Goal: Task Accomplishment & Management: Use online tool/utility

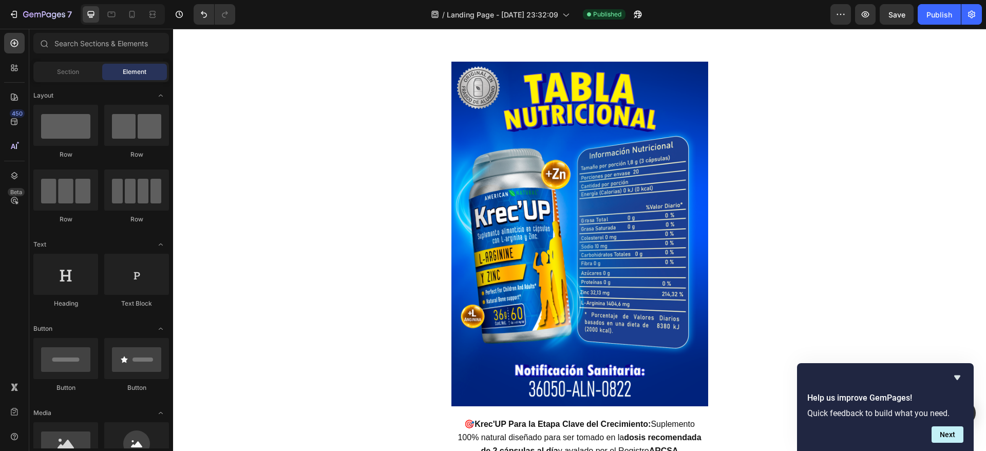
scroll to position [2745, 0]
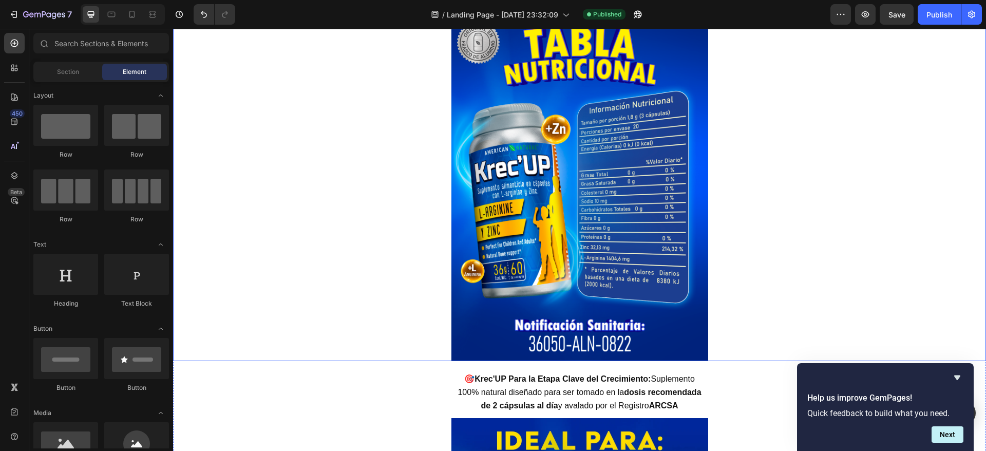
click at [635, 167] on img at bounding box center [579, 188] width 257 height 344
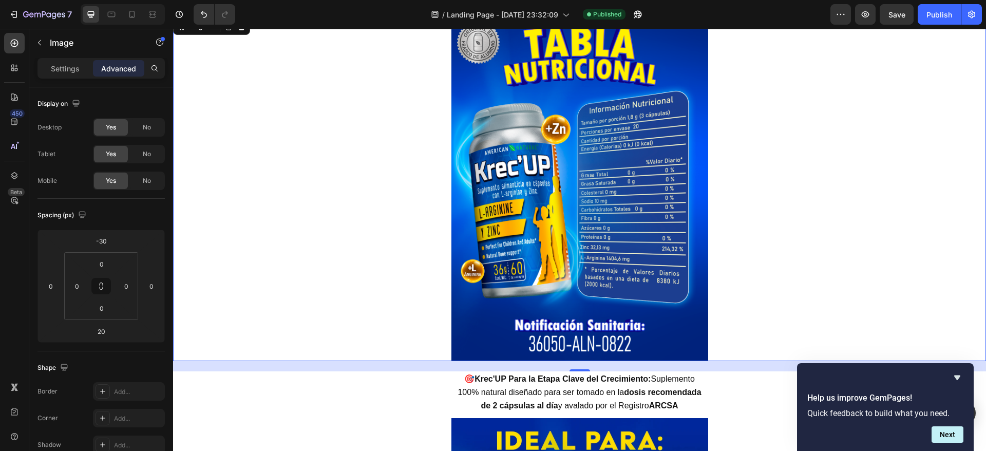
click at [514, 146] on img at bounding box center [579, 188] width 257 height 344
click at [75, 71] on p "Settings" at bounding box center [65, 68] width 29 height 11
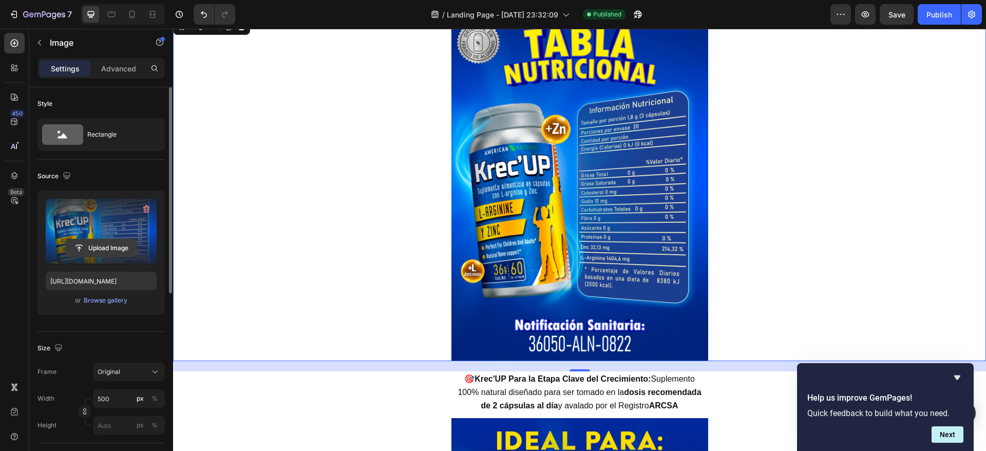
click at [96, 248] on input "file" at bounding box center [101, 247] width 71 height 17
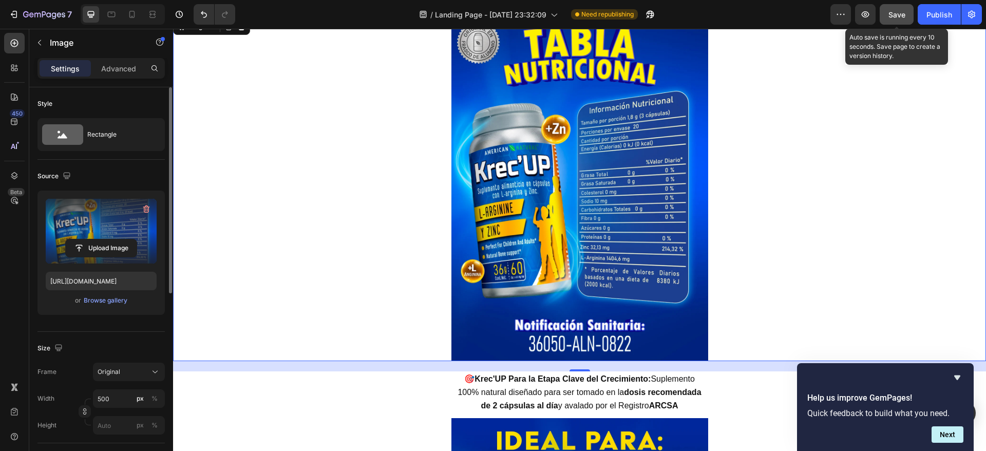
click at [895, 10] on span "Save" at bounding box center [896, 14] width 17 height 9
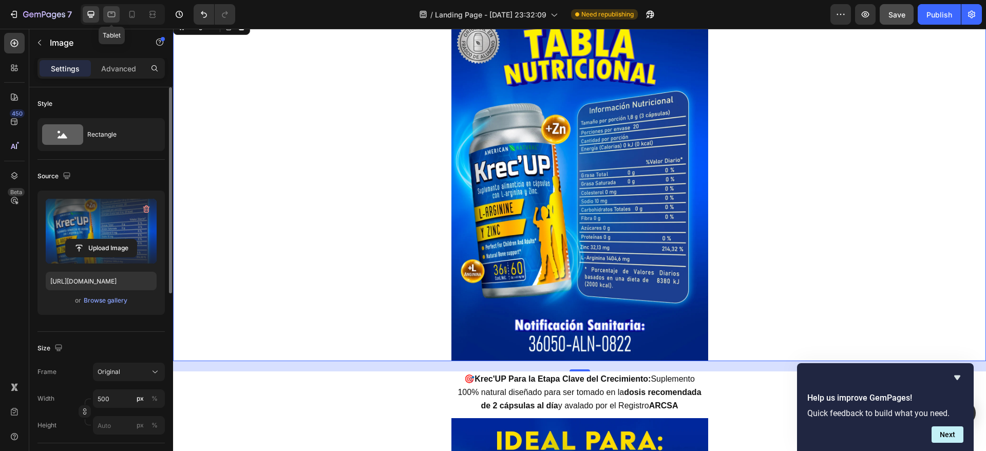
click at [113, 17] on icon at bounding box center [112, 15] width 8 height 6
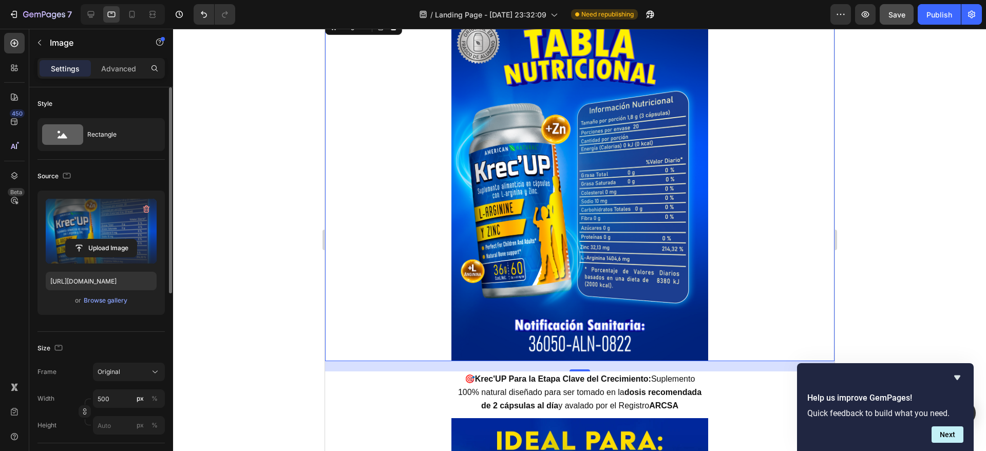
scroll to position [2697, 0]
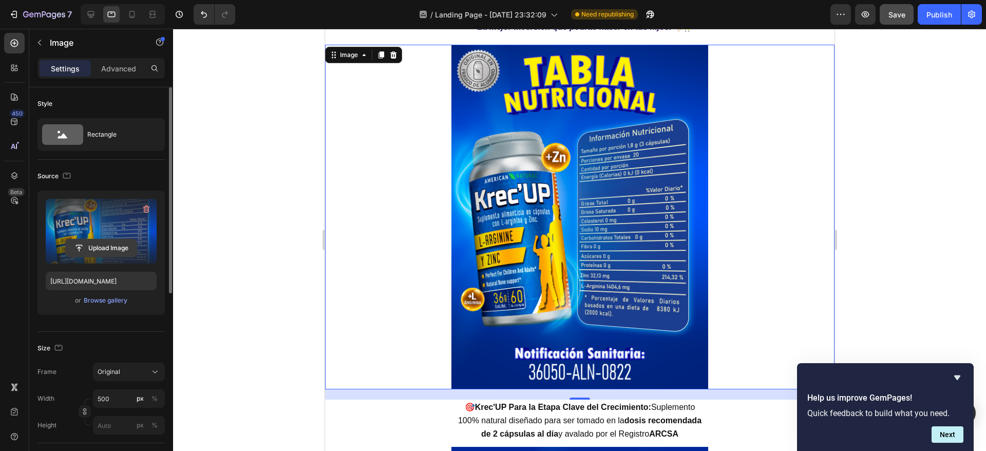
click at [100, 246] on input "file" at bounding box center [101, 247] width 71 height 17
click at [128, 11] on icon at bounding box center [132, 14] width 10 height 10
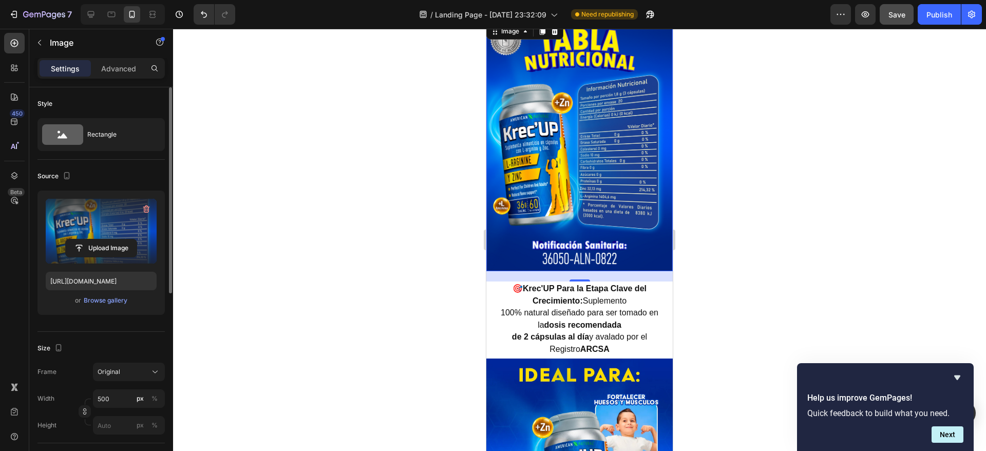
scroll to position [2653, 0]
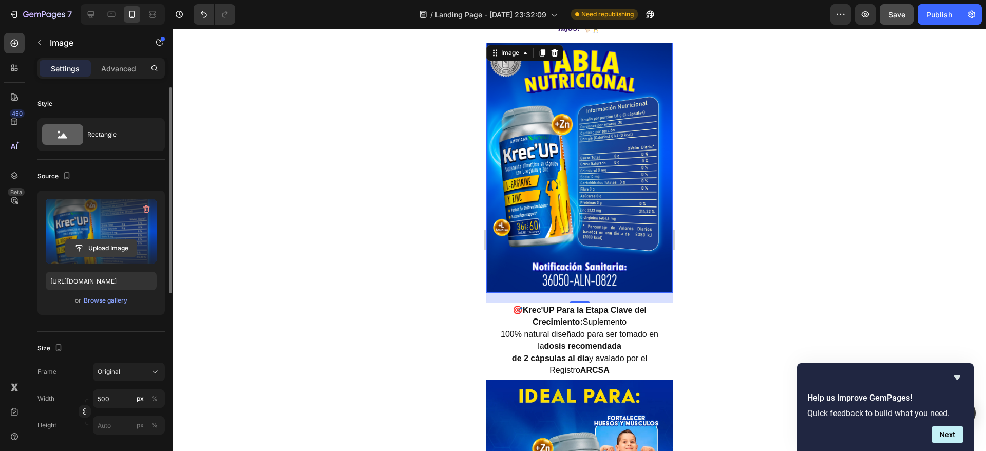
click at [106, 249] on input "file" at bounding box center [101, 247] width 71 height 17
type input "[URL][DOMAIN_NAME]"
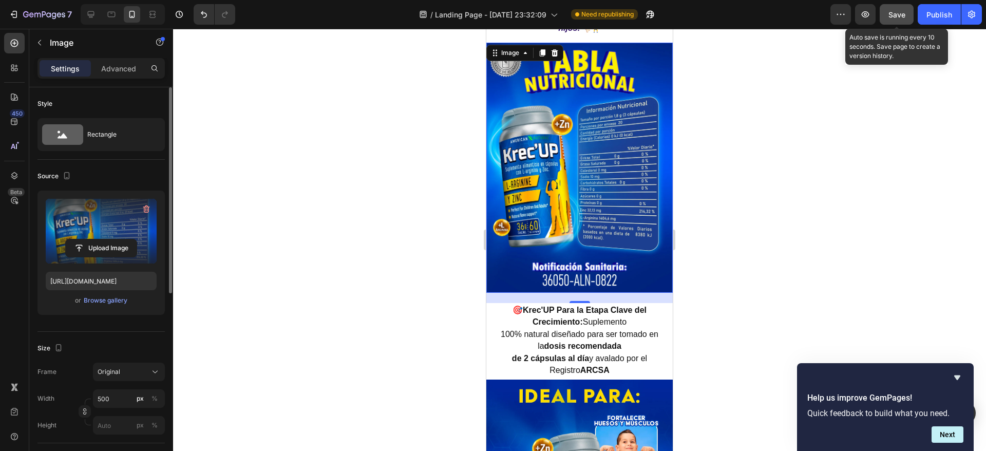
click at [899, 9] on div "Save" at bounding box center [896, 14] width 17 height 11
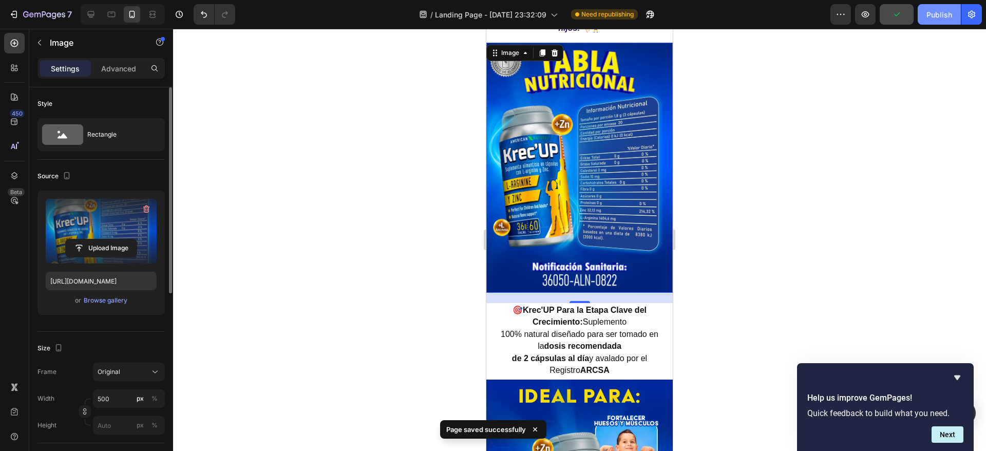
click at [931, 16] on div "Publish" at bounding box center [939, 14] width 26 height 11
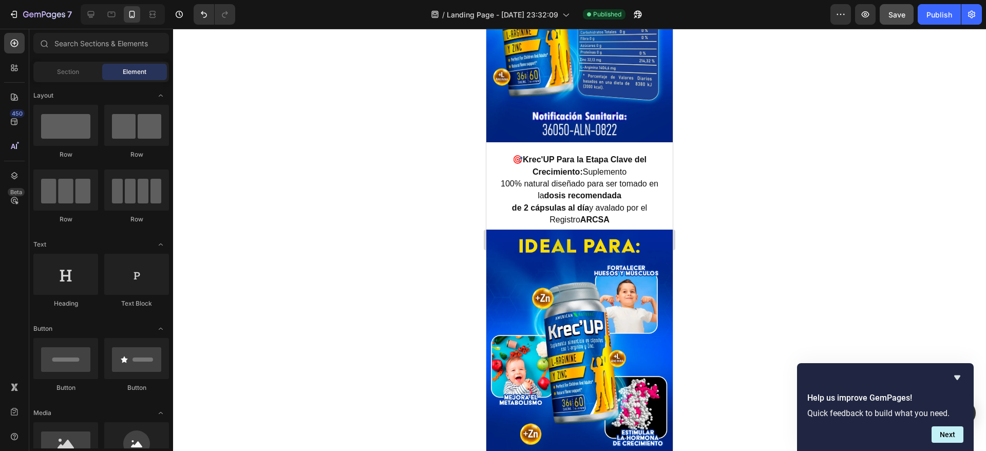
scroll to position [2851, 0]
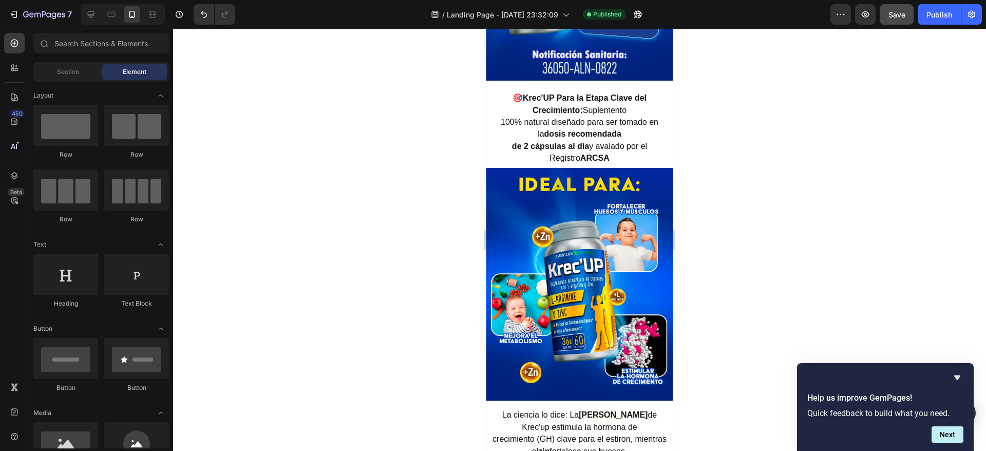
drag, startPoint x: 668, startPoint y: 212, endPoint x: 1159, endPoint y: 254, distance: 493.0
click at [907, 12] on button "Save" at bounding box center [896, 14] width 34 height 21
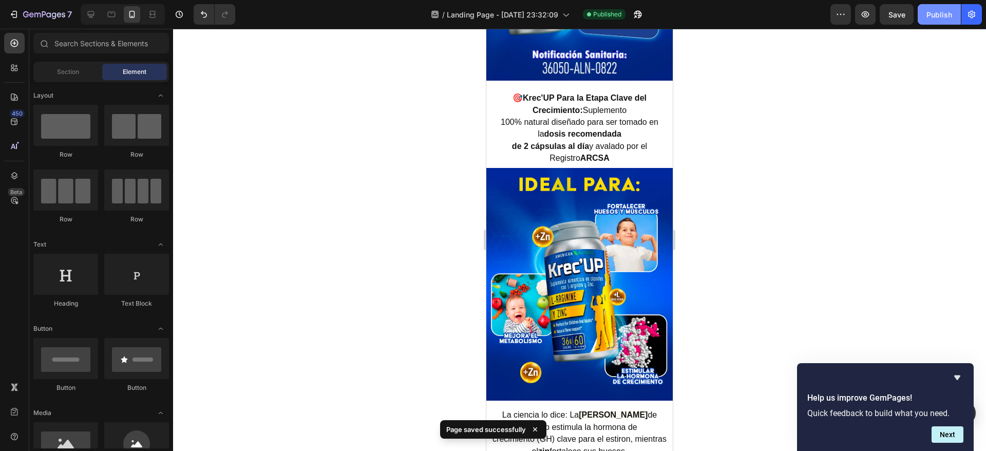
click at [936, 6] on button "Publish" at bounding box center [938, 14] width 43 height 21
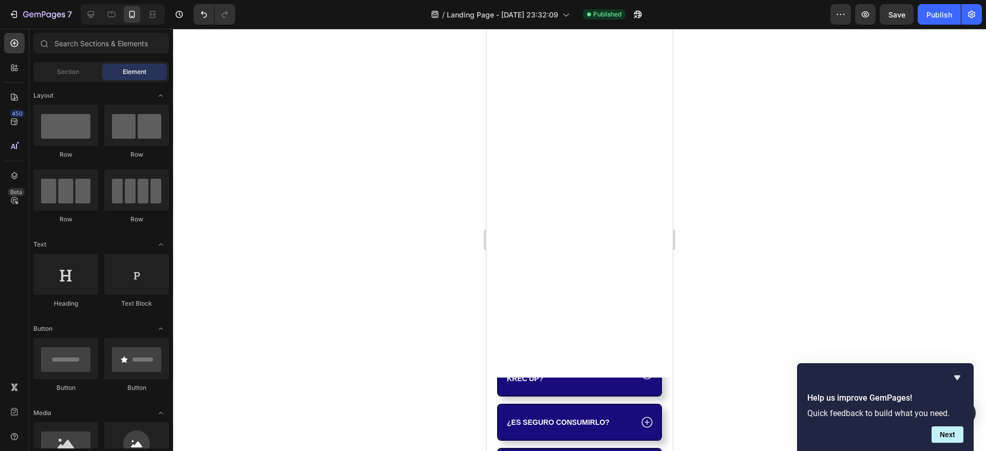
scroll to position [3763, 0]
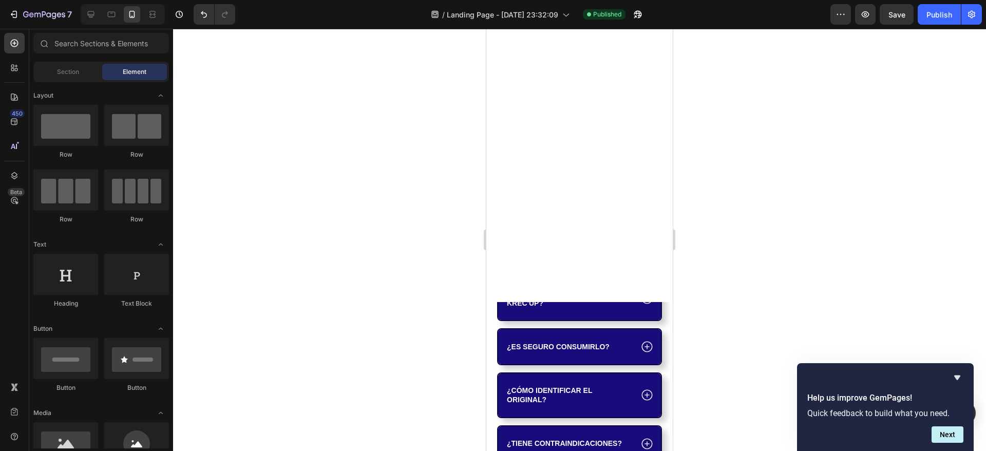
drag, startPoint x: 669, startPoint y: 221, endPoint x: 1175, endPoint y: 330, distance: 517.6
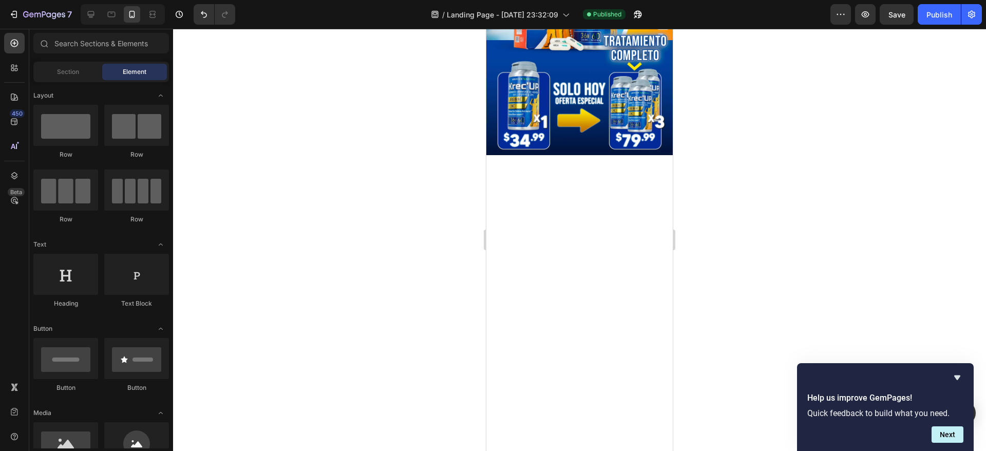
scroll to position [0, 0]
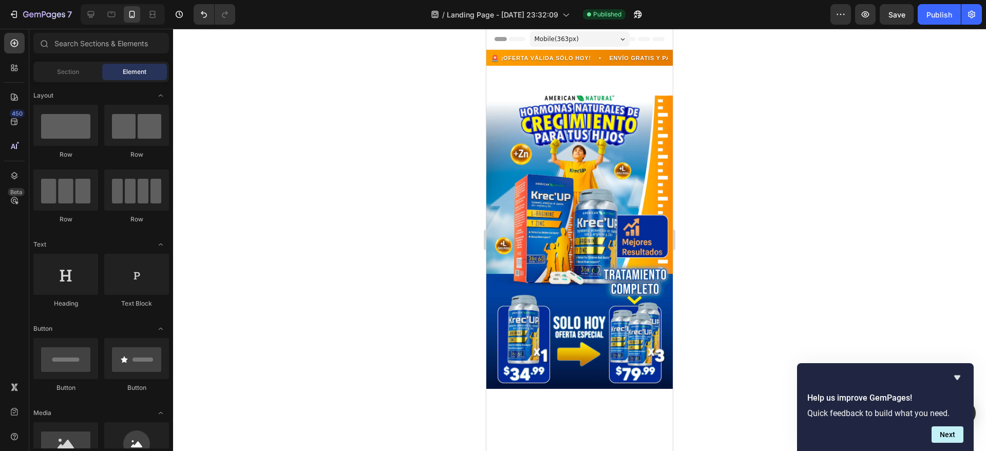
drag, startPoint x: 665, startPoint y: 388, endPoint x: 1159, endPoint y: 79, distance: 582.1
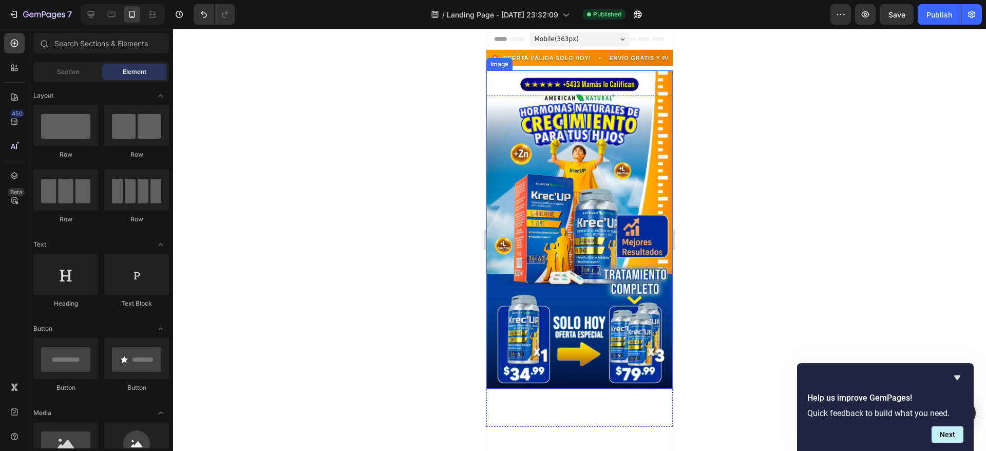
click at [572, 124] on img at bounding box center [579, 229] width 186 height 318
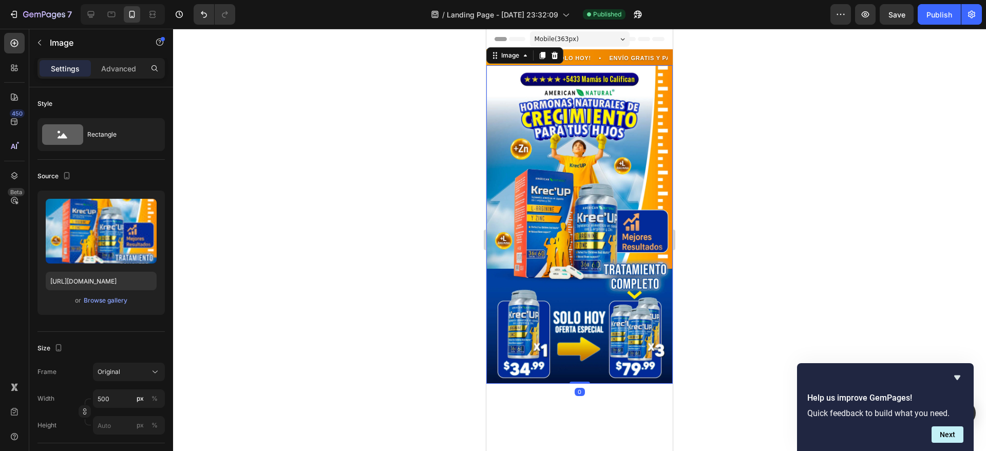
click at [572, 124] on img at bounding box center [579, 224] width 186 height 318
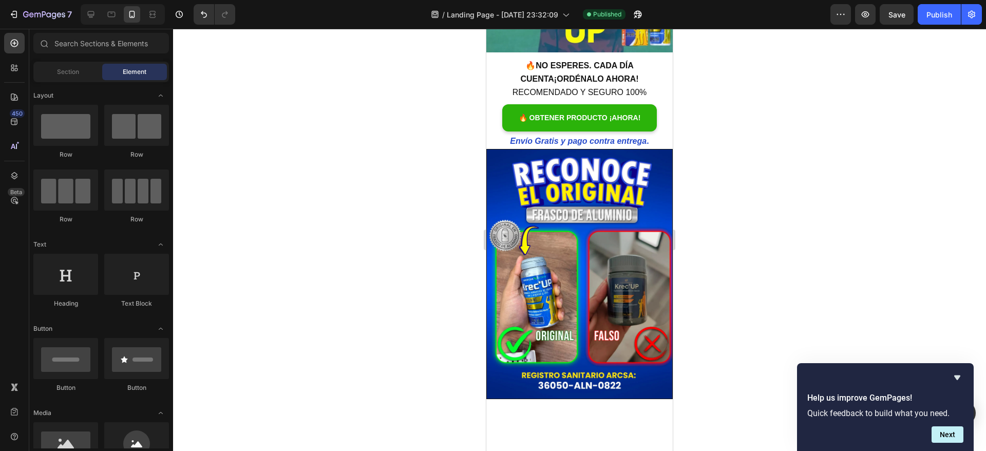
scroll to position [1371, 0]
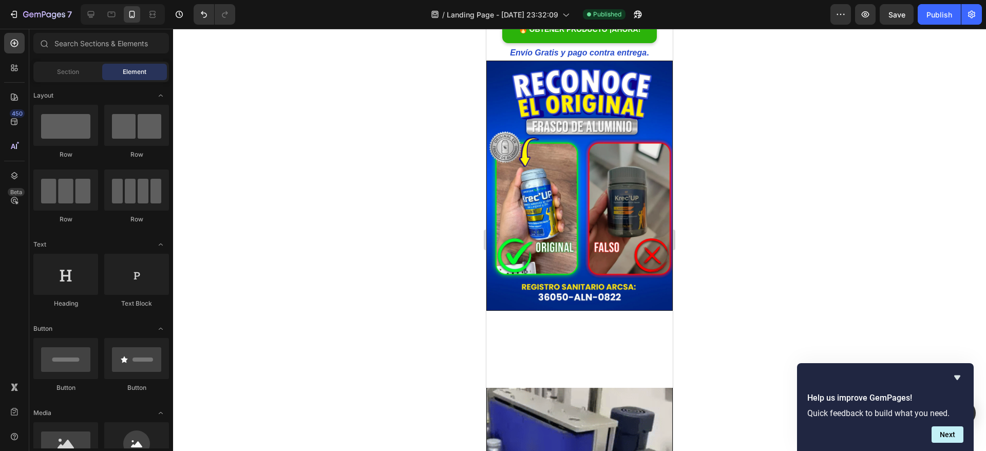
drag, startPoint x: 665, startPoint y: 140, endPoint x: 1159, endPoint y: 190, distance: 496.4
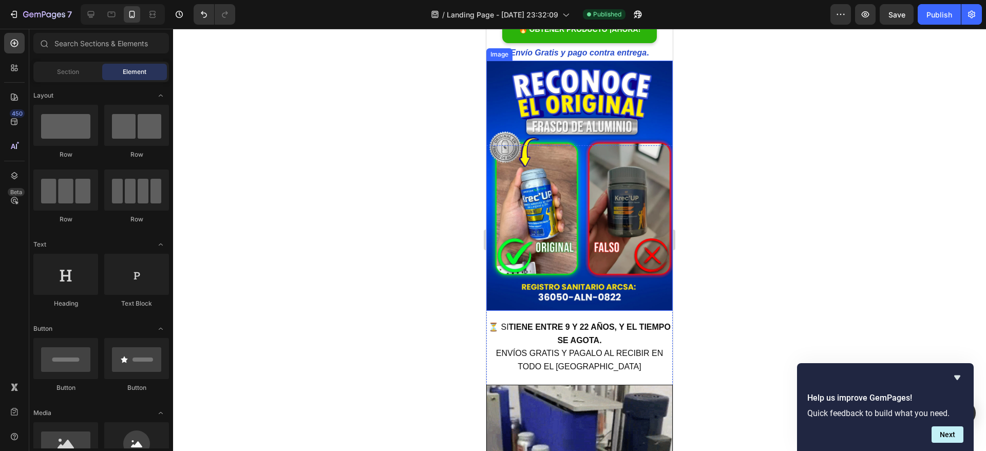
click at [532, 178] on img at bounding box center [579, 186] width 186 height 250
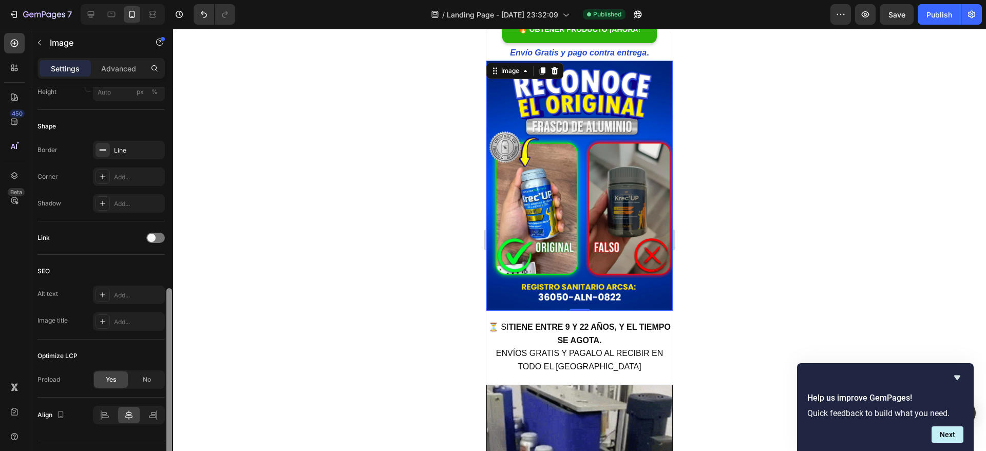
scroll to position [356, 0]
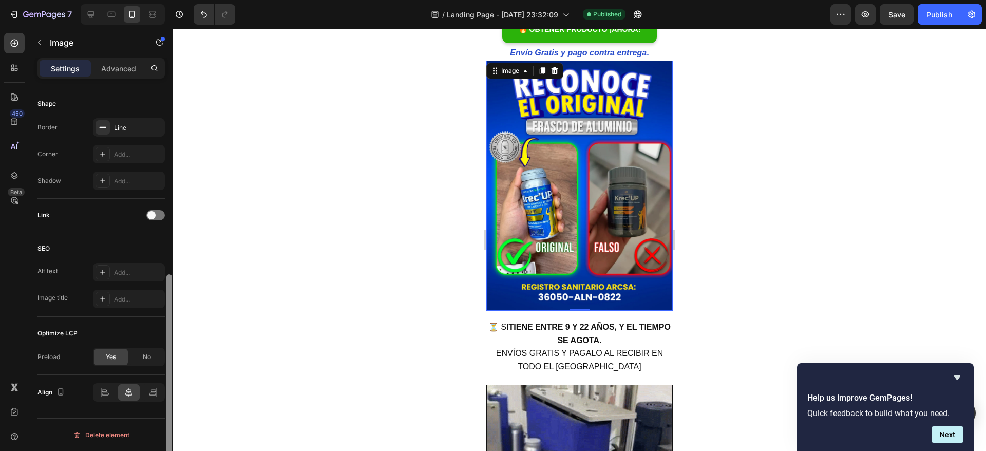
drag, startPoint x: 168, startPoint y: 145, endPoint x: 173, endPoint y: 341, distance: 196.2
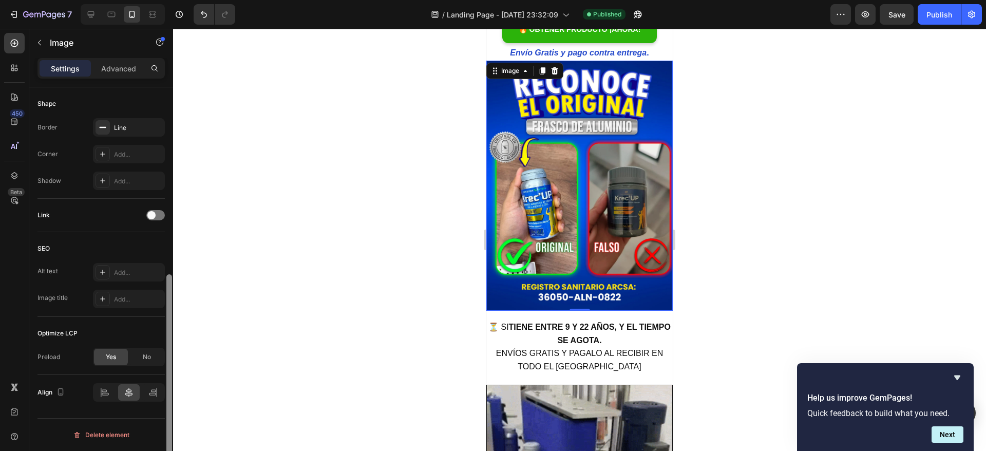
click at [173, 0] on div "7 / Landing Page - [DATE] 23:32:09 Published Preview Save Publish 450 Beta Sect…" at bounding box center [493, 0] width 986 height 0
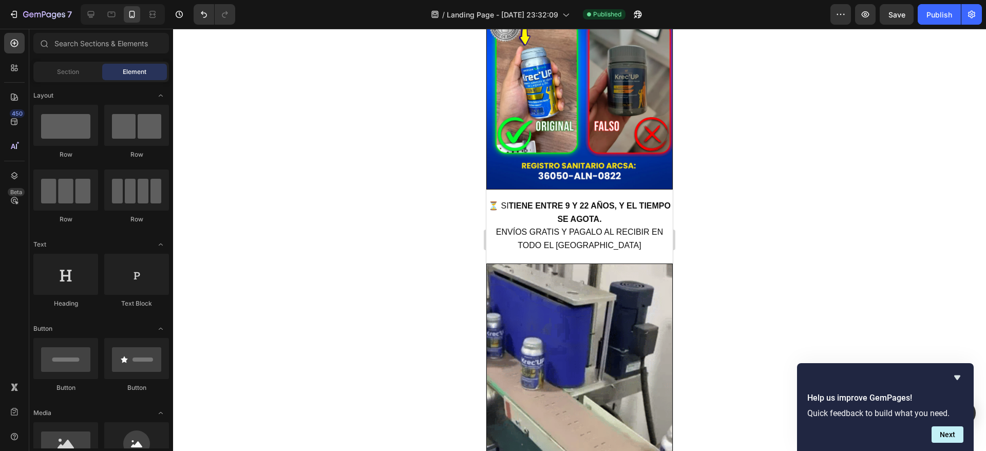
scroll to position [1617, 0]
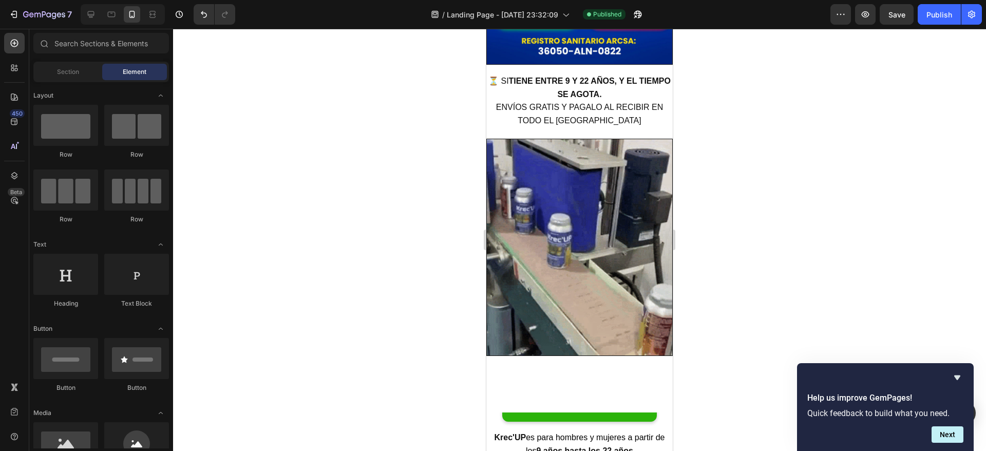
click at [567, 222] on img at bounding box center [579, 248] width 186 height 218
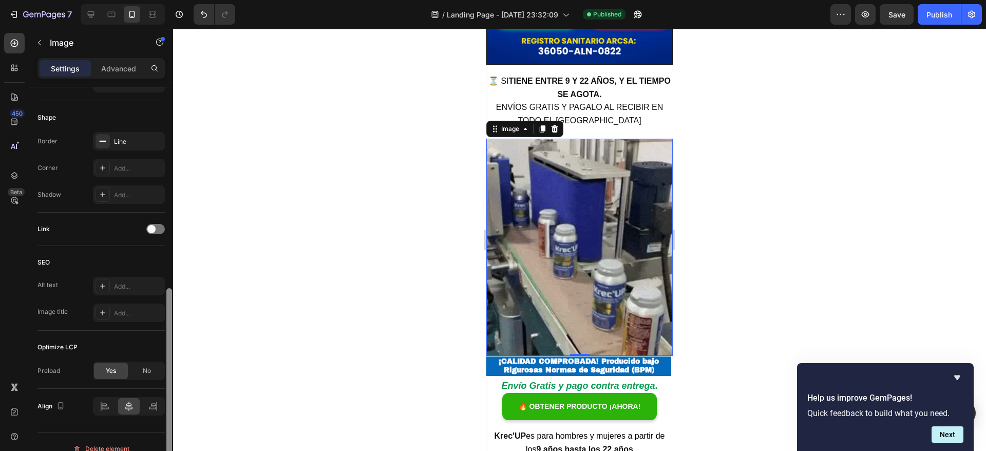
scroll to position [356, 0]
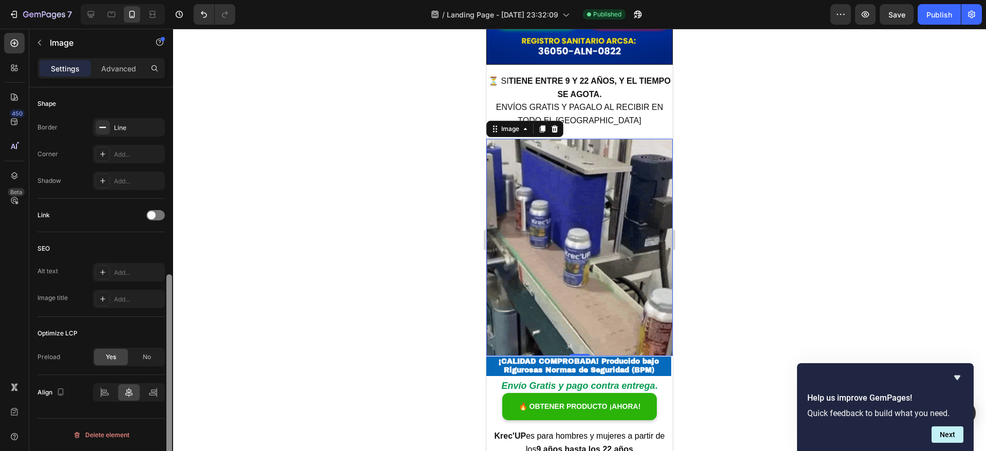
drag, startPoint x: 169, startPoint y: 205, endPoint x: 170, endPoint y: 397, distance: 191.5
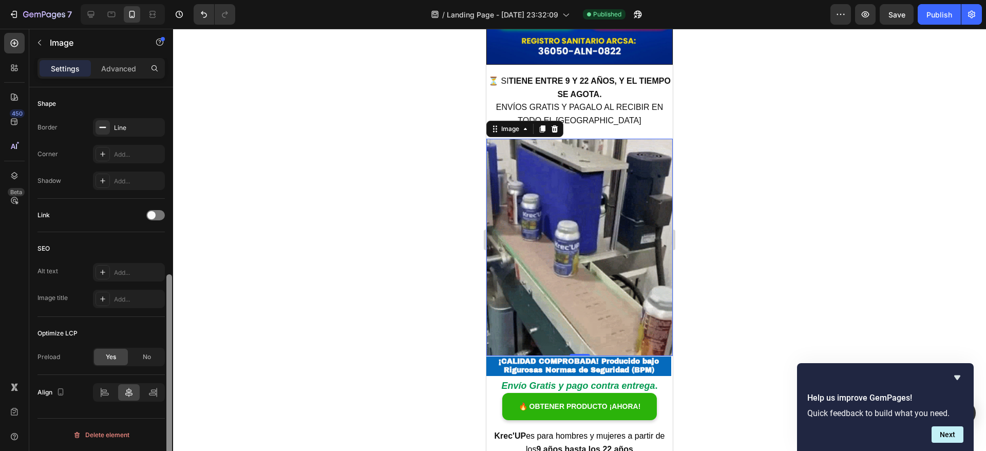
click at [170, 397] on div at bounding box center [169, 377] width 6 height 206
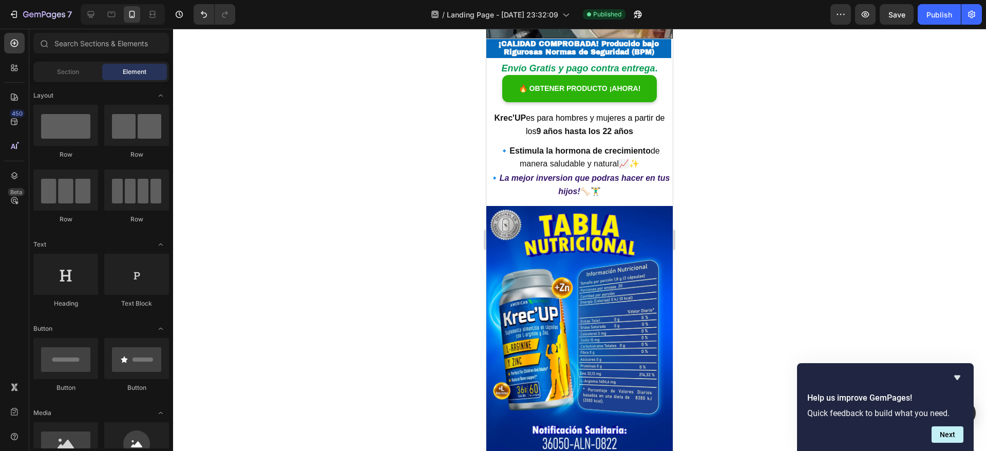
scroll to position [1939, 0]
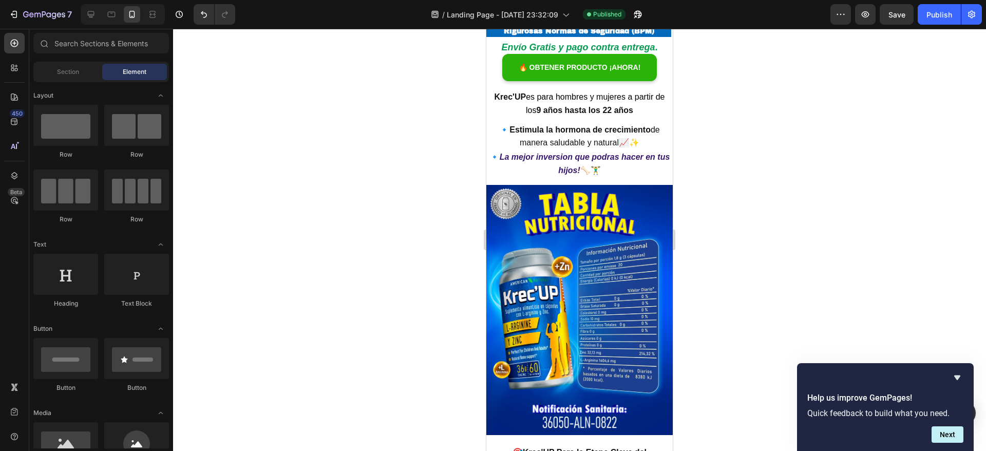
drag, startPoint x: 668, startPoint y: 180, endPoint x: 1159, endPoint y: 240, distance: 494.9
click at [574, 256] on img at bounding box center [579, 310] width 186 height 250
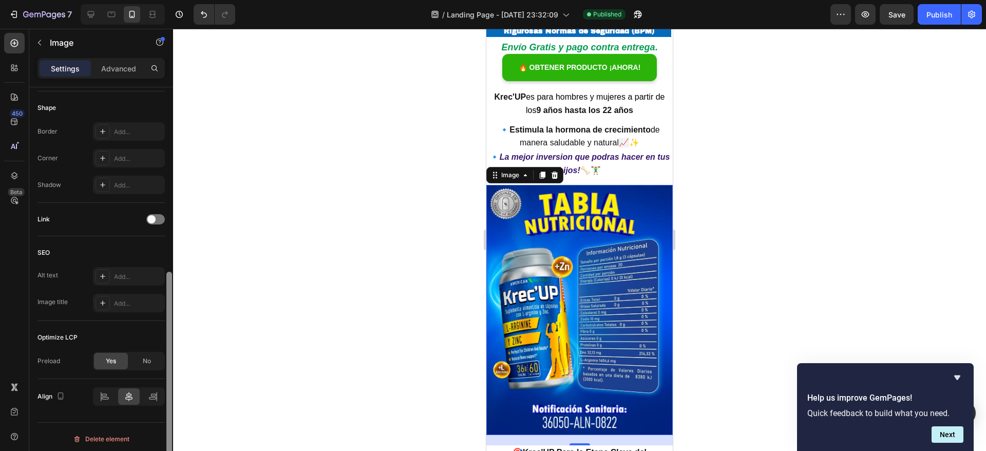
scroll to position [356, 0]
drag, startPoint x: 170, startPoint y: 218, endPoint x: 175, endPoint y: 411, distance: 193.1
click at [170, 420] on div at bounding box center [169, 377] width 6 height 206
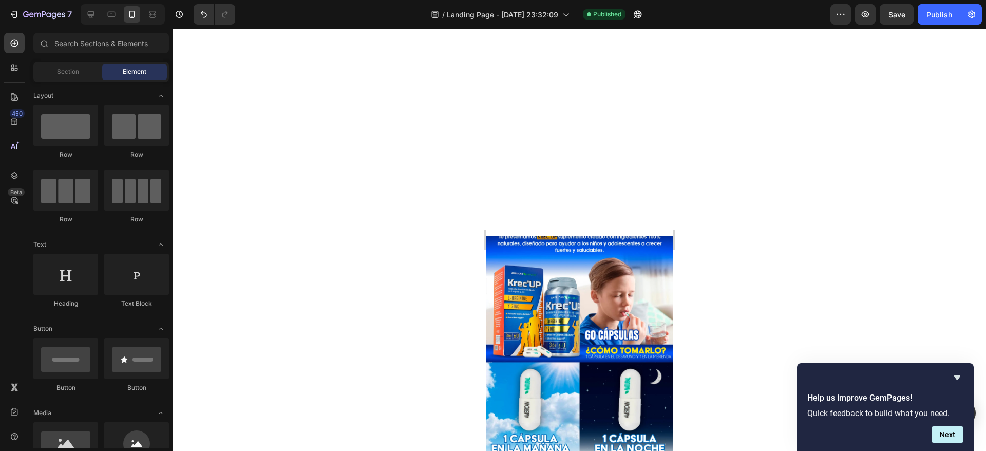
scroll to position [3031, 0]
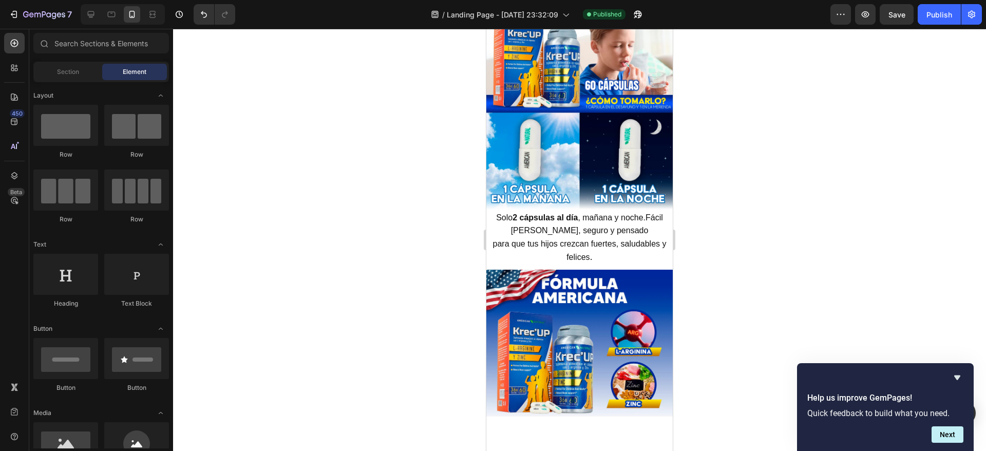
drag, startPoint x: 668, startPoint y: 208, endPoint x: 1168, endPoint y: 318, distance: 512.0
click at [568, 295] on img at bounding box center [579, 347] width 186 height 155
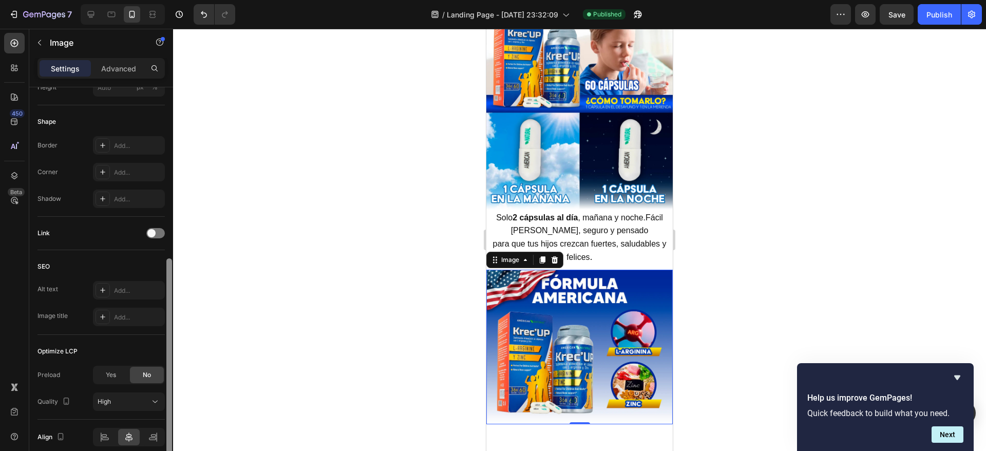
scroll to position [382, 0]
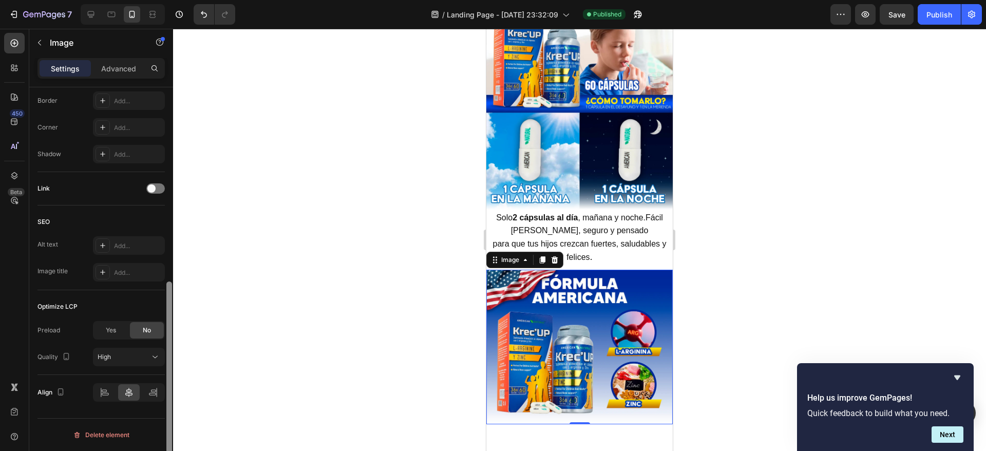
drag, startPoint x: 169, startPoint y: 194, endPoint x: 176, endPoint y: 408, distance: 214.7
click at [176, 0] on div "7 / Landing Page - [DATE] 23:32:09 Published Preview Save Publish 450 Beta Sect…" at bounding box center [493, 0] width 986 height 0
click at [106, 326] on span "Yes" at bounding box center [111, 329] width 10 height 9
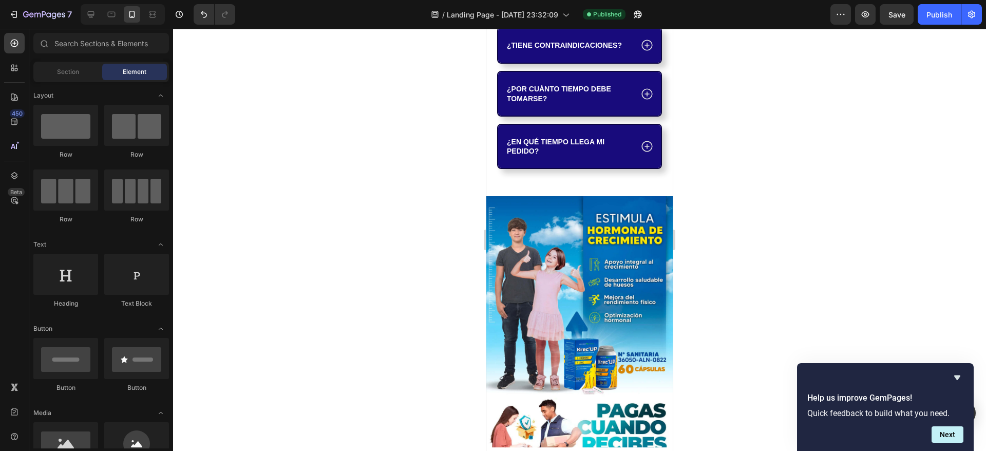
scroll to position [3645, 0]
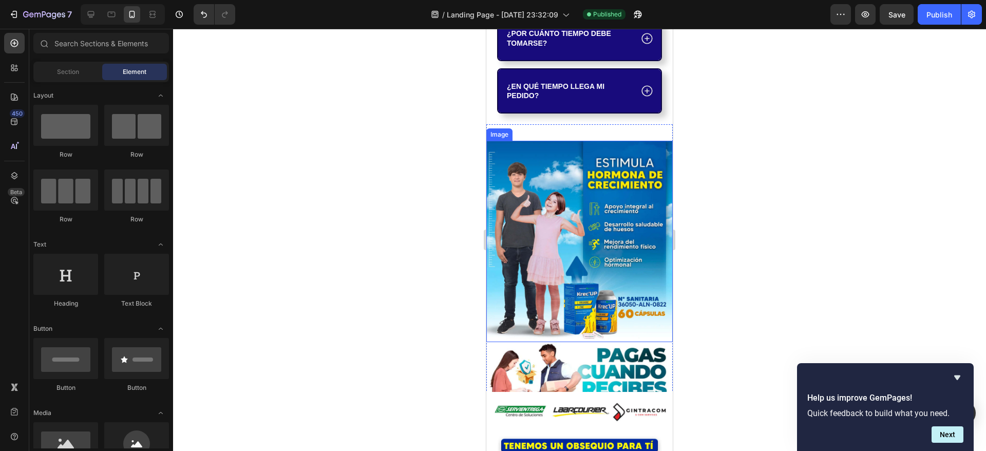
click at [568, 263] on img at bounding box center [579, 241] width 186 height 201
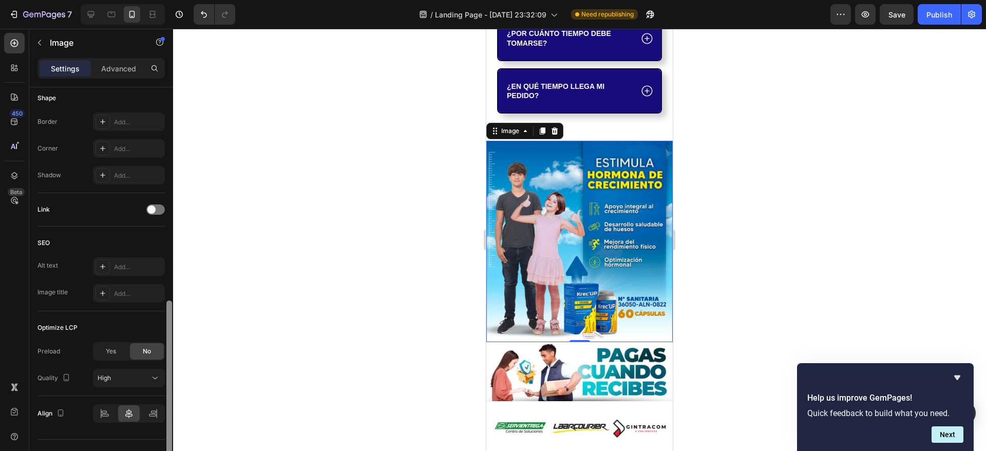
scroll to position [382, 0]
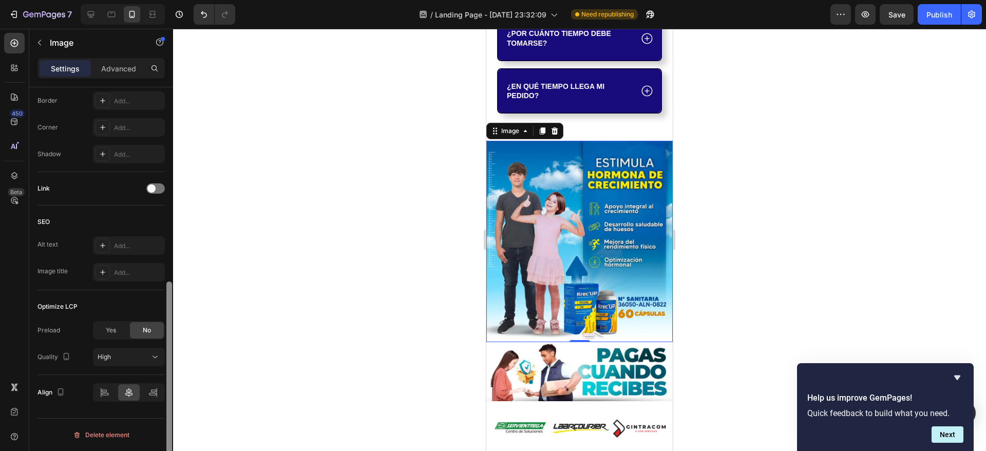
drag, startPoint x: 169, startPoint y: 191, endPoint x: 170, endPoint y: 395, distance: 203.8
click at [170, 395] on div at bounding box center [169, 380] width 6 height 199
click at [116, 328] on span "Yes" at bounding box center [111, 329] width 10 height 9
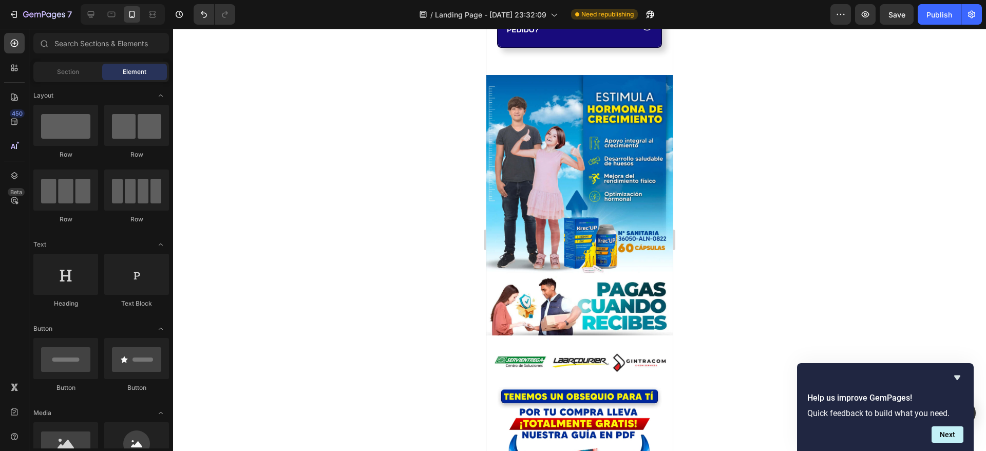
scroll to position [3815, 0]
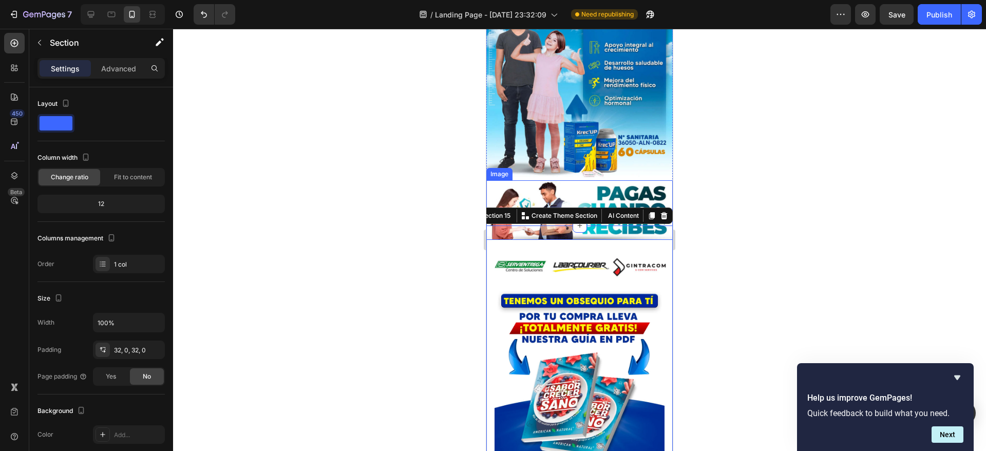
click at [591, 180] on img at bounding box center [579, 210] width 186 height 60
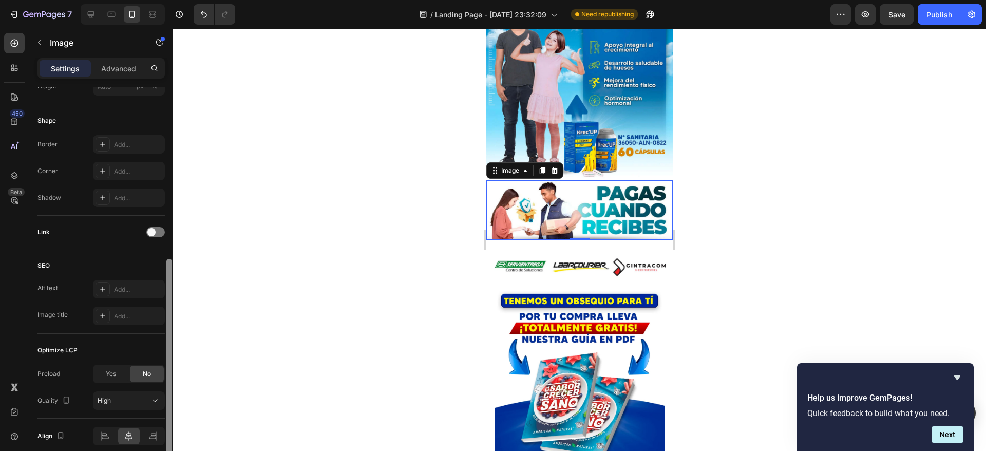
scroll to position [350, 0]
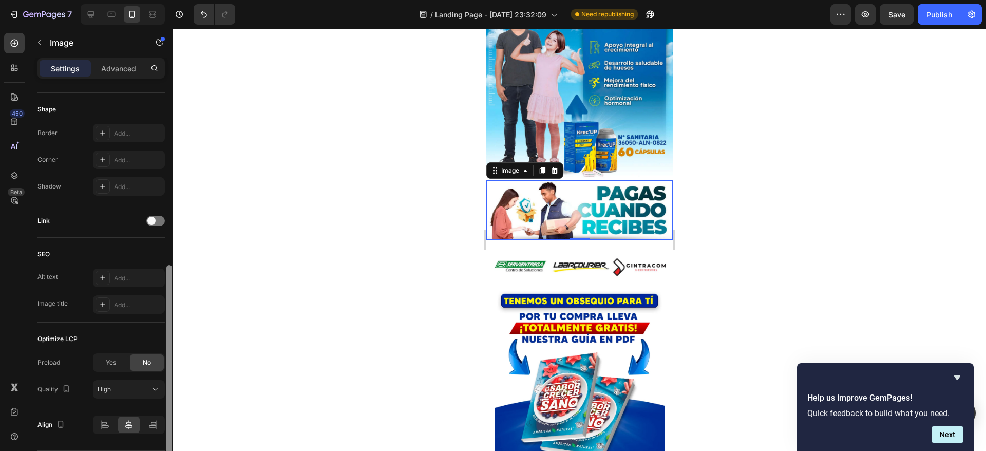
drag, startPoint x: 168, startPoint y: 213, endPoint x: 176, endPoint y: 391, distance: 177.8
click at [176, 0] on div "7 / Landing Page - [DATE] 23:32:09 Need republishing Preview Save Publish 450 B…" at bounding box center [493, 0] width 986 height 0
click at [106, 355] on div "Yes" at bounding box center [111, 362] width 34 height 16
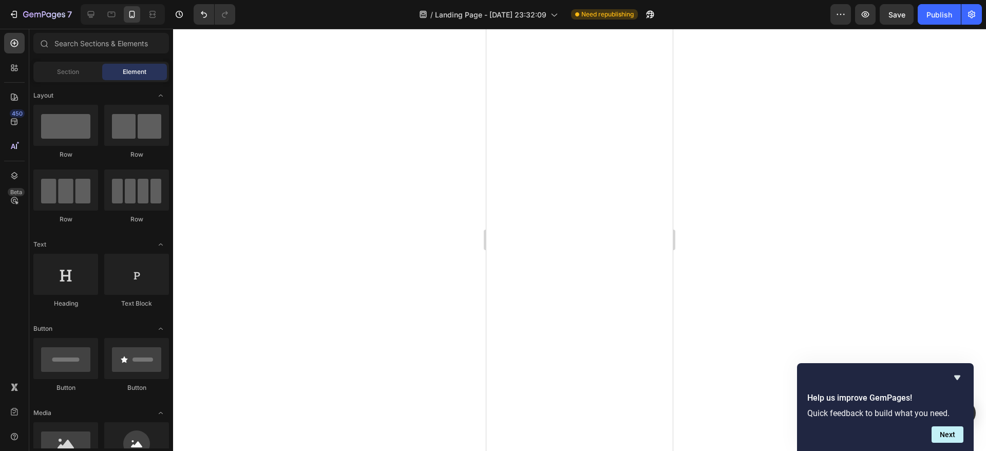
scroll to position [0, 0]
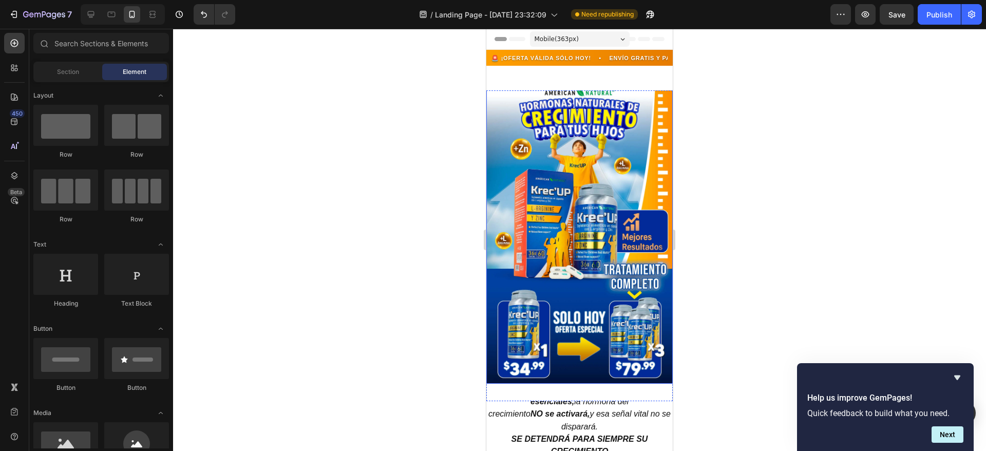
click at [592, 108] on img at bounding box center [579, 224] width 186 height 318
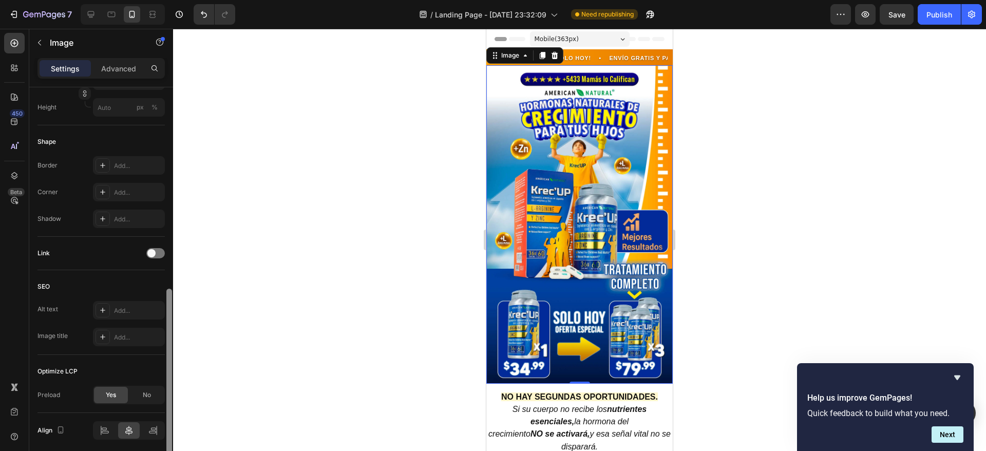
scroll to position [356, 0]
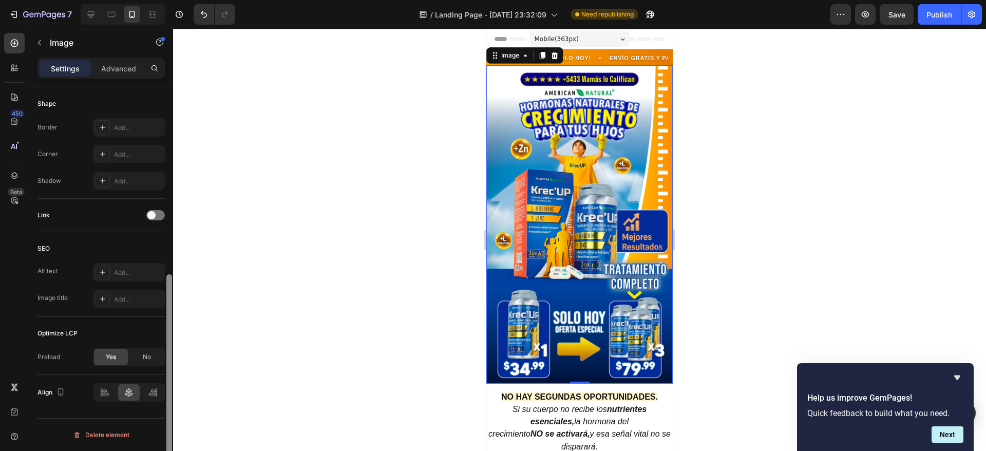
drag, startPoint x: 169, startPoint y: 181, endPoint x: 173, endPoint y: 391, distance: 209.5
click at [173, 0] on div "7 / Landing Page - [DATE] 23:32:09 Need republishing Preview Save Publish 450 B…" at bounding box center [493, 0] width 986 height 0
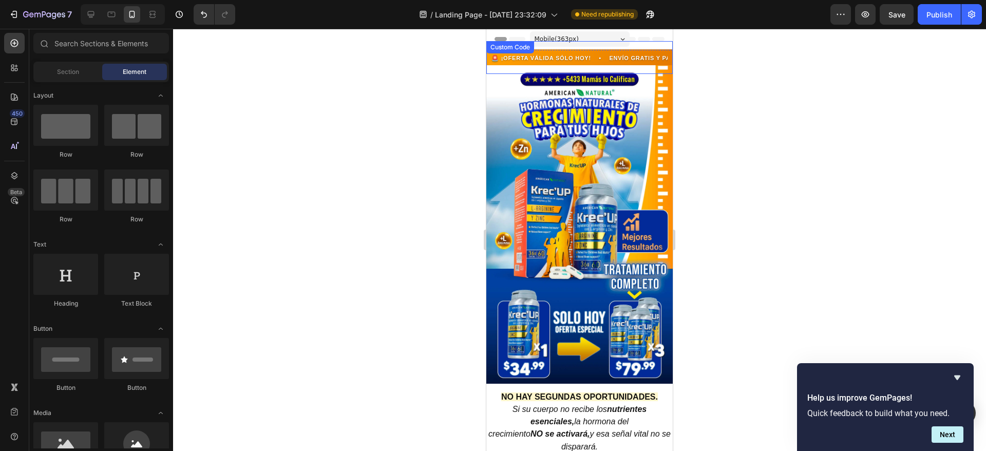
click at [516, 48] on div "Custom Code" at bounding box center [510, 47] width 44 height 9
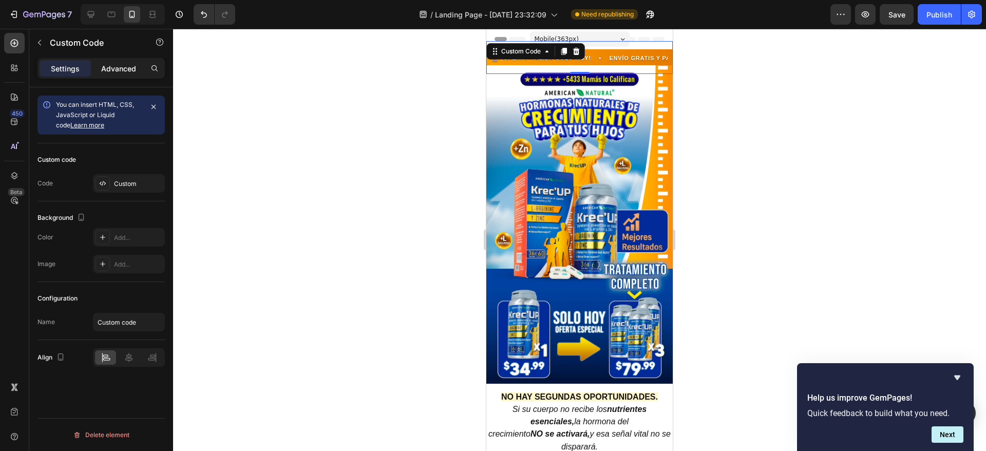
click at [128, 64] on p "Advanced" at bounding box center [118, 68] width 35 height 11
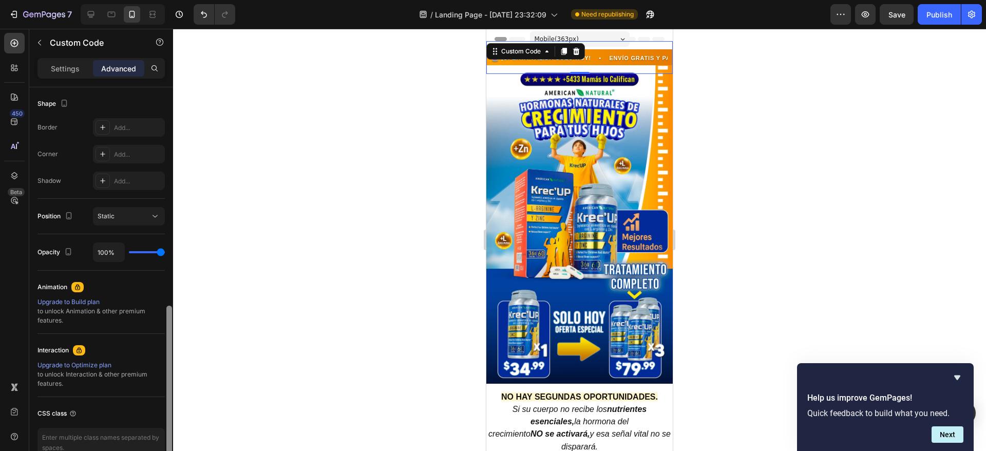
scroll to position [320, 0]
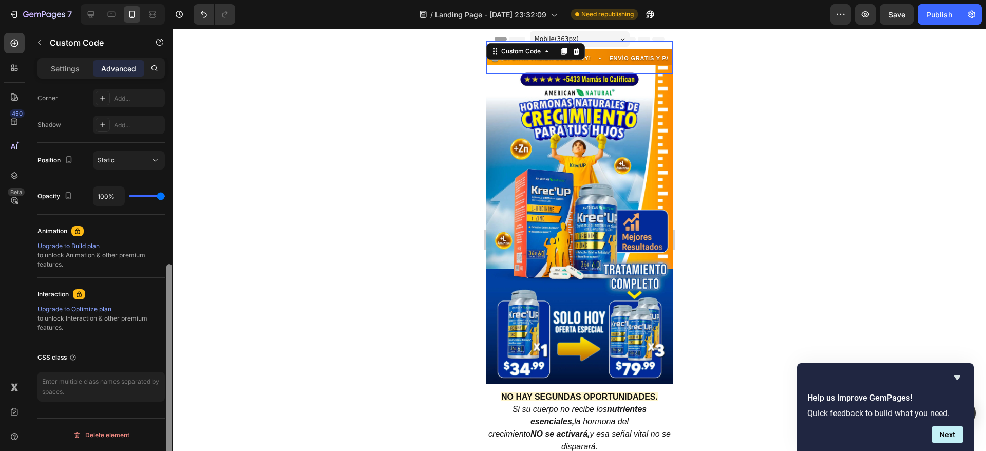
drag, startPoint x: 169, startPoint y: 128, endPoint x: 177, endPoint y: 313, distance: 185.5
click at [177, 0] on div "7 / Landing Page - [DATE] 23:32:09 Need republishing Preview Save Publish 450 B…" at bounding box center [493, 0] width 986 height 0
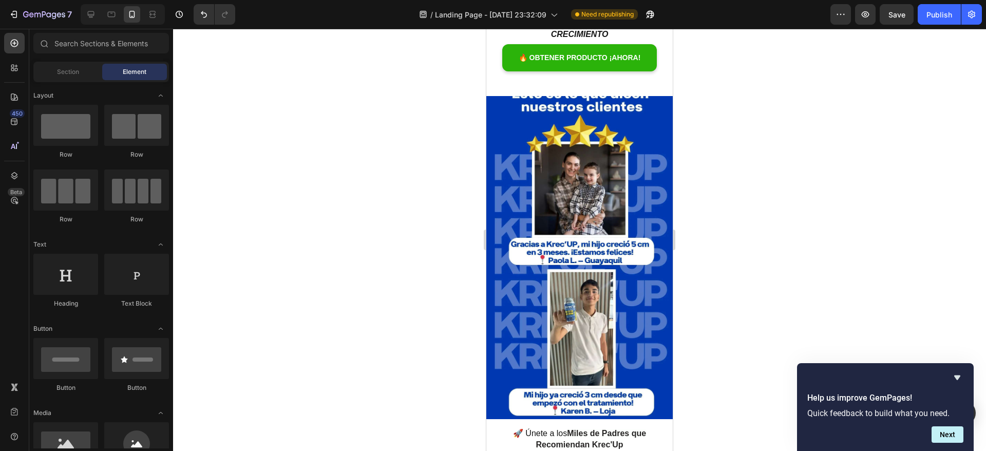
scroll to position [424, 0]
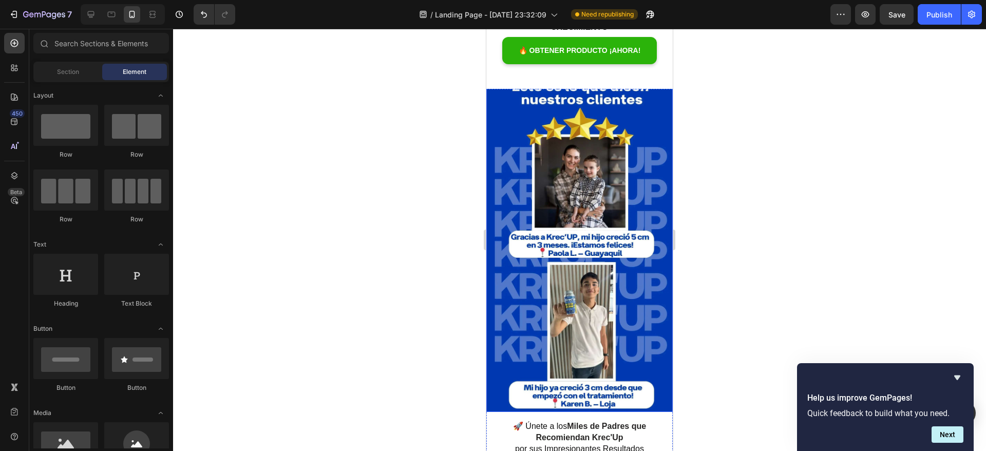
click at [533, 147] on img at bounding box center [579, 246] width 186 height 331
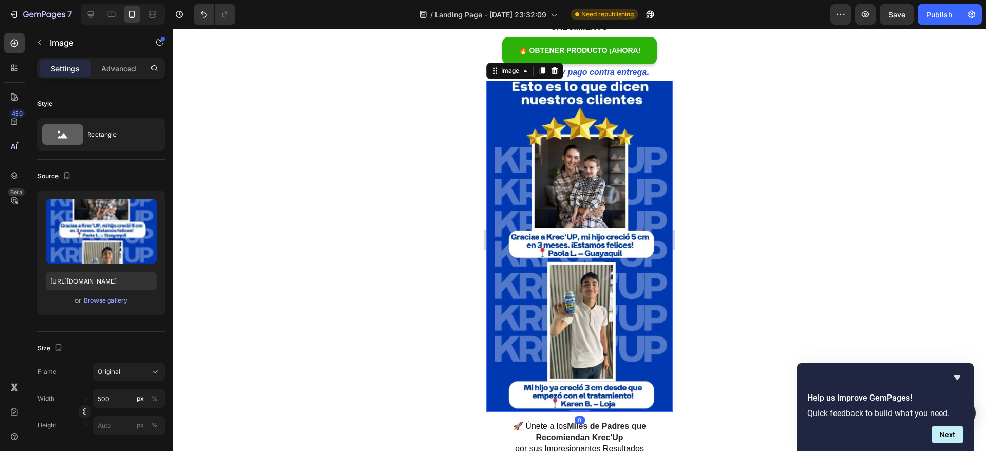
click at [533, 147] on img at bounding box center [579, 246] width 186 height 331
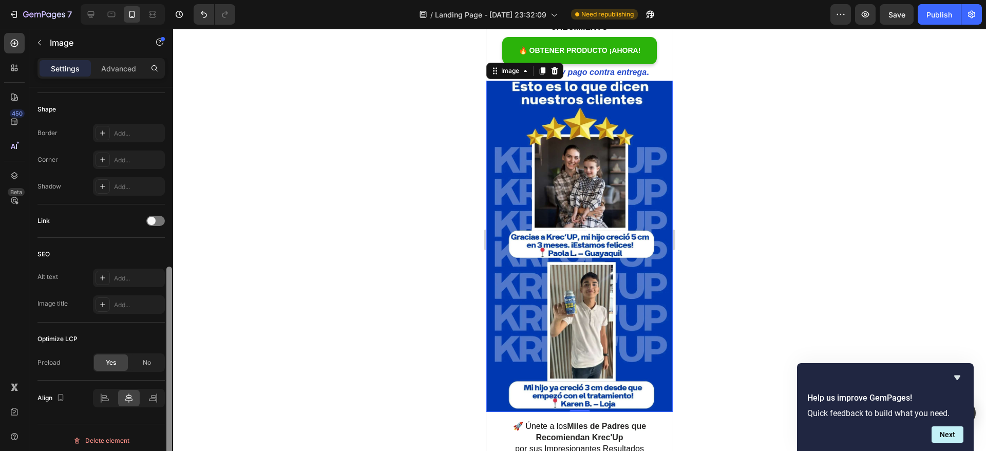
scroll to position [356, 0]
drag, startPoint x: 169, startPoint y: 124, endPoint x: 175, endPoint y: 315, distance: 190.5
click at [175, 0] on div "7 / Landing Page - [DATE] 23:32:09 Need republishing Preview Save Publish 450 B…" at bounding box center [493, 0] width 986 height 0
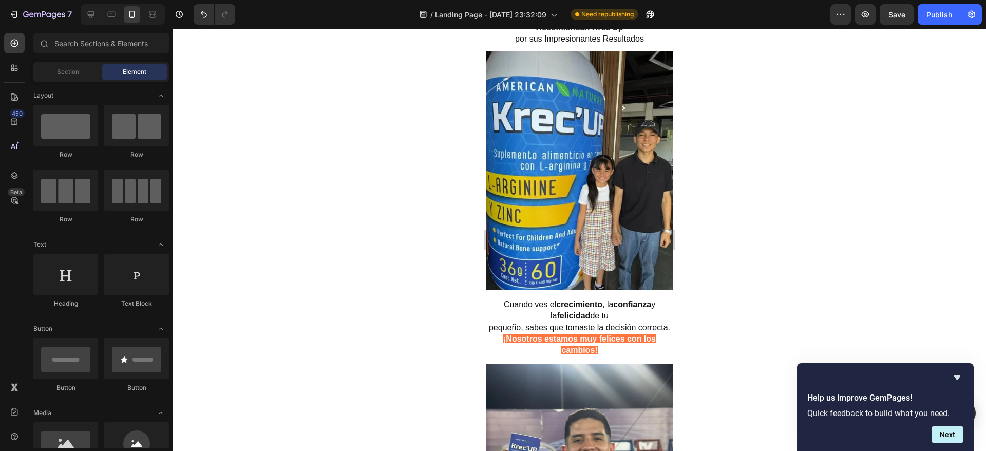
scroll to position [848, 0]
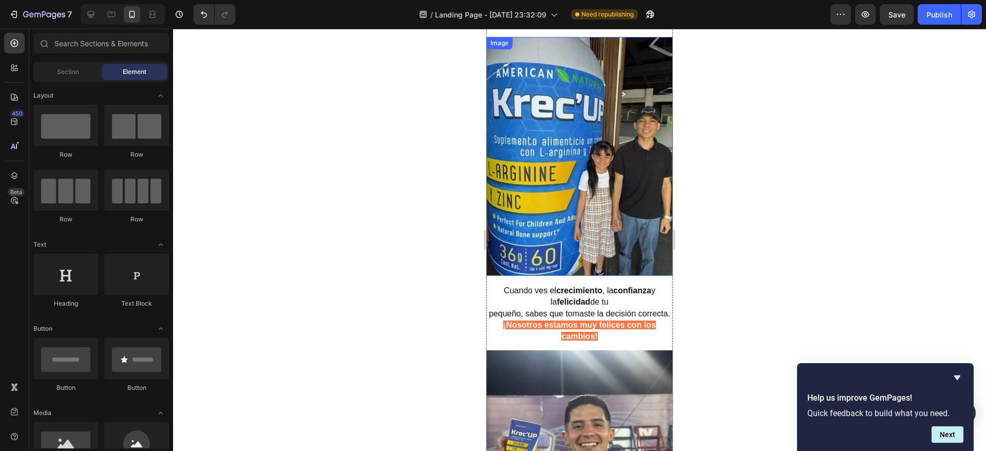
click at [574, 133] on img at bounding box center [579, 156] width 186 height 239
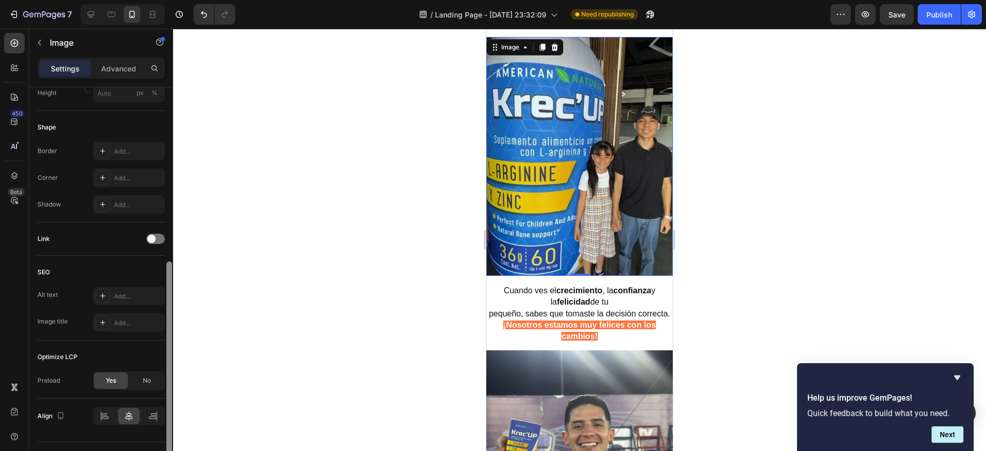
scroll to position [338, 0]
drag, startPoint x: 168, startPoint y: 144, endPoint x: 174, endPoint y: 319, distance: 175.7
click at [174, 0] on div "7 / Landing Page - [DATE] 23:32:09 Need republishing Preview Save Publish 450 B…" at bounding box center [493, 0] width 986 height 0
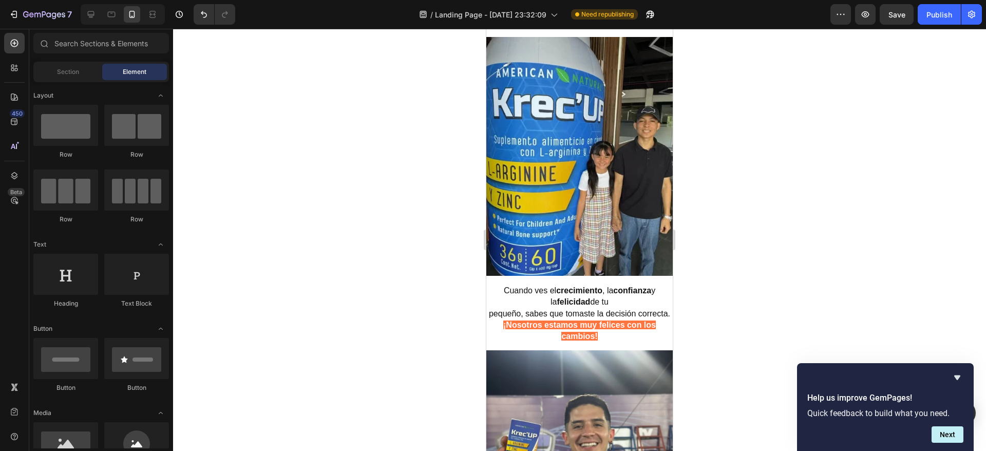
scroll to position [1145, 0]
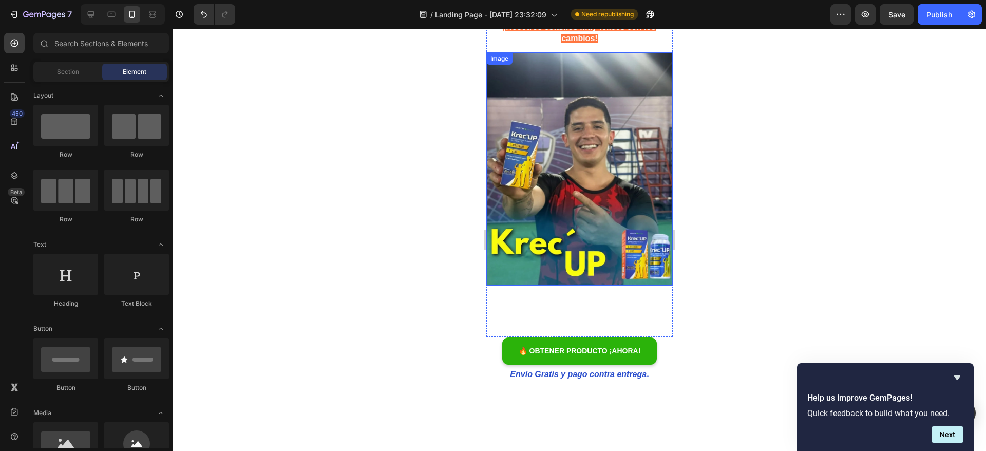
click at [569, 147] on img at bounding box center [579, 168] width 186 height 233
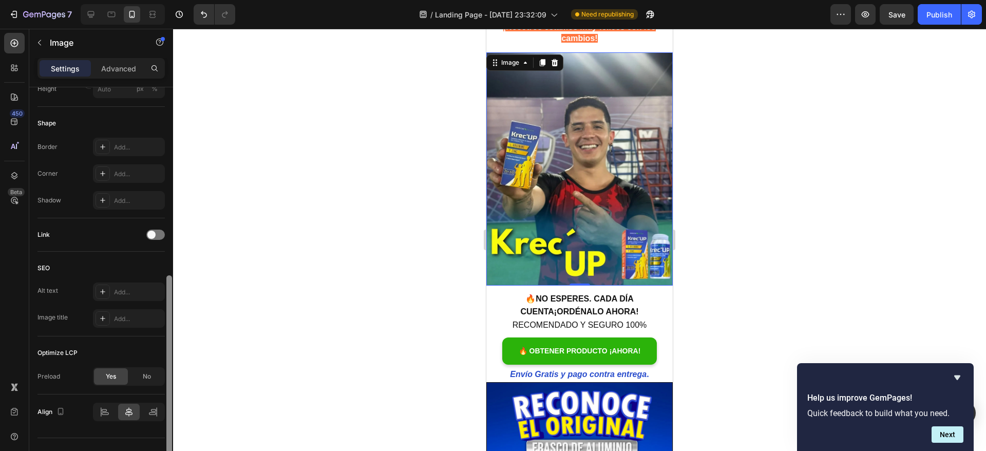
scroll to position [356, 0]
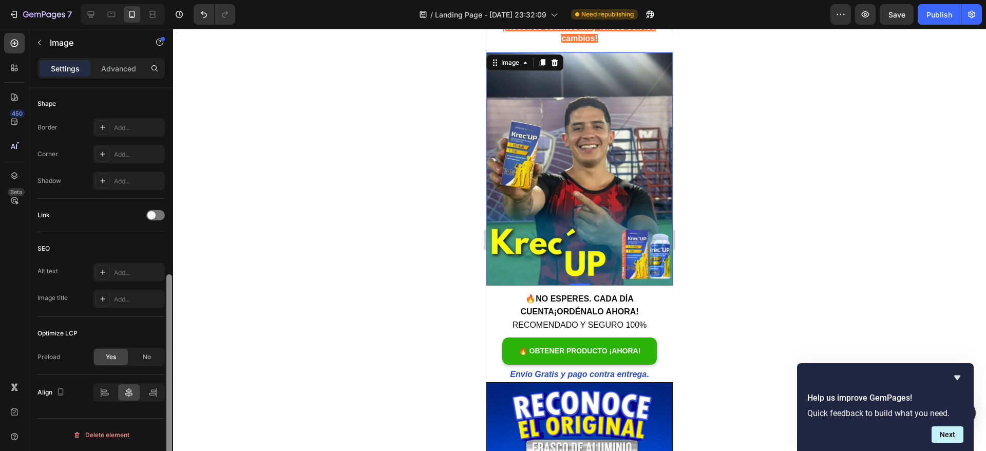
drag, startPoint x: 167, startPoint y: 133, endPoint x: 172, endPoint y: 328, distance: 194.6
click at [172, 328] on div at bounding box center [169, 283] width 8 height 393
click at [145, 355] on span "No" at bounding box center [147, 356] width 8 height 9
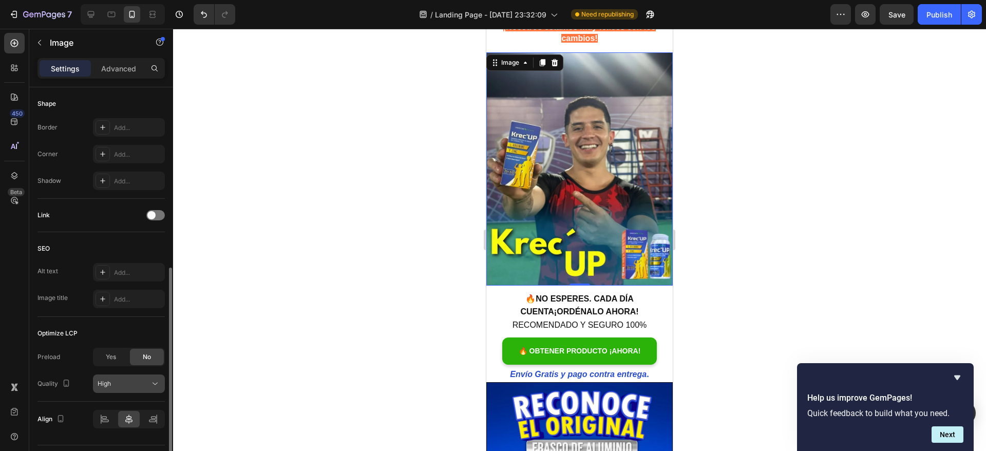
click at [147, 380] on div "High" at bounding box center [124, 383] width 52 height 9
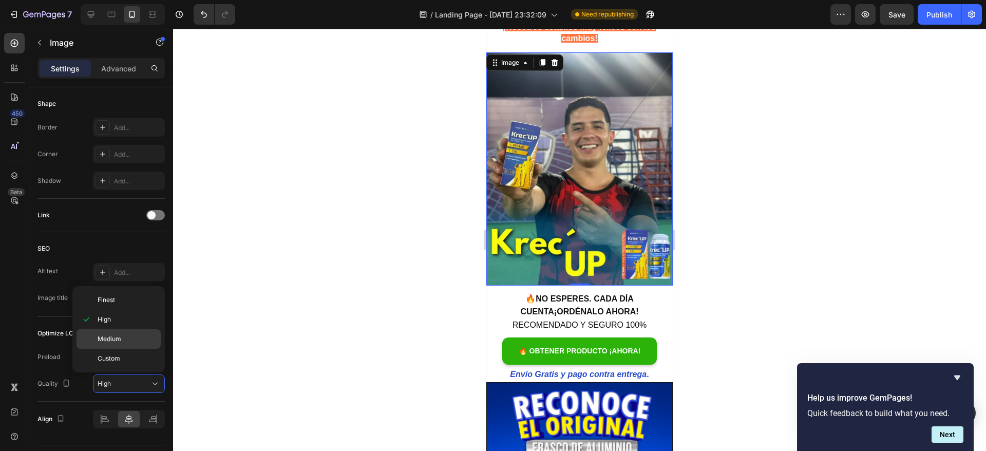
click at [126, 332] on div "Medium" at bounding box center [118, 339] width 84 height 20
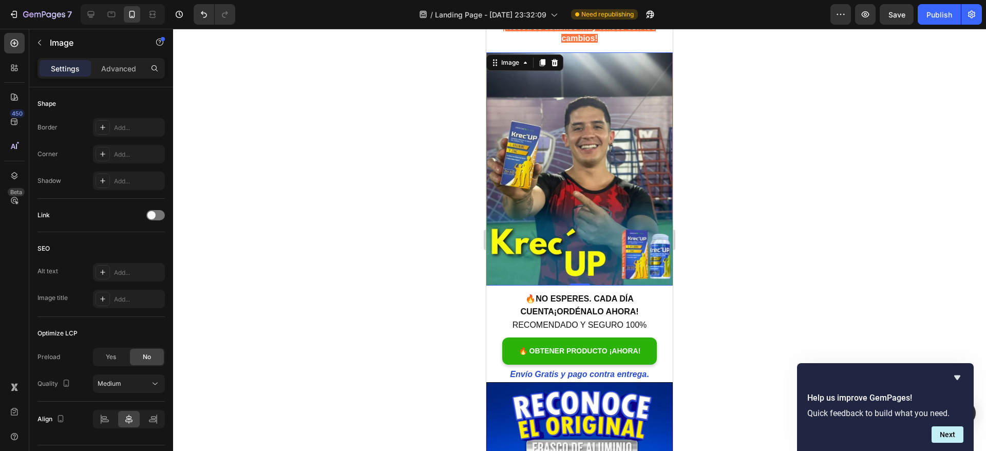
click at [727, 101] on div at bounding box center [579, 240] width 813 height 422
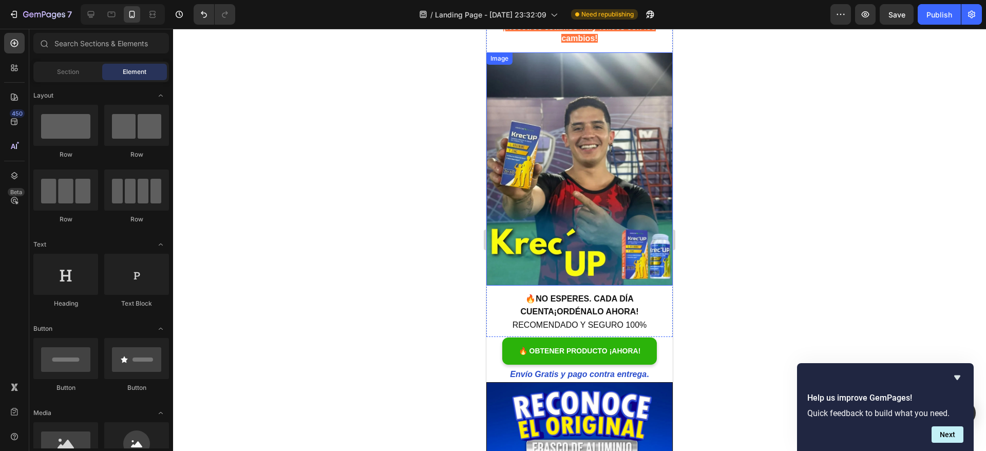
click at [517, 147] on img at bounding box center [579, 168] width 186 height 233
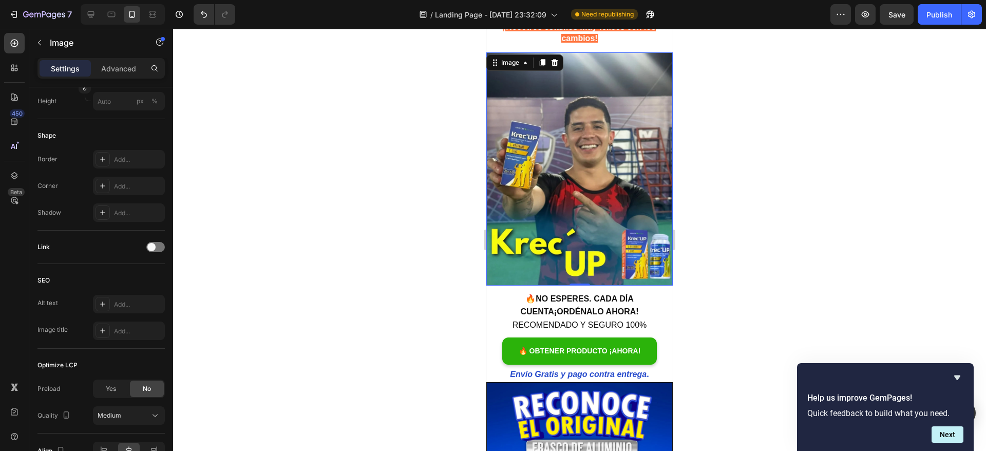
scroll to position [0, 0]
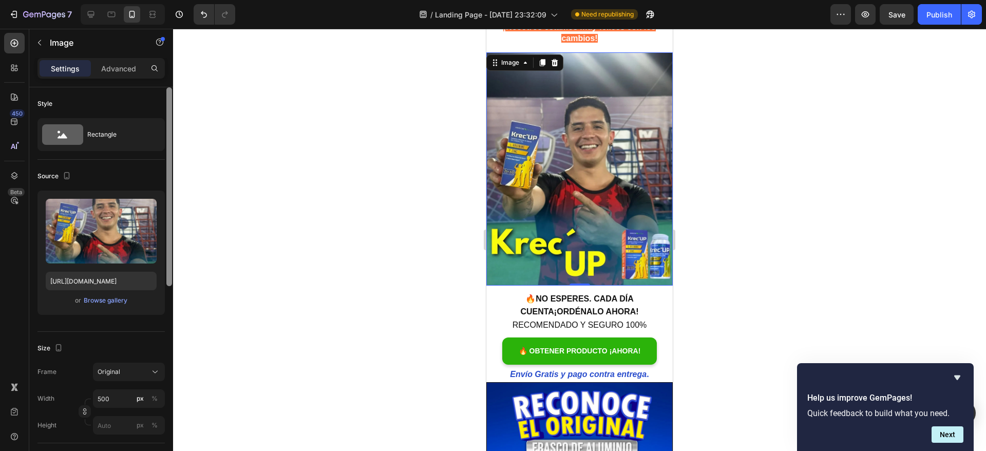
drag, startPoint x: 170, startPoint y: 237, endPoint x: 176, endPoint y: 169, distance: 67.4
click at [176, 0] on div "7 / Landing Page - [DATE] 23:32:09 Need republishing Preview Save Publish 450 B…" at bounding box center [493, 0] width 986 height 0
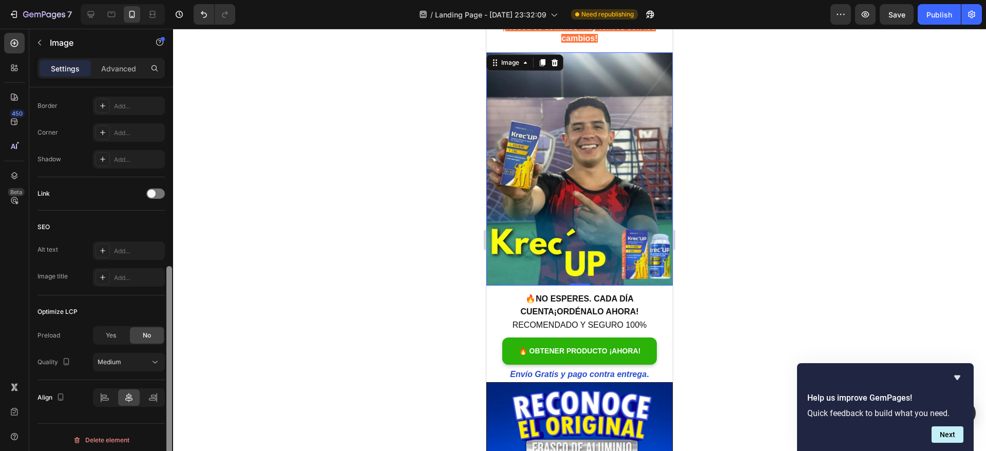
scroll to position [382, 0]
drag, startPoint x: 170, startPoint y: 167, endPoint x: 161, endPoint y: 376, distance: 209.6
click at [161, 376] on div "Style Rectangle Source Upload Image [URL][DOMAIN_NAME] or Browse gallery Size F…" at bounding box center [101, 283] width 144 height 393
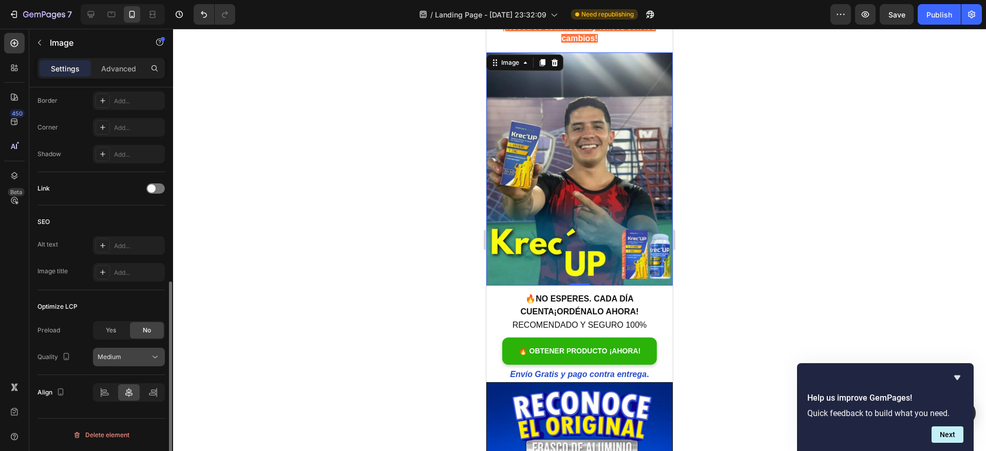
click at [145, 352] on div "Medium" at bounding box center [124, 356] width 52 height 9
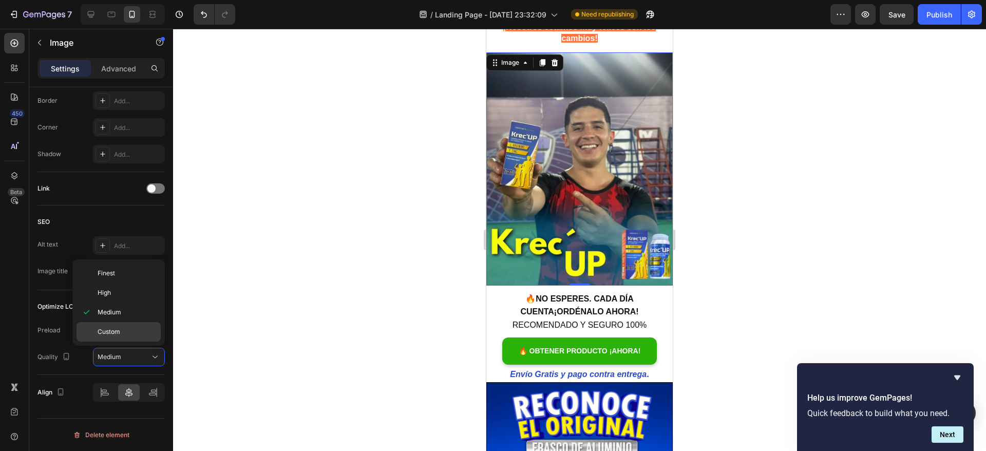
click at [130, 335] on p "Custom" at bounding box center [127, 331] width 59 height 9
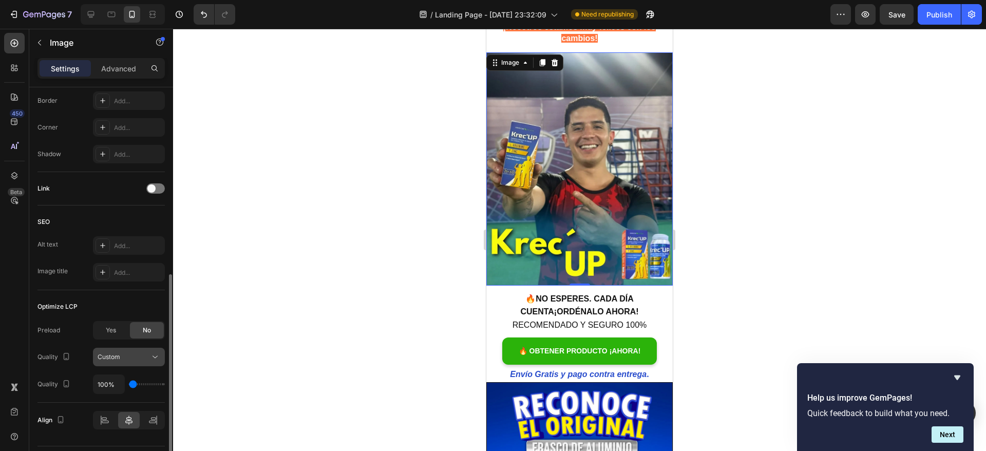
click at [144, 359] on div "Custom" at bounding box center [124, 356] width 52 height 9
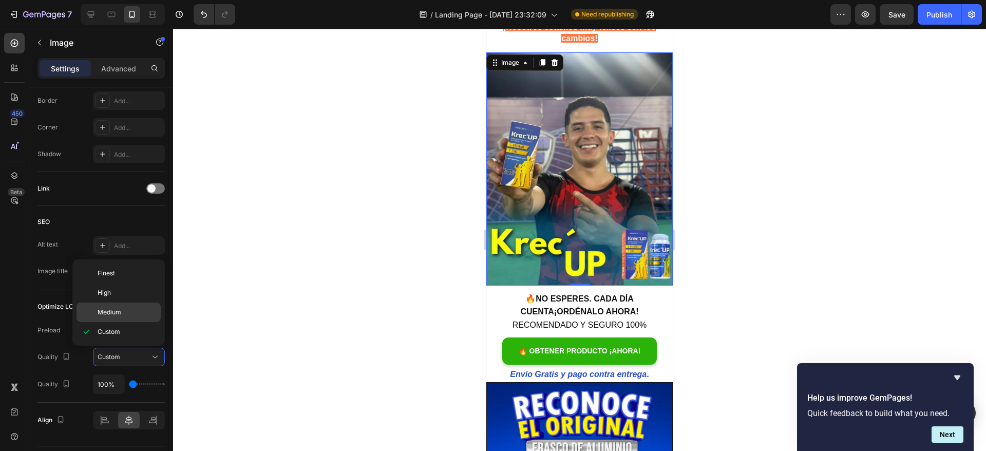
click at [123, 310] on p "Medium" at bounding box center [127, 311] width 59 height 9
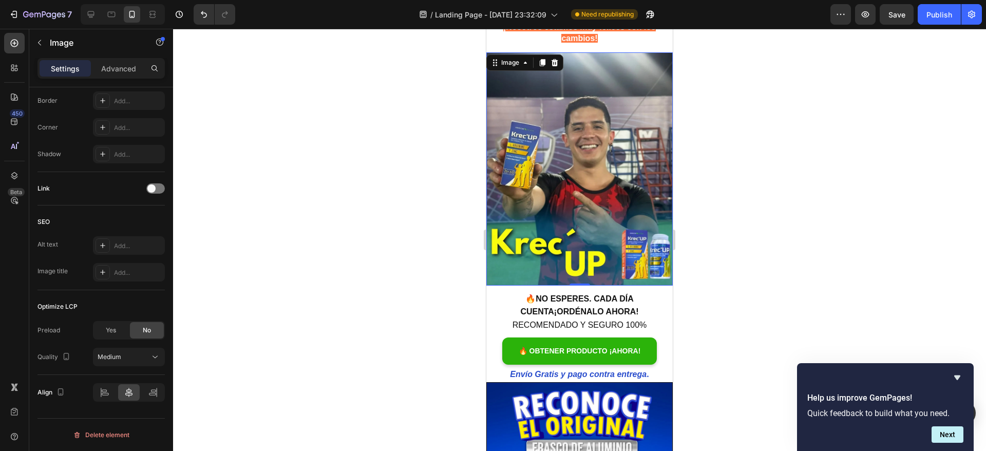
click at [266, 267] on div at bounding box center [579, 240] width 813 height 422
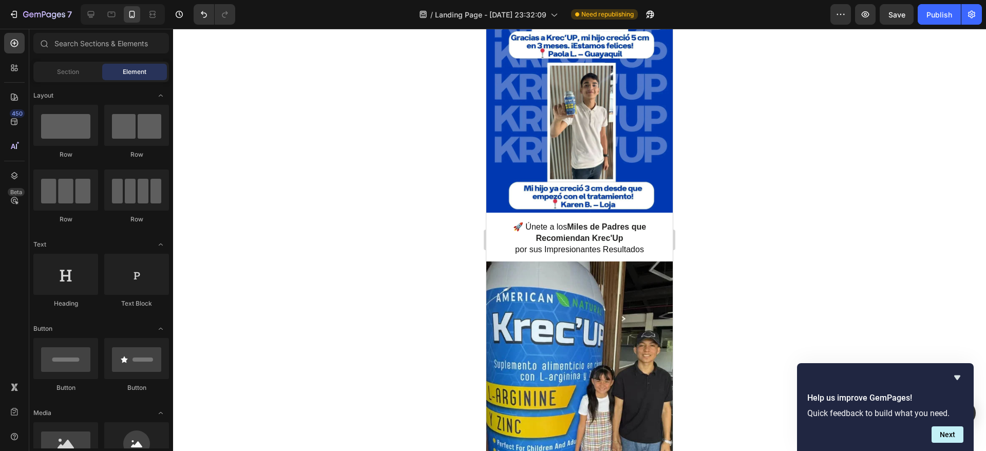
scroll to position [728, 0]
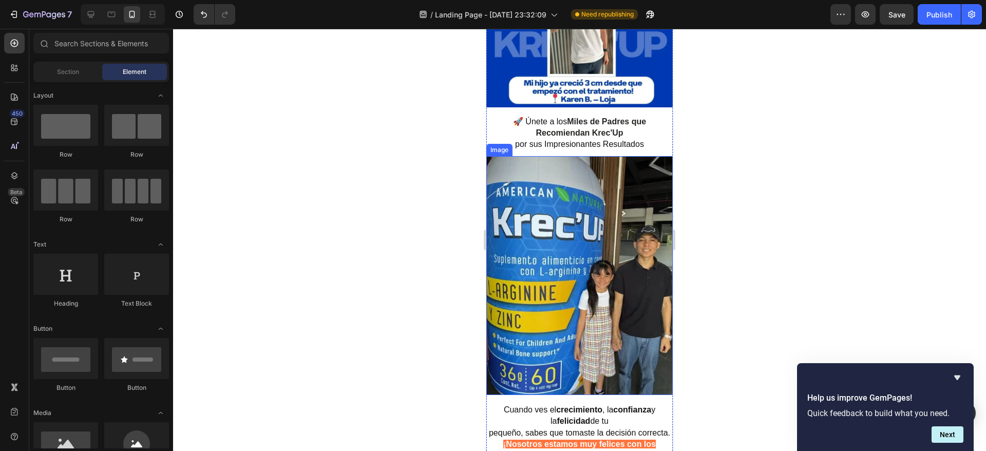
click at [586, 201] on img at bounding box center [579, 275] width 186 height 239
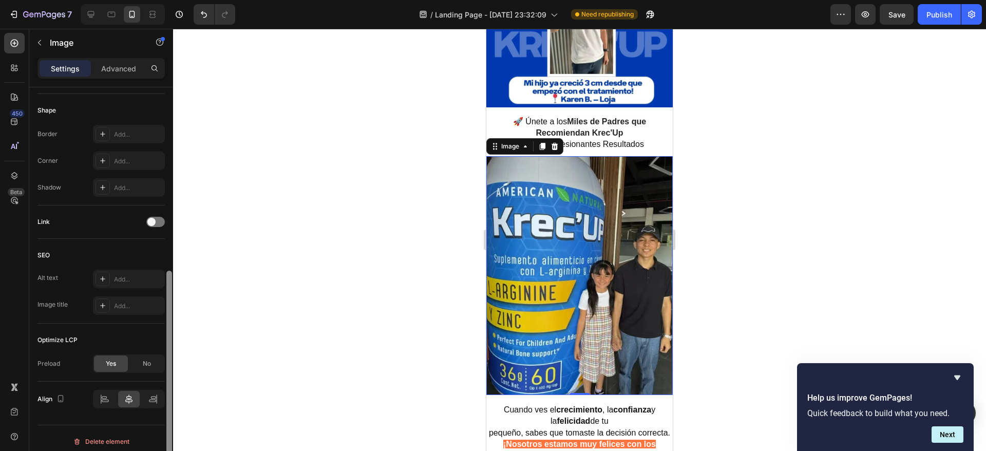
scroll to position [356, 0]
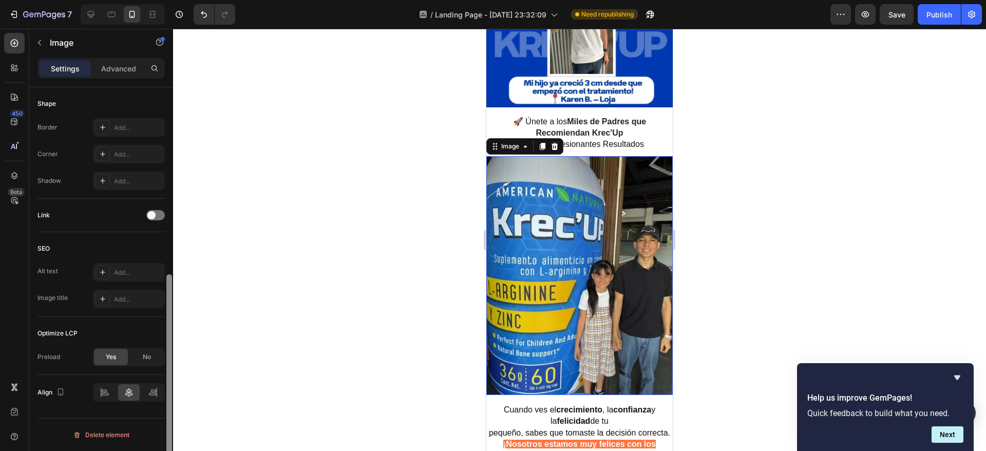
drag, startPoint x: 167, startPoint y: 142, endPoint x: 169, endPoint y: 332, distance: 190.5
click at [169, 332] on div at bounding box center [169, 377] width 6 height 206
click at [152, 355] on div "No" at bounding box center [147, 357] width 34 height 16
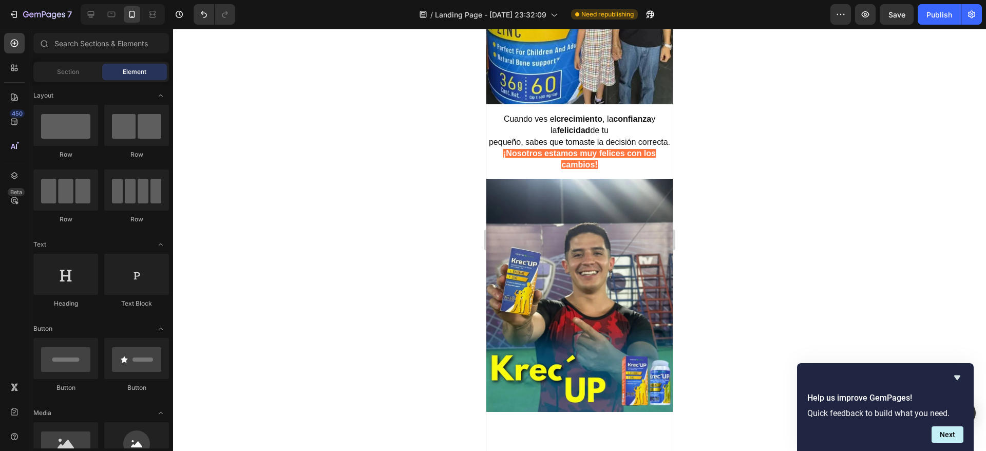
scroll to position [1096, 0]
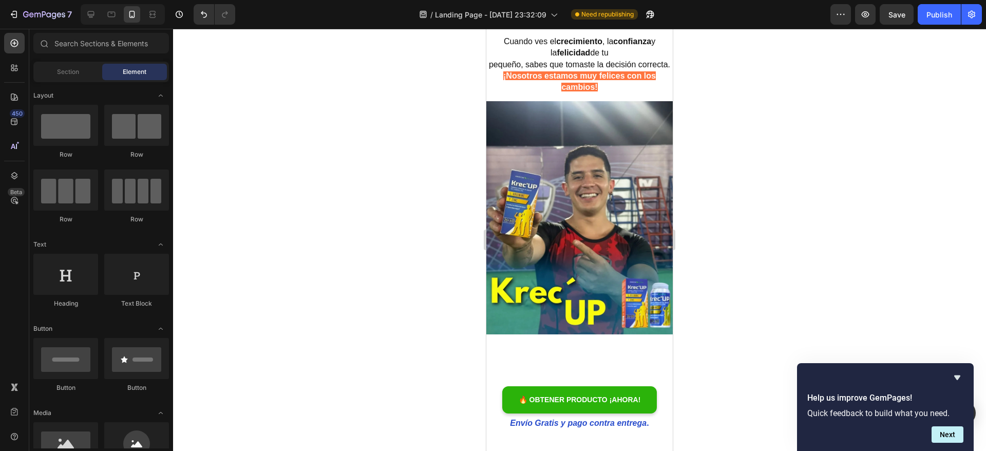
click at [562, 177] on img at bounding box center [579, 217] width 186 height 233
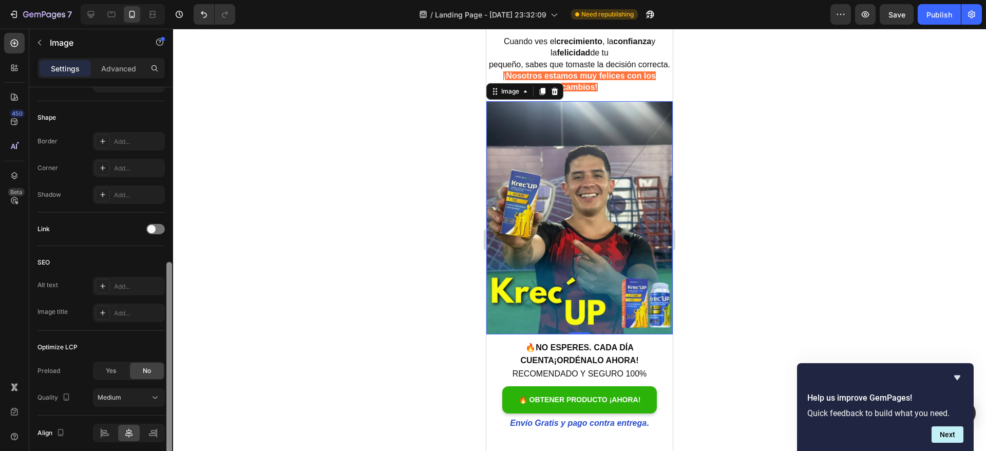
scroll to position [343, 0]
drag, startPoint x: 168, startPoint y: 271, endPoint x: 166, endPoint y: 445, distance: 174.0
click at [166, 445] on div at bounding box center [169, 360] width 6 height 199
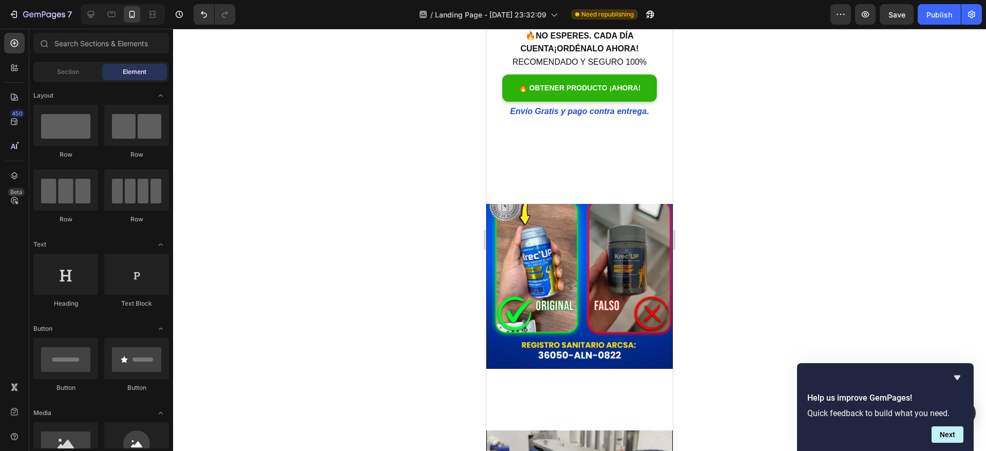
scroll to position [1429, 0]
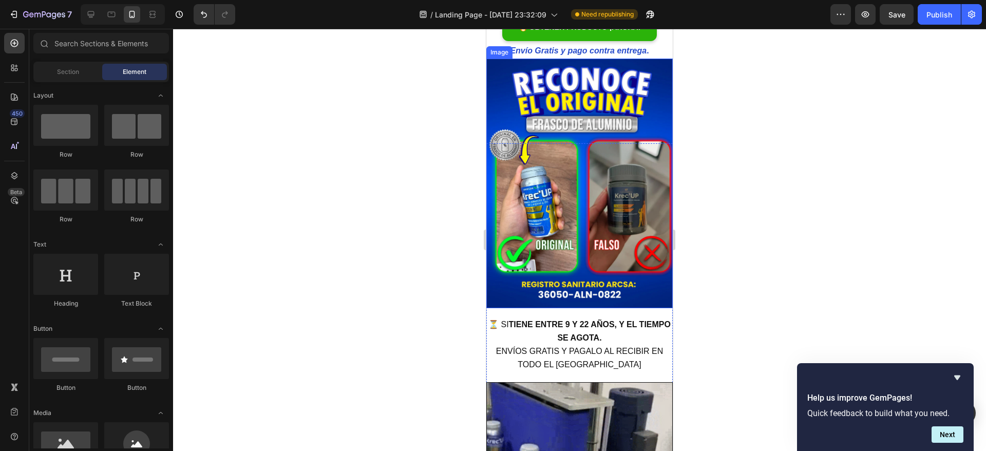
click at [564, 201] on img at bounding box center [579, 184] width 186 height 250
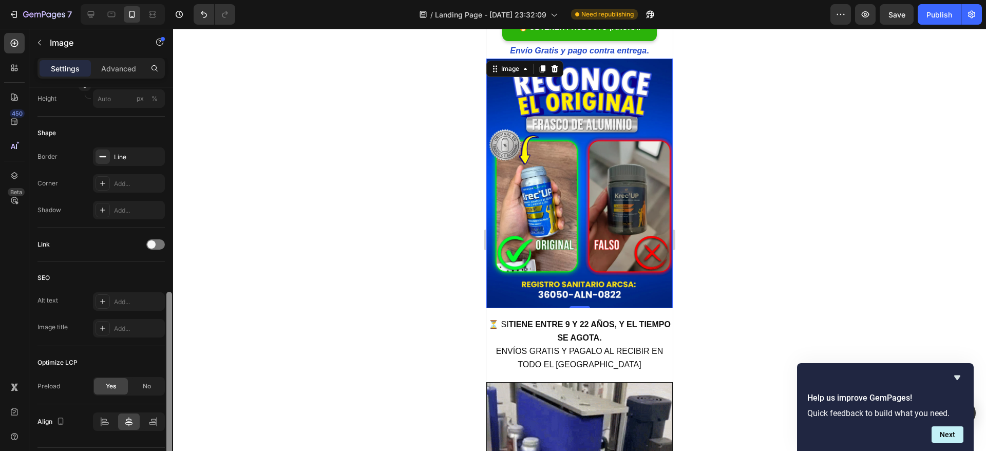
scroll to position [348, 0]
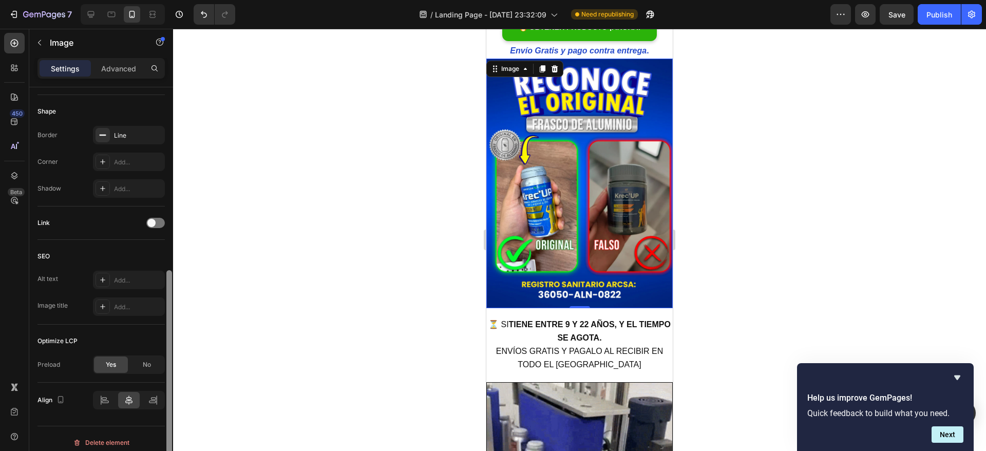
drag, startPoint x: 170, startPoint y: 236, endPoint x: 186, endPoint y: 419, distance: 183.4
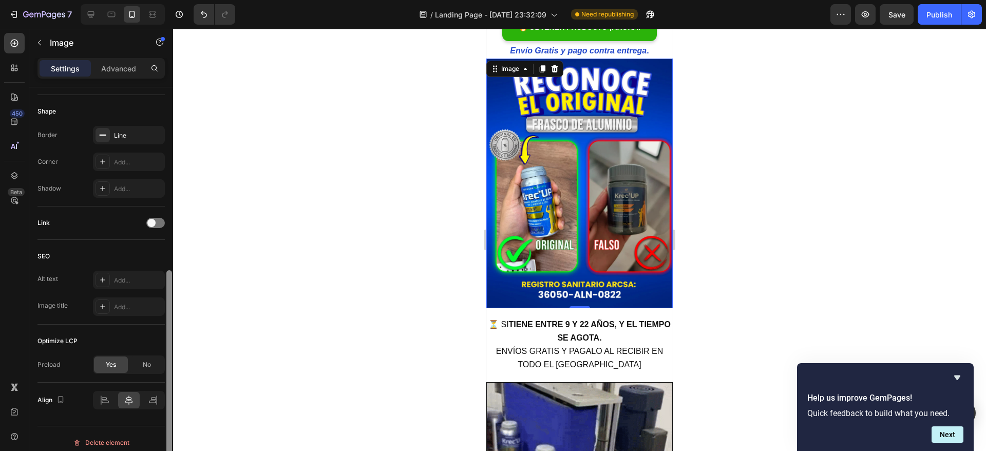
click at [186, 0] on div "7 / Landing Page - [DATE] 23:32:09 Need republishing Preview Save Publish 450 B…" at bounding box center [493, 0] width 986 height 0
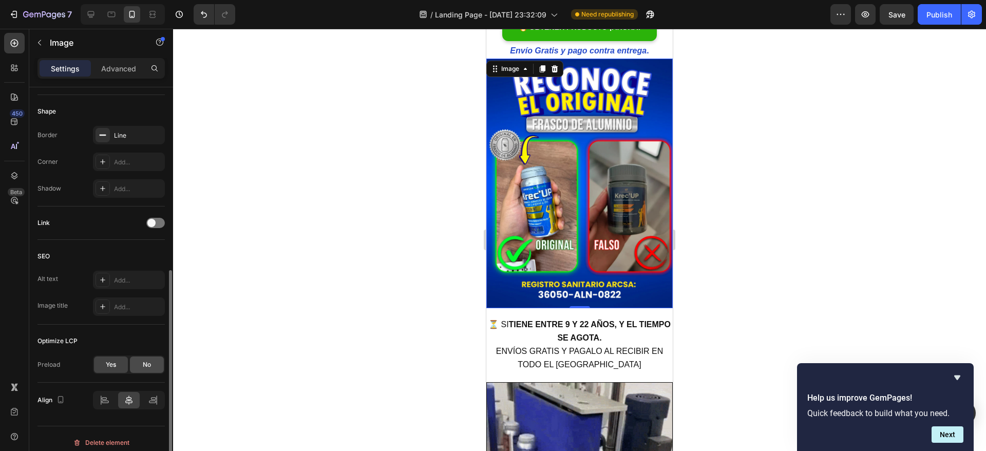
click at [144, 361] on span "No" at bounding box center [147, 364] width 8 height 9
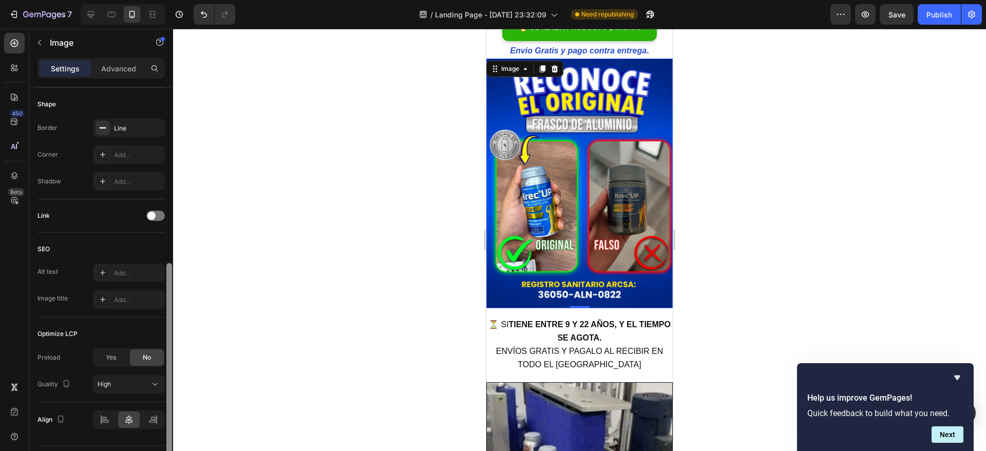
scroll to position [382, 0]
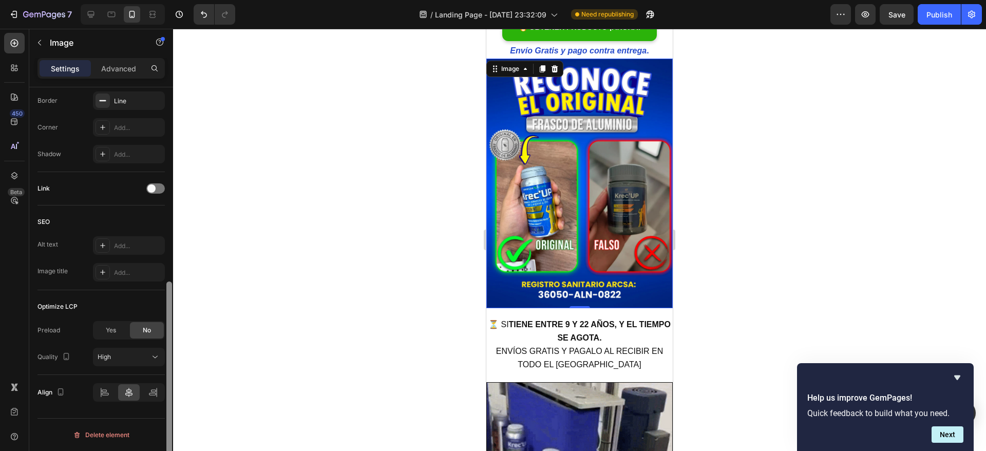
drag, startPoint x: 168, startPoint y: 321, endPoint x: 171, endPoint y: 354, distance: 32.4
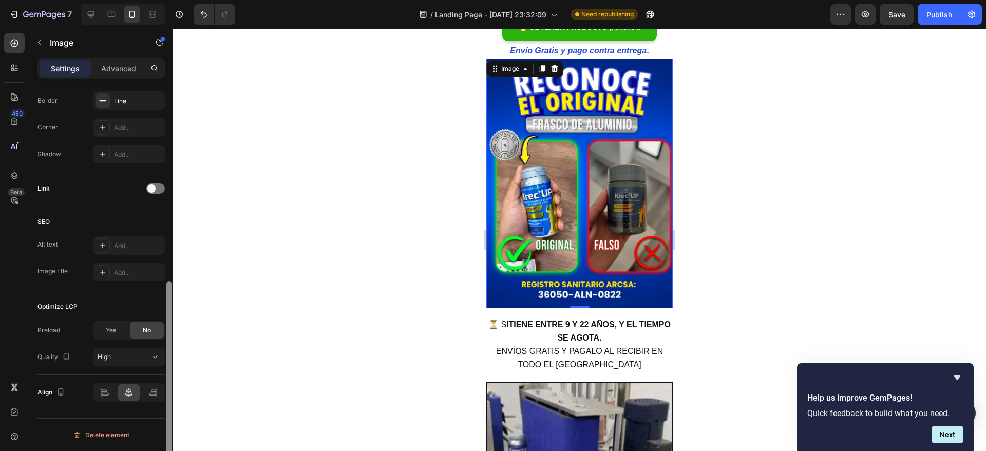
click at [171, 354] on div at bounding box center [169, 380] width 6 height 199
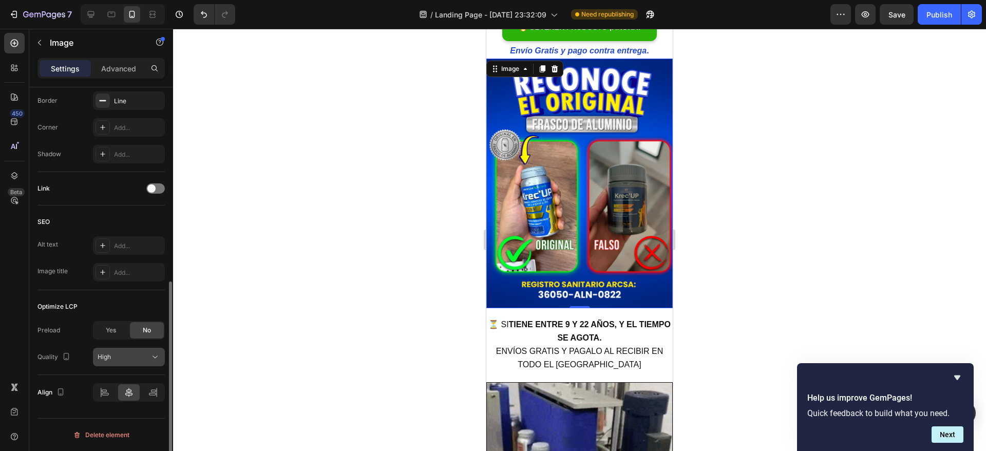
click at [151, 351] on button "High" at bounding box center [129, 357] width 72 height 18
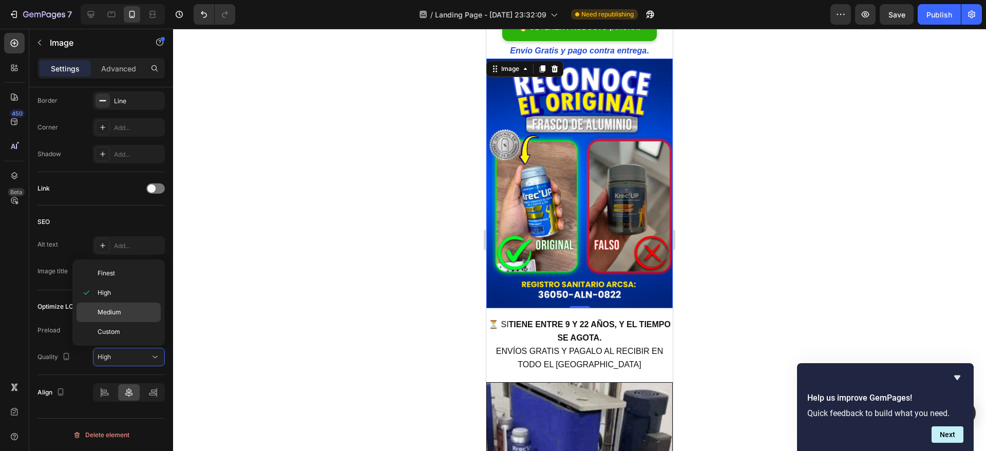
click at [128, 315] on p "Medium" at bounding box center [127, 311] width 59 height 9
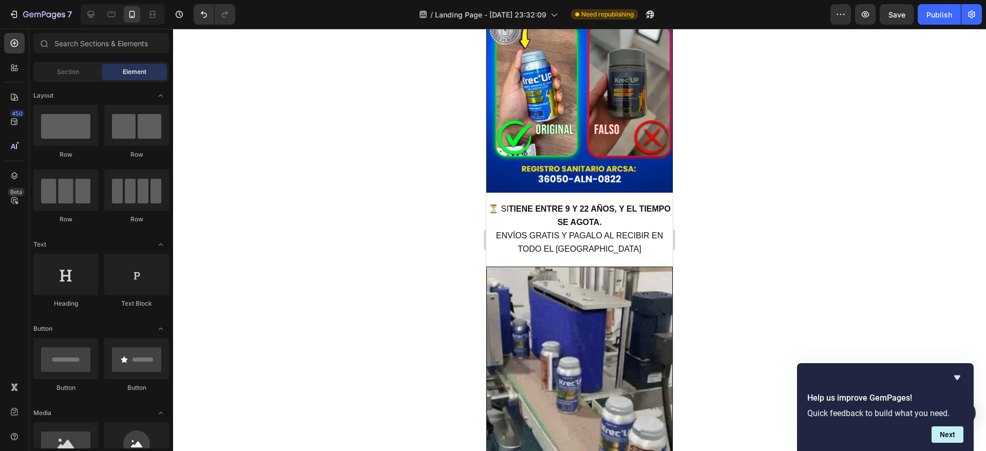
scroll to position [1650, 0]
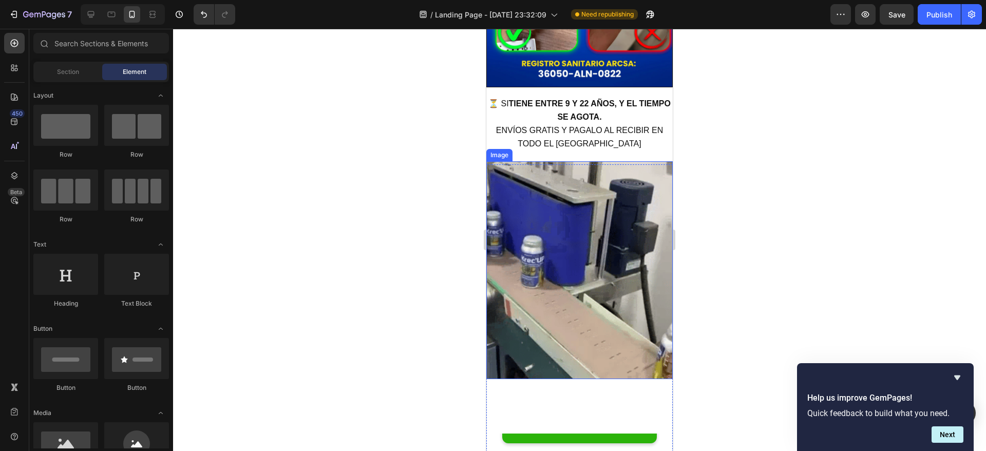
click at [591, 214] on img at bounding box center [579, 270] width 186 height 218
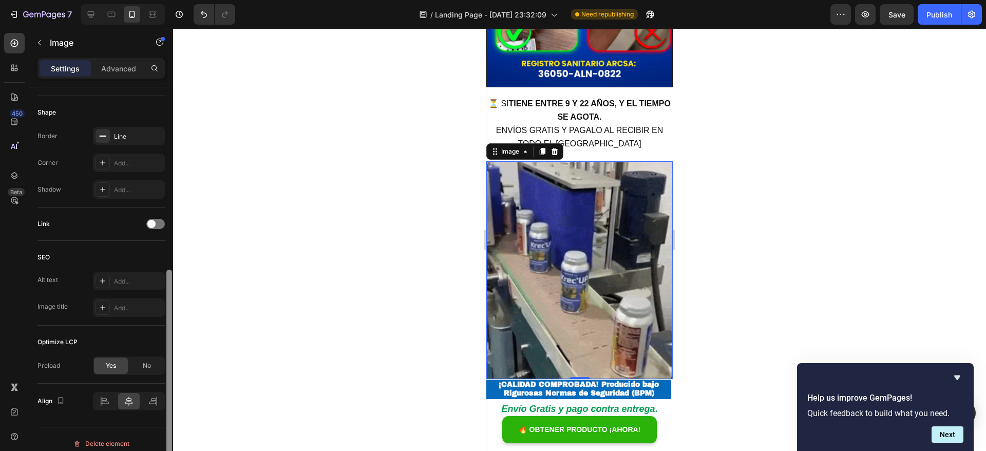
scroll to position [356, 0]
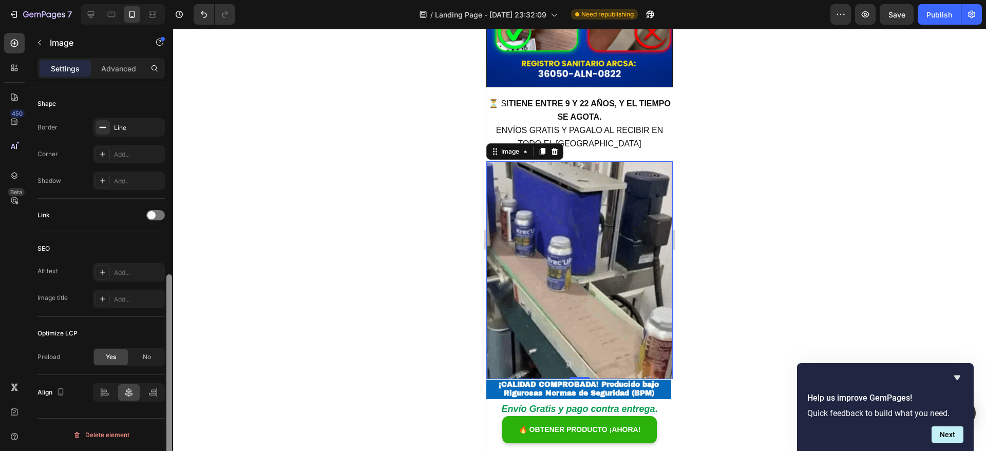
drag, startPoint x: 168, startPoint y: 229, endPoint x: 161, endPoint y: 419, distance: 190.6
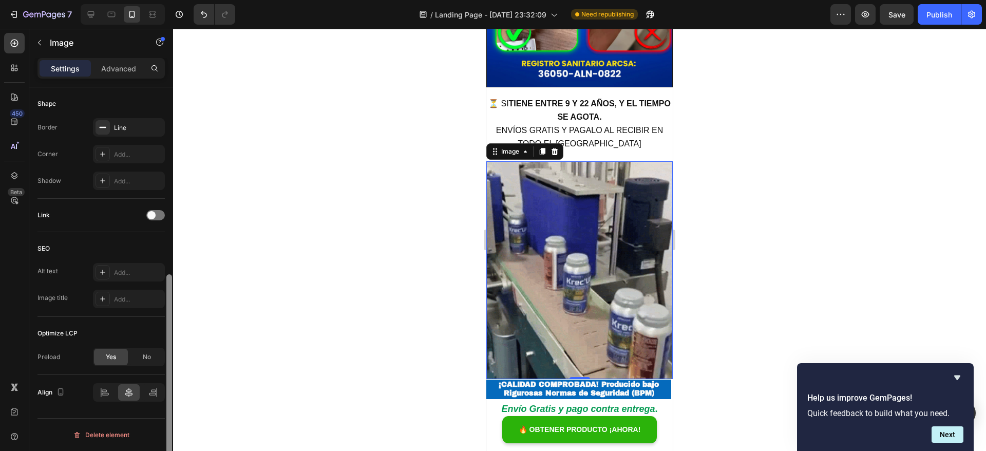
click at [161, 419] on div "Style Rectangle Source Upload Image [URL][DOMAIN_NAME] or Browse gallery Size F…" at bounding box center [101, 283] width 144 height 393
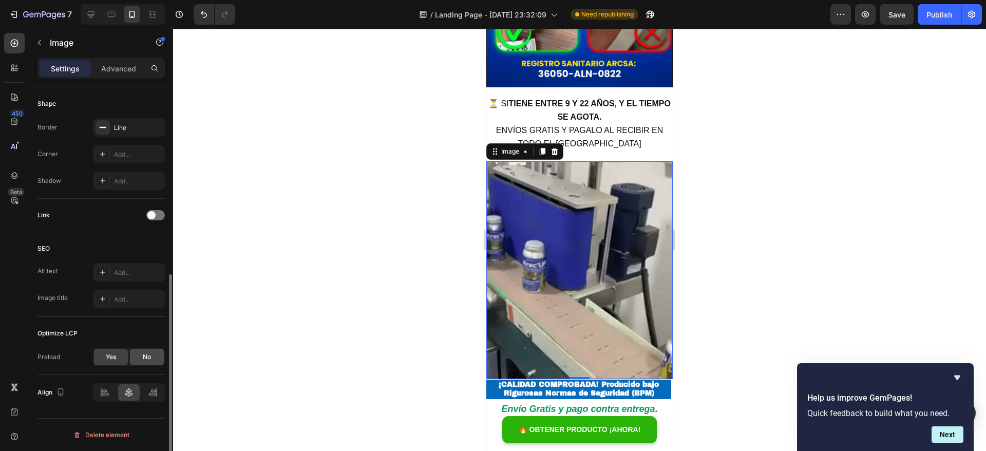
click at [150, 350] on div "No" at bounding box center [147, 357] width 34 height 16
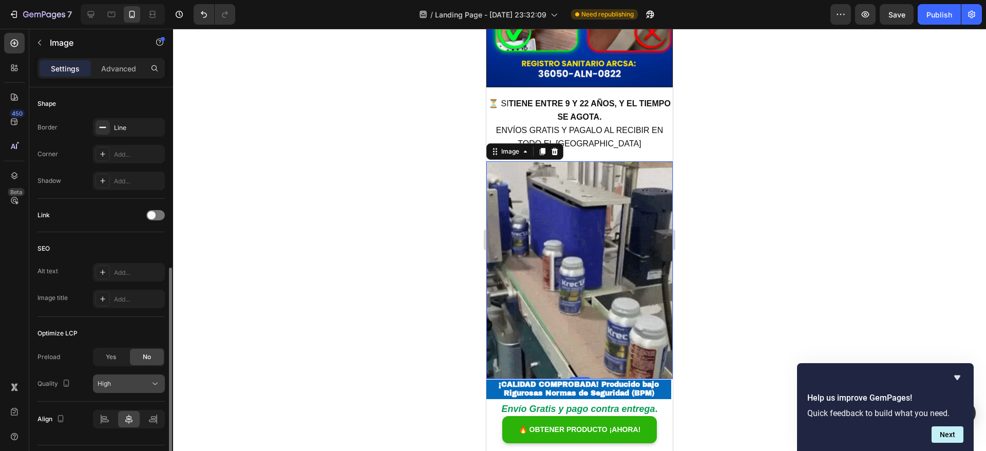
click at [146, 386] on div "High" at bounding box center [124, 383] width 52 height 9
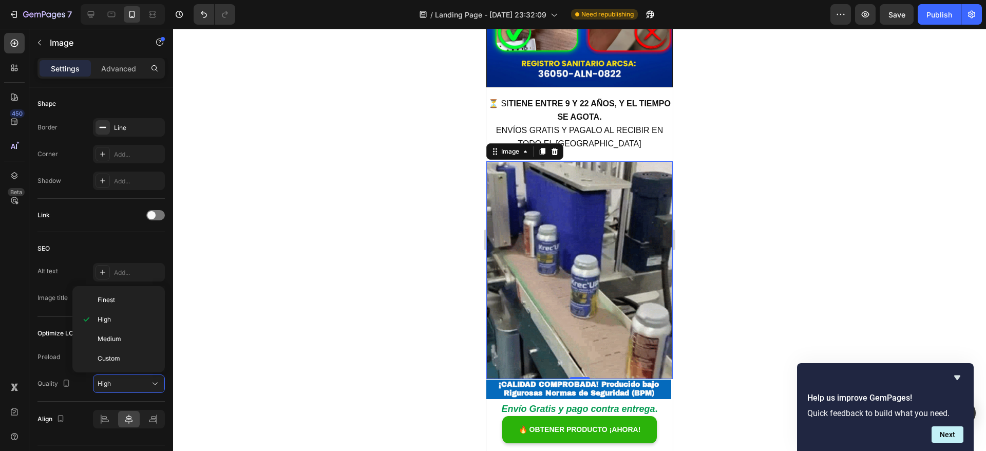
click at [248, 315] on div at bounding box center [579, 240] width 813 height 422
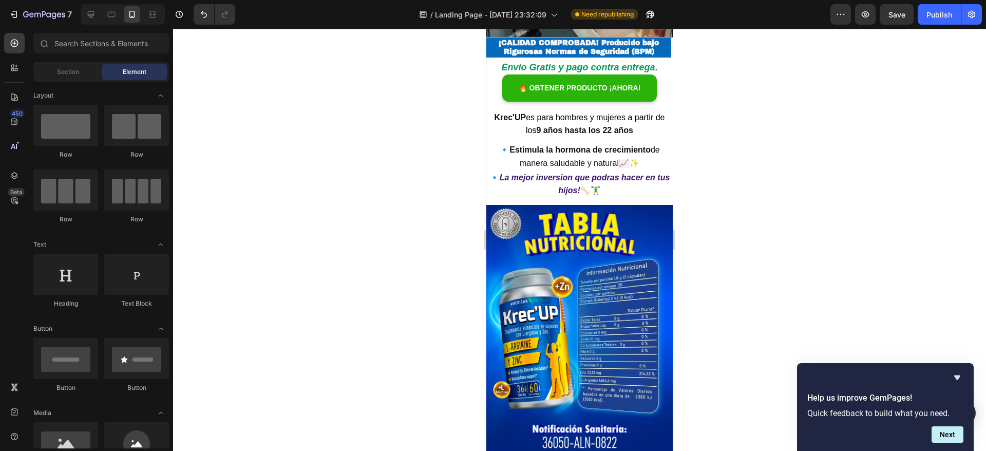
scroll to position [2045, 0]
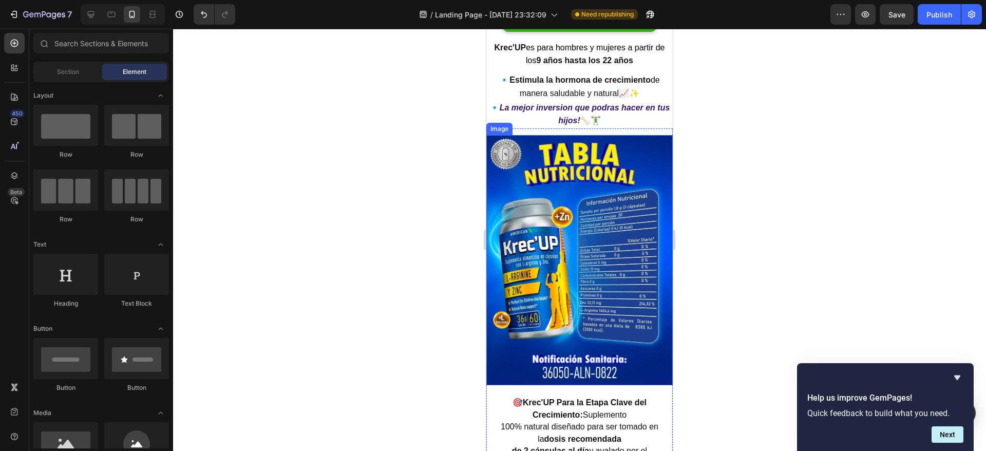
click at [566, 239] on img at bounding box center [579, 260] width 186 height 250
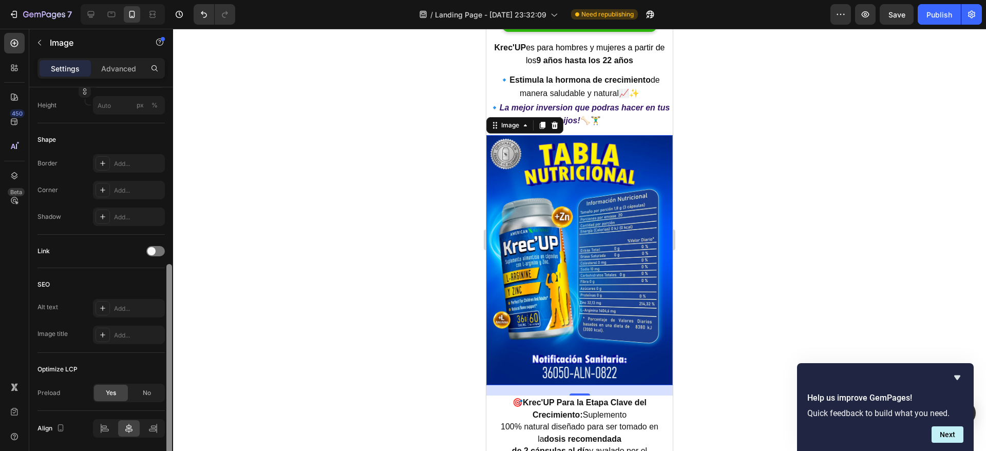
scroll to position [335, 0]
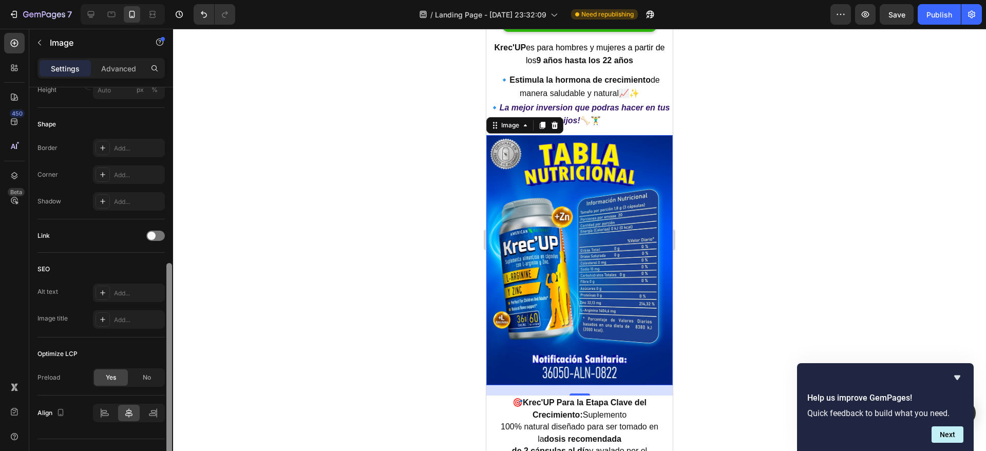
drag, startPoint x: 171, startPoint y: 284, endPoint x: 179, endPoint y: 460, distance: 175.7
click at [179, 0] on html "7 / Landing Page - [DATE] 23:32:09 Need republishing Preview Save Publish 450 B…" at bounding box center [493, 0] width 986 height 0
click at [149, 372] on div "No" at bounding box center [147, 377] width 34 height 16
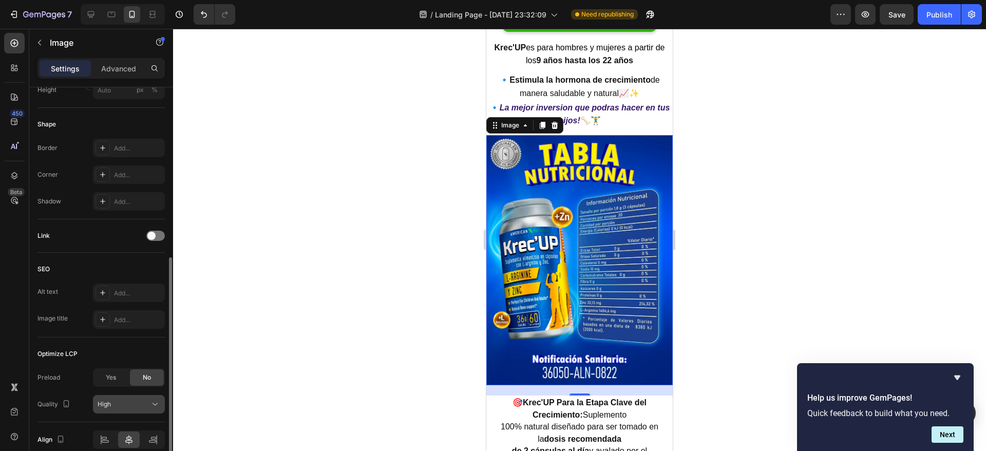
click at [150, 401] on icon at bounding box center [155, 404] width 10 height 10
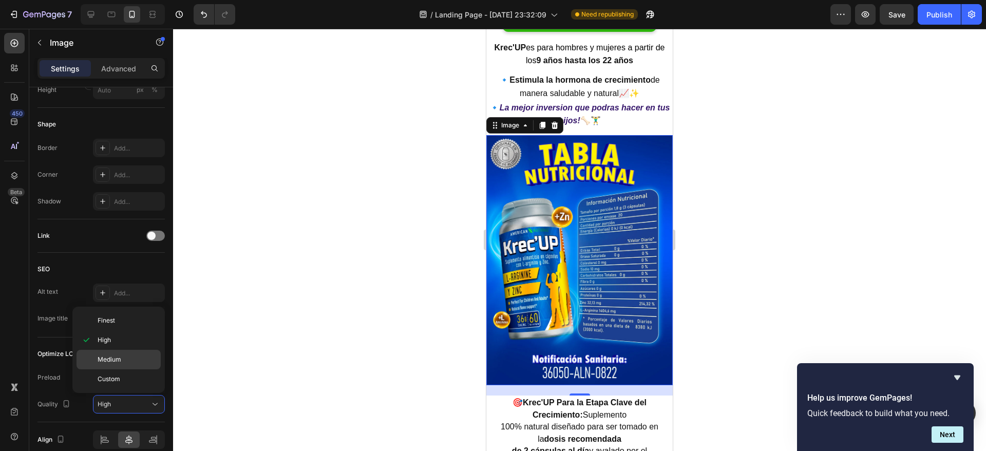
click at [133, 355] on p "Medium" at bounding box center [127, 359] width 59 height 9
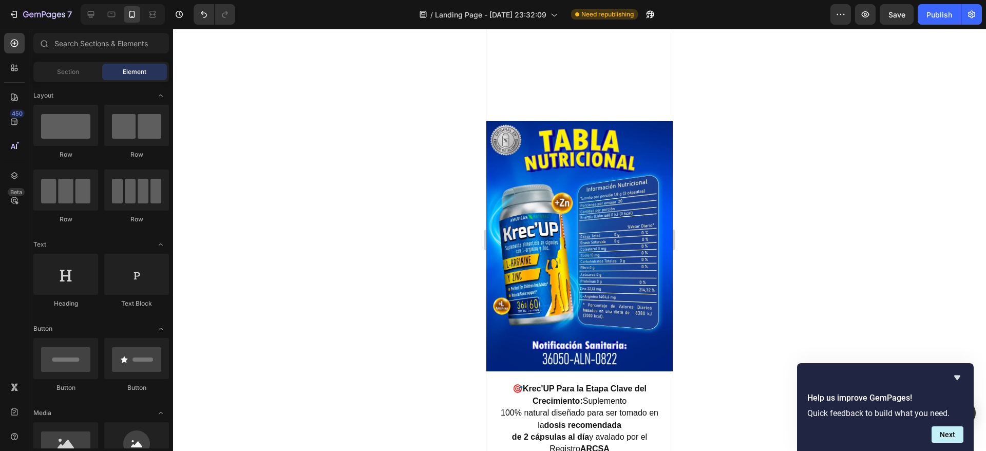
scroll to position [2469, 0]
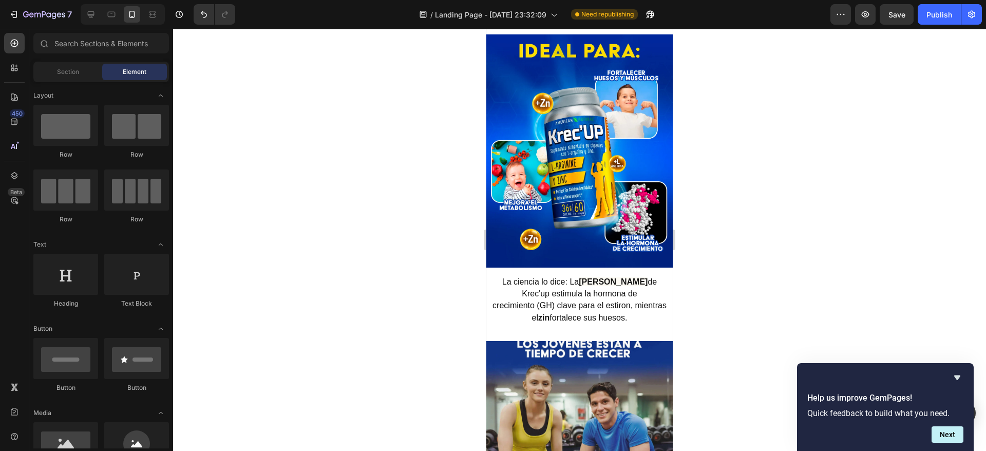
drag, startPoint x: 667, startPoint y: 209, endPoint x: 1159, endPoint y: 270, distance: 495.5
click at [600, 181] on img at bounding box center [579, 150] width 186 height 233
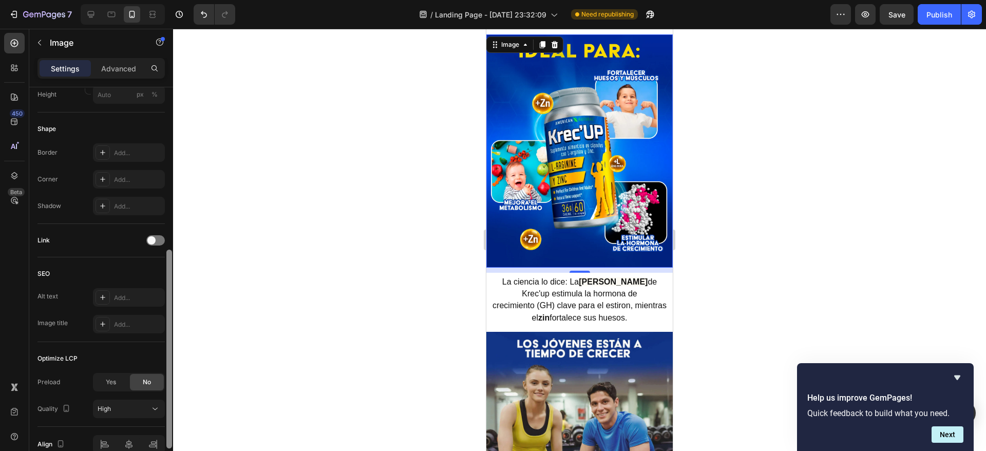
scroll to position [348, 0]
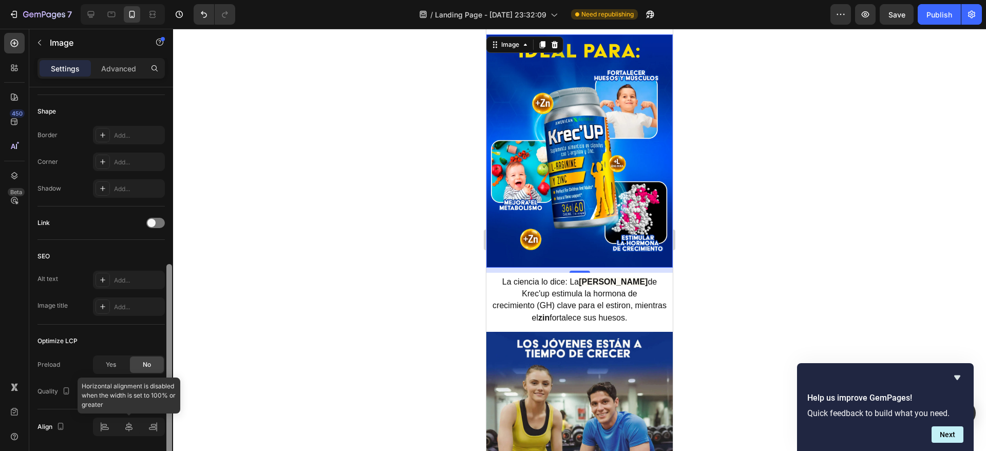
drag, startPoint x: 171, startPoint y: 245, endPoint x: 152, endPoint y: 422, distance: 177.6
click at [152, 422] on div "Style Rectangle Source Upload Image [URL][DOMAIN_NAME] or Browse gallery Size F…" at bounding box center [101, 283] width 144 height 393
click at [122, 399] on button "High" at bounding box center [129, 391] width 72 height 18
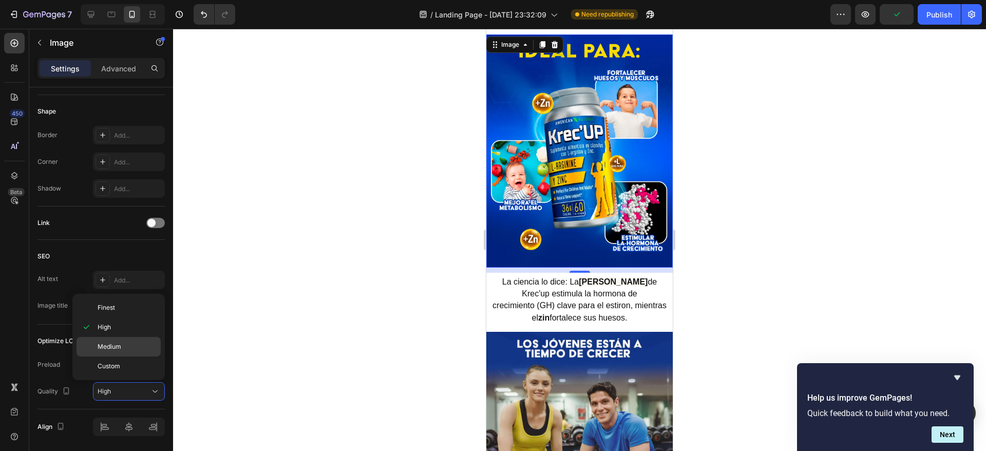
click at [128, 347] on p "Medium" at bounding box center [127, 346] width 59 height 9
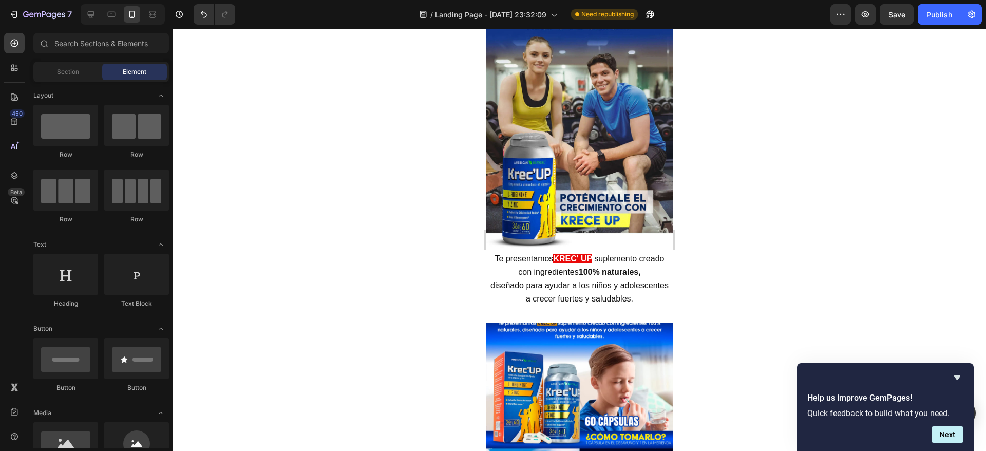
scroll to position [2760, 0]
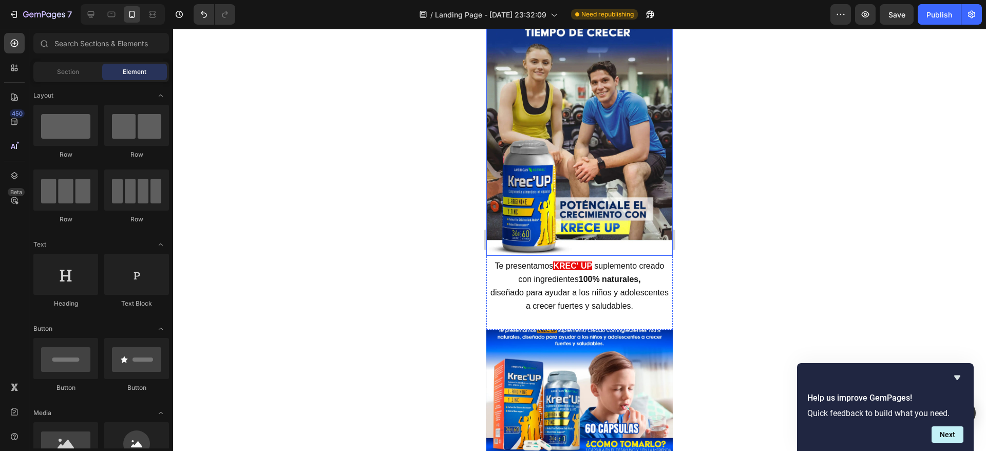
click at [604, 182] on img at bounding box center [579, 133] width 186 height 245
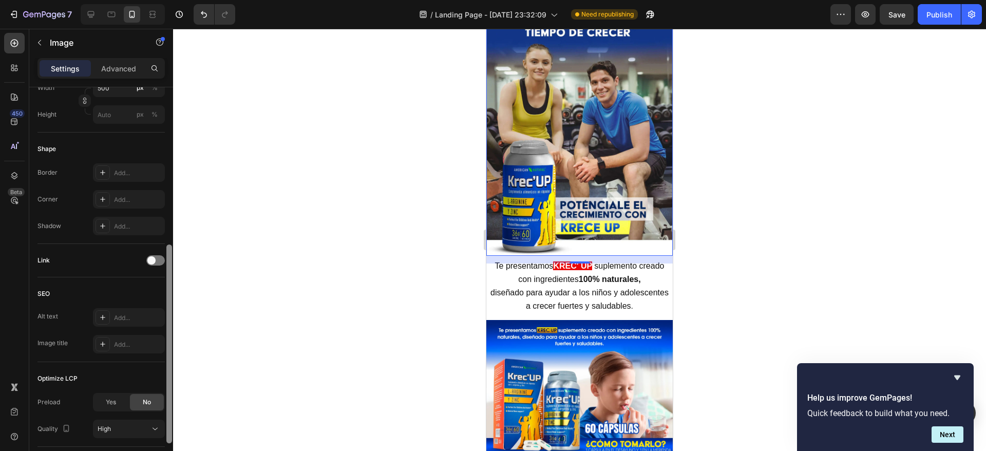
scroll to position [326, 0]
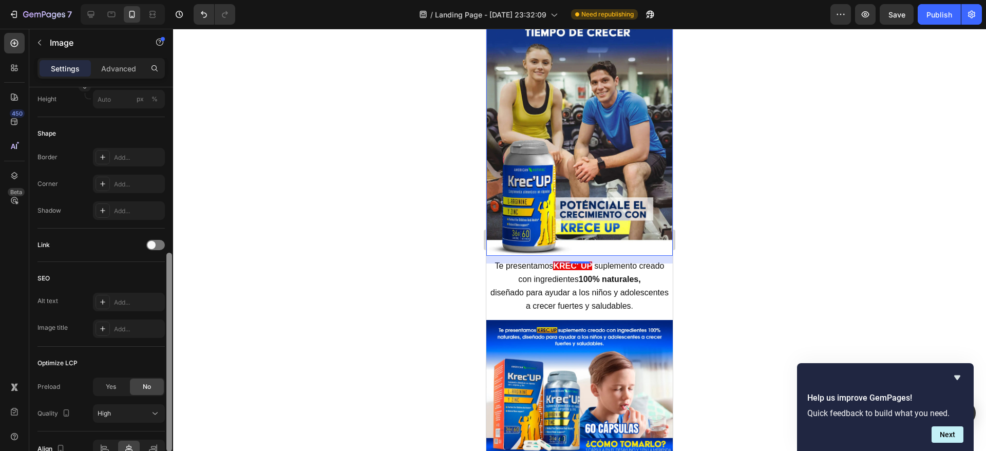
drag, startPoint x: 169, startPoint y: 268, endPoint x: 174, endPoint y: 433, distance: 165.3
click at [174, 0] on div "7 / Landing Page - [DATE] 23:32:09 Need republishing Preview Save Publish 450 B…" at bounding box center [493, 0] width 986 height 0
click at [155, 410] on icon at bounding box center [155, 413] width 10 height 10
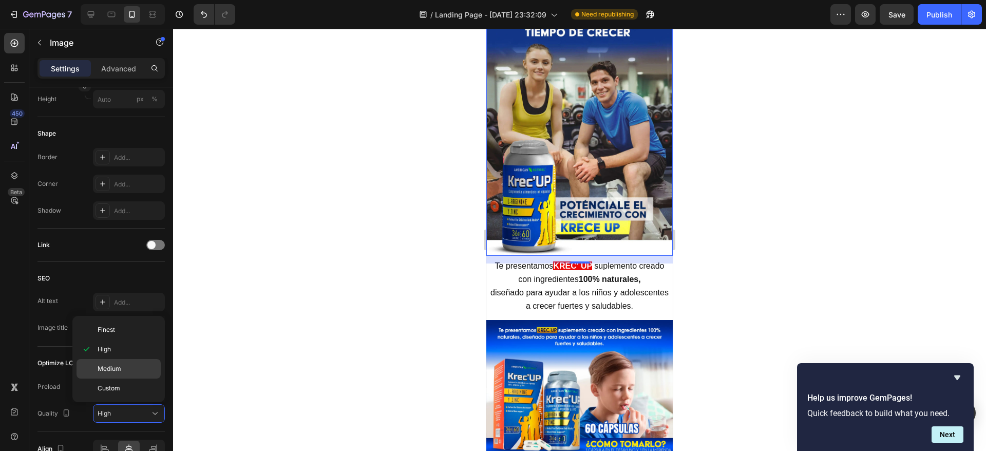
click at [140, 372] on p "Medium" at bounding box center [127, 368] width 59 height 9
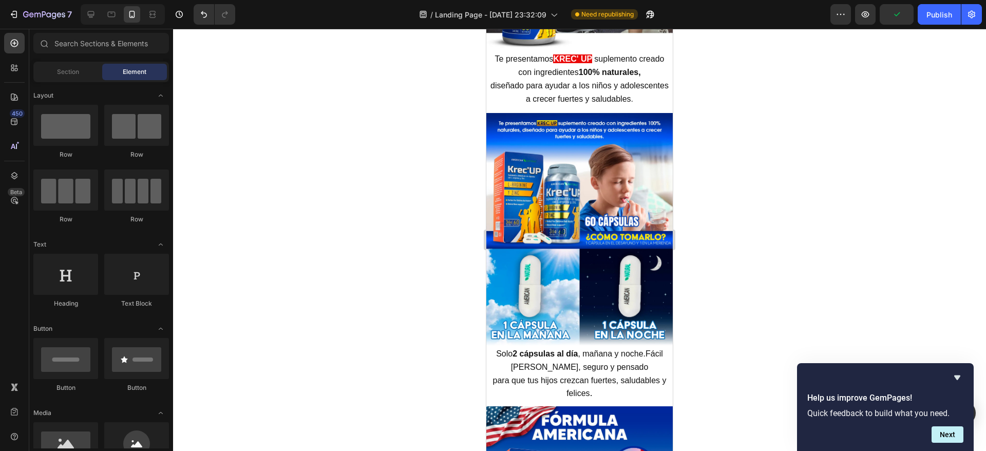
scroll to position [3030, 0]
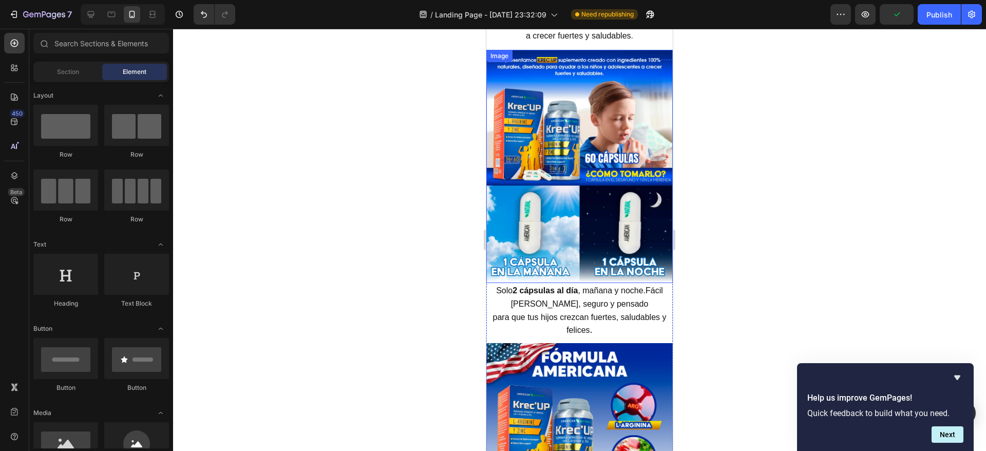
click at [607, 216] on img at bounding box center [579, 166] width 186 height 233
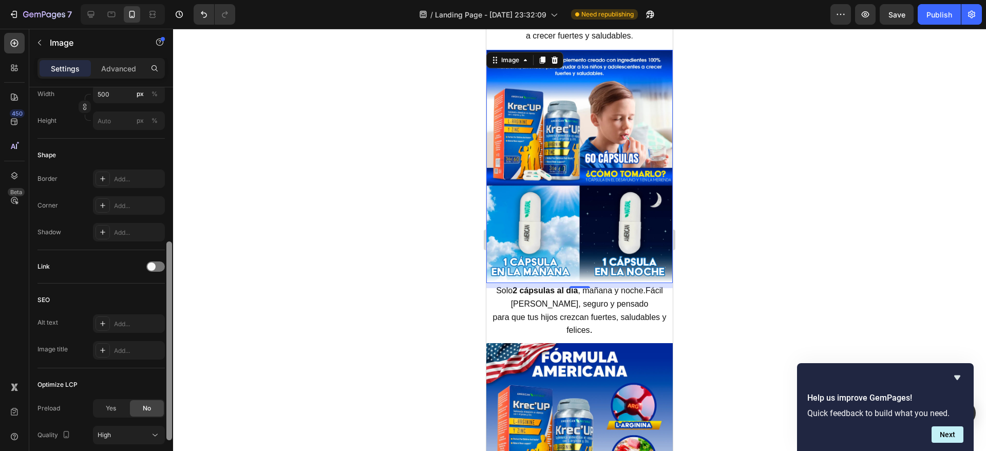
scroll to position [322, 0]
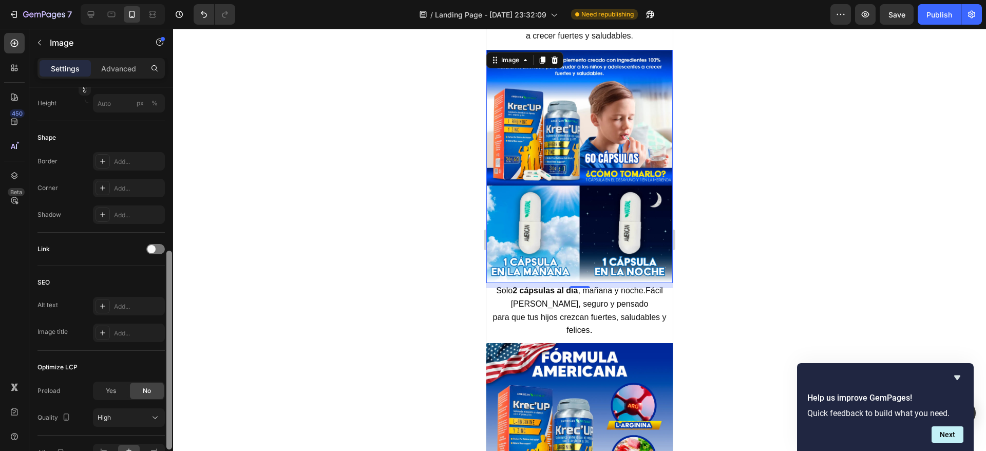
drag, startPoint x: 171, startPoint y: 277, endPoint x: 160, endPoint y: 440, distance: 163.6
click at [160, 440] on div "Style Rectangle Source Upload Image [URL][DOMAIN_NAME] or Browse gallery Size F…" at bounding box center [101, 283] width 144 height 393
click at [143, 419] on div "High" at bounding box center [124, 417] width 52 height 9
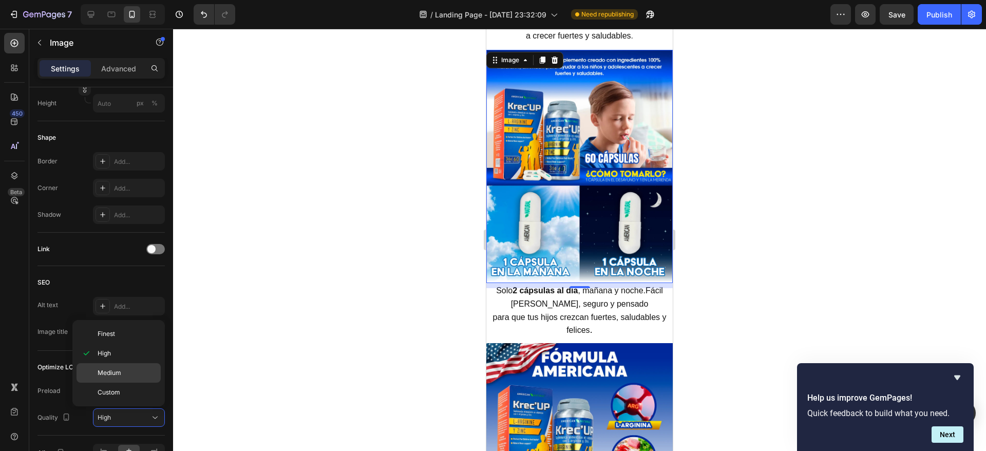
click at [141, 370] on p "Medium" at bounding box center [127, 372] width 59 height 9
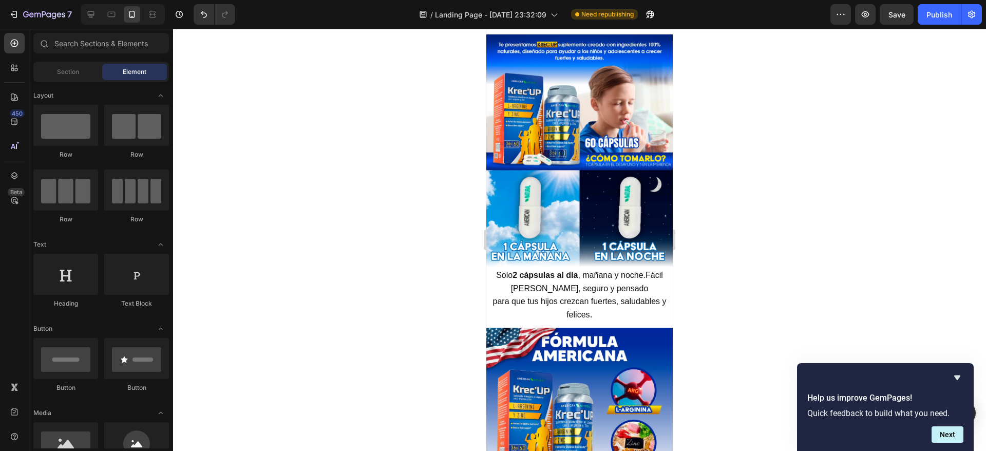
scroll to position [3208, 0]
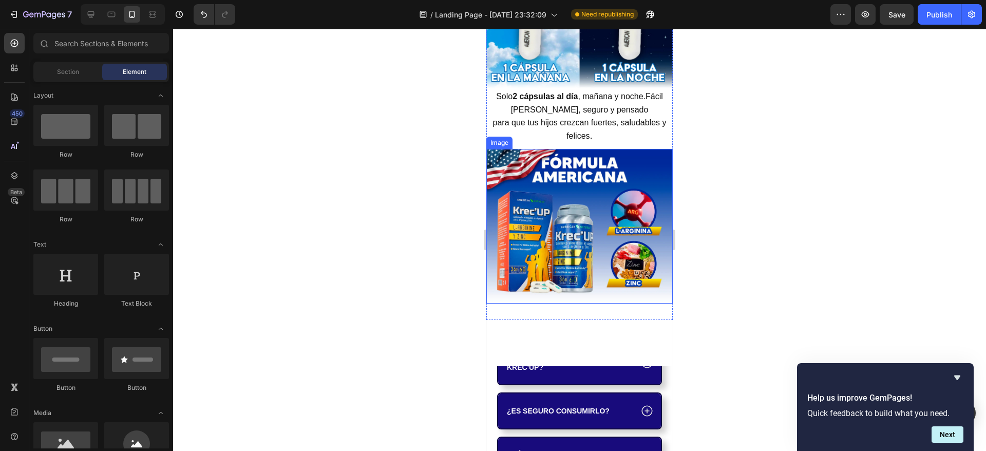
click at [592, 257] on img at bounding box center [579, 226] width 186 height 155
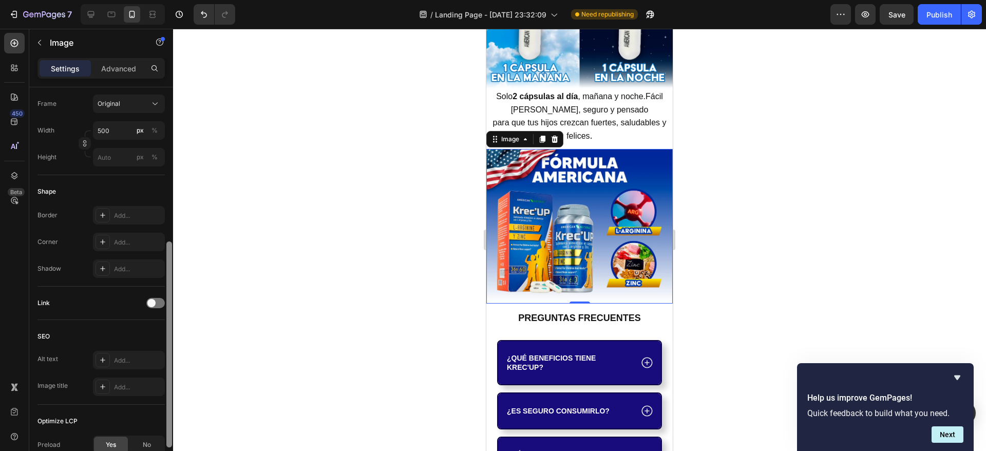
scroll to position [280, 0]
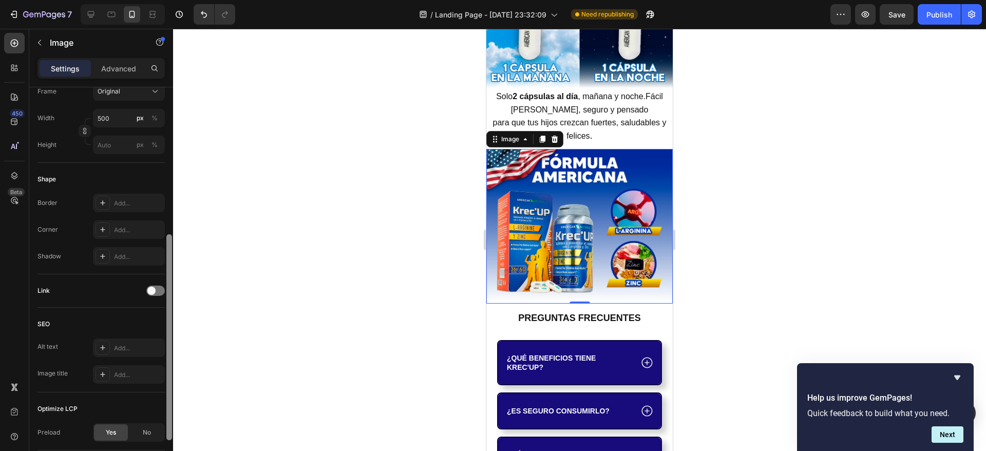
drag, startPoint x: 171, startPoint y: 271, endPoint x: 167, endPoint y: 418, distance: 147.4
click at [167, 418] on div at bounding box center [169, 337] width 6 height 206
click at [142, 429] on div "No" at bounding box center [147, 432] width 34 height 16
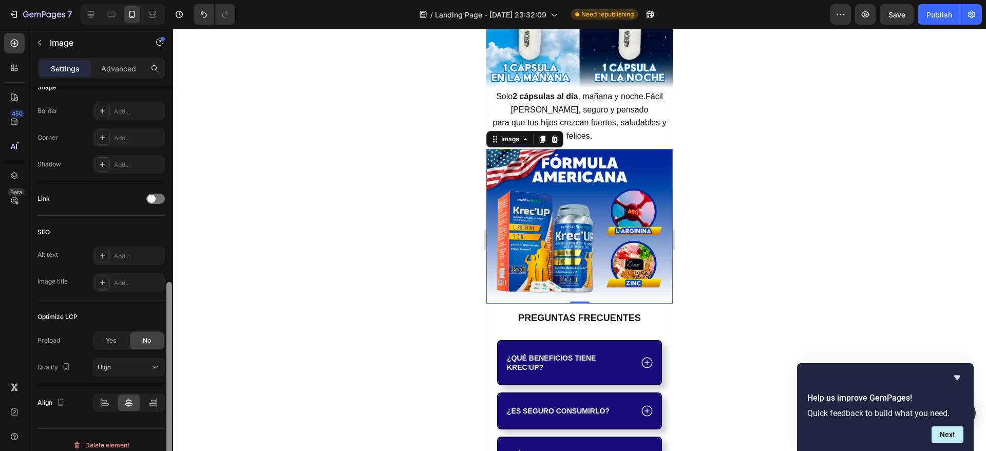
scroll to position [376, 0]
drag, startPoint x: 170, startPoint y: 366, endPoint x: 170, endPoint y: 415, distance: 48.8
click at [170, 415] on div at bounding box center [169, 377] width 6 height 199
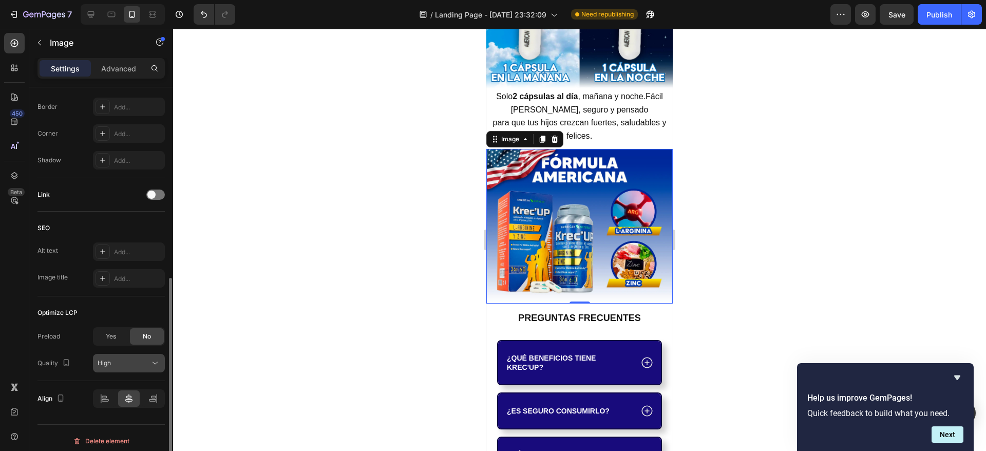
click at [138, 368] on button "High" at bounding box center [129, 363] width 72 height 18
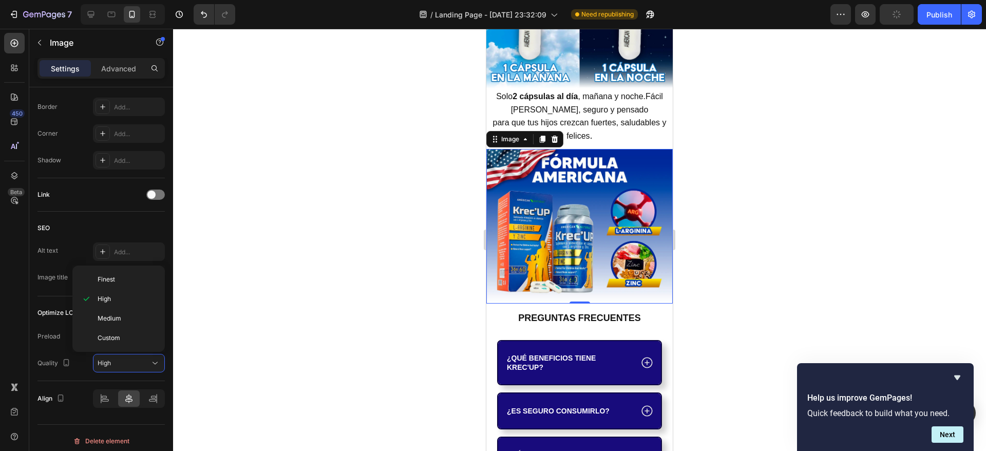
click at [126, 317] on p "Medium" at bounding box center [127, 318] width 59 height 9
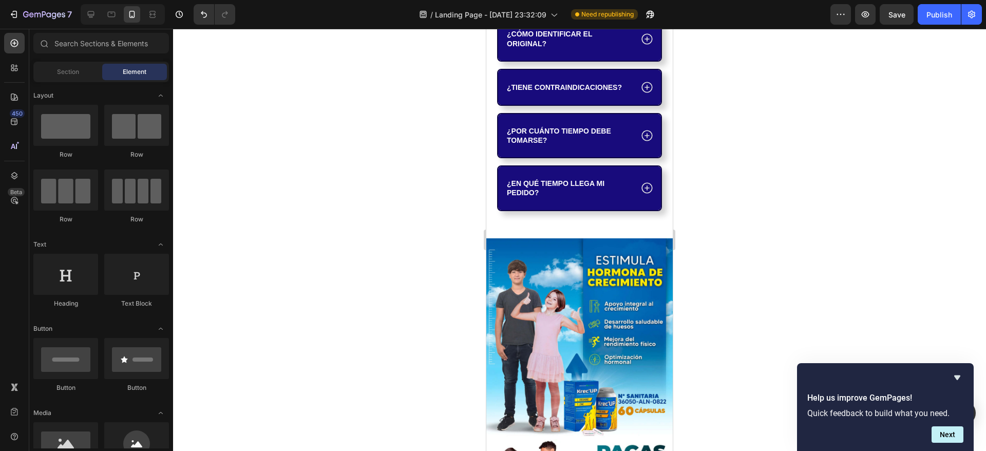
scroll to position [3793, 0]
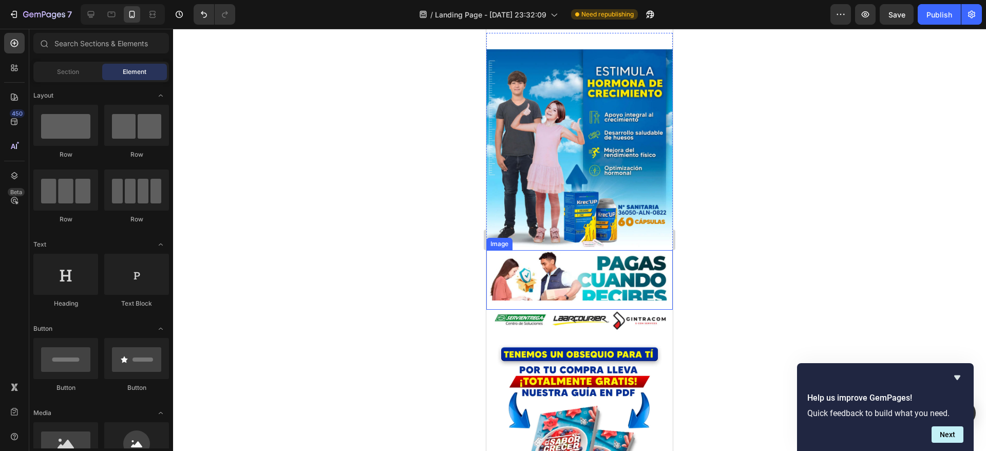
click at [603, 264] on img at bounding box center [579, 280] width 186 height 60
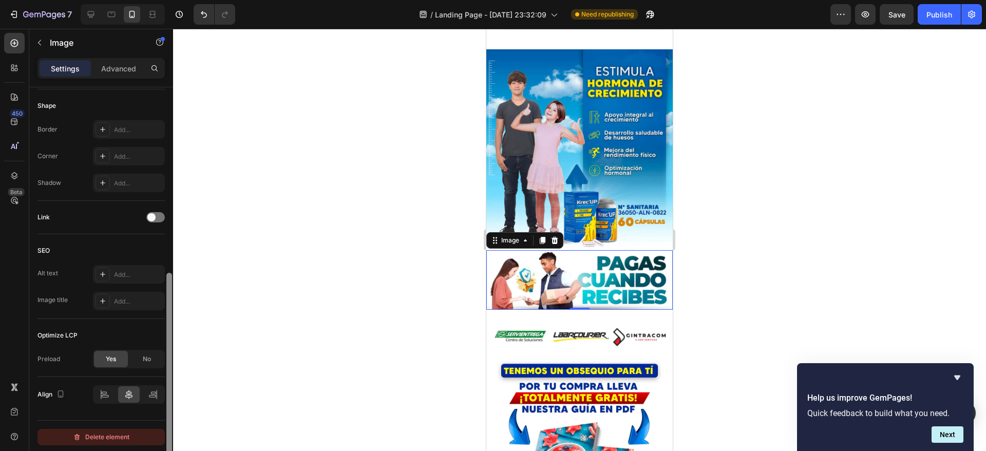
scroll to position [356, 0]
drag, startPoint x: 168, startPoint y: 252, endPoint x: 162, endPoint y: 438, distance: 186.4
click at [162, 438] on div "Style Rectangle Source Upload Image [URL][DOMAIN_NAME] or Browse gallery Size F…" at bounding box center [101, 283] width 144 height 393
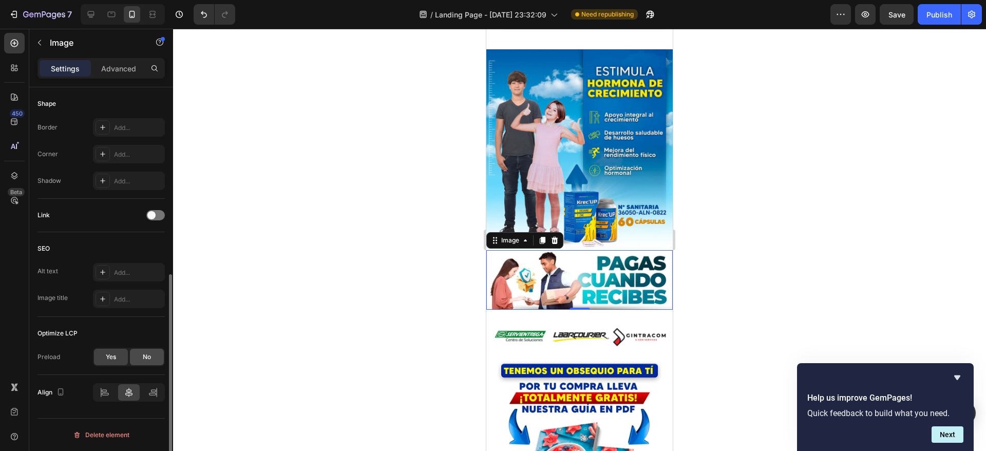
click at [149, 349] on div "No" at bounding box center [147, 357] width 34 height 16
click at [143, 384] on div "High" at bounding box center [124, 383] width 52 height 9
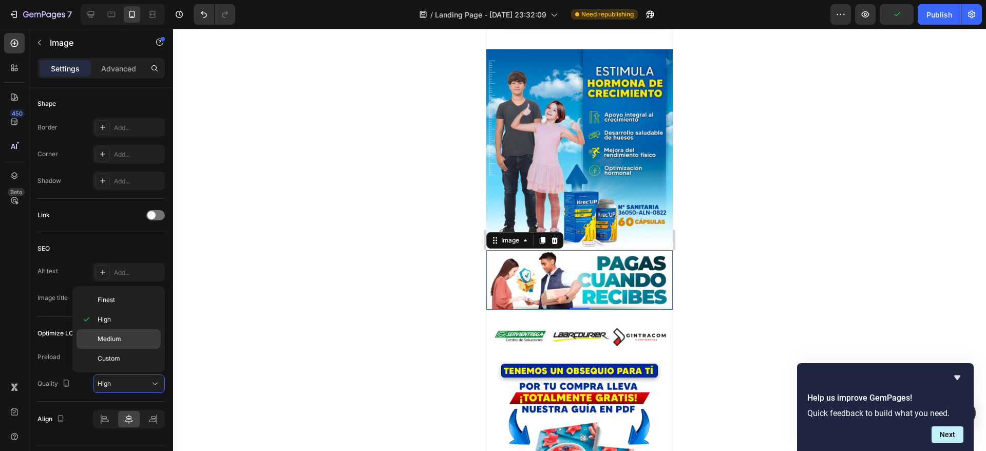
click at [131, 339] on p "Medium" at bounding box center [127, 338] width 59 height 9
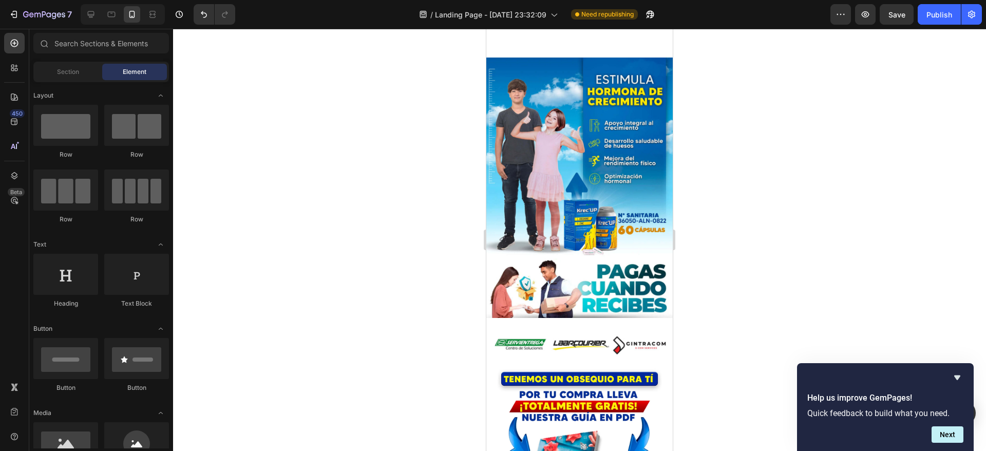
scroll to position [3874, 0]
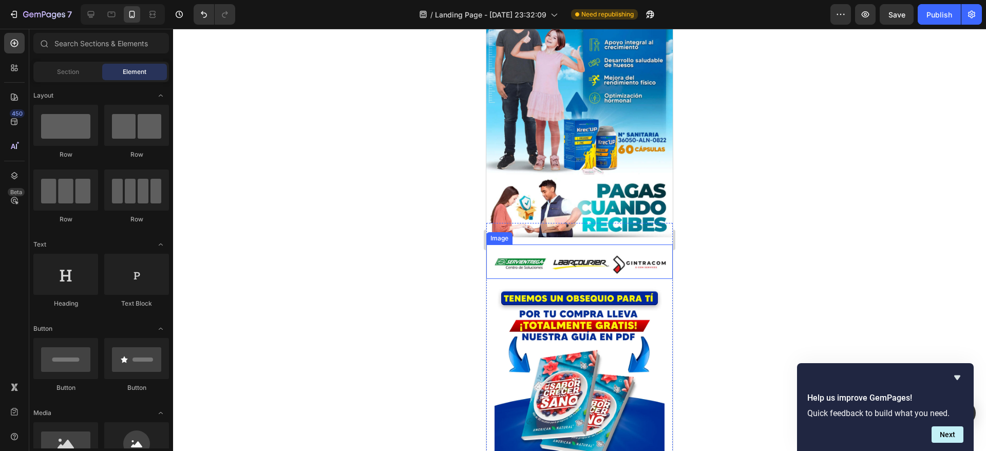
click at [582, 249] on img at bounding box center [579, 261] width 186 height 34
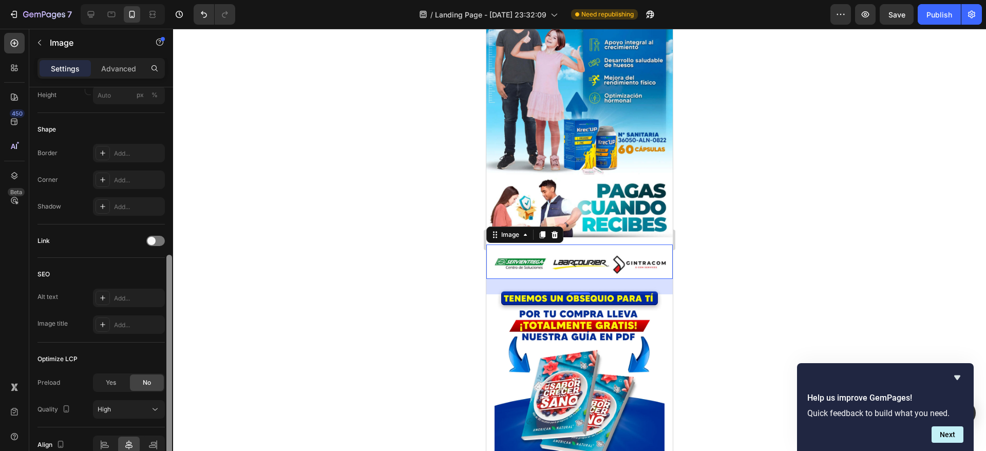
scroll to position [331, 0]
drag, startPoint x: 169, startPoint y: 277, endPoint x: 164, endPoint y: 445, distance: 167.9
click at [164, 445] on div "Style Rectangle Source Upload Image [URL][DOMAIN_NAME] or Browse gallery Size F…" at bounding box center [101, 283] width 144 height 393
click at [134, 411] on div "High" at bounding box center [124, 408] width 52 height 9
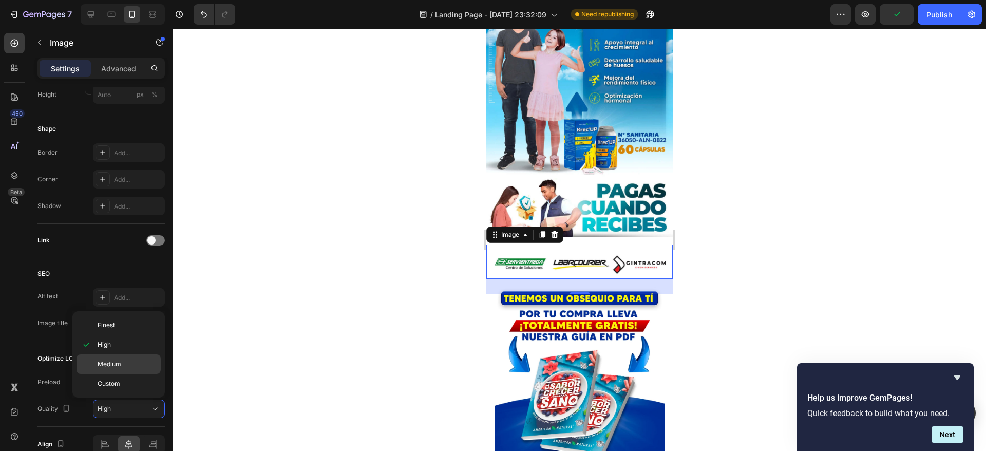
click at [124, 359] on p "Medium" at bounding box center [127, 363] width 59 height 9
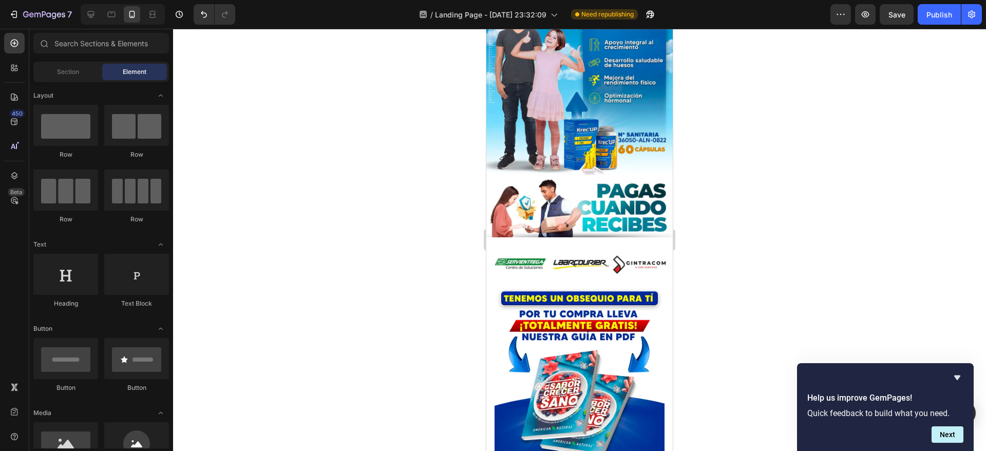
scroll to position [4024, 0]
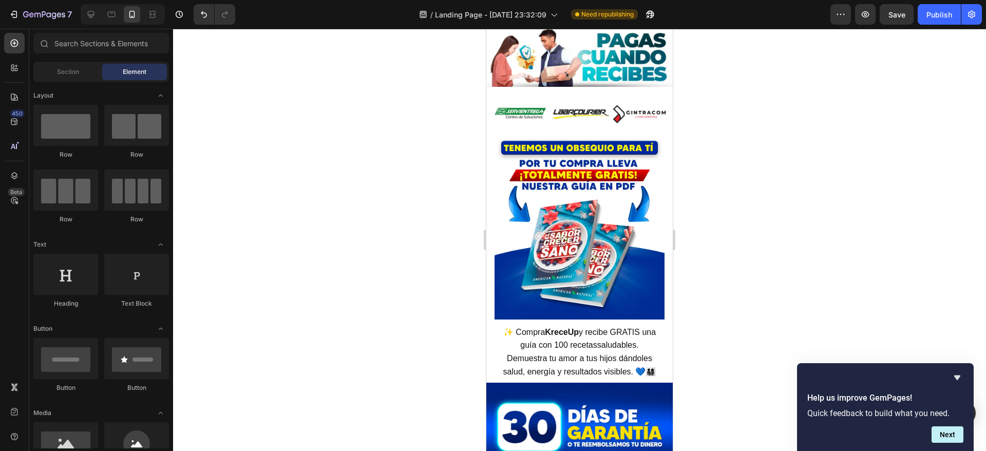
drag, startPoint x: 666, startPoint y: 338, endPoint x: 1159, endPoint y: 378, distance: 495.0
click at [620, 271] on img at bounding box center [579, 224] width 170 height 187
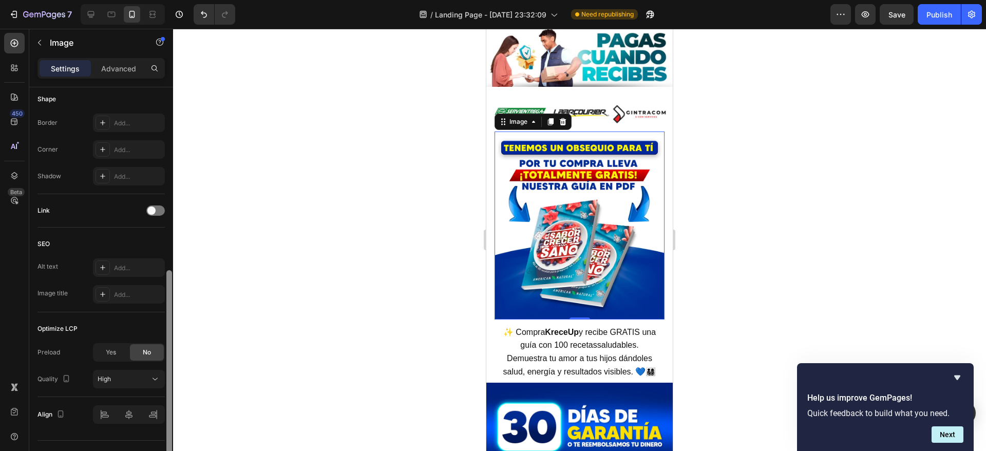
scroll to position [361, 0]
drag, startPoint x: 168, startPoint y: 279, endPoint x: 150, endPoint y: 462, distance: 184.1
click at [150, 0] on html "7 / Landing Page - [DATE] 23:32:09 Need republishing Preview Save Publish 450 B…" at bounding box center [493, 0] width 986 height 0
click at [128, 379] on div "High" at bounding box center [124, 377] width 52 height 9
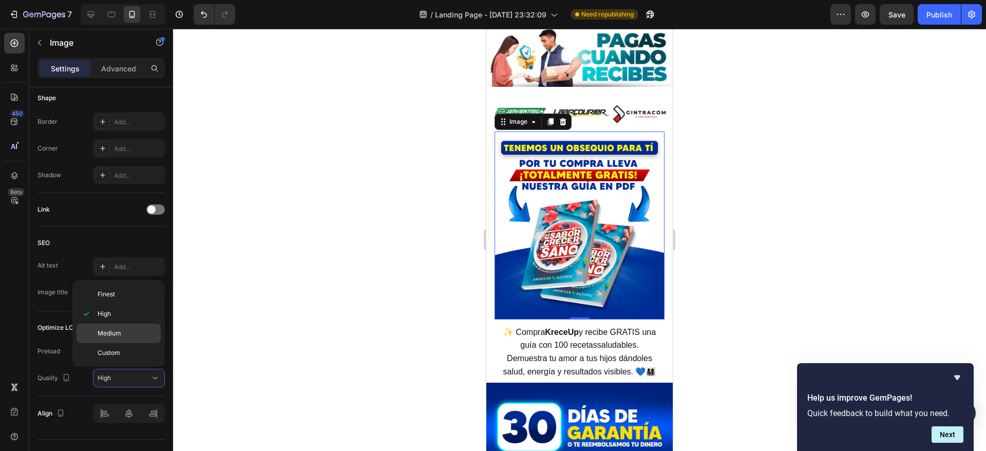
click at [124, 329] on p "Medium" at bounding box center [127, 333] width 59 height 9
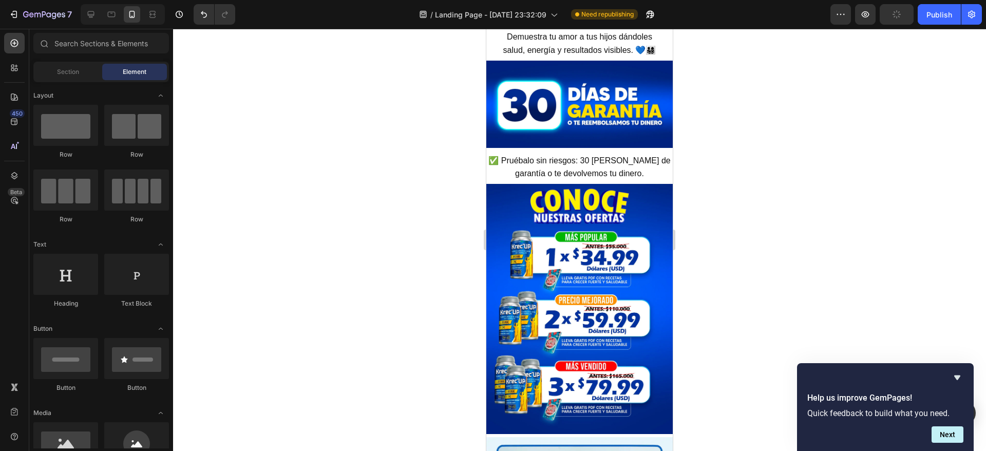
scroll to position [4273, 0]
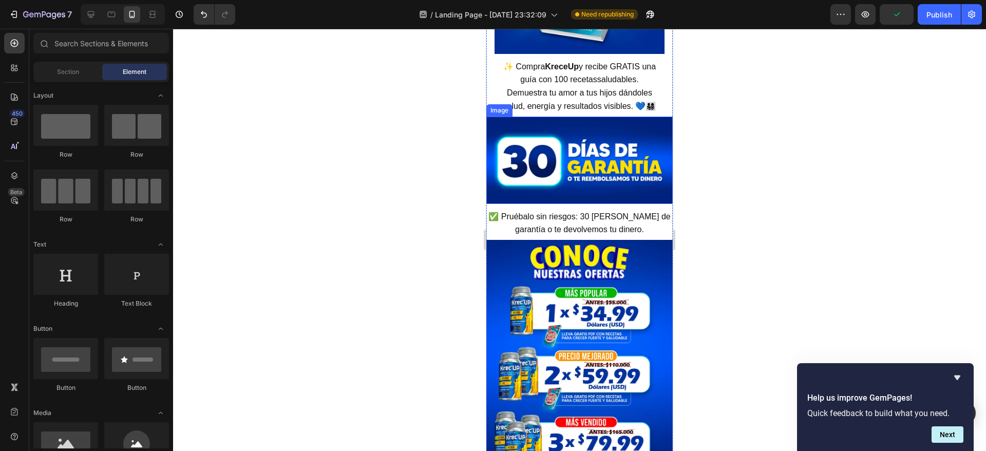
click at [585, 165] on img at bounding box center [579, 160] width 186 height 87
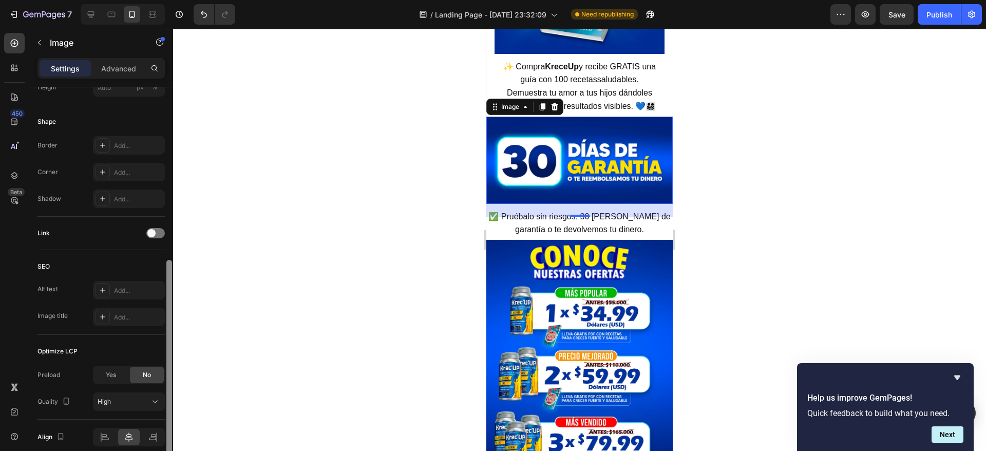
scroll to position [339, 0]
drag, startPoint x: 170, startPoint y: 280, endPoint x: 172, endPoint y: 452, distance: 172.0
click at [172, 0] on html "7 / Landing Page - [DATE] 23:32:09 Need republishing Preview Save Publish 450 B…" at bounding box center [493, 0] width 986 height 0
click at [143, 402] on div "High" at bounding box center [124, 400] width 52 height 9
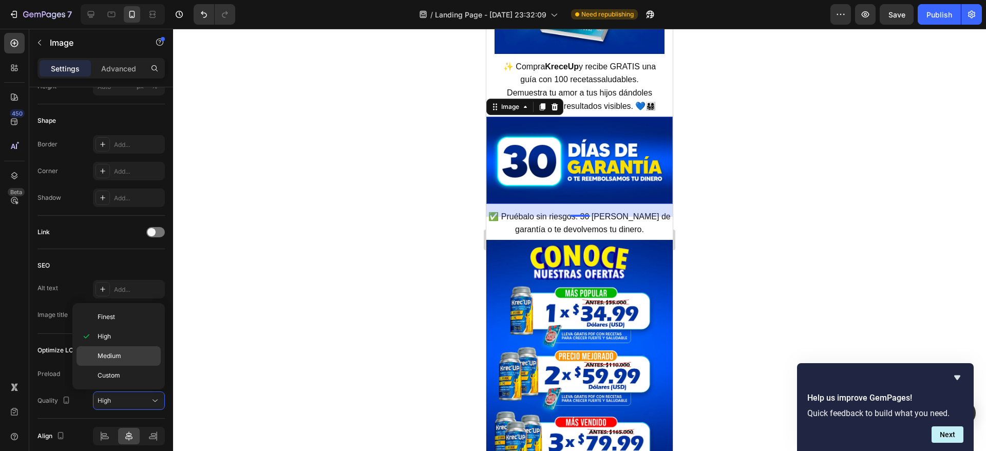
click at [133, 348] on div "Medium" at bounding box center [118, 356] width 84 height 20
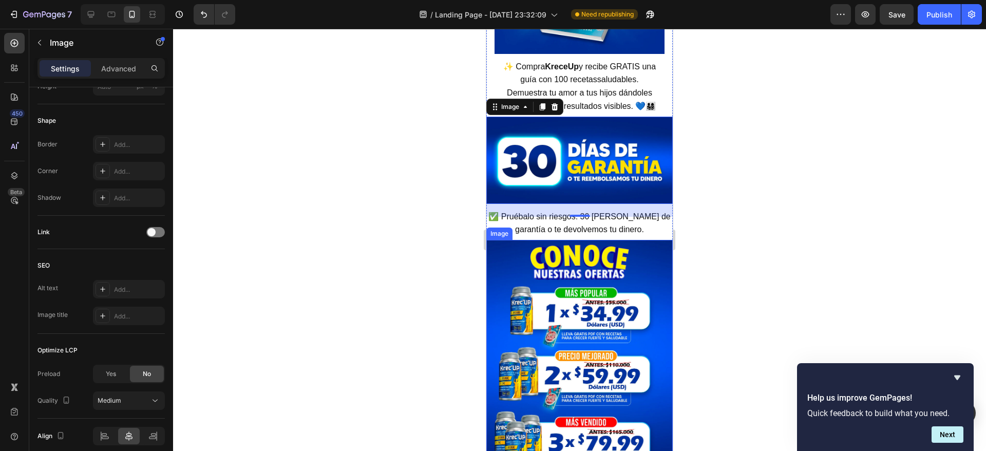
click at [590, 284] on img at bounding box center [579, 365] width 186 height 250
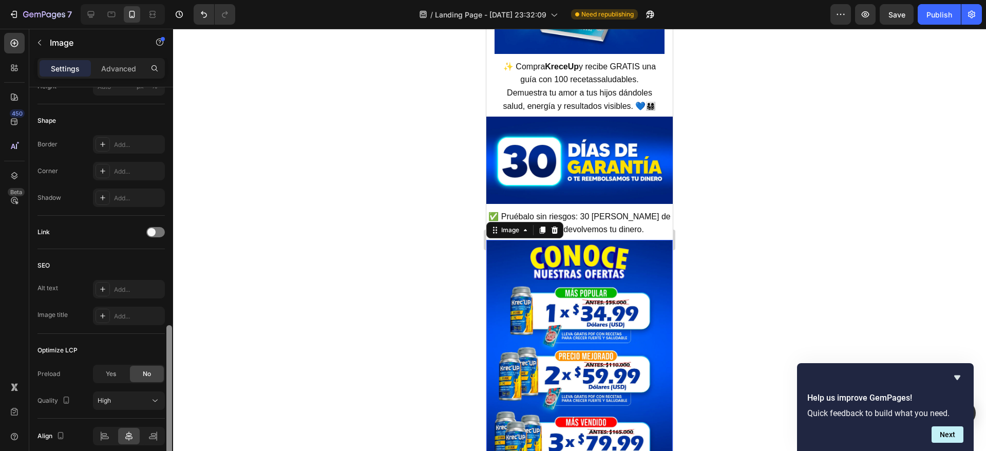
scroll to position [382, 0]
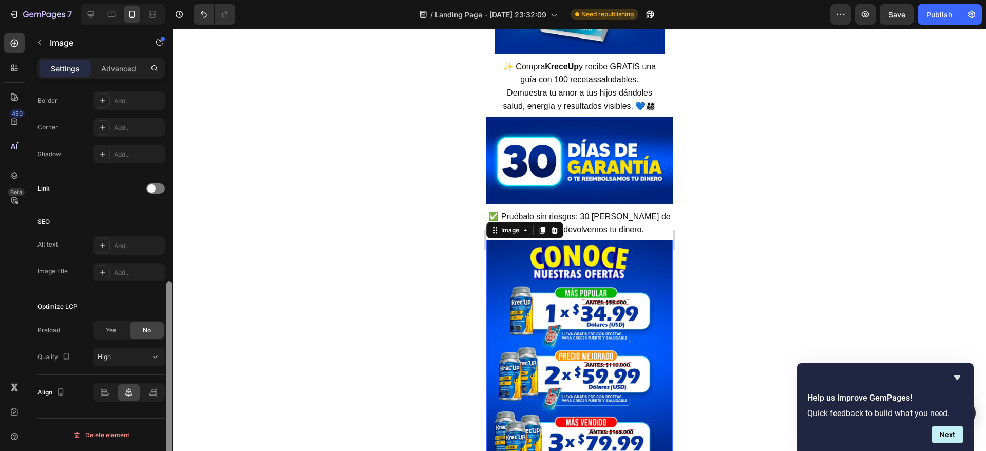
drag, startPoint x: 168, startPoint y: 275, endPoint x: 167, endPoint y: 351, distance: 76.0
click at [167, 351] on div at bounding box center [169, 380] width 6 height 199
click at [147, 349] on button "High" at bounding box center [129, 357] width 72 height 18
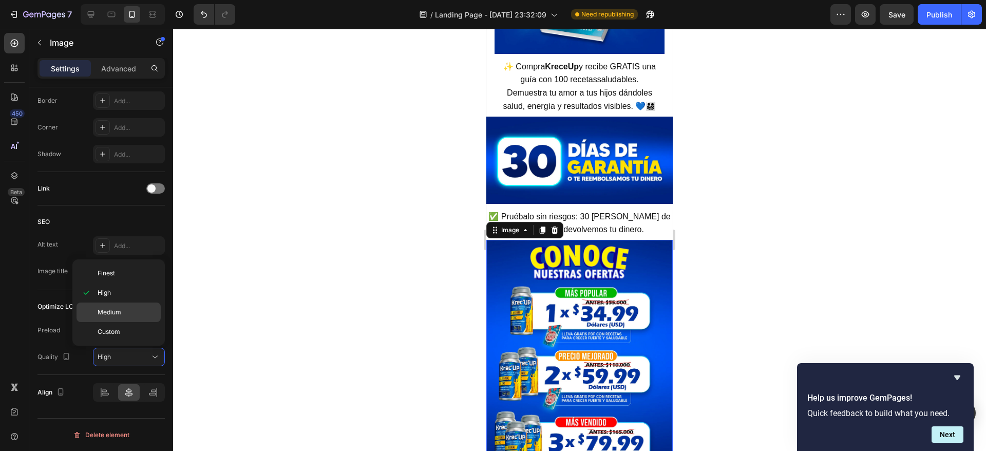
click at [138, 312] on p "Medium" at bounding box center [127, 311] width 59 height 9
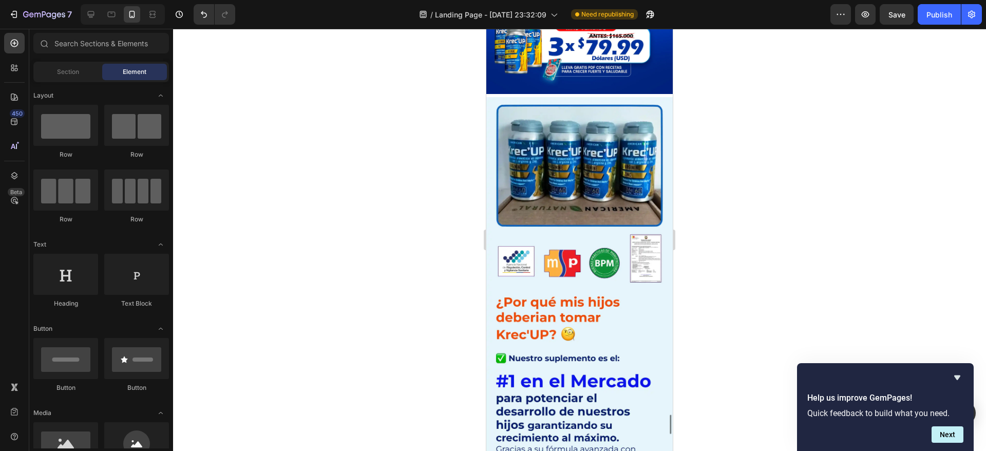
scroll to position [4725, 0]
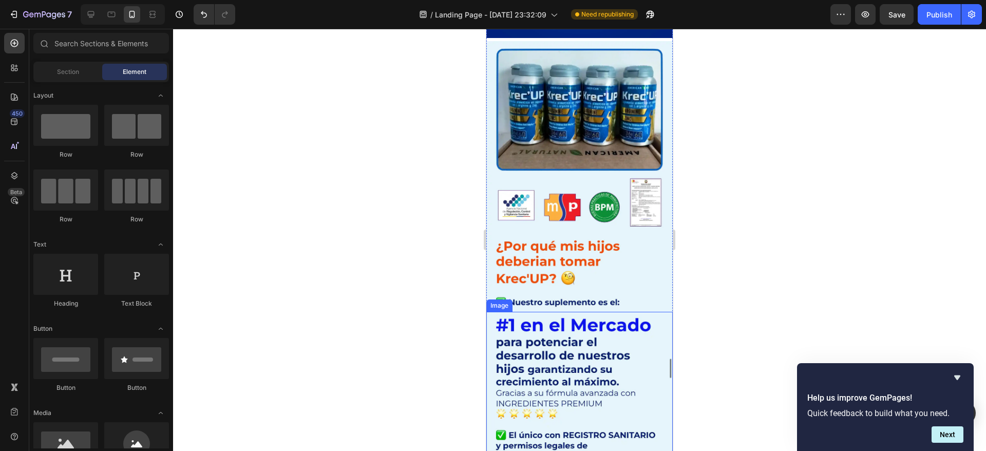
click at [590, 312] on img at bounding box center [579, 412] width 186 height 201
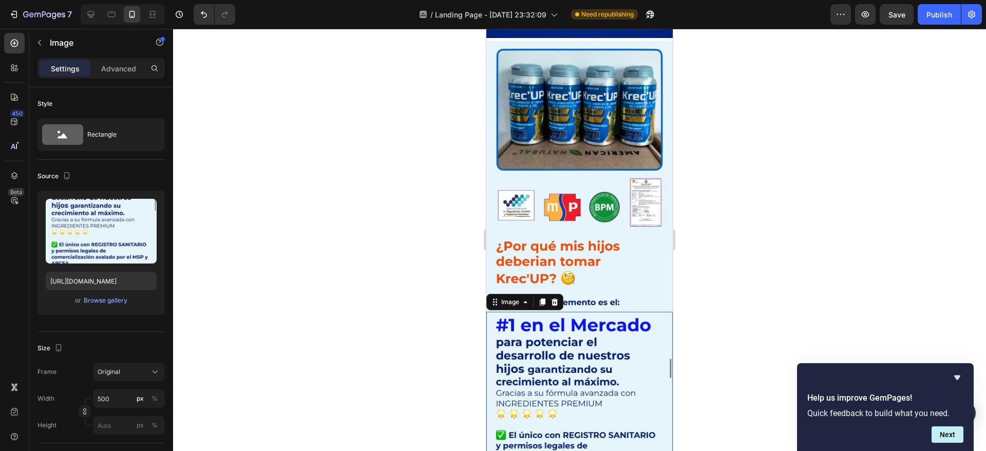
click at [595, 218] on img at bounding box center [579, 176] width 186 height 271
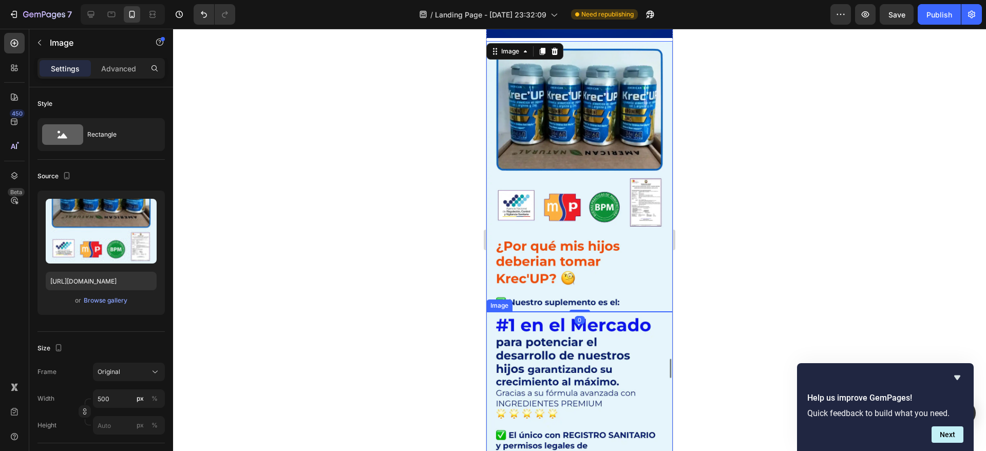
scroll to position [311, 0]
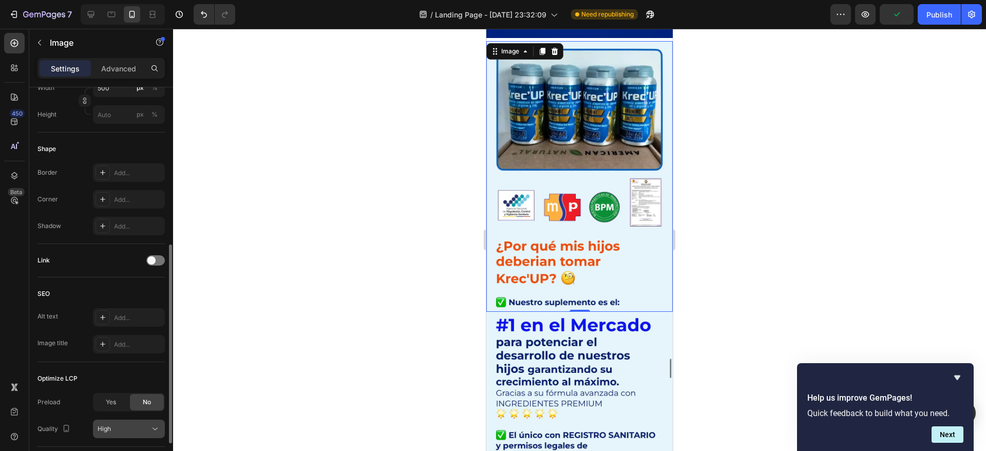
click at [155, 424] on icon at bounding box center [155, 429] width 10 height 10
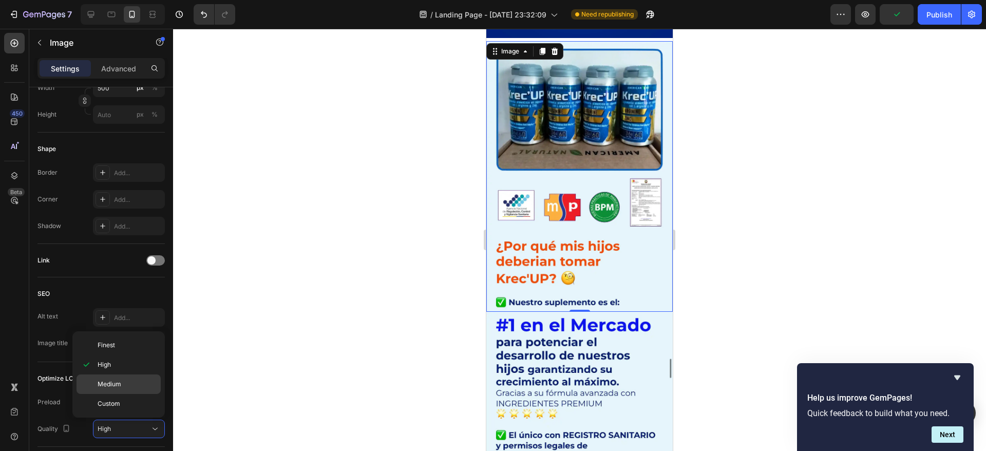
click at [128, 382] on p "Medium" at bounding box center [127, 383] width 59 height 9
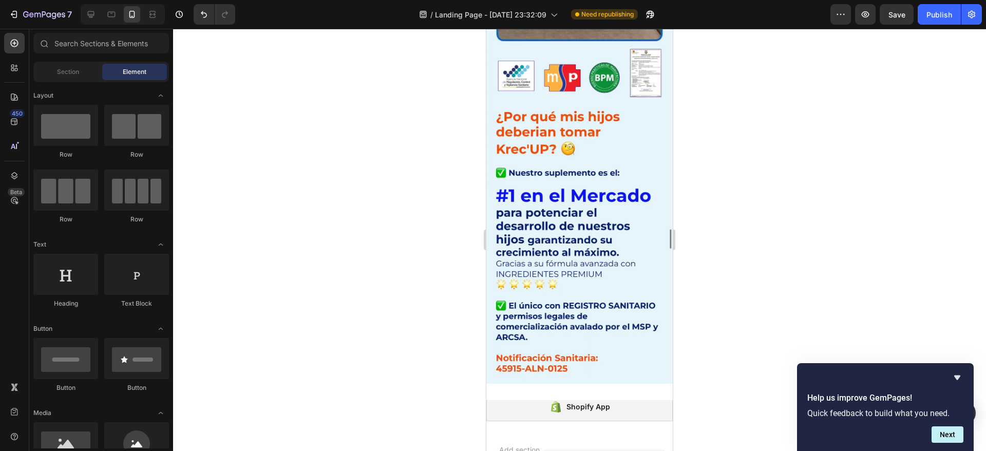
scroll to position [4903, 0]
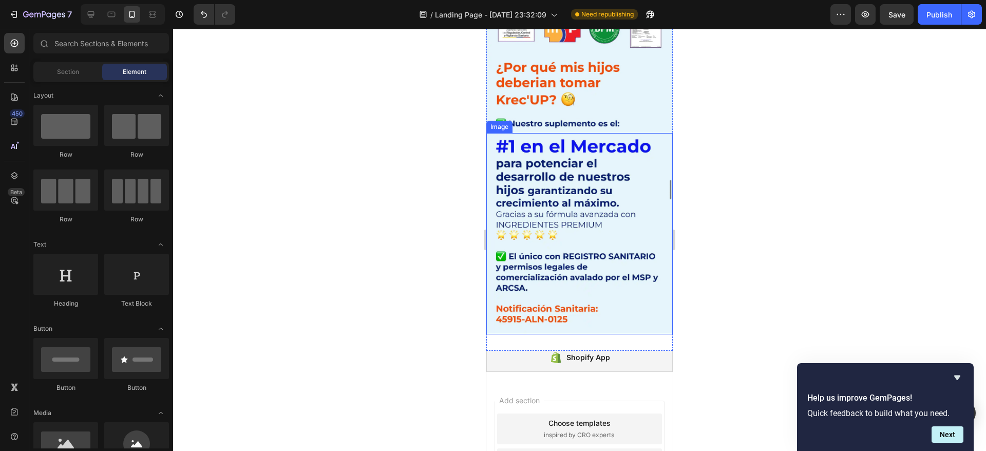
click at [555, 139] on img at bounding box center [579, 233] width 186 height 201
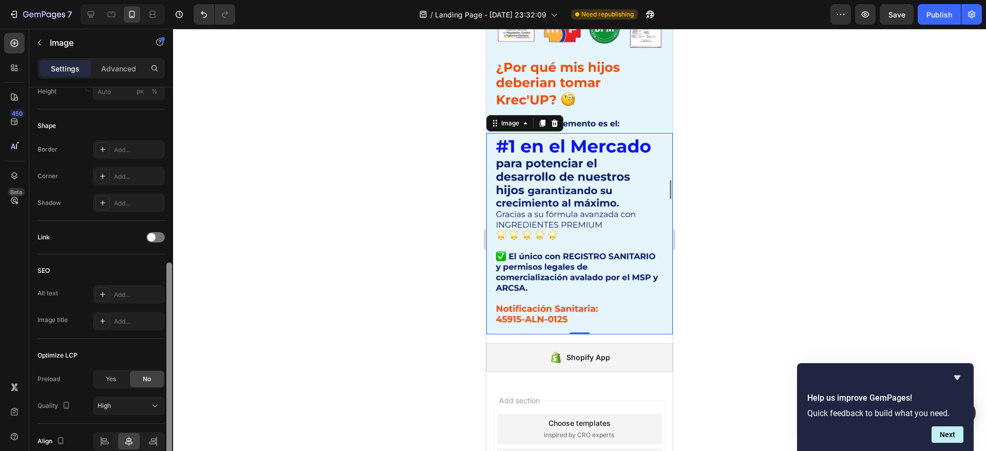
scroll to position [338, 0]
drag, startPoint x: 168, startPoint y: 281, endPoint x: 174, endPoint y: 452, distance: 171.0
click at [174, 0] on html "7 / Landing Page - [DATE] 23:32:09 Need republishing Preview Save Publish 450 B…" at bounding box center [493, 0] width 986 height 0
click at [127, 405] on div "High" at bounding box center [124, 401] width 52 height 9
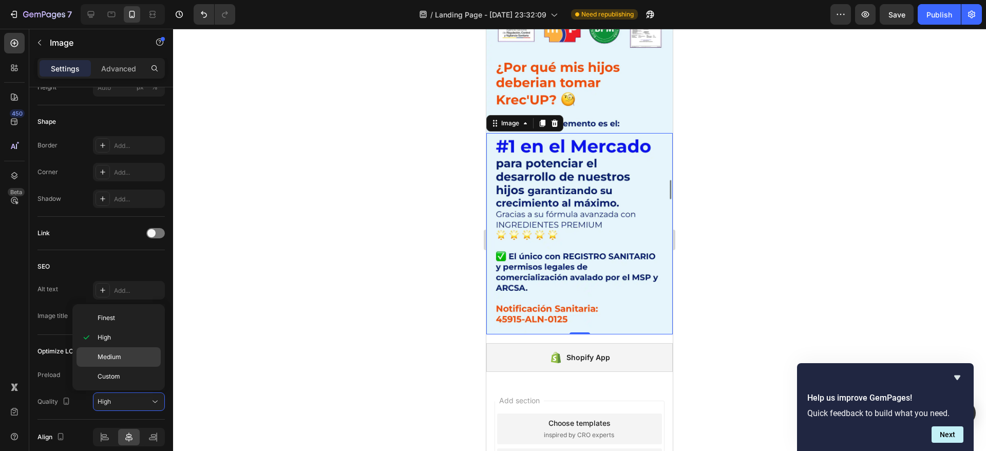
click at [131, 359] on p "Medium" at bounding box center [127, 356] width 59 height 9
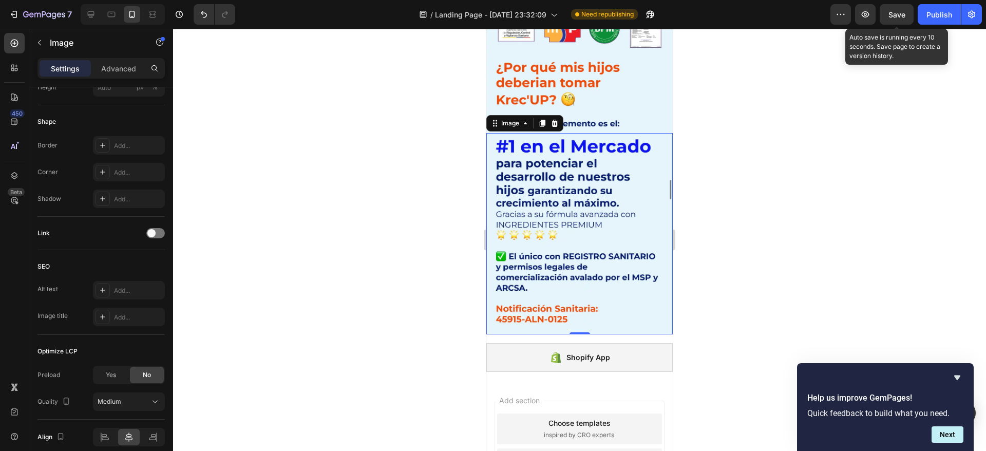
drag, startPoint x: 891, startPoint y: 10, endPoint x: 912, endPoint y: 16, distance: 21.8
click at [891, 9] on div "Save" at bounding box center [896, 14] width 17 height 11
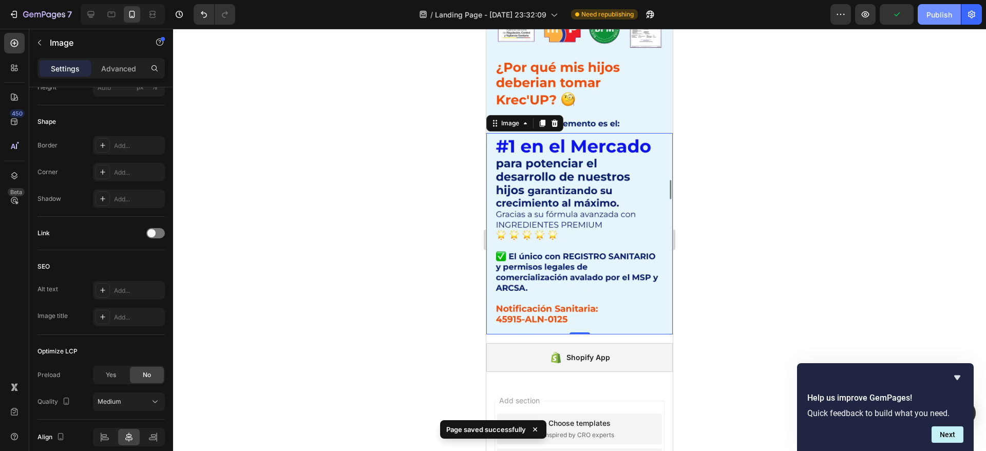
click at [930, 13] on div "Publish" at bounding box center [939, 14] width 26 height 11
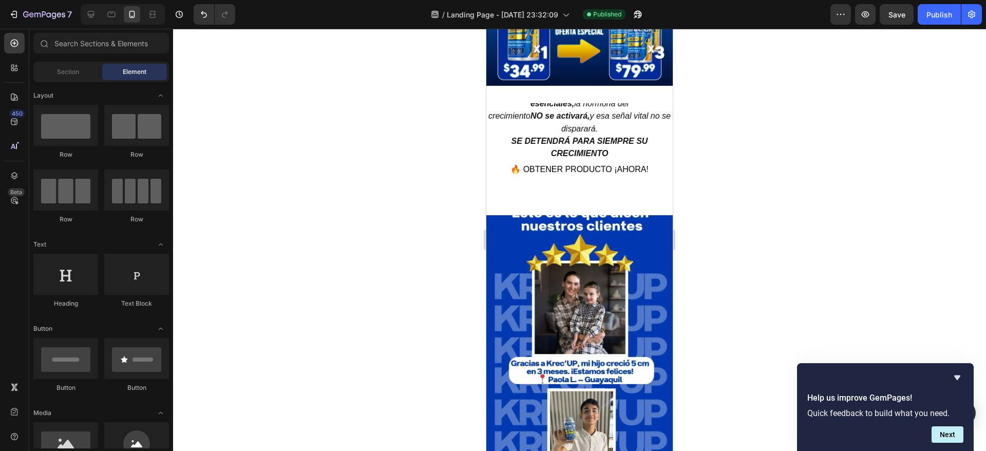
scroll to position [0, 0]
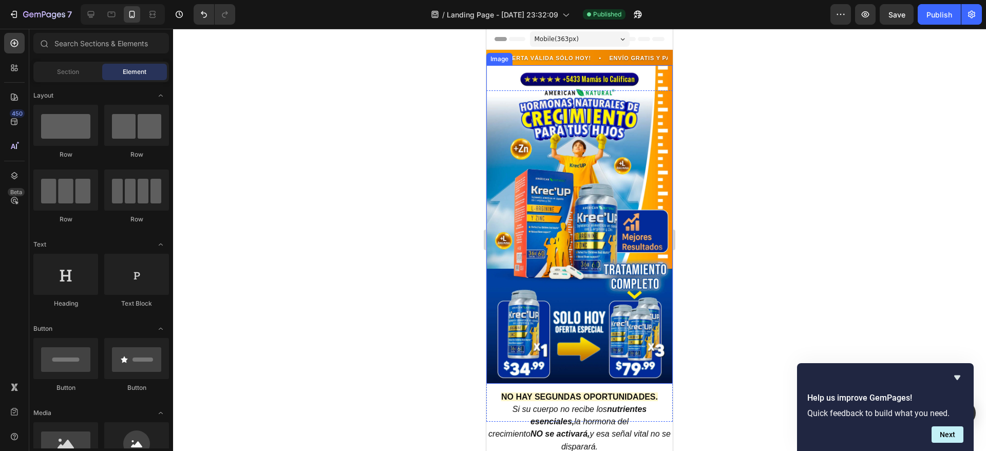
click at [557, 131] on img at bounding box center [579, 224] width 186 height 318
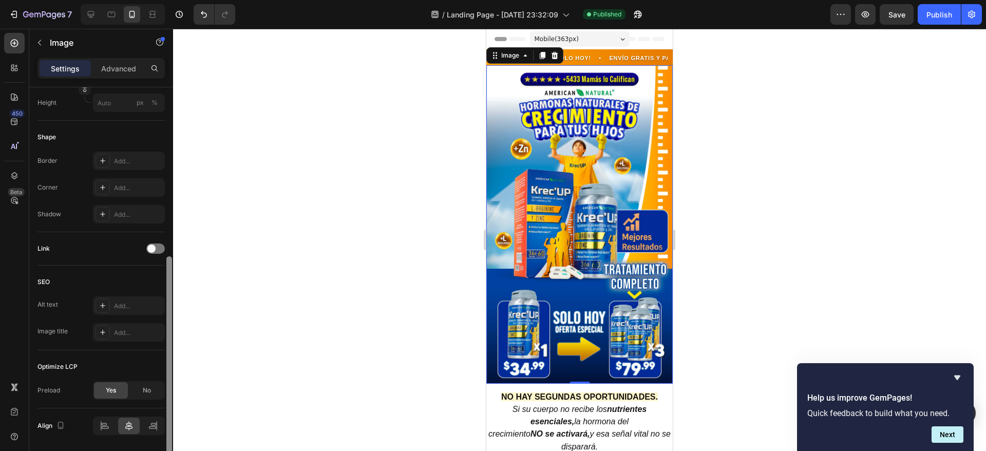
scroll to position [356, 0]
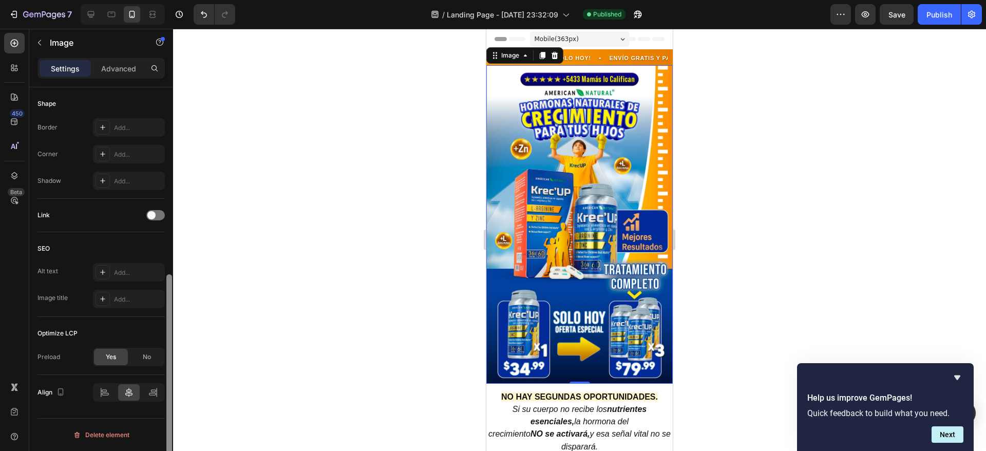
drag, startPoint x: 170, startPoint y: 138, endPoint x: 158, endPoint y: 338, distance: 200.6
click at [158, 338] on div "Style Rectangle Source Upload Image [URL][DOMAIN_NAME] or Browse gallery Size F…" at bounding box center [101, 283] width 144 height 393
click at [146, 350] on div "No" at bounding box center [147, 357] width 34 height 16
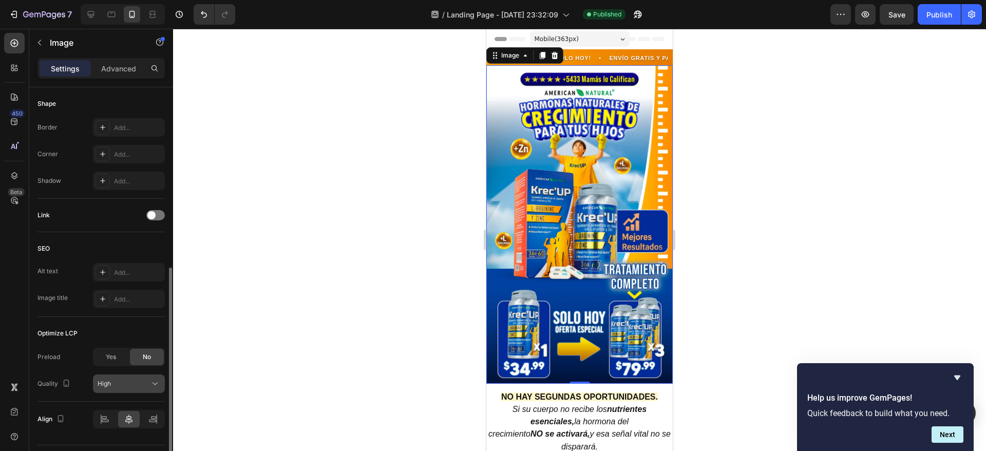
click at [129, 375] on button "High" at bounding box center [129, 383] width 72 height 18
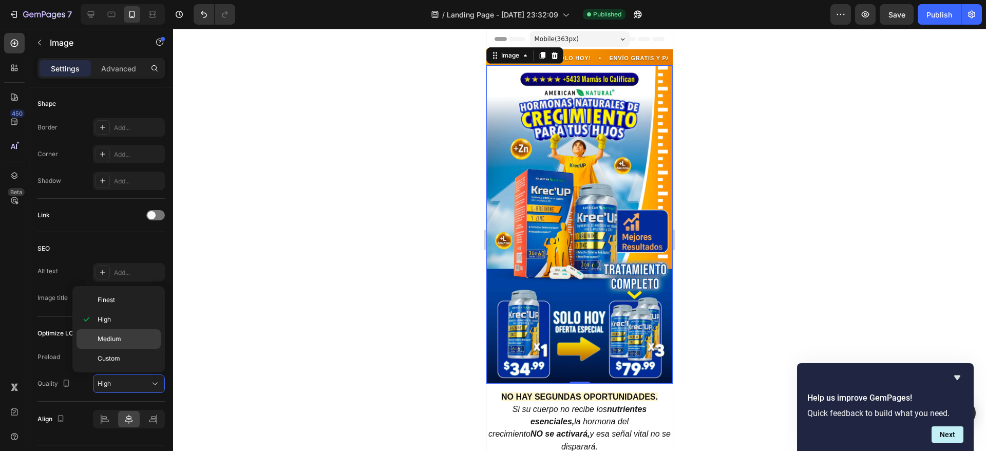
click at [120, 336] on span "Medium" at bounding box center [110, 338] width 24 height 9
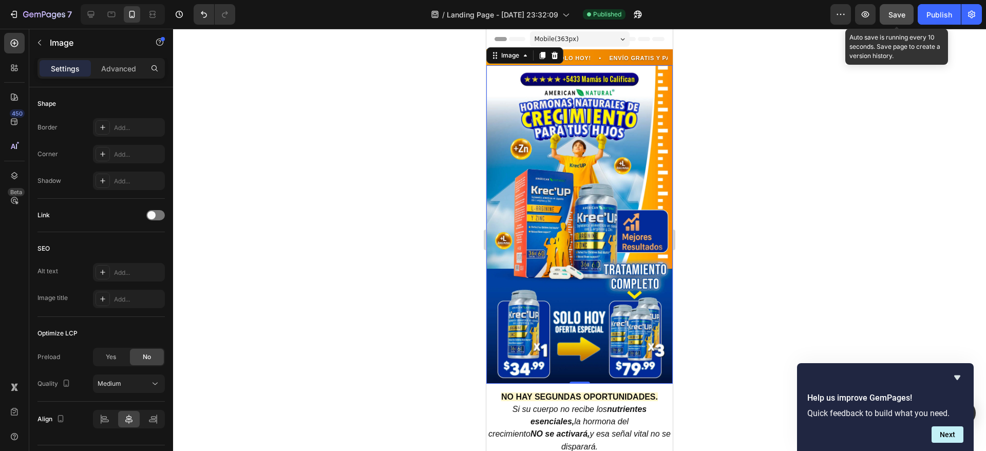
click at [905, 12] on span "Save" at bounding box center [896, 14] width 17 height 9
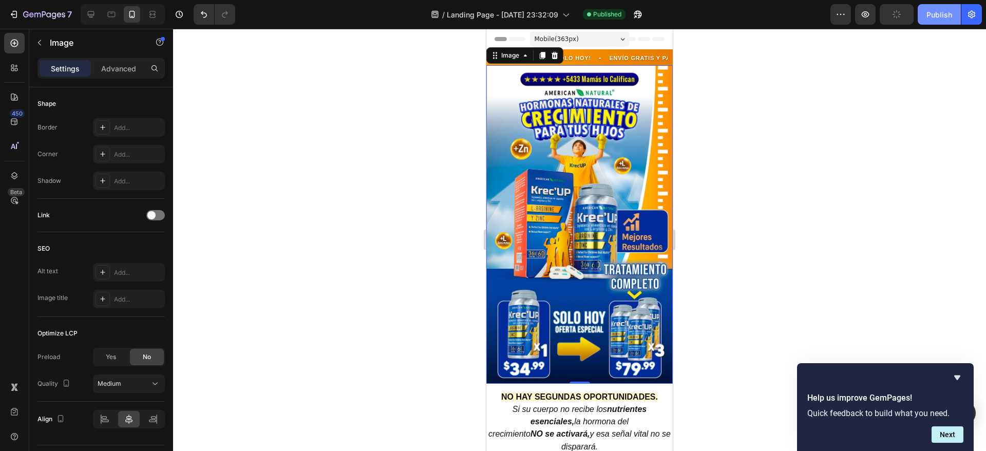
click at [932, 15] on div "Publish" at bounding box center [939, 14] width 26 height 11
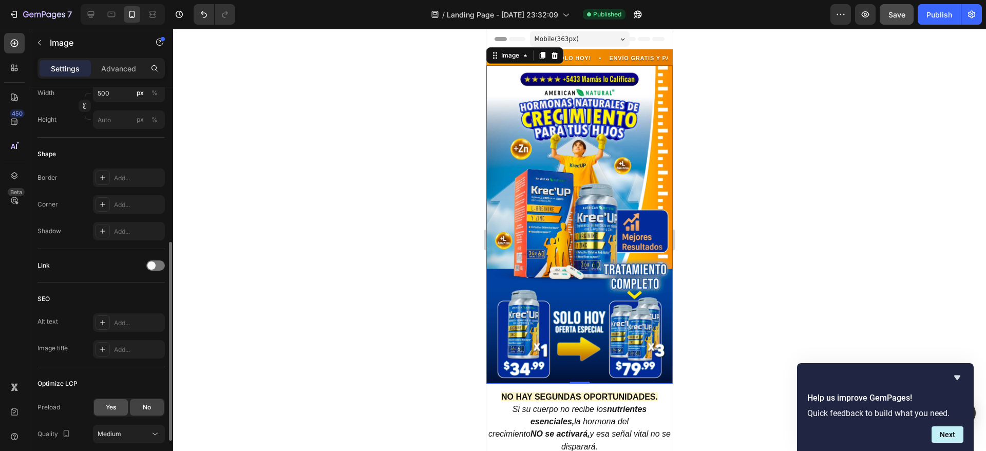
click at [109, 399] on div "Yes" at bounding box center [111, 407] width 34 height 16
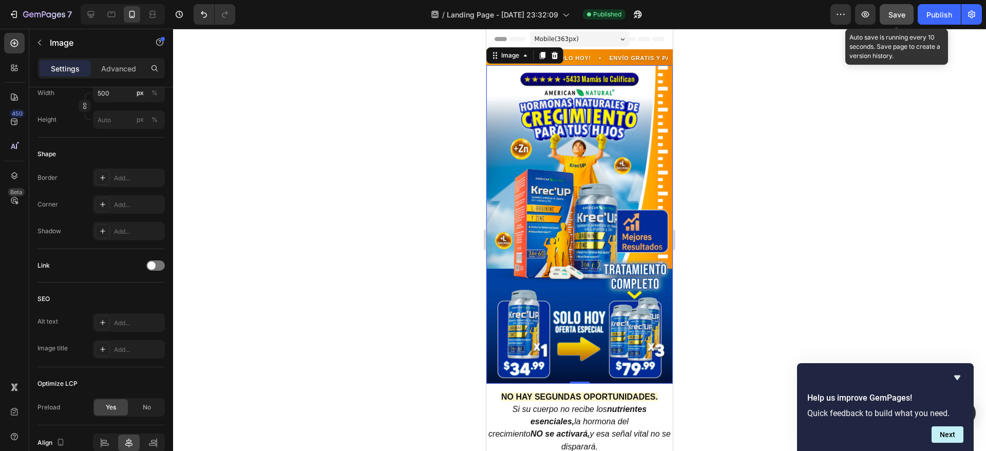
click at [897, 15] on span "Save" at bounding box center [896, 14] width 17 height 9
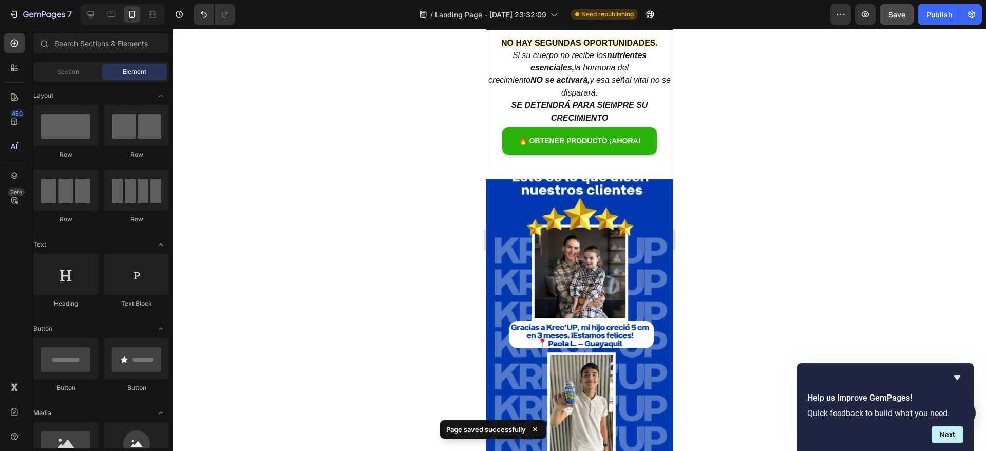
scroll to position [382, 0]
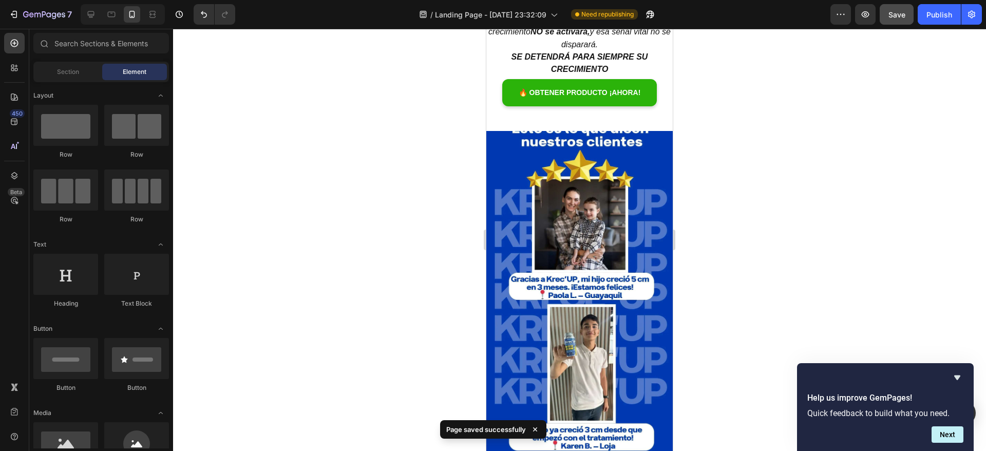
drag, startPoint x: 667, startPoint y: 63, endPoint x: 1163, endPoint y: 118, distance: 498.4
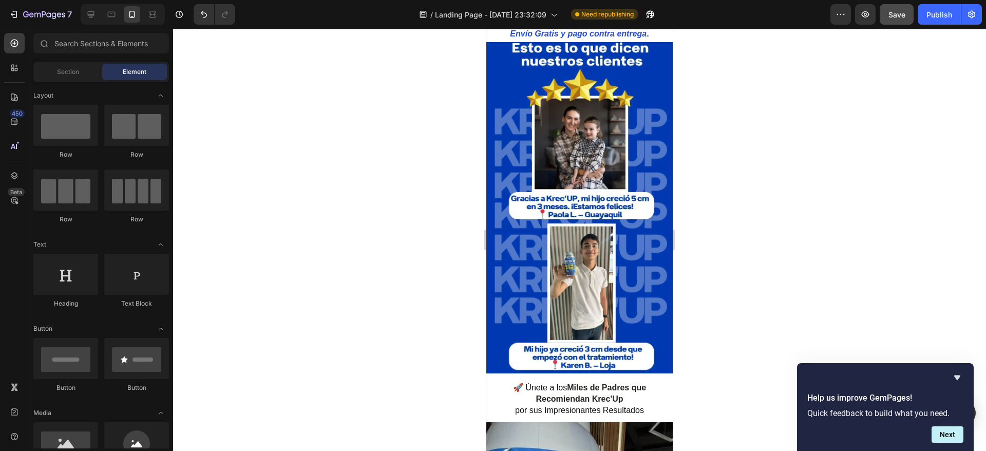
scroll to position [469, 0]
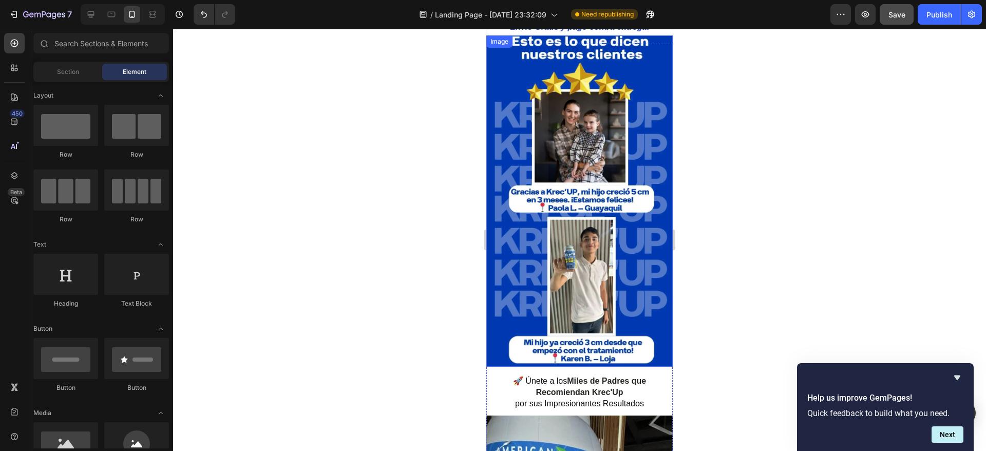
click at [596, 142] on img at bounding box center [579, 200] width 186 height 331
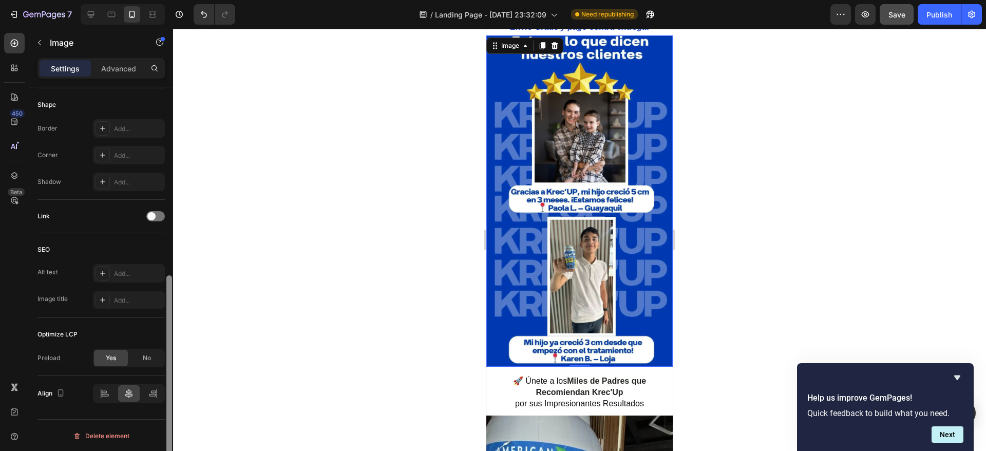
scroll to position [356, 0]
drag, startPoint x: 171, startPoint y: 257, endPoint x: 164, endPoint y: 447, distance: 189.6
click at [164, 447] on div "Style Rectangle Source Upload Image [URL][DOMAIN_NAME] or Browse gallery Size F…" at bounding box center [101, 283] width 144 height 393
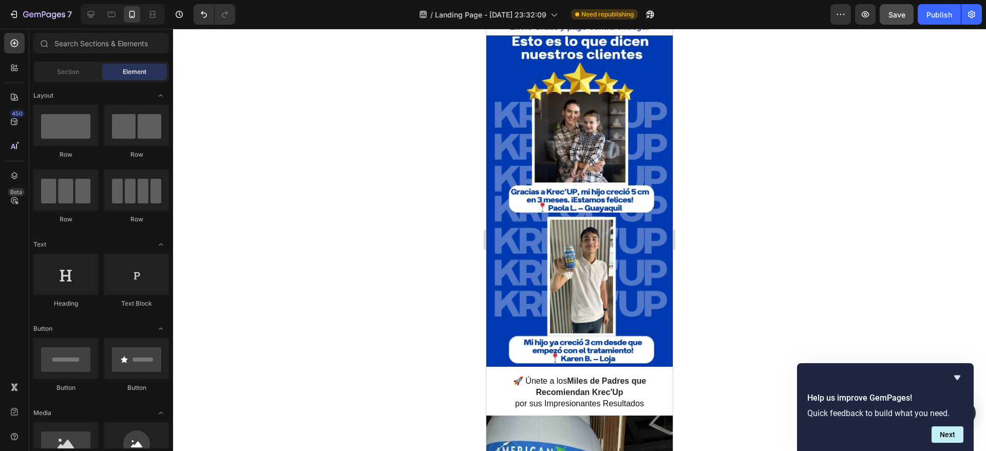
scroll to position [760, 0]
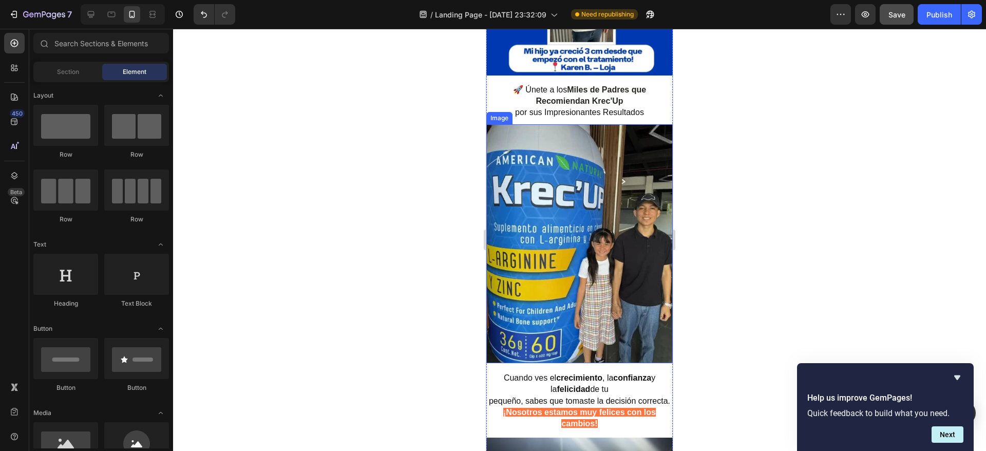
click at [605, 186] on img at bounding box center [579, 243] width 186 height 239
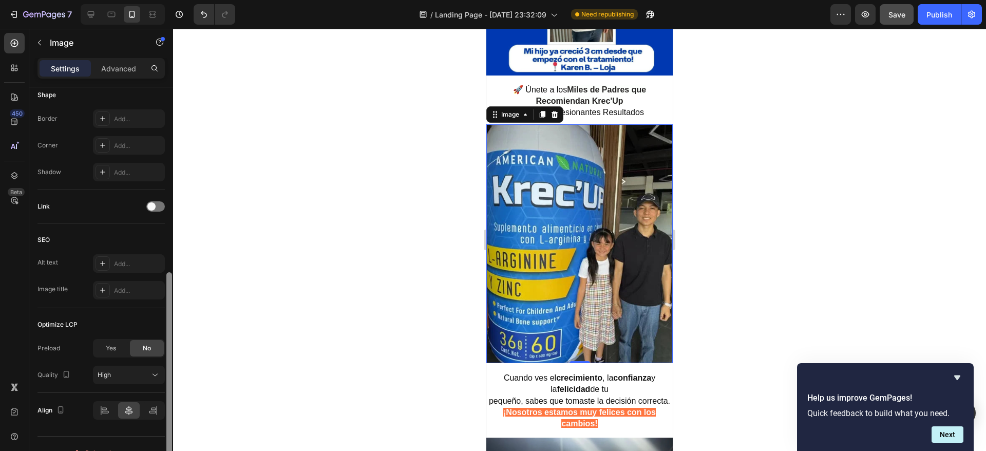
scroll to position [368, 0]
drag, startPoint x: 166, startPoint y: 224, endPoint x: 170, endPoint y: 411, distance: 186.9
click at [170, 411] on div at bounding box center [169, 373] width 6 height 199
click at [146, 377] on button "High" at bounding box center [129, 371] width 72 height 18
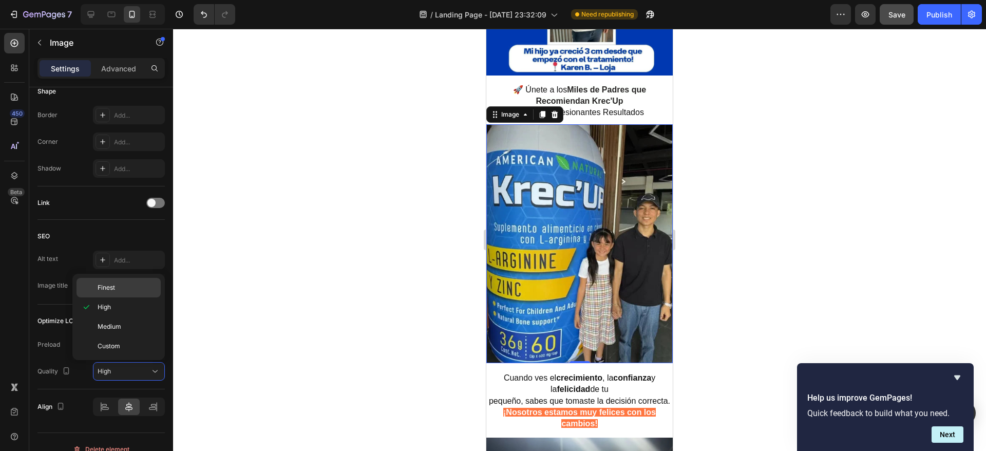
click at [129, 292] on p "Finest" at bounding box center [127, 287] width 59 height 9
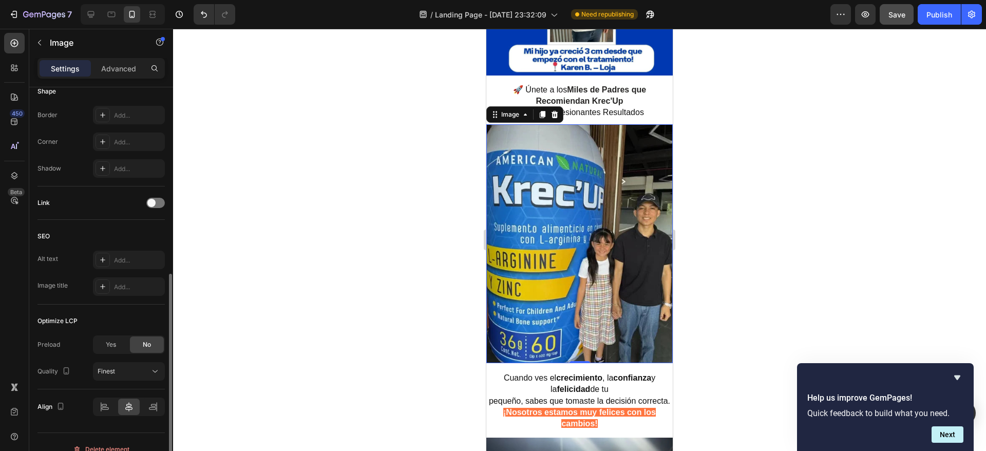
click at [117, 333] on div "Optimize LCP Preload Yes No Quality Finest" at bounding box center [100, 346] width 127 height 85
click at [114, 339] on div "Yes" at bounding box center [111, 344] width 34 height 16
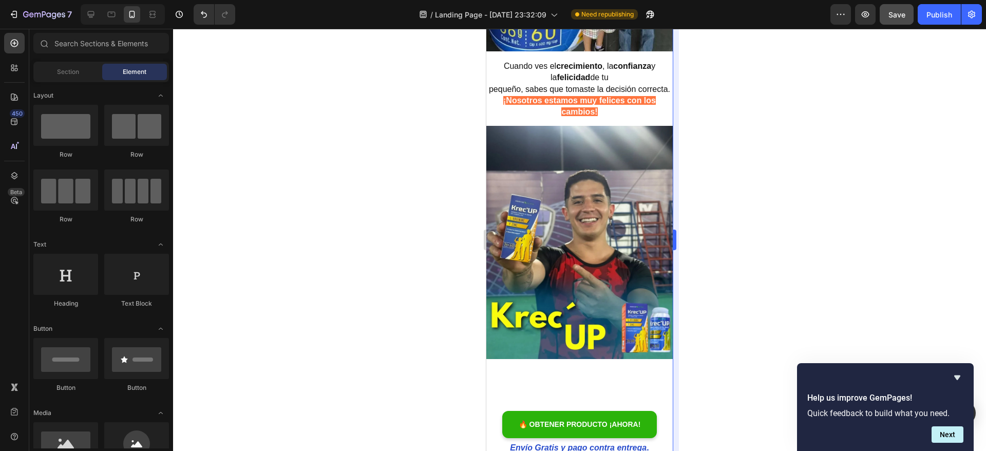
scroll to position [1086, 0]
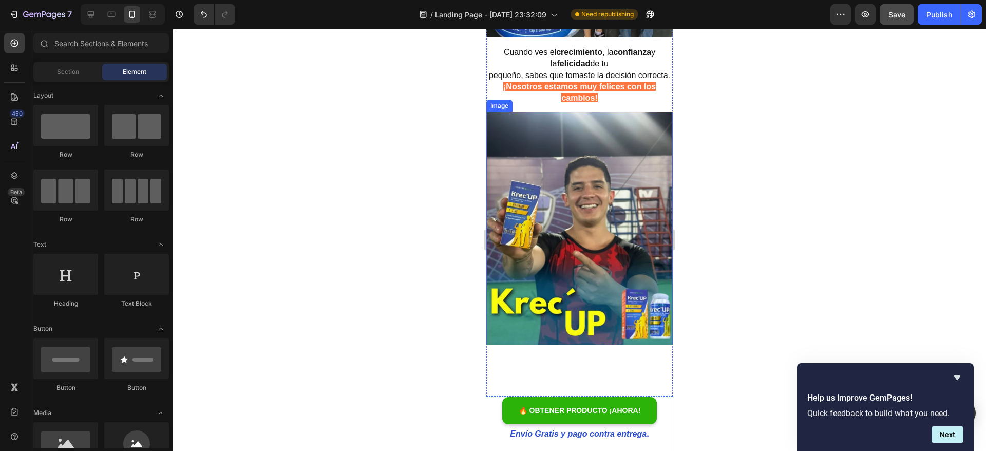
click at [599, 172] on img at bounding box center [579, 228] width 186 height 233
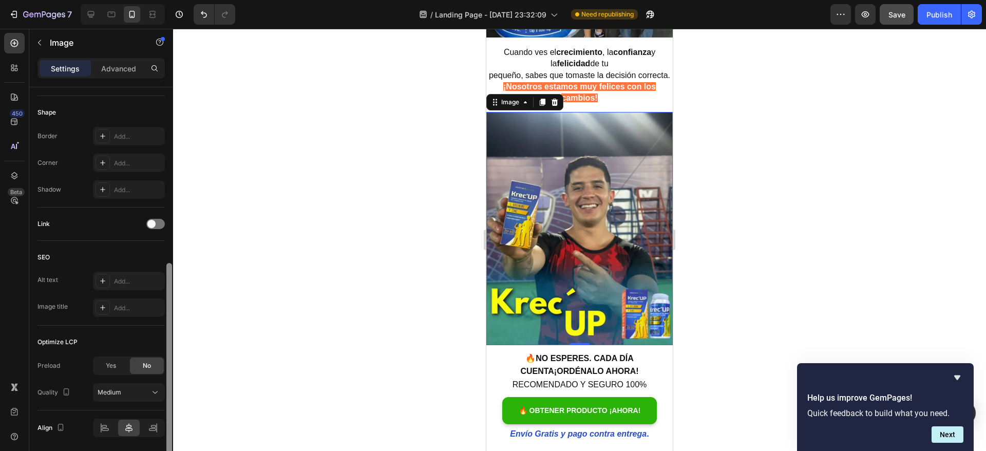
scroll to position [351, 0]
drag, startPoint x: 167, startPoint y: 237, endPoint x: 168, endPoint y: 415, distance: 178.1
click at [168, 415] on div at bounding box center [169, 364] width 6 height 199
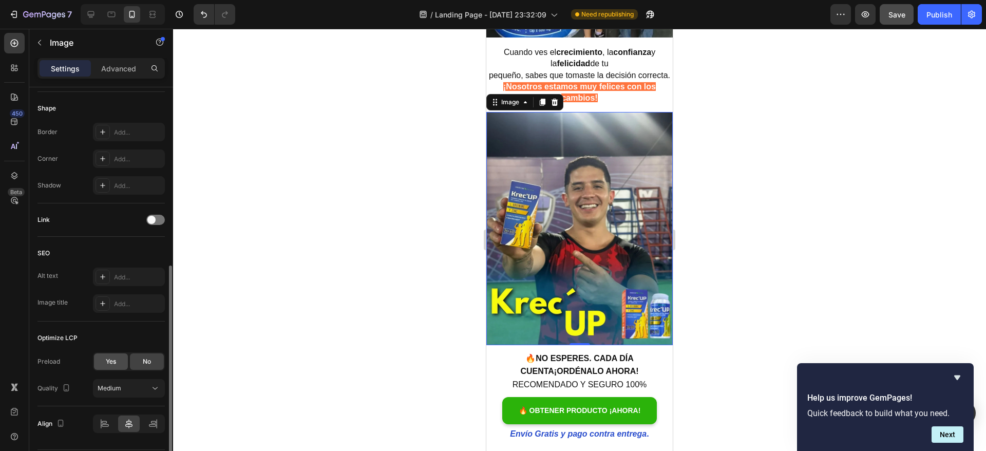
click at [103, 364] on div "Yes" at bounding box center [111, 361] width 34 height 16
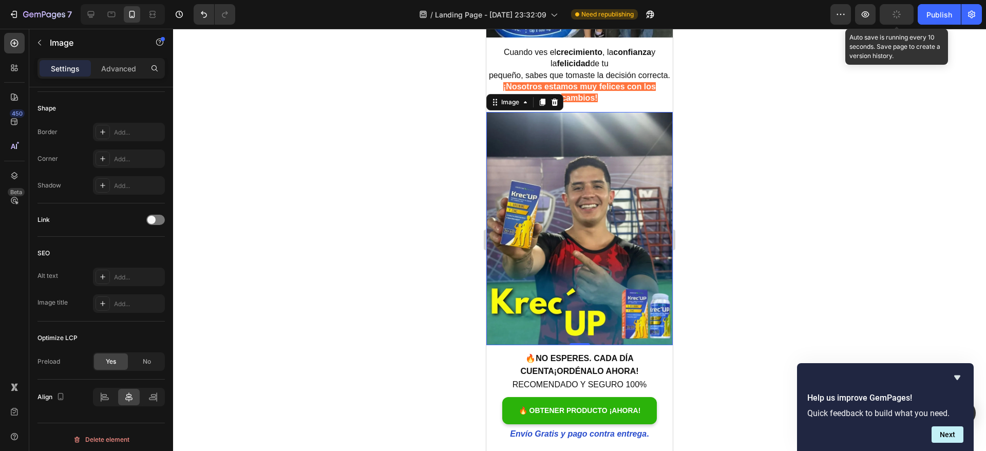
click at [910, 15] on button "button" at bounding box center [896, 14] width 34 height 21
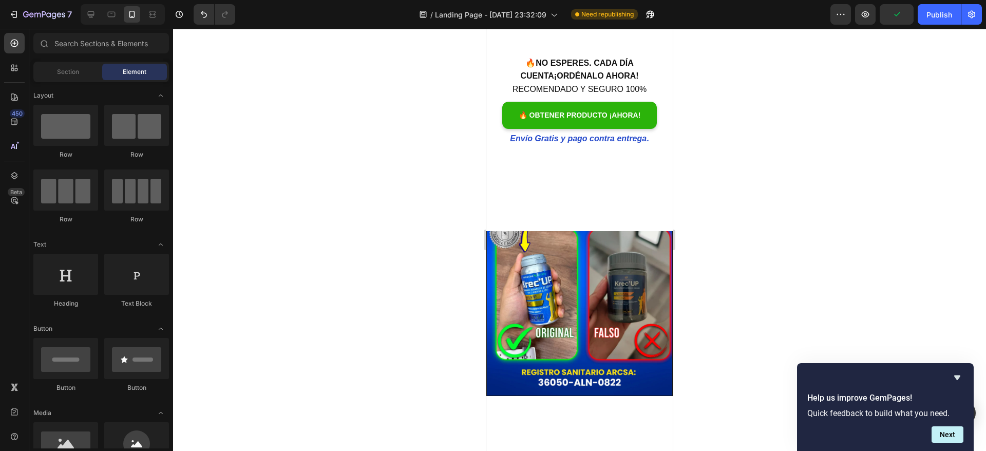
scroll to position [1433, 0]
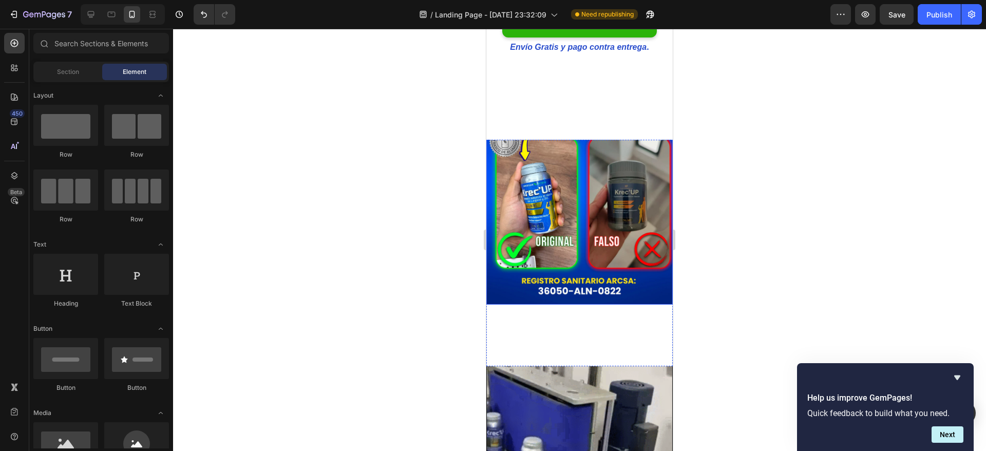
click at [576, 195] on img at bounding box center [579, 180] width 186 height 250
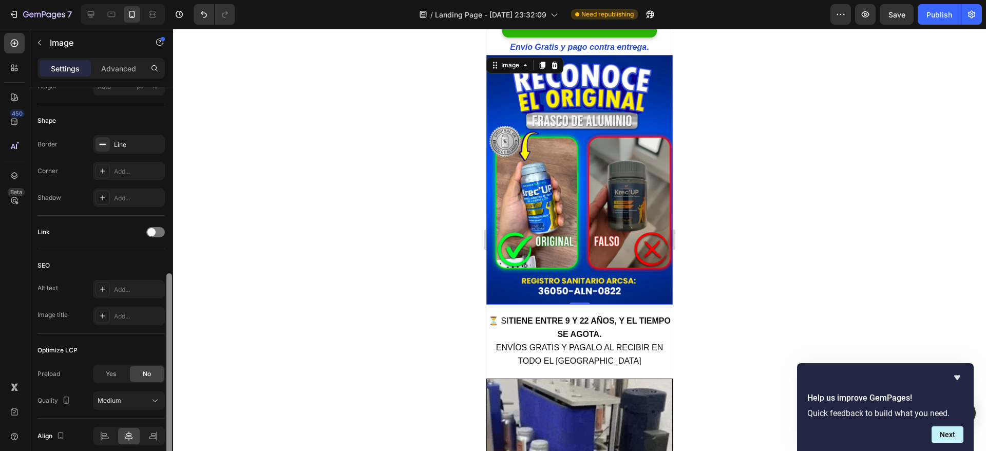
scroll to position [348, 0]
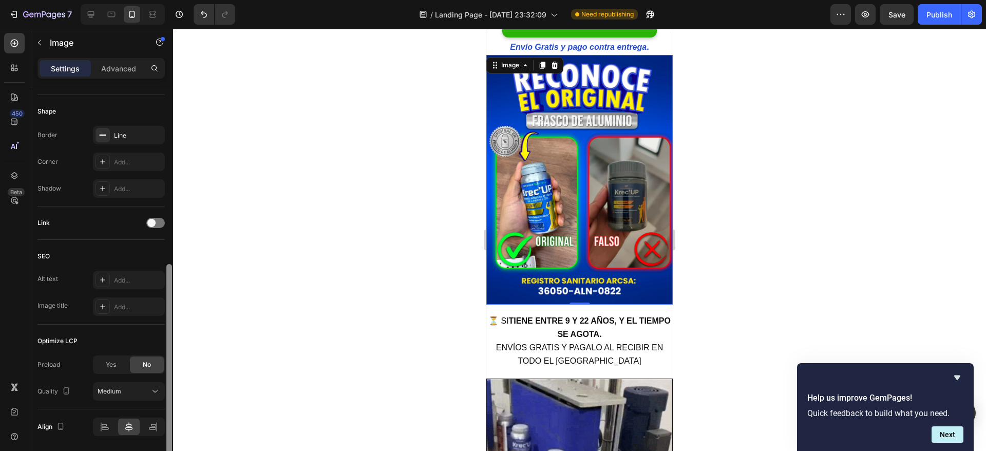
drag, startPoint x: 168, startPoint y: 229, endPoint x: 166, endPoint y: 406, distance: 176.6
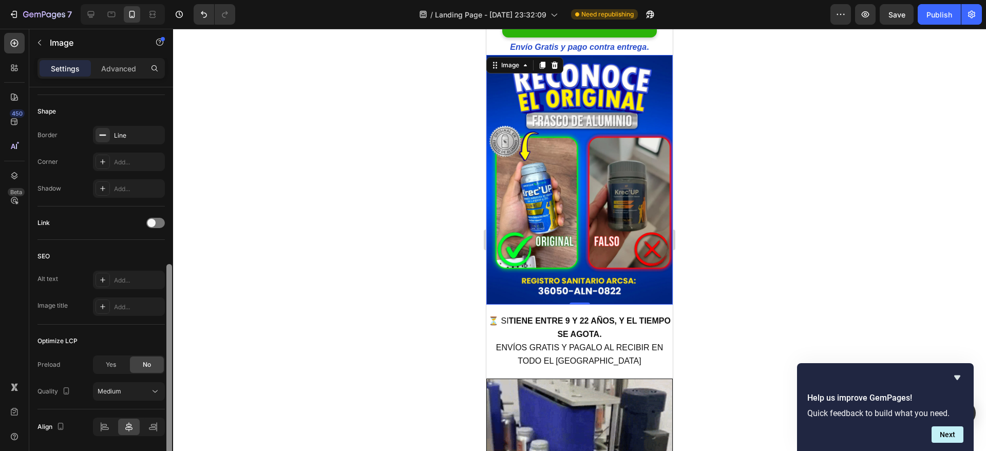
click at [166, 406] on div at bounding box center [169, 363] width 6 height 199
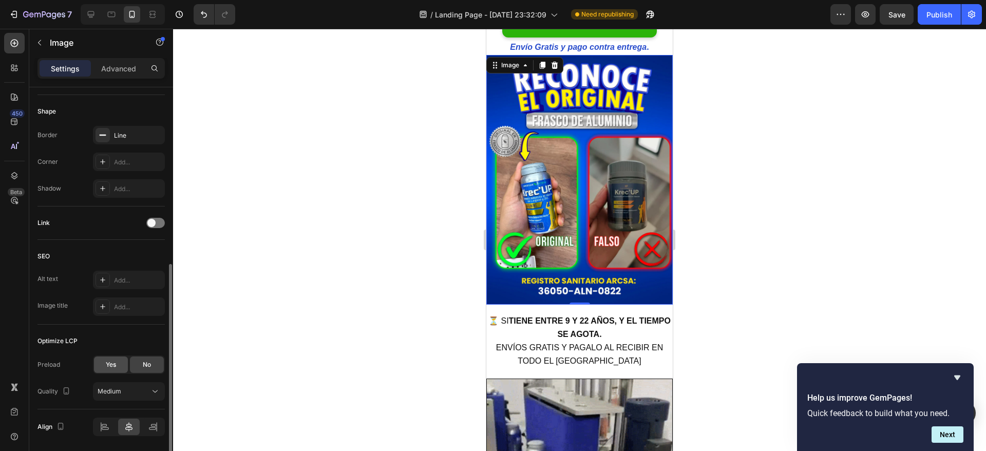
click at [119, 370] on div "Yes" at bounding box center [111, 364] width 34 height 16
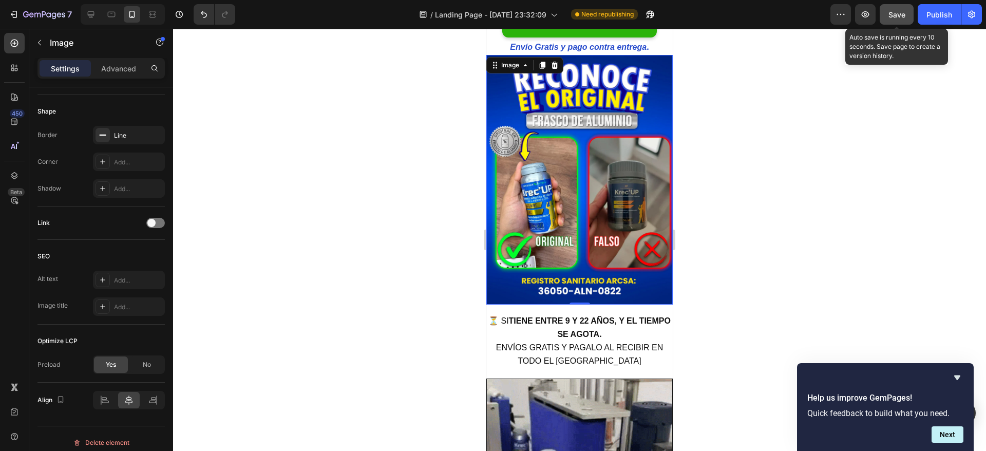
click at [905, 8] on button "Save" at bounding box center [896, 14] width 34 height 21
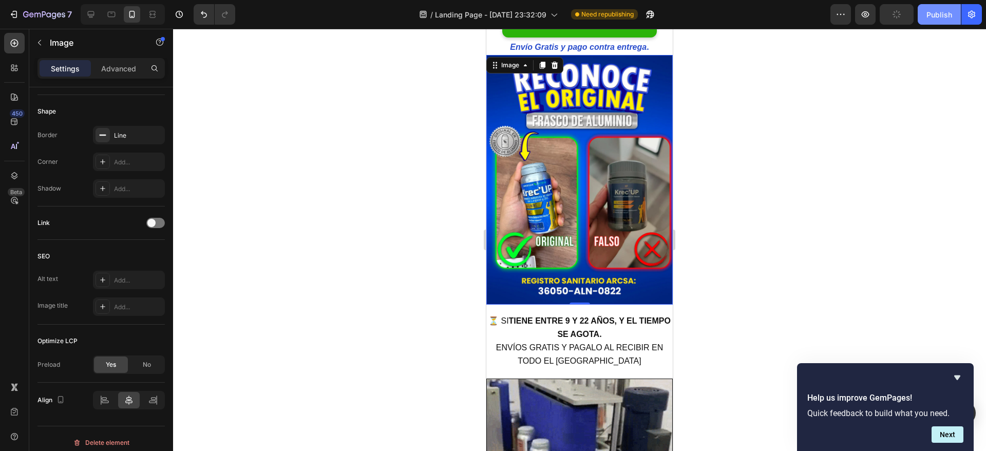
click at [937, 15] on div "Publish" at bounding box center [939, 14] width 26 height 11
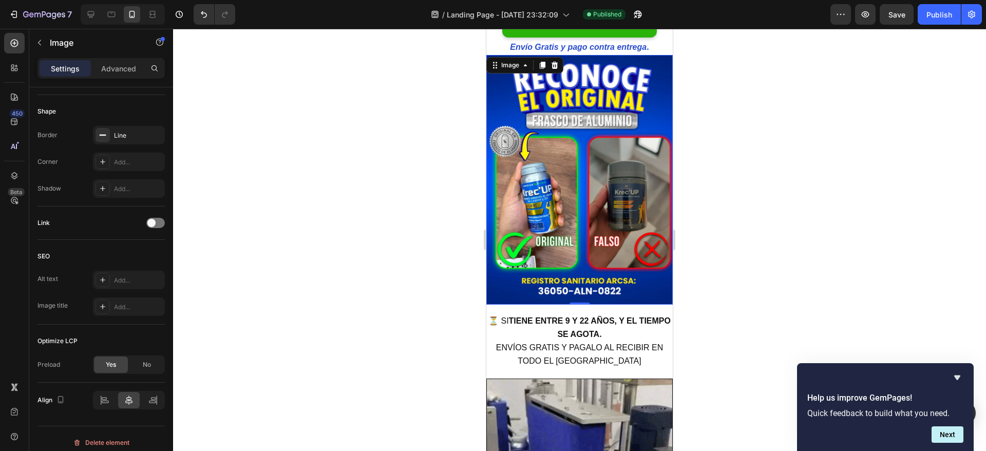
click at [631, 174] on img at bounding box center [579, 180] width 186 height 250
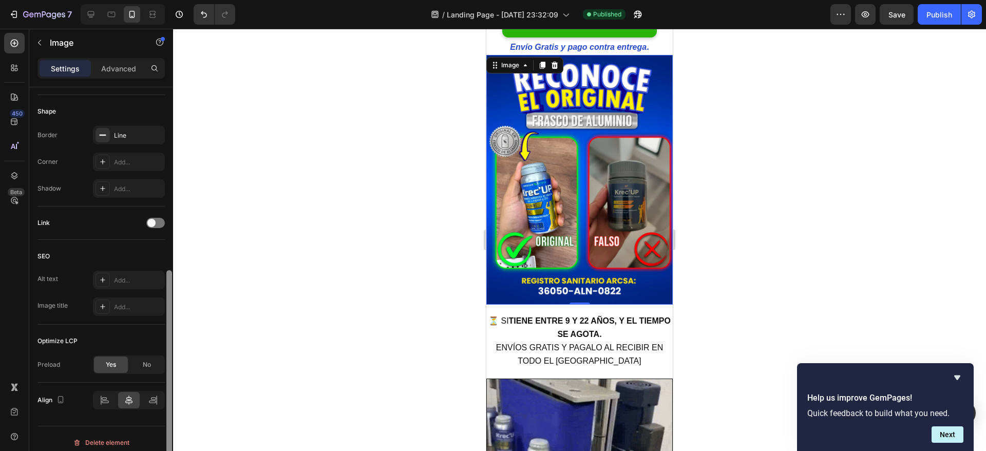
scroll to position [356, 0]
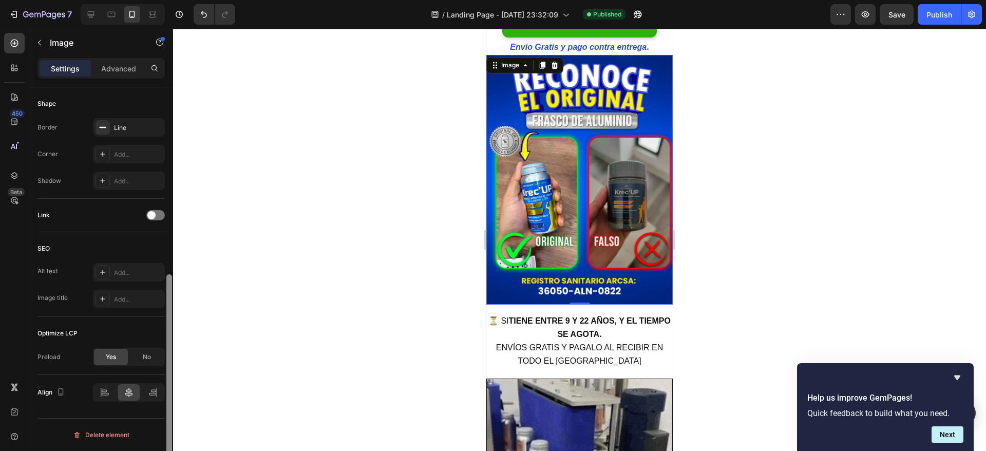
drag, startPoint x: 169, startPoint y: 290, endPoint x: 169, endPoint y: 341, distance: 51.9
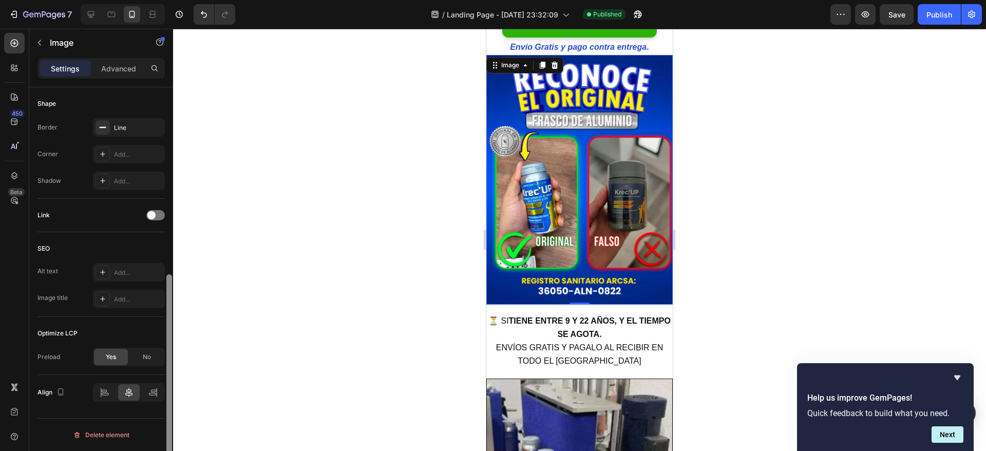
click at [169, 341] on div at bounding box center [169, 377] width 6 height 206
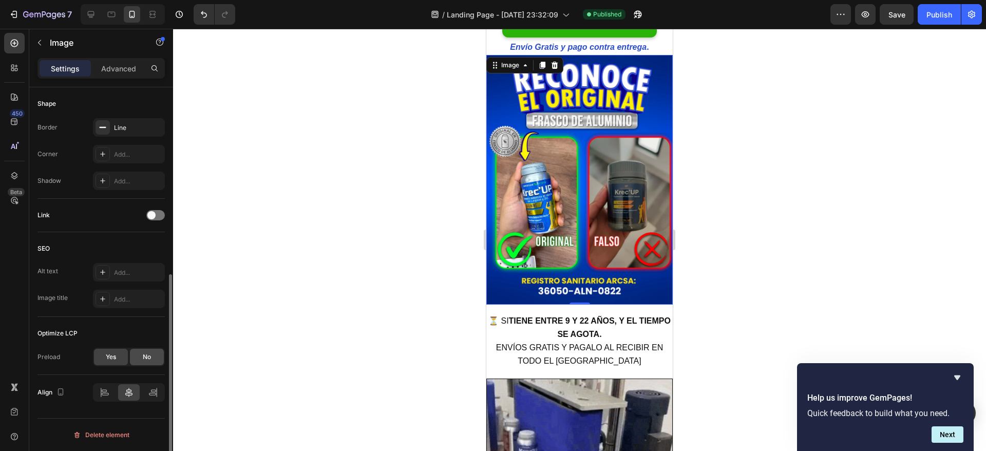
click at [151, 352] on div "No" at bounding box center [147, 357] width 34 height 16
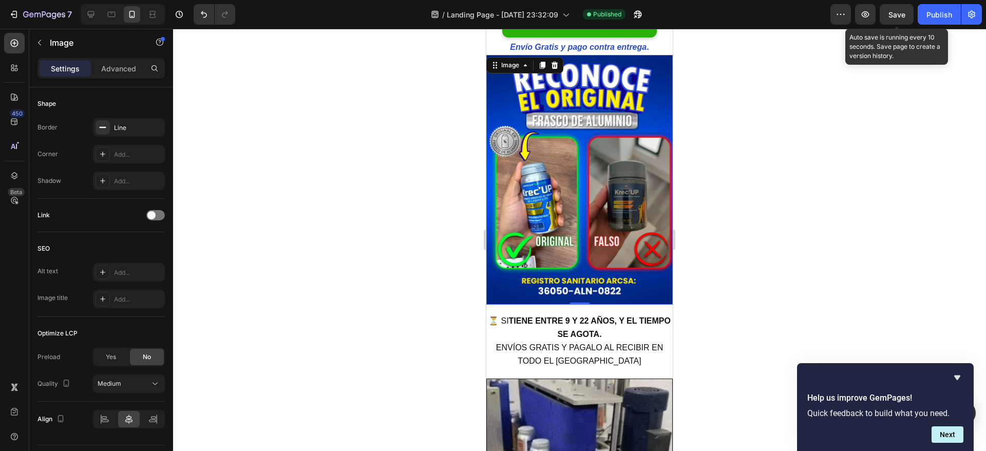
click at [897, 12] on span "Save" at bounding box center [896, 14] width 17 height 9
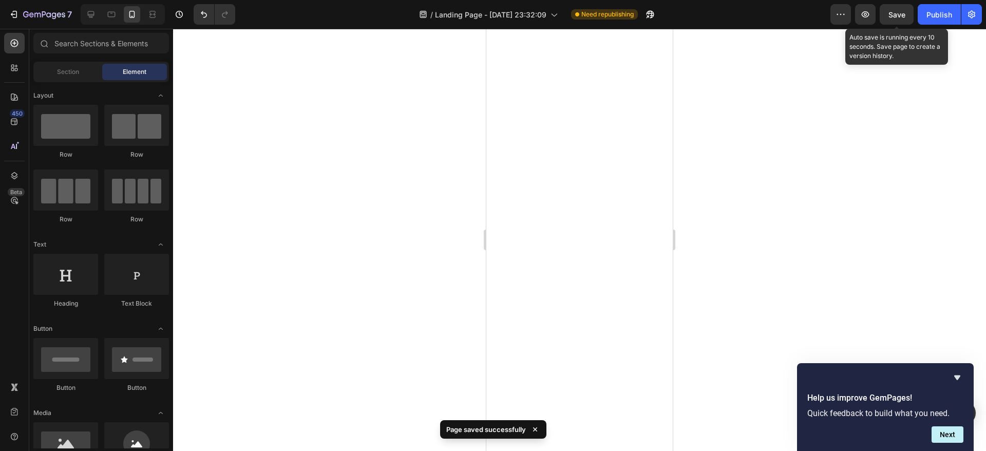
scroll to position [0, 0]
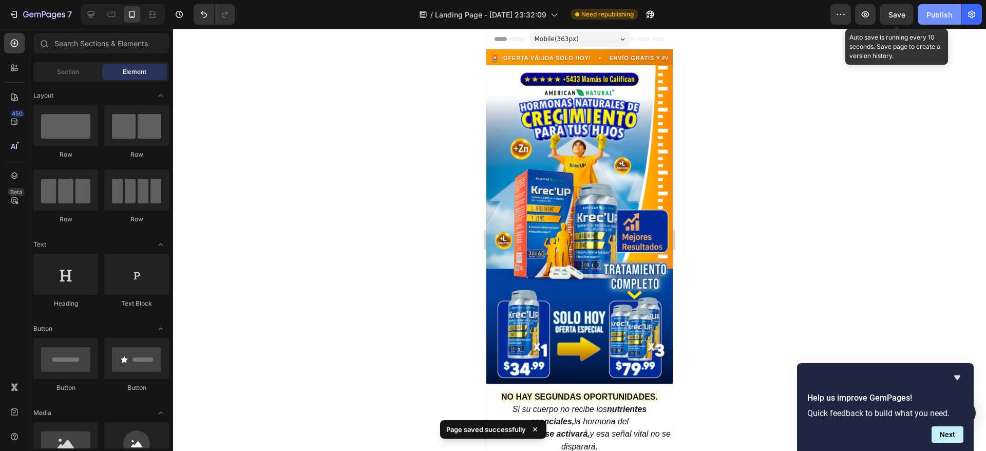
click at [929, 20] on button "Publish" at bounding box center [938, 14] width 43 height 21
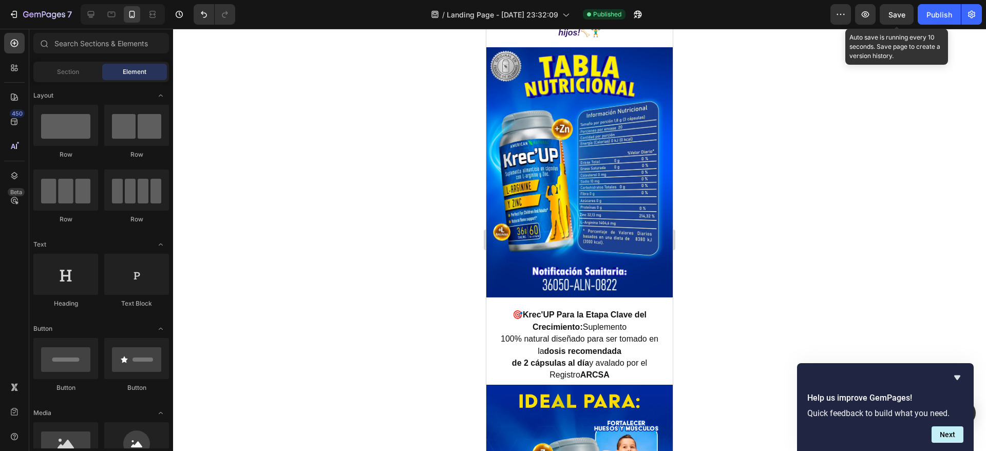
scroll to position [2099, 0]
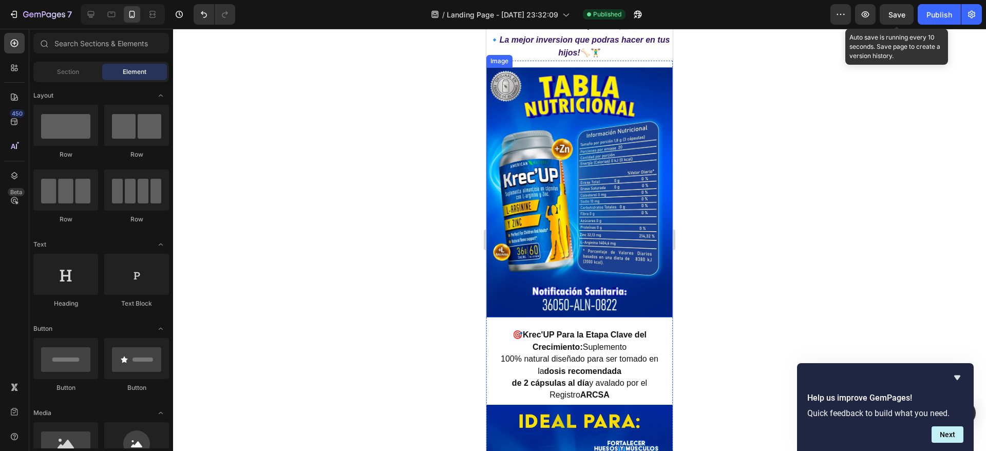
click at [570, 199] on img at bounding box center [579, 192] width 186 height 250
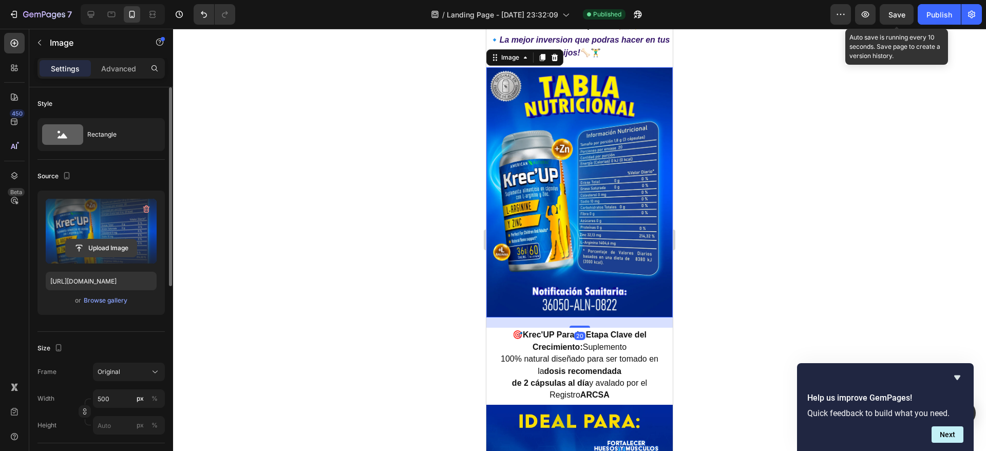
click at [99, 244] on input "file" at bounding box center [101, 247] width 71 height 17
click at [108, 13] on icon at bounding box center [112, 15] width 8 height 6
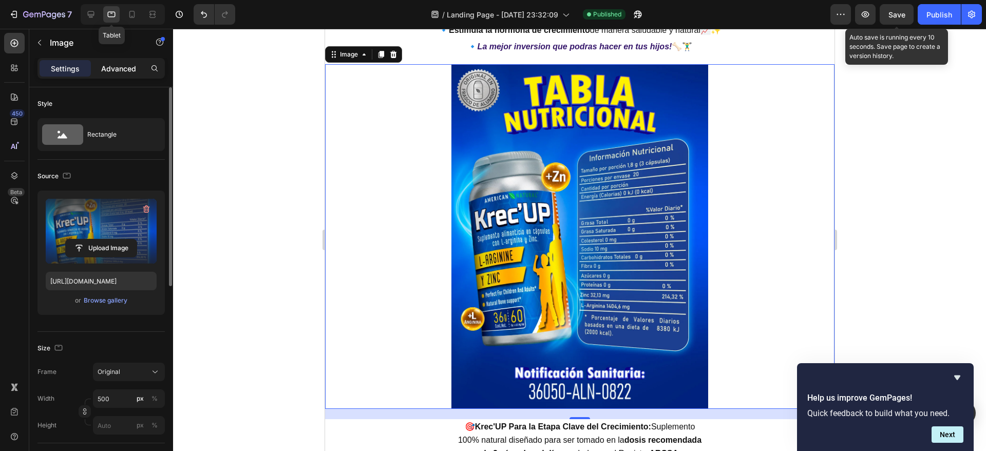
scroll to position [2086, 0]
click at [102, 245] on input "file" at bounding box center [101, 247] width 71 height 17
click at [95, 16] on icon at bounding box center [91, 14] width 10 height 10
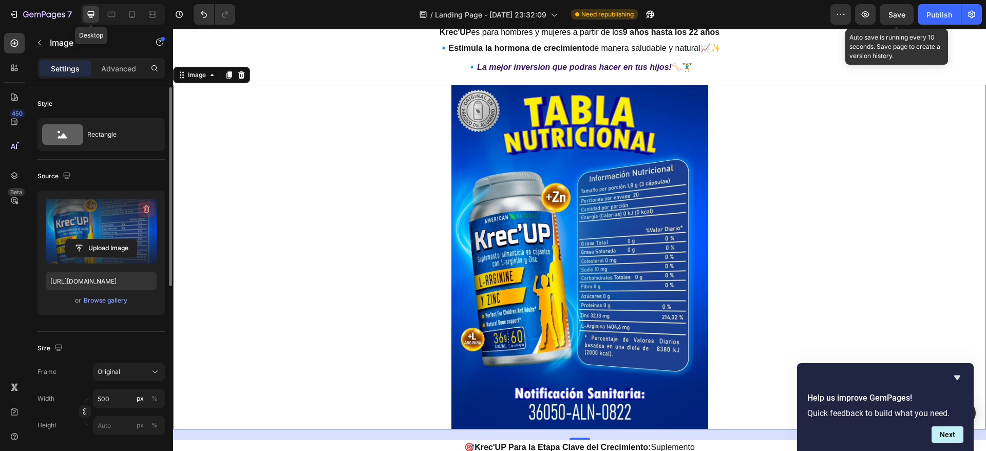
scroll to position [2106, 0]
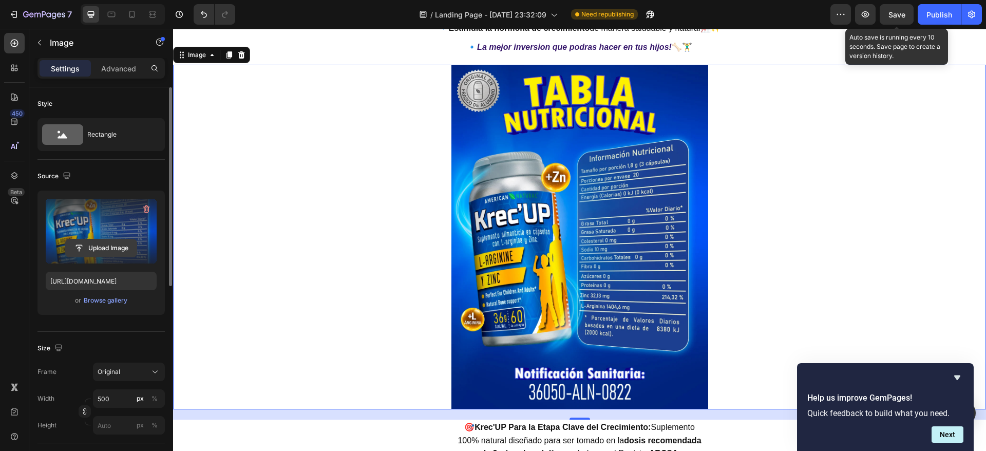
click at [94, 249] on input "file" at bounding box center [101, 247] width 71 height 17
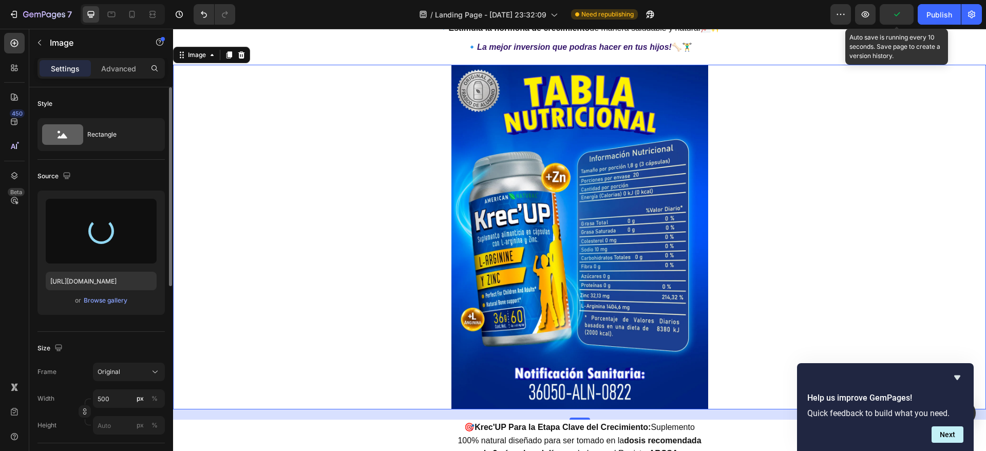
type input "[URL][DOMAIN_NAME]"
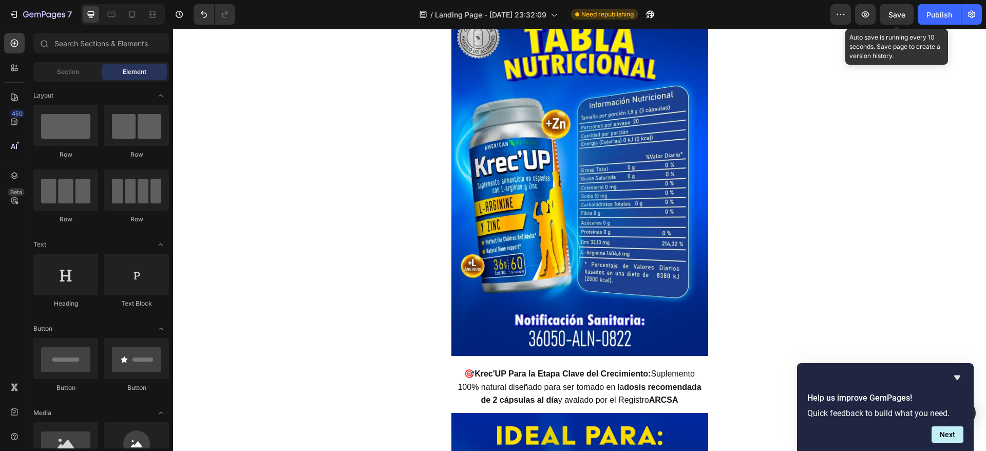
scroll to position [2052, 0]
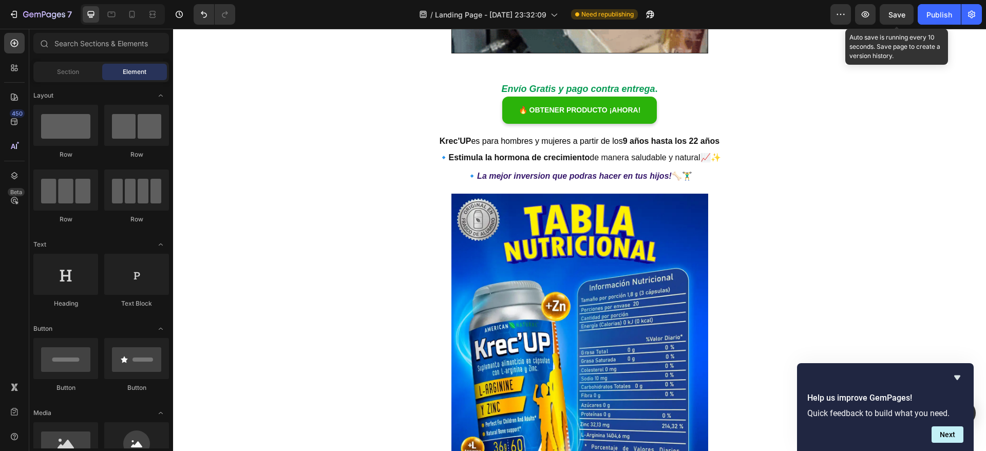
click at [898, 17] on span "Save" at bounding box center [896, 14] width 17 height 9
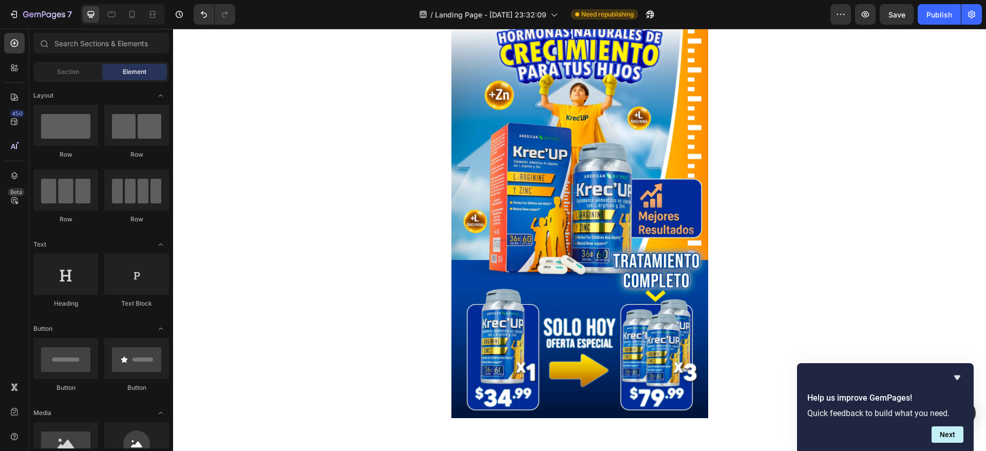
scroll to position [0, 0]
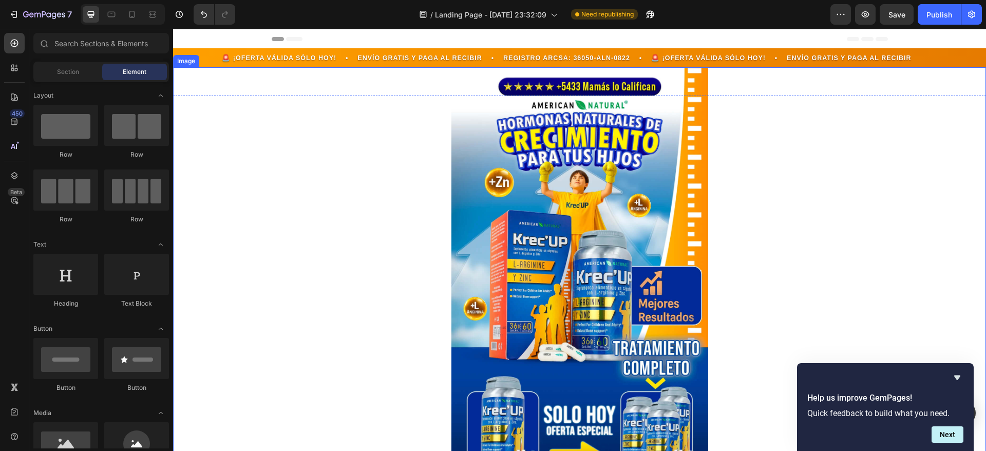
click at [613, 186] on img at bounding box center [579, 286] width 257 height 438
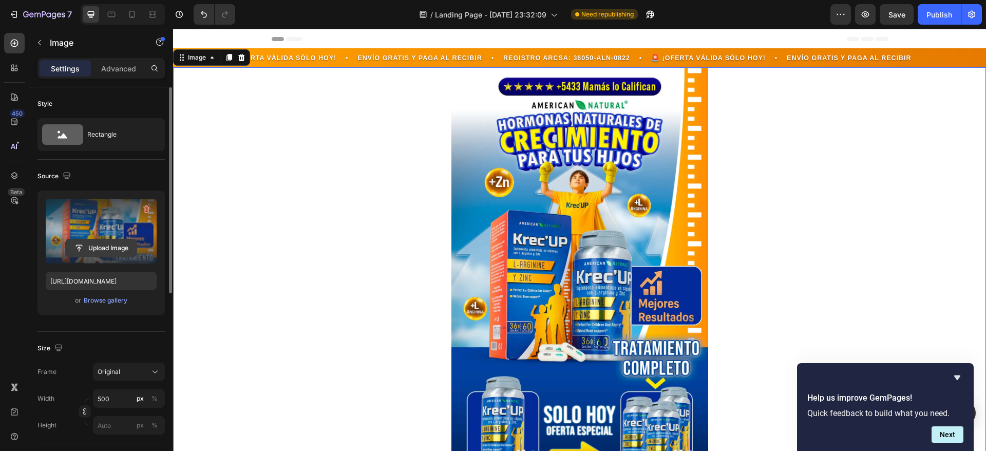
click at [109, 245] on input "file" at bounding box center [101, 247] width 71 height 17
click at [113, 17] on icon at bounding box center [112, 15] width 8 height 6
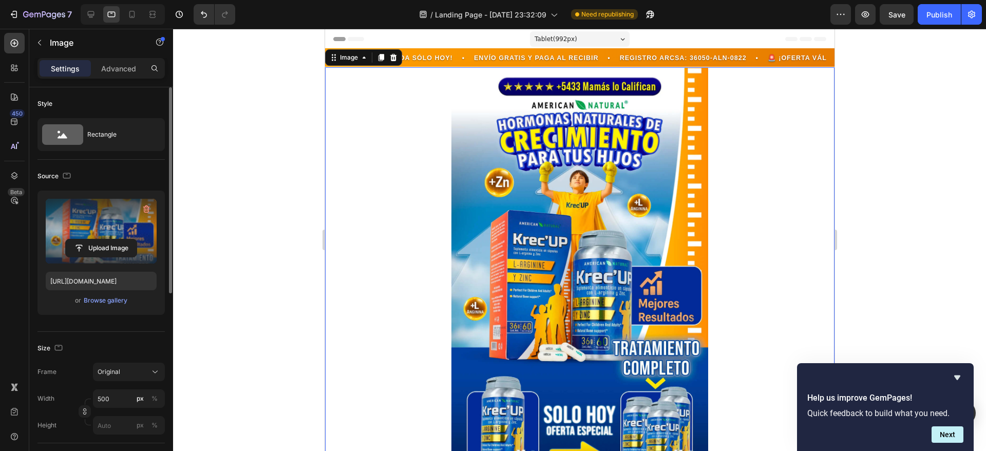
scroll to position [3, 0]
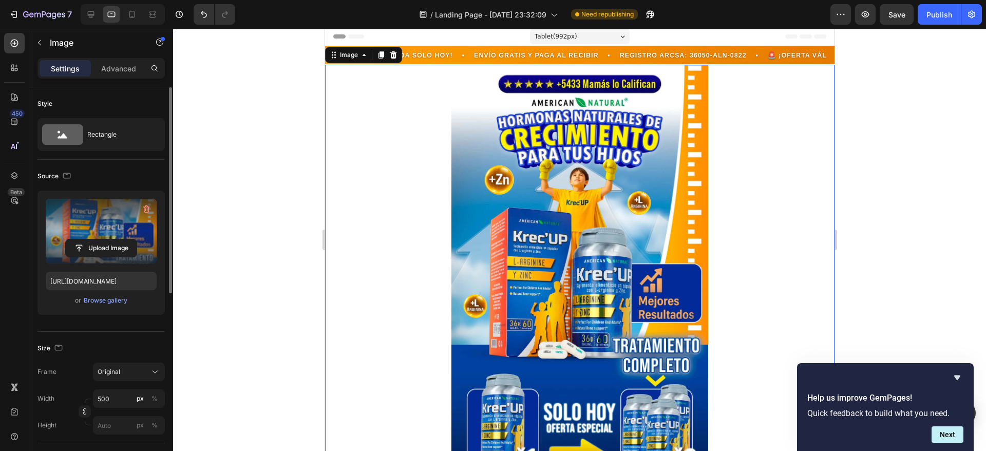
click at [543, 197] on img at bounding box center [579, 284] width 257 height 438
click at [443, 199] on div at bounding box center [578, 284] width 509 height 438
click at [109, 247] on input "file" at bounding box center [101, 247] width 71 height 17
click at [137, 11] on icon at bounding box center [132, 14] width 10 height 10
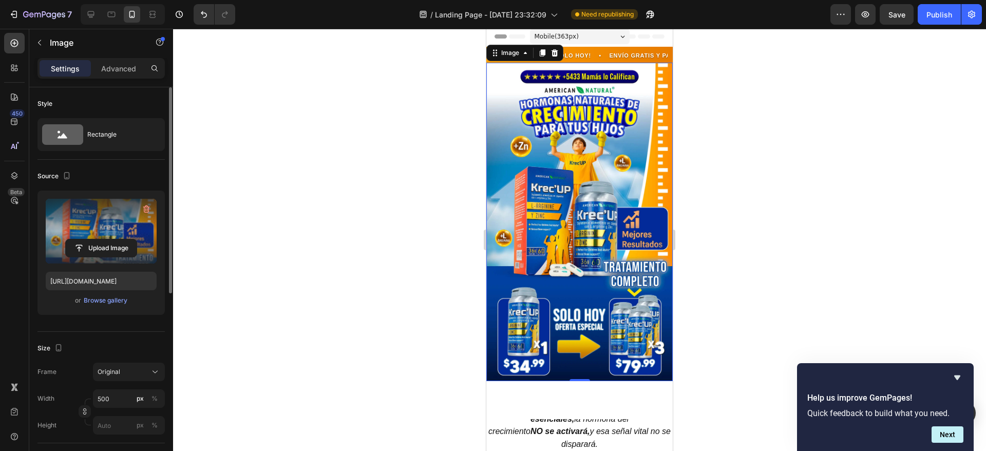
scroll to position [1, 0]
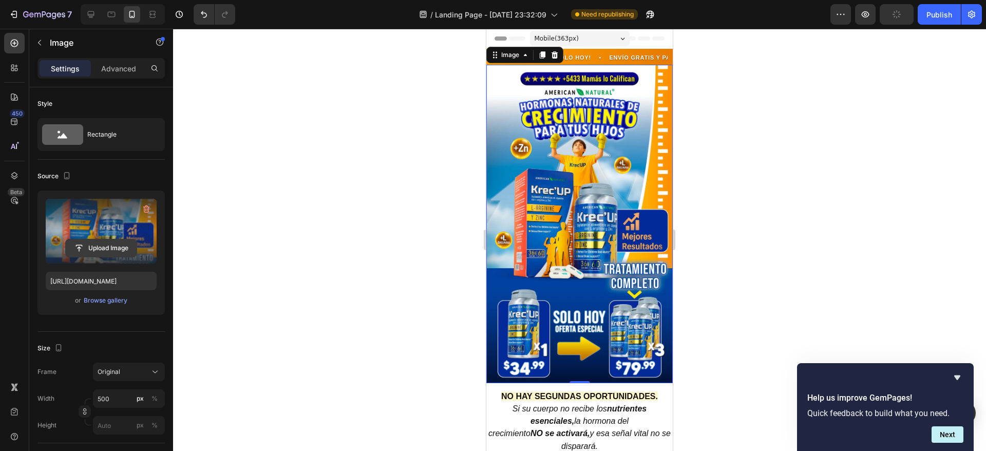
click at [91, 246] on input "file" at bounding box center [101, 247] width 71 height 17
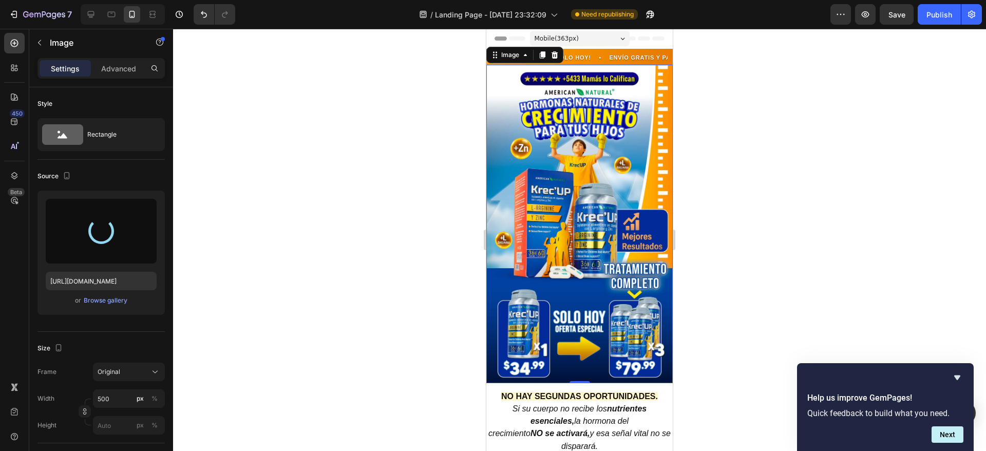
type input "[URL][DOMAIN_NAME]"
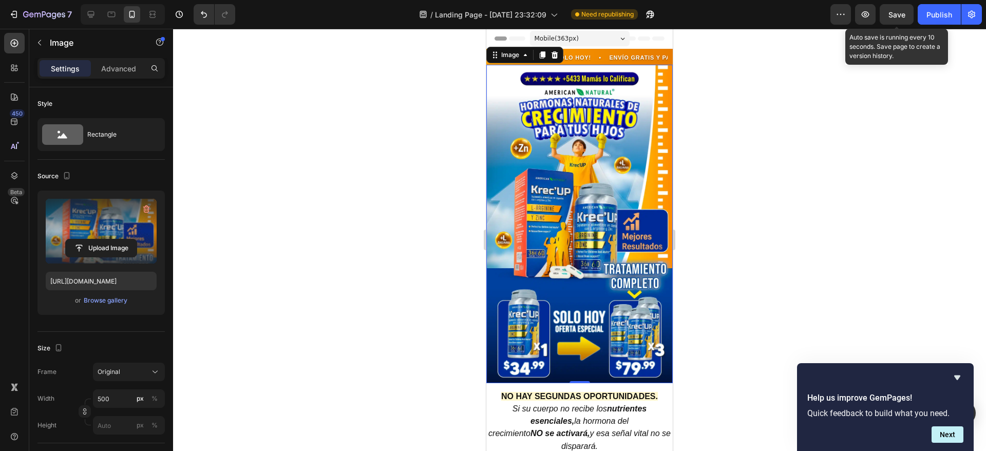
click at [902, 11] on span "Save" at bounding box center [896, 14] width 17 height 9
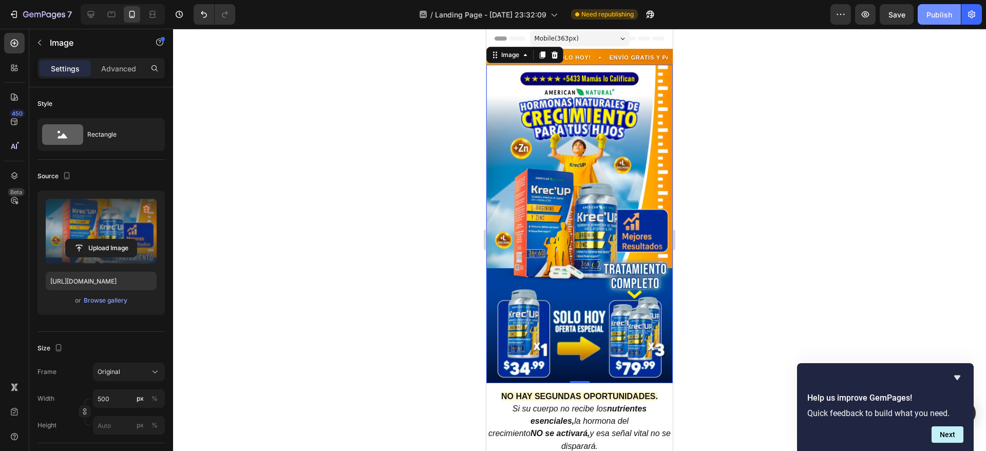
click at [948, 11] on div "Publish" at bounding box center [939, 14] width 26 height 11
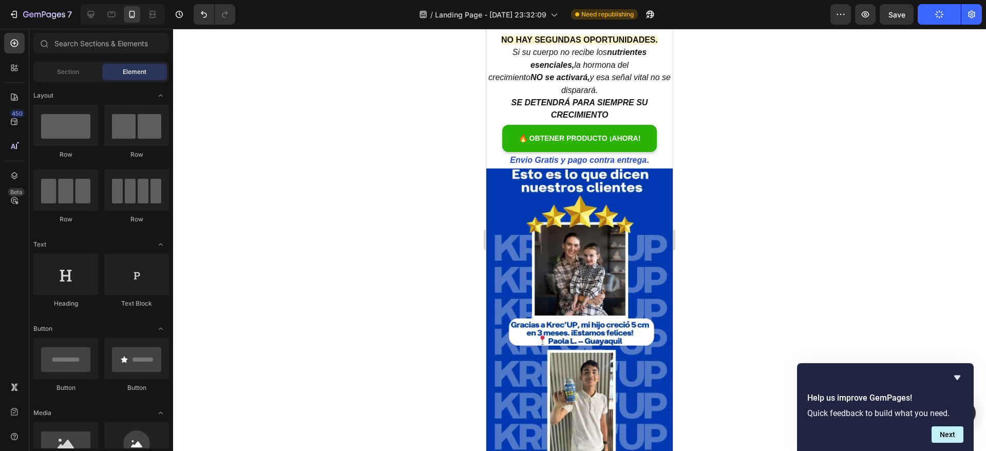
scroll to position [415, 0]
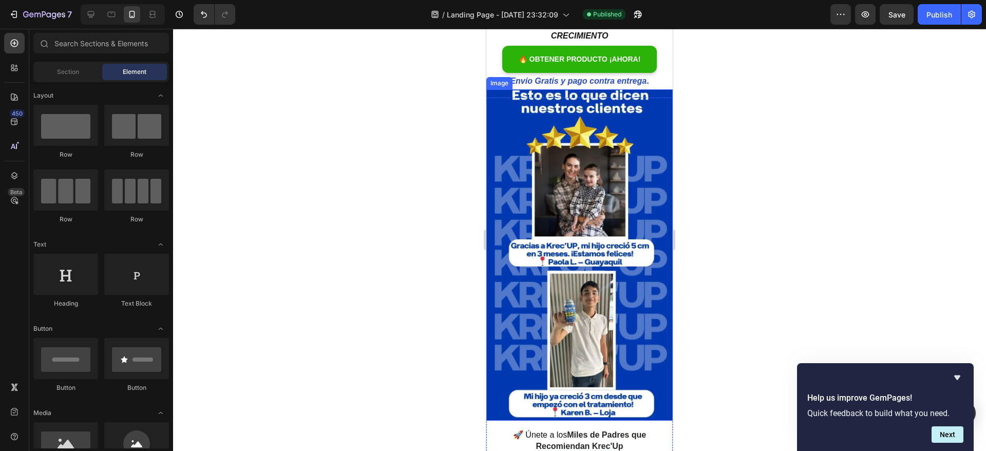
click at [517, 172] on img at bounding box center [579, 254] width 186 height 331
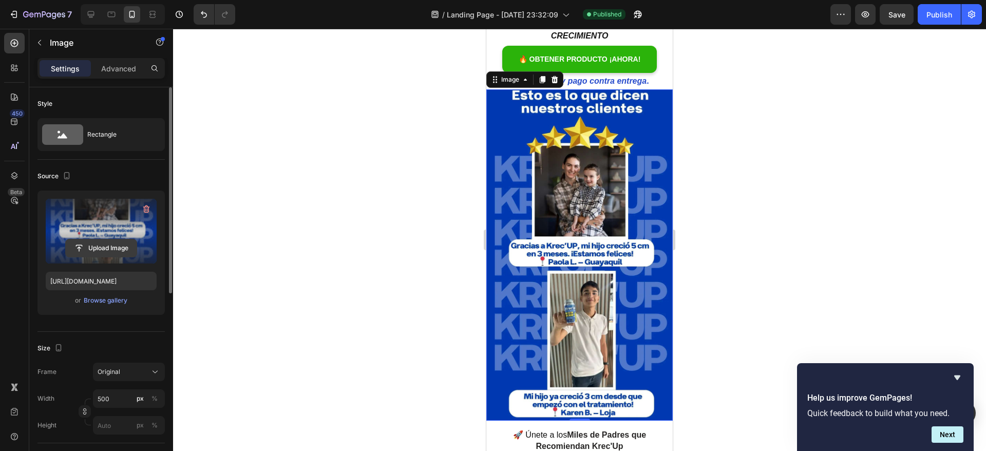
click at [112, 247] on input "file" at bounding box center [101, 247] width 71 height 17
click at [107, 16] on icon at bounding box center [111, 14] width 10 height 10
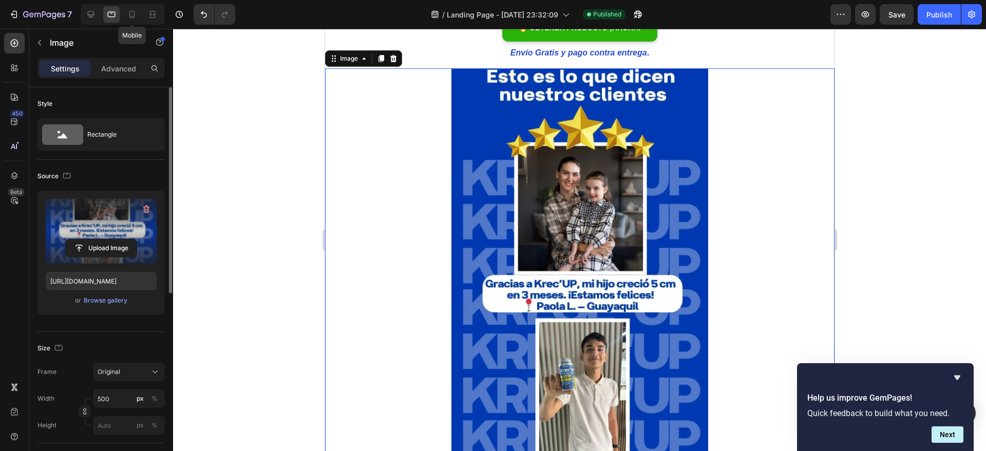
scroll to position [394, 0]
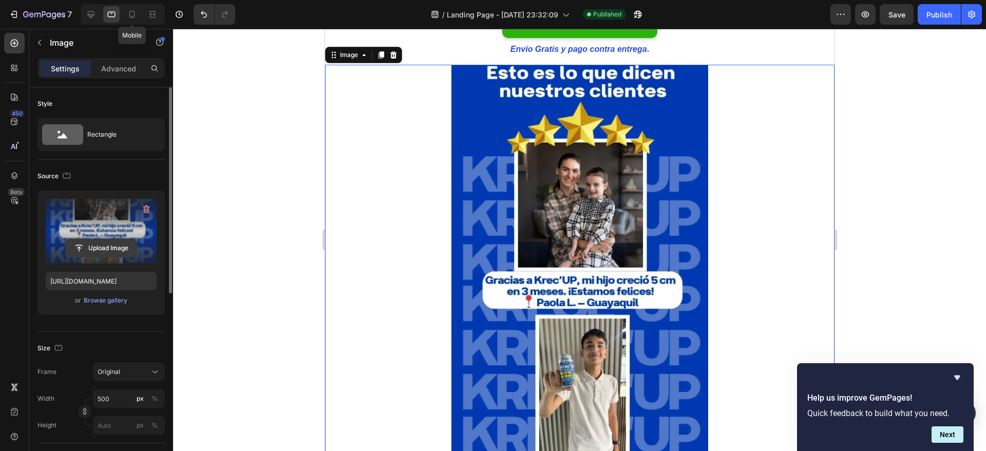
click at [91, 248] on input "file" at bounding box center [101, 247] width 71 height 17
click at [88, 16] on icon at bounding box center [91, 14] width 10 height 10
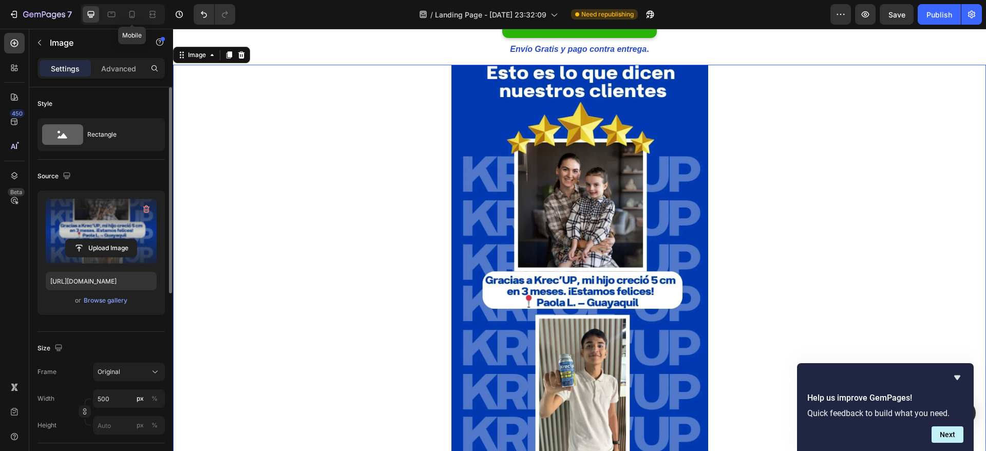
click at [510, 171] on img at bounding box center [579, 293] width 257 height 456
click at [116, 249] on input "file" at bounding box center [101, 247] width 71 height 17
type input "[URL][DOMAIN_NAME]"
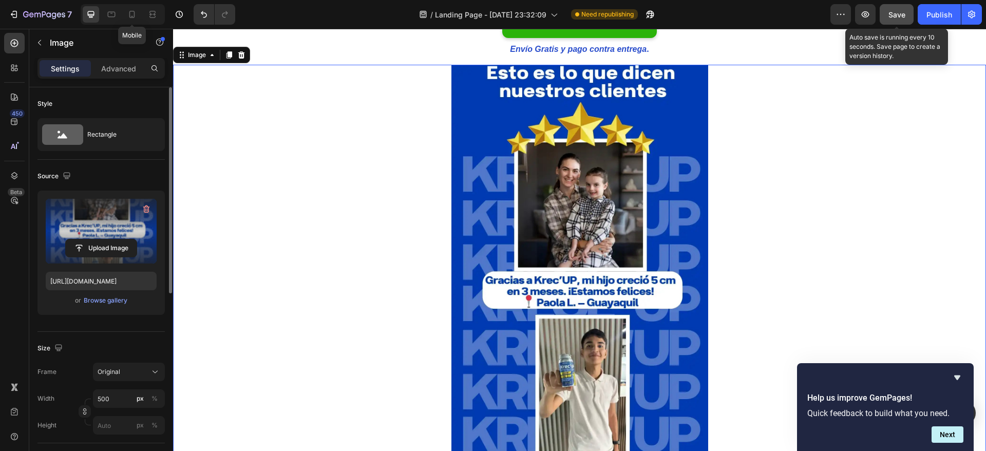
click at [887, 15] on button "Save" at bounding box center [896, 14] width 34 height 21
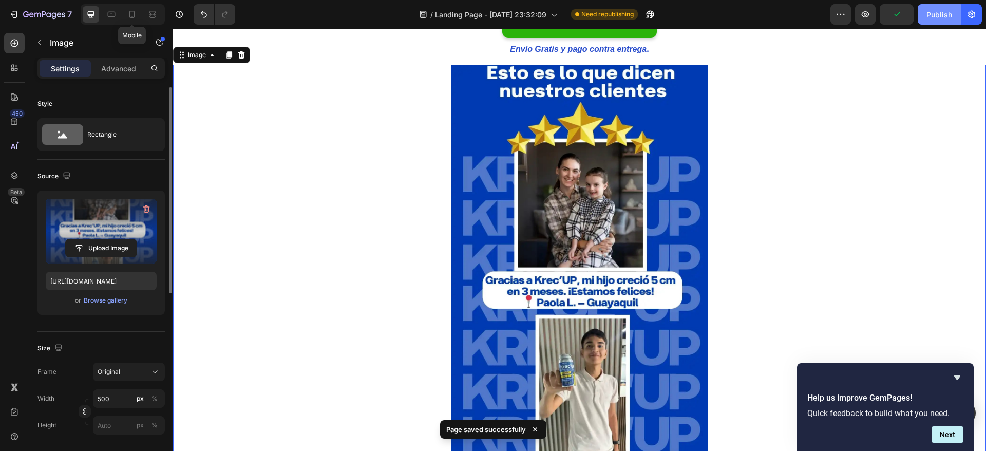
click at [923, 14] on button "Publish" at bounding box center [938, 14] width 43 height 21
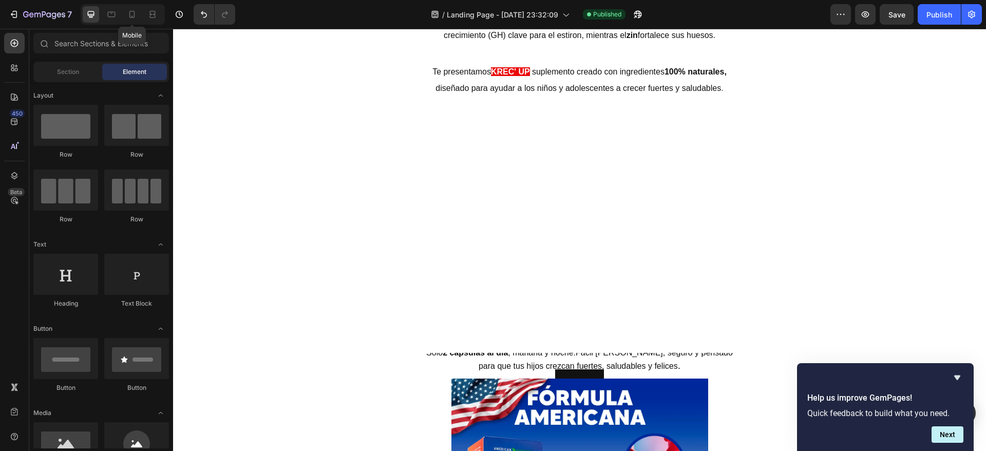
scroll to position [3458, 0]
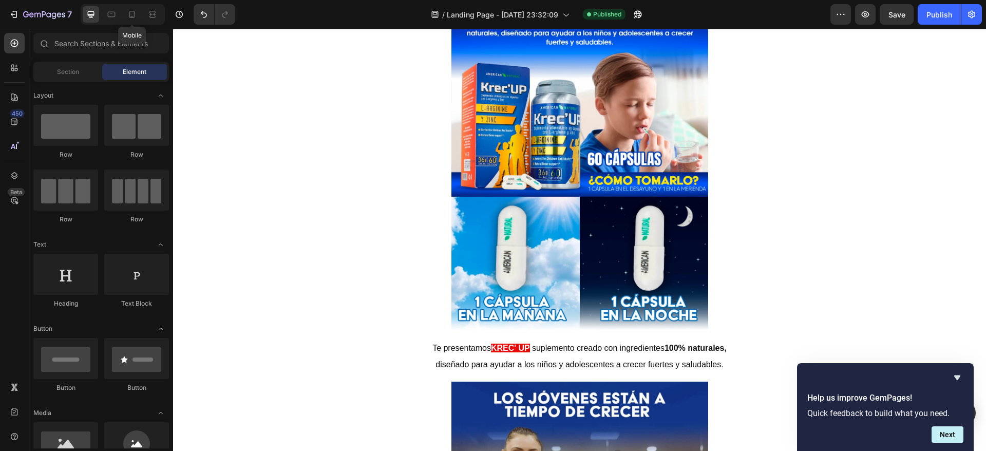
scroll to position [2830, 0]
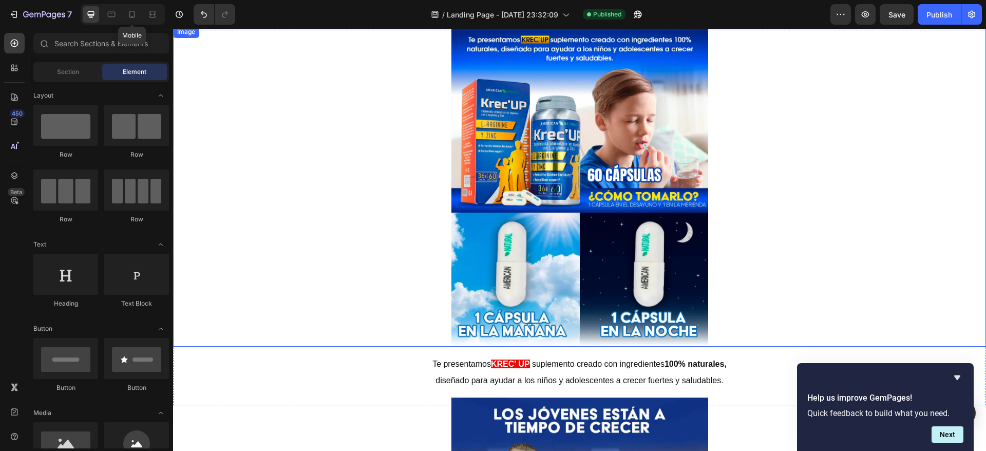
click at [514, 112] on img at bounding box center [579, 186] width 257 height 321
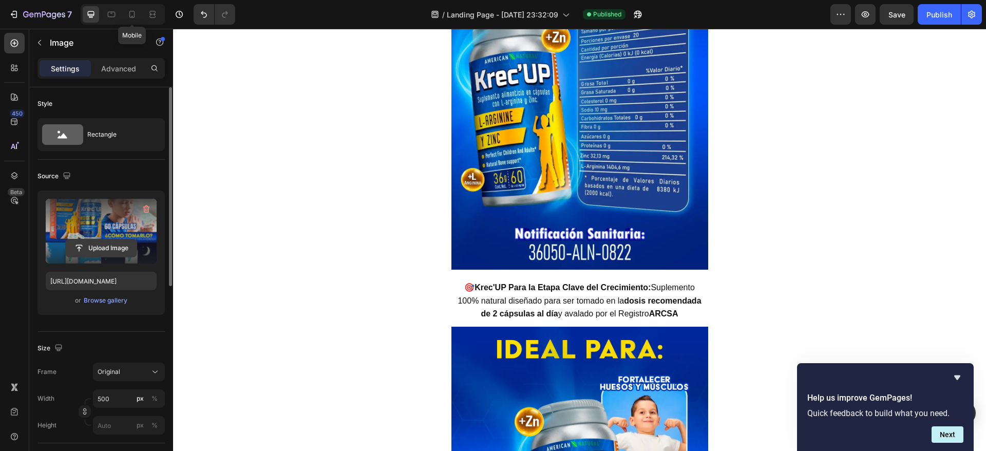
click at [108, 241] on input "file" at bounding box center [101, 247] width 71 height 17
click at [108, 14] on icon at bounding box center [112, 15] width 8 height 6
click at [102, 248] on input "file" at bounding box center [101, 247] width 71 height 17
click at [132, 16] on icon at bounding box center [132, 16] width 3 height 1
type input "[URL][DOMAIN_NAME]"
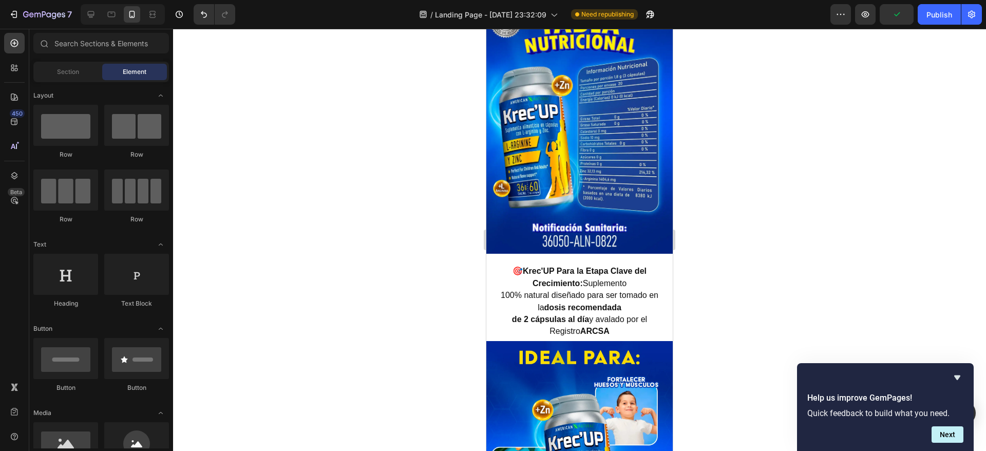
scroll to position [2738, 0]
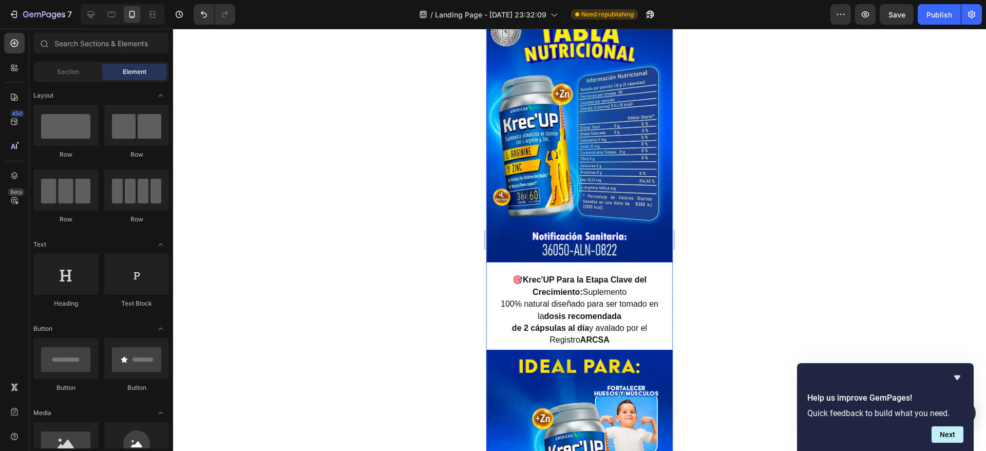
click at [576, 146] on img at bounding box center [579, 137] width 186 height 250
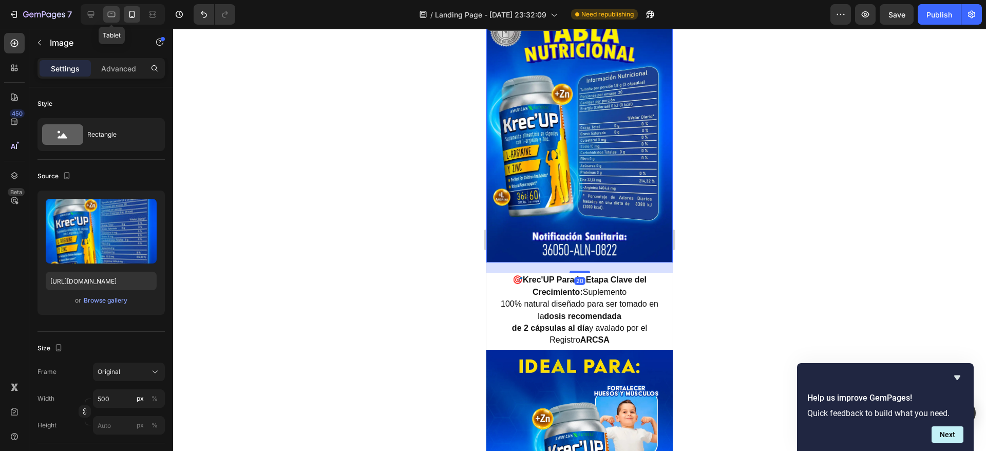
click at [108, 21] on div at bounding box center [111, 14] width 16 height 16
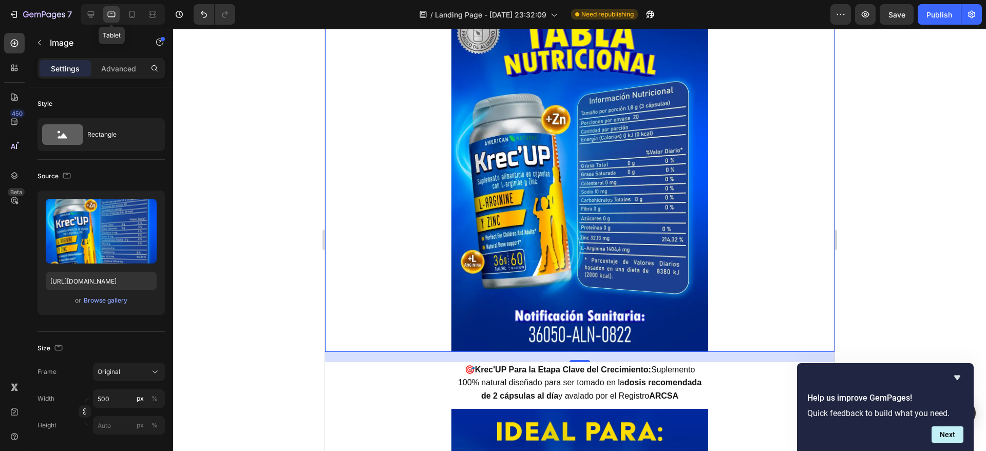
scroll to position [2680, 0]
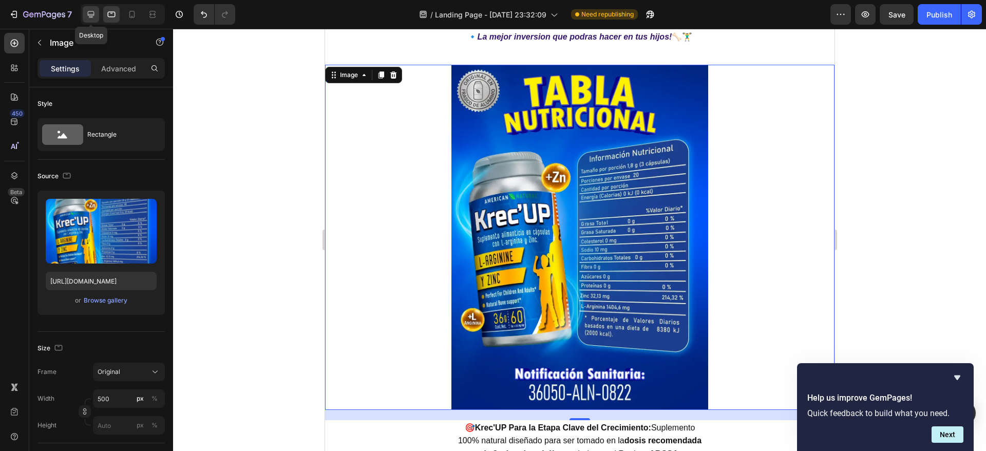
click at [87, 18] on icon at bounding box center [91, 14] width 10 height 10
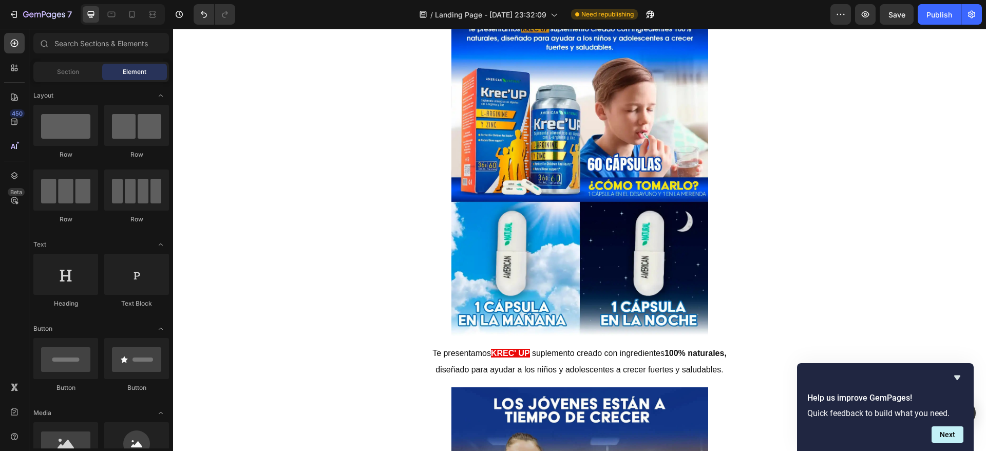
scroll to position [3497, 0]
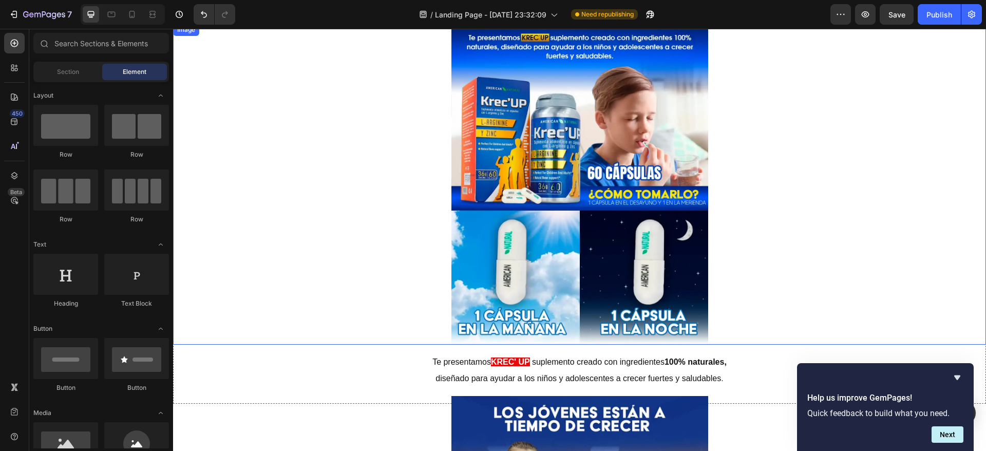
click at [599, 227] on img at bounding box center [579, 184] width 257 height 321
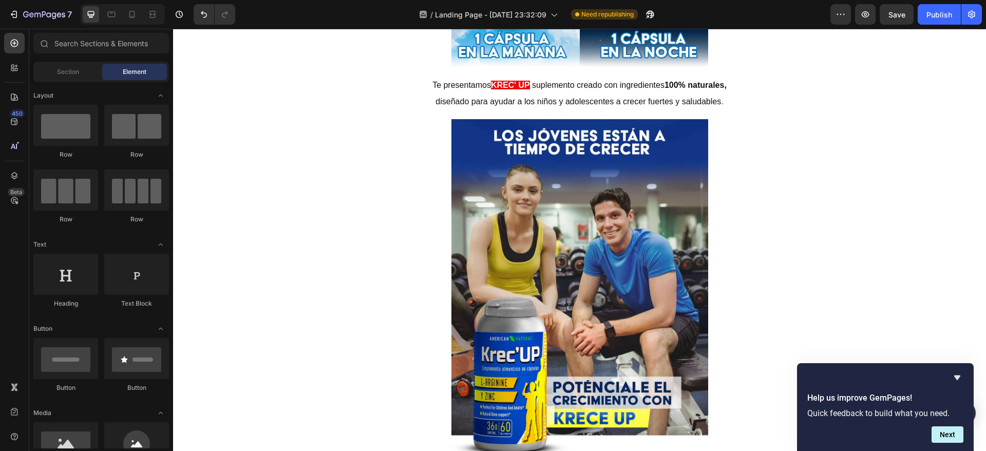
scroll to position [3826, 0]
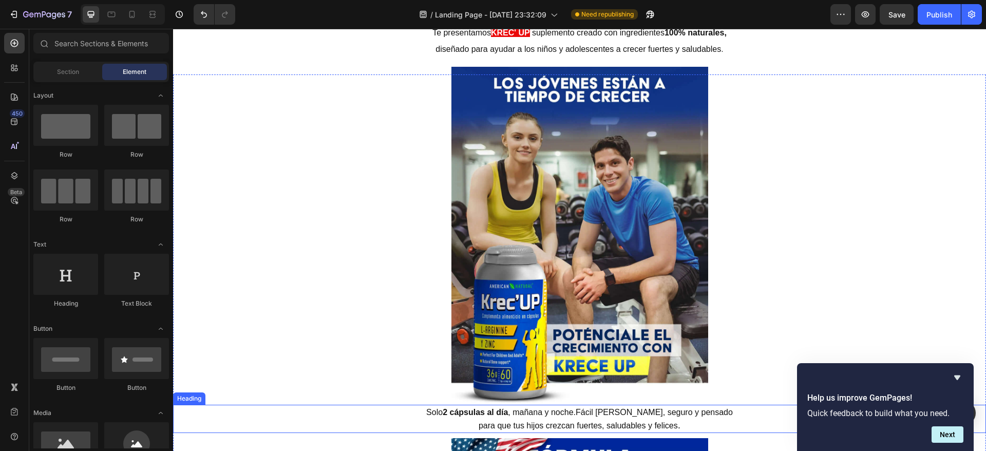
click at [569, 426] on span "para que tus hijos crezcan fuertes, saludables y felices" at bounding box center [577, 425] width 199 height 9
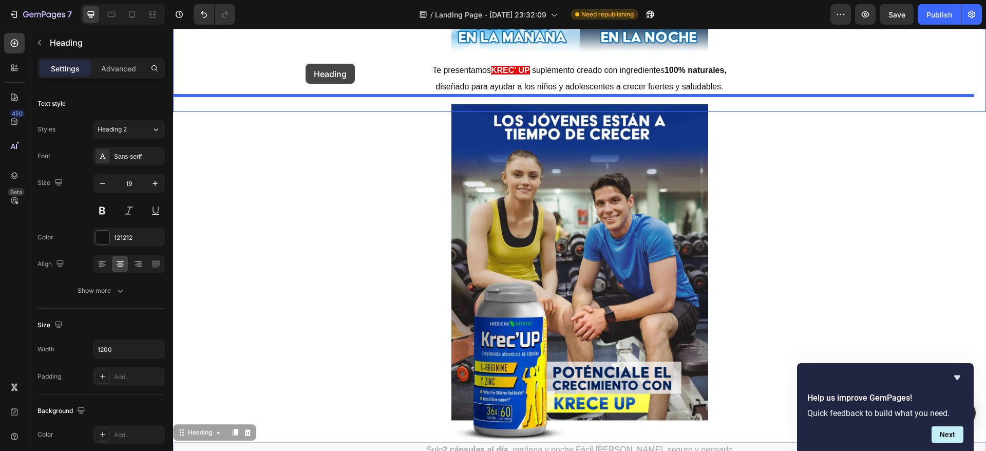
scroll to position [3762, 0]
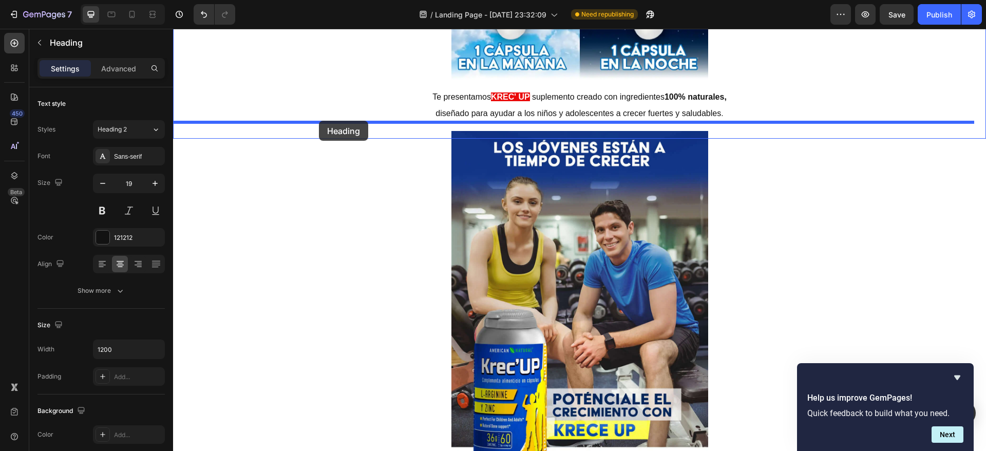
drag, startPoint x: 180, startPoint y: 396, endPoint x: 319, endPoint y: 121, distance: 308.3
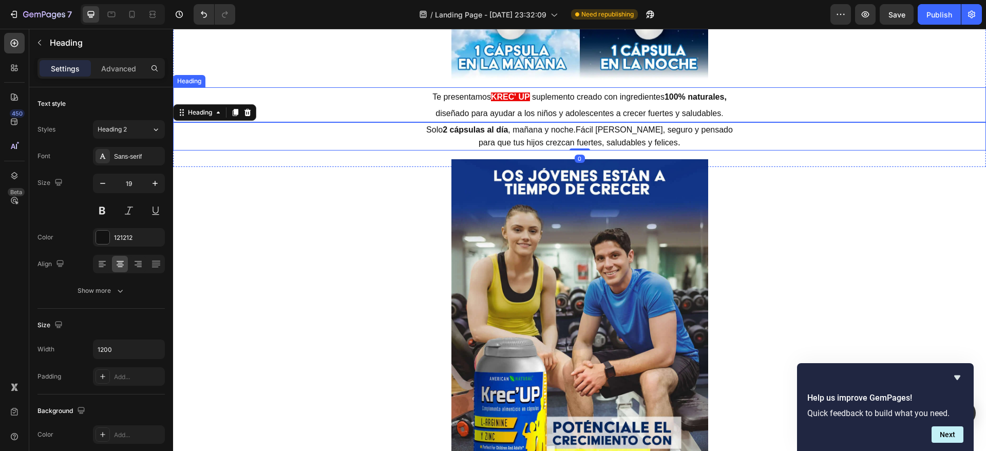
click at [381, 103] on h2 "Te presentamos KREC' UP suplemento creado con ingredientes 100% naturales, dise…" at bounding box center [580, 104] width 616 height 35
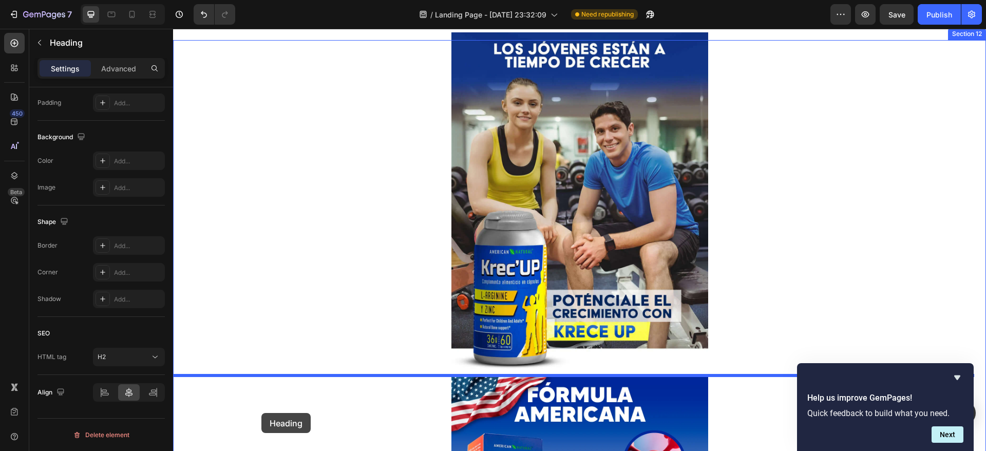
scroll to position [3957, 0]
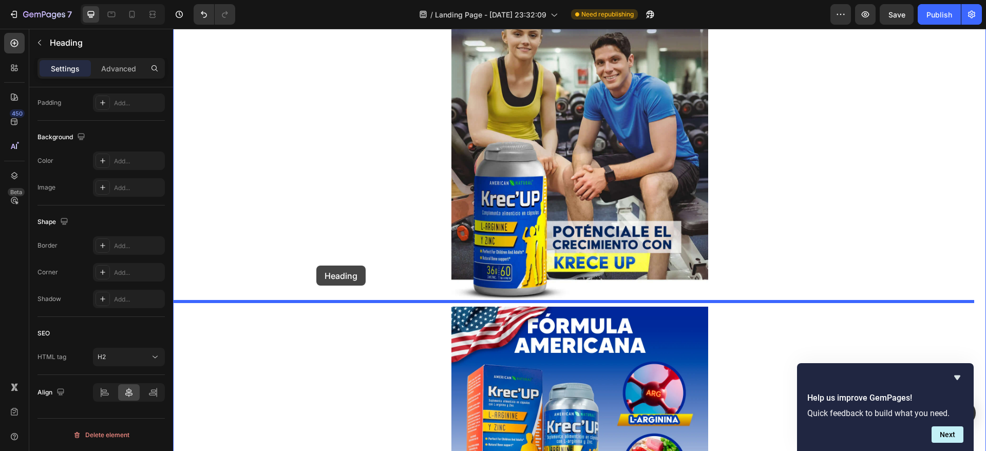
drag, startPoint x: 182, startPoint y: 80, endPoint x: 316, endPoint y: 265, distance: 229.1
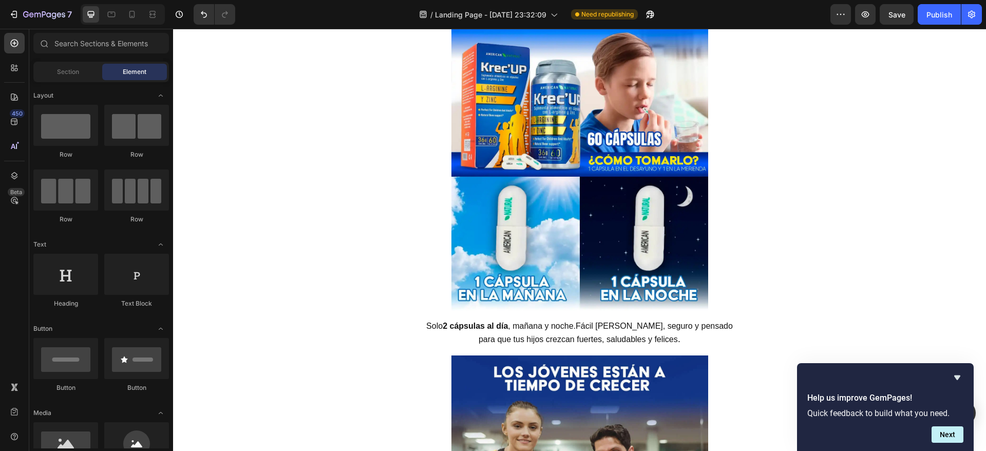
scroll to position [3487, 0]
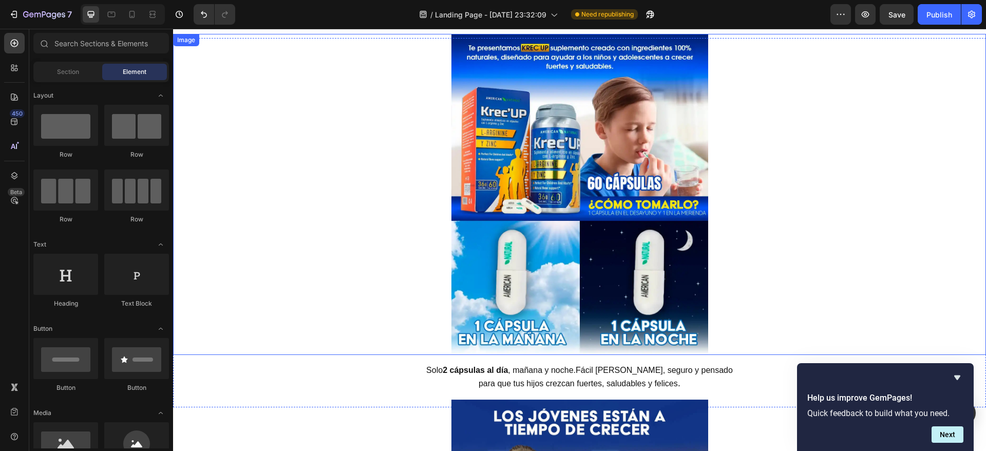
click at [619, 127] on img at bounding box center [579, 194] width 257 height 321
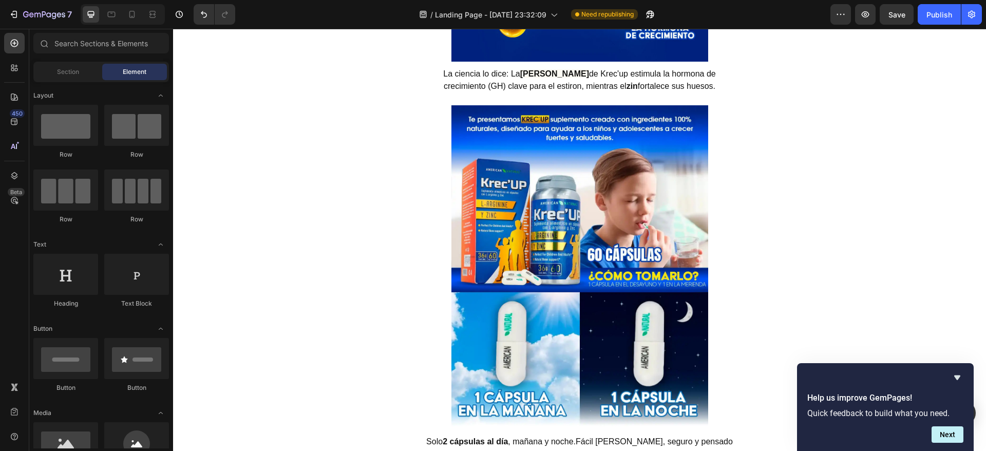
scroll to position [3433, 0]
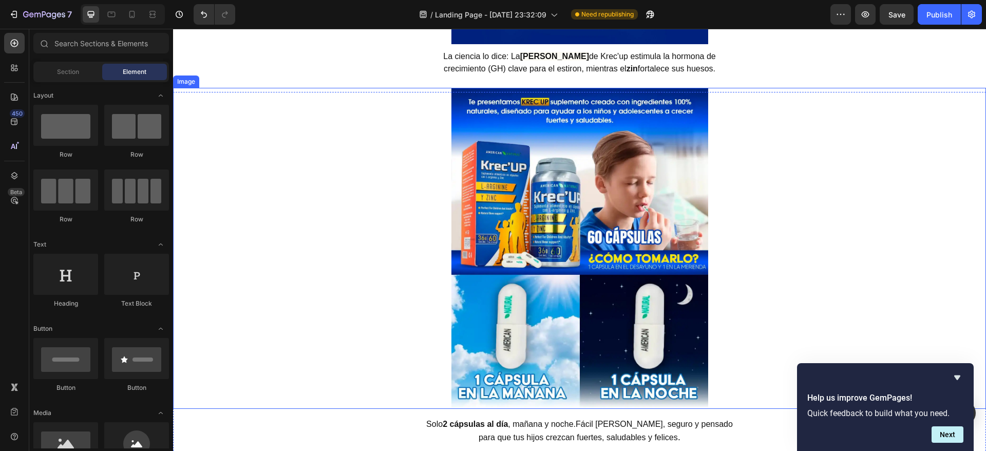
click at [521, 200] on img at bounding box center [579, 248] width 257 height 321
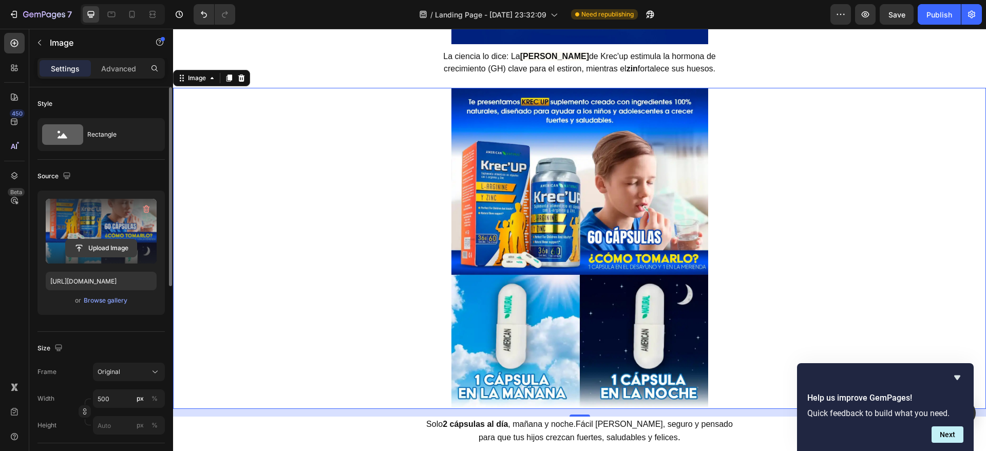
click at [118, 246] on input "file" at bounding box center [101, 247] width 71 height 17
click at [110, 15] on icon at bounding box center [111, 14] width 10 height 10
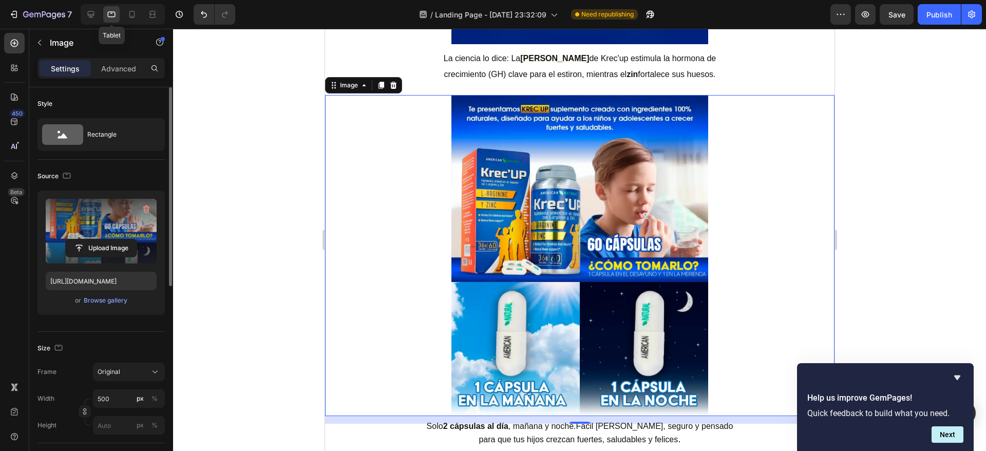
scroll to position [3463, 0]
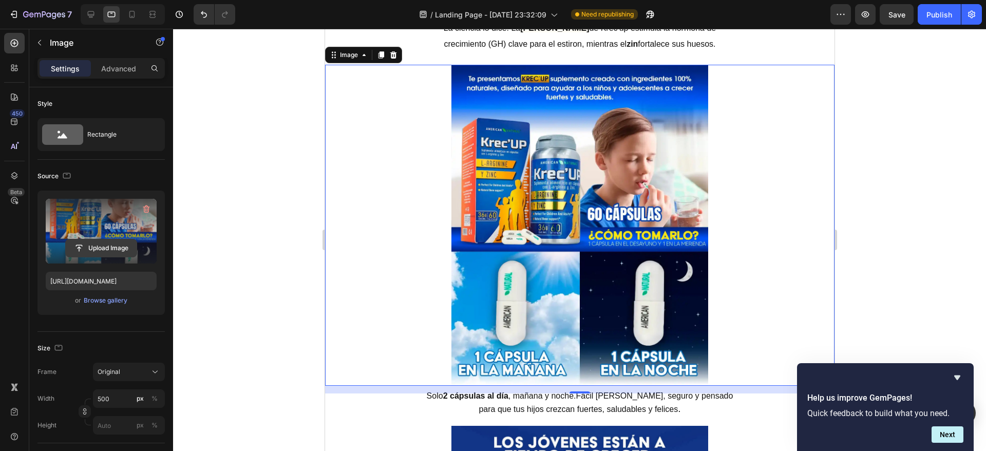
click at [99, 245] on input "file" at bounding box center [101, 247] width 71 height 17
click at [134, 15] on icon at bounding box center [132, 14] width 6 height 7
type input "[URL][DOMAIN_NAME]"
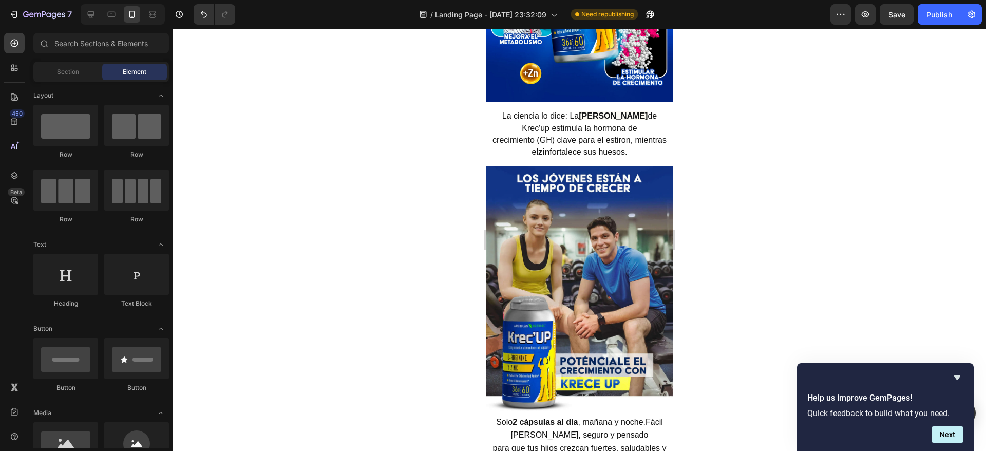
scroll to position [3245, 0]
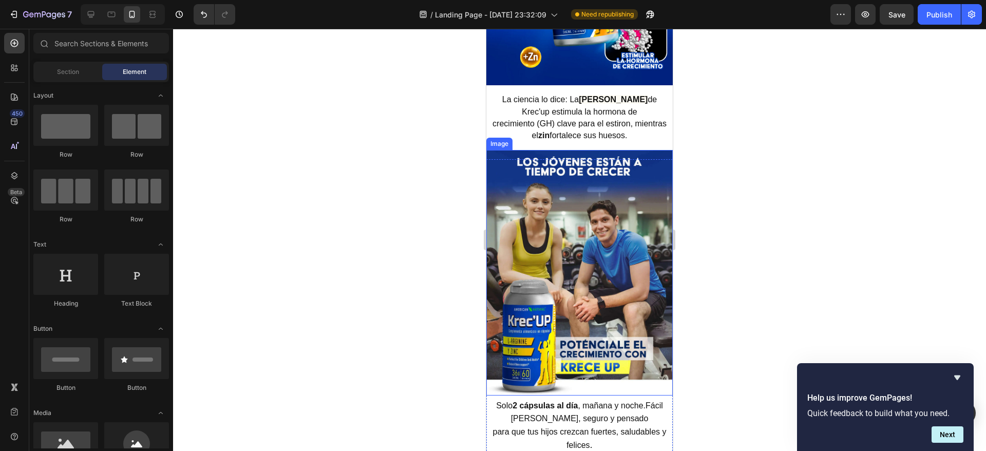
click at [603, 253] on img at bounding box center [579, 272] width 186 height 245
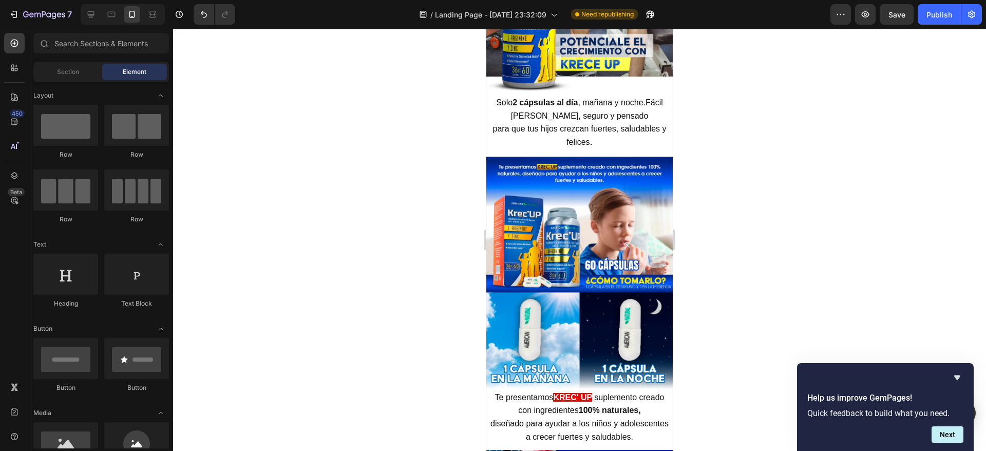
scroll to position [3508, 0]
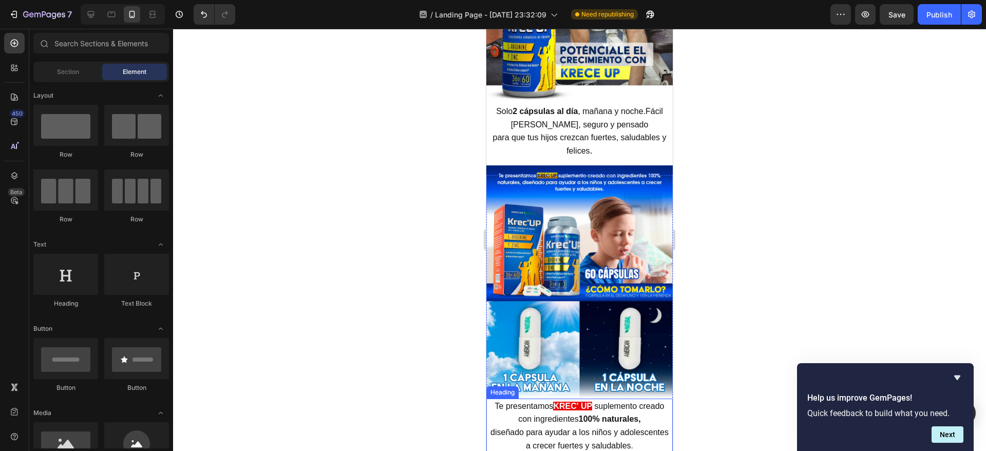
click at [555, 398] on h2 "Te presentamos KREC' UP suplemento creado con ingredientes 100% naturales, dise…" at bounding box center [579, 425] width 186 height 55
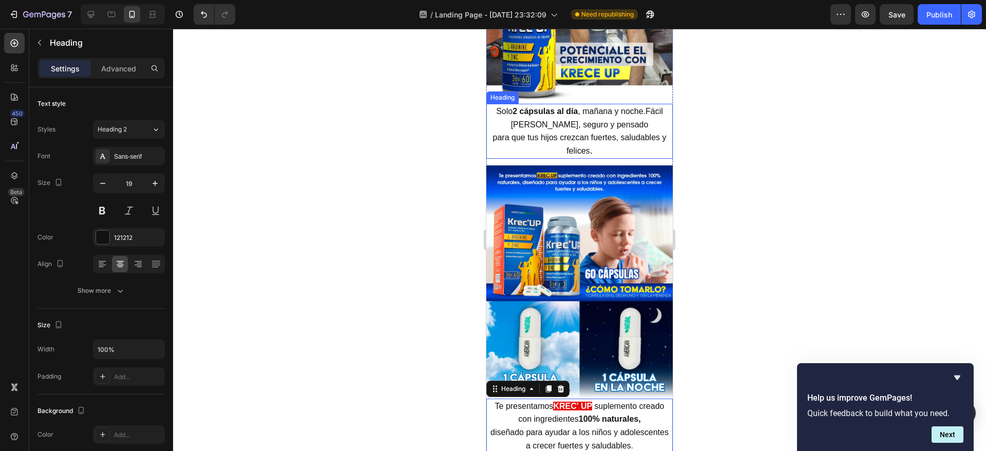
click at [556, 116] on h2 "Solo 2 cápsulas al día , mañana y noche.Fácil [PERSON_NAME], seguro y pensado p…" at bounding box center [579, 131] width 186 height 55
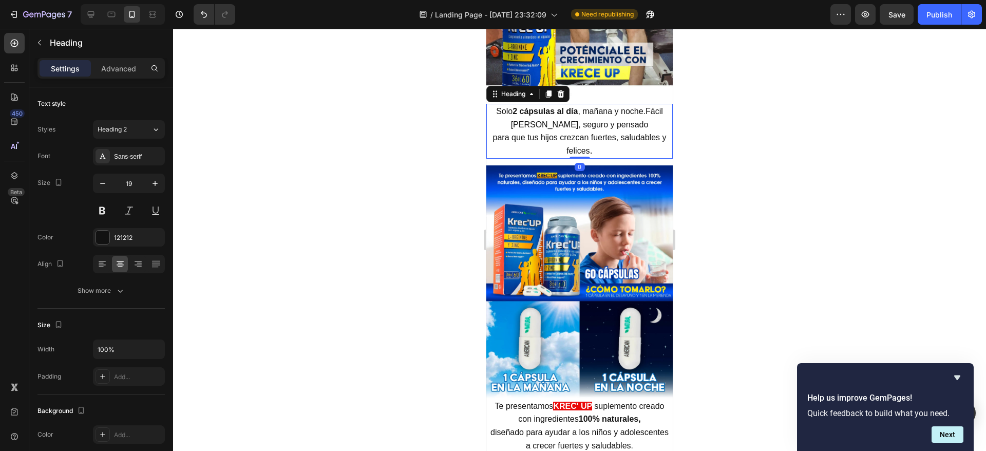
scroll to position [274, 0]
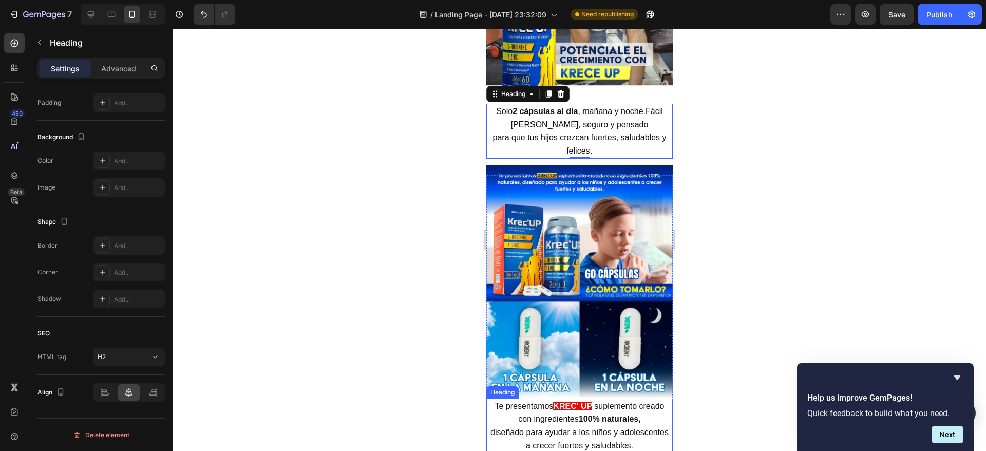
click at [534, 401] on span "suplemento creado con ingredientes" at bounding box center [591, 412] width 146 height 22
click at [548, 117] on h2 "Solo 2 cápsulas al día , mañana y noche.Fácil [PERSON_NAME], seguro y pensado p…" at bounding box center [579, 131] width 186 height 55
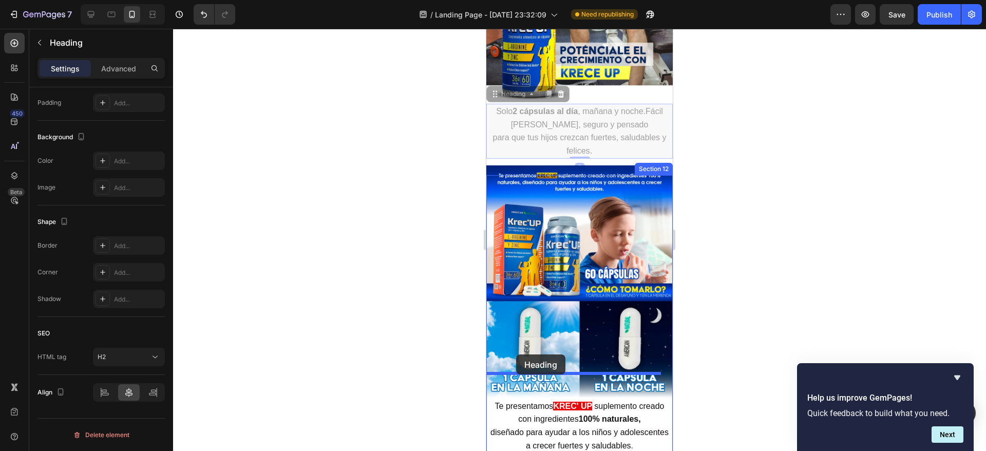
drag, startPoint x: 495, startPoint y: 81, endPoint x: 516, endPoint y: 354, distance: 273.9
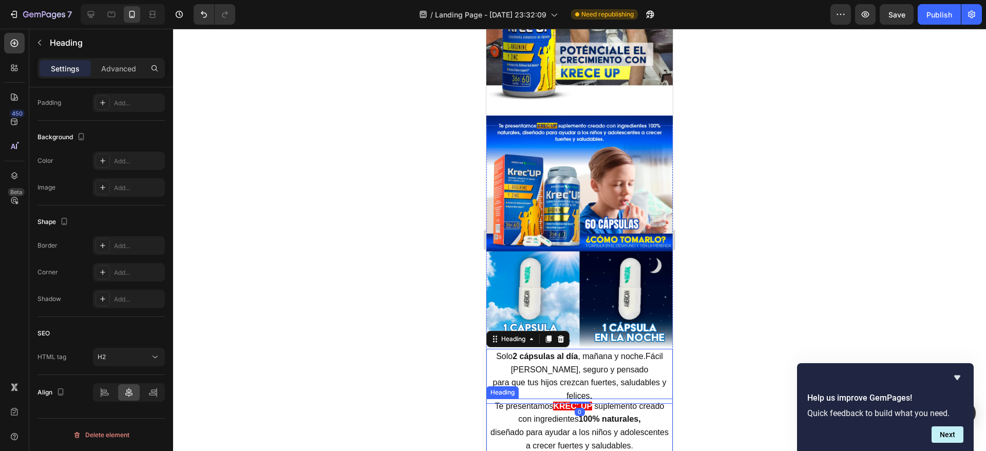
click at [538, 398] on h2 "Te presentamos KREC' UP suplemento creado con ingredientes 100% naturales, dise…" at bounding box center [579, 425] width 186 height 55
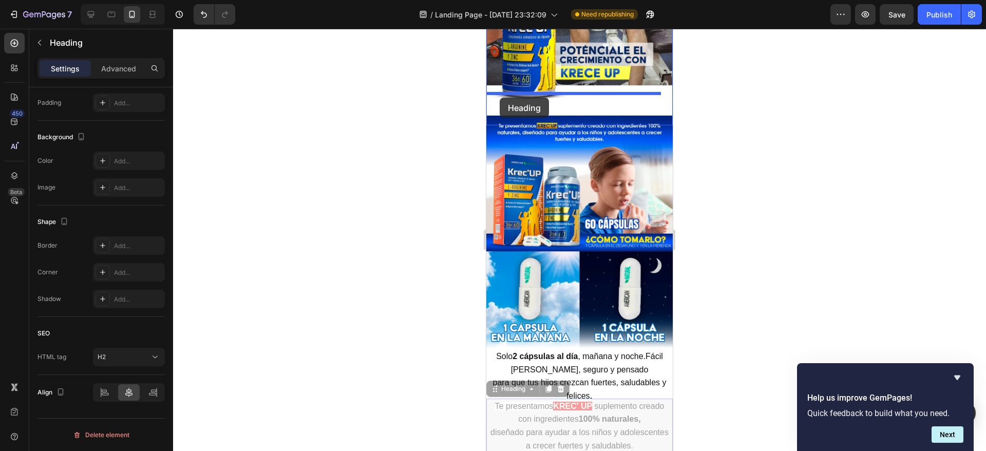
drag, startPoint x: 492, startPoint y: 362, endPoint x: 499, endPoint y: 97, distance: 265.0
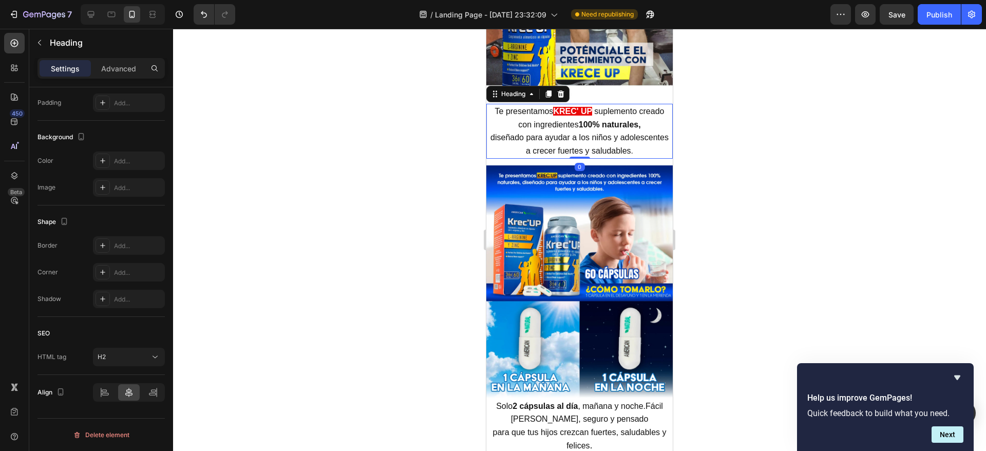
click at [715, 212] on div at bounding box center [579, 240] width 813 height 422
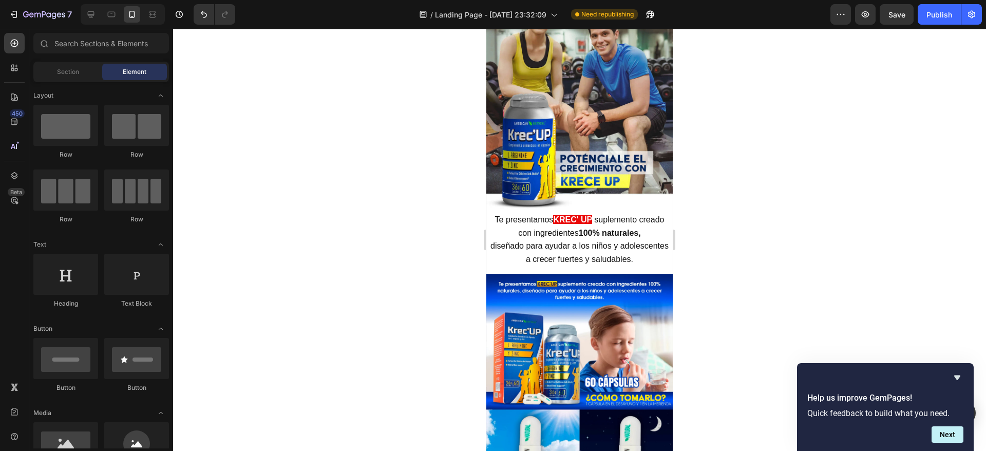
scroll to position [3383, 0]
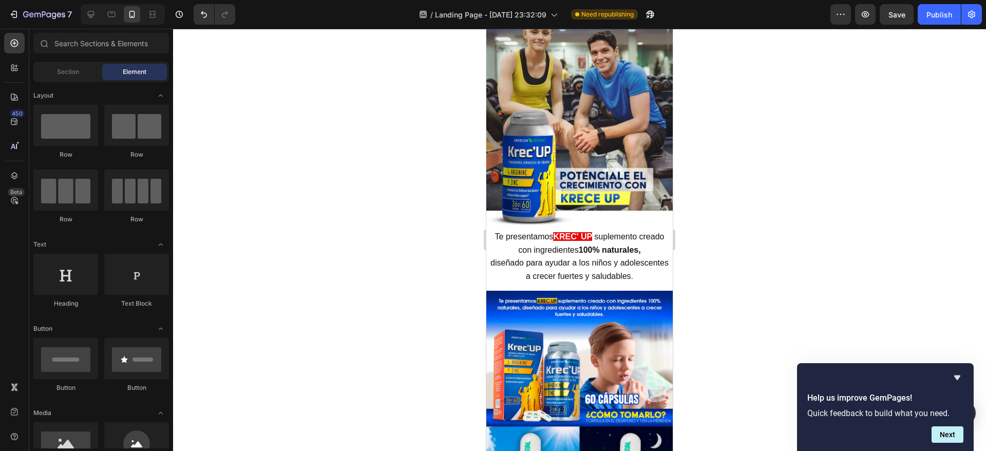
drag, startPoint x: 663, startPoint y: 258, endPoint x: 1160, endPoint y: 294, distance: 498.2
click at [552, 241] on h2 "Te presentamos KREC' UP suplemento creado con ingredientes 100% naturales, dise…" at bounding box center [579, 256] width 186 height 55
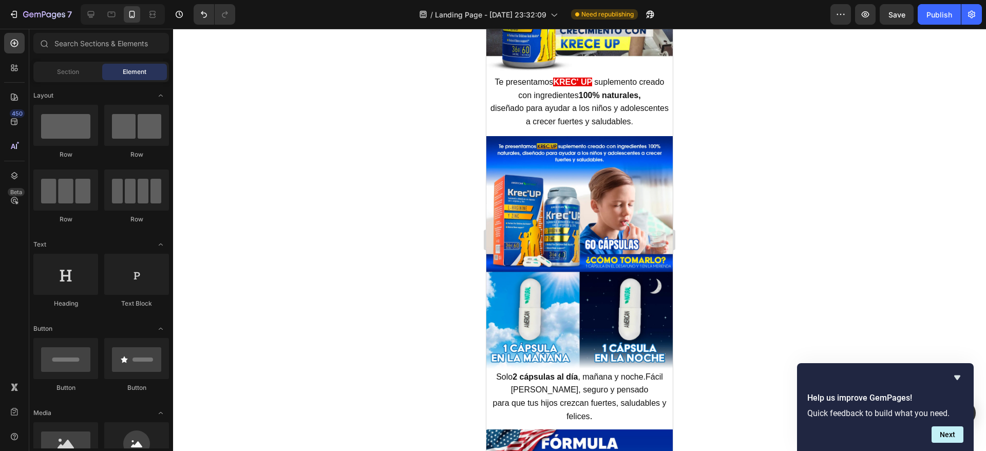
scroll to position [3554, 0]
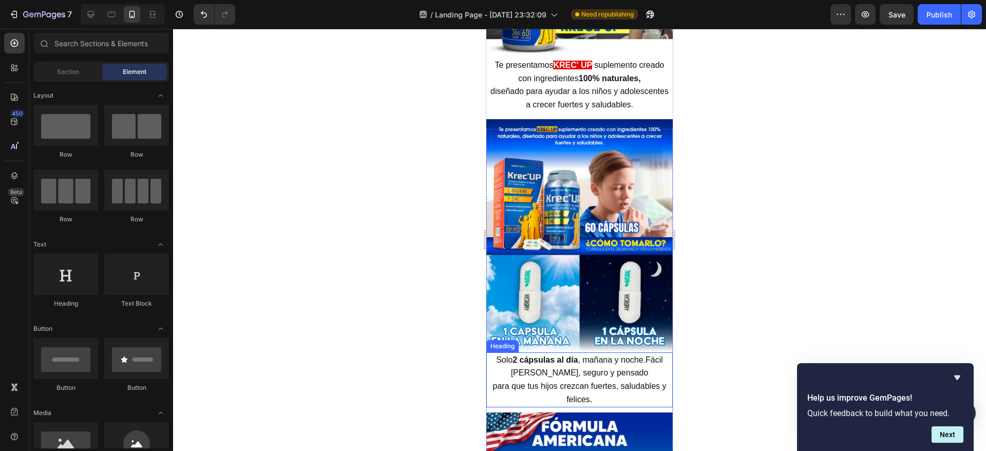
click at [540, 355] on strong "2 cápsulas al día" at bounding box center [544, 359] width 65 height 9
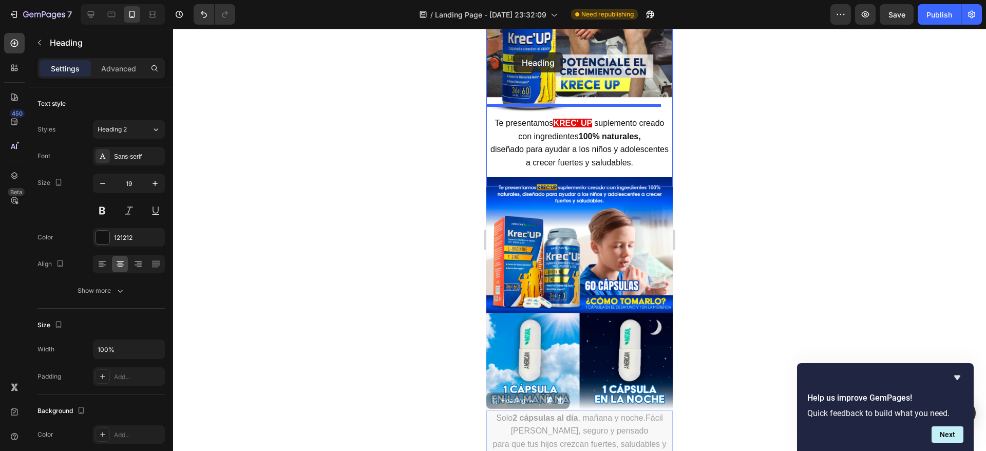
scroll to position [3487, 0]
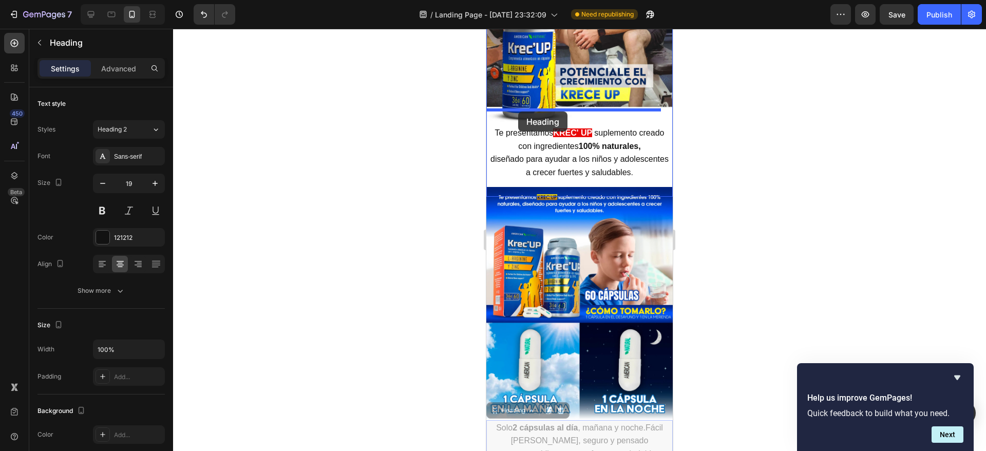
drag, startPoint x: 492, startPoint y: 316, endPoint x: 518, endPoint y: 111, distance: 206.4
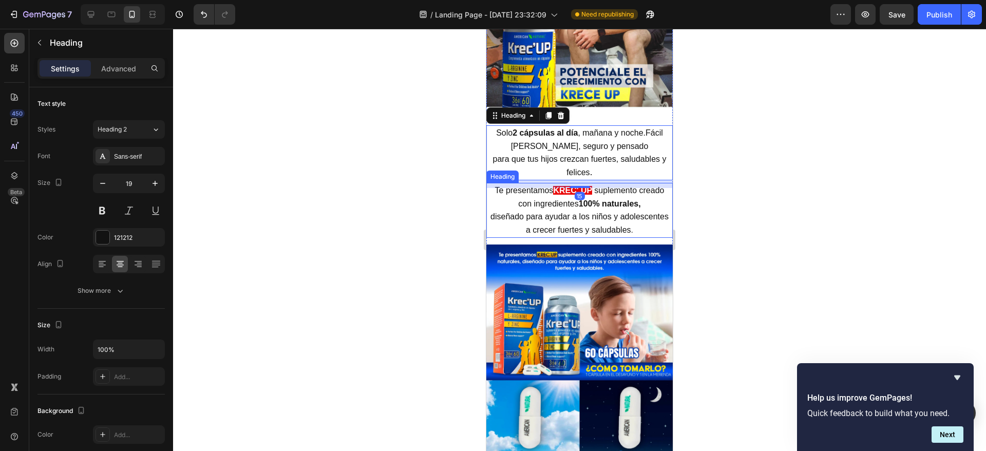
click at [516, 212] on span "diseñado para ayudar a los niños y adolescentes a crecer fuertes y saludables" at bounding box center [579, 223] width 178 height 22
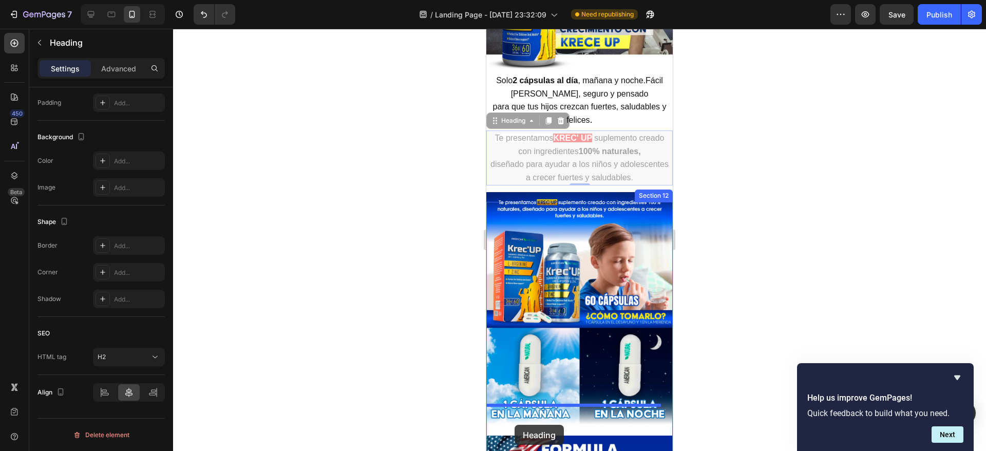
scroll to position [3574, 0]
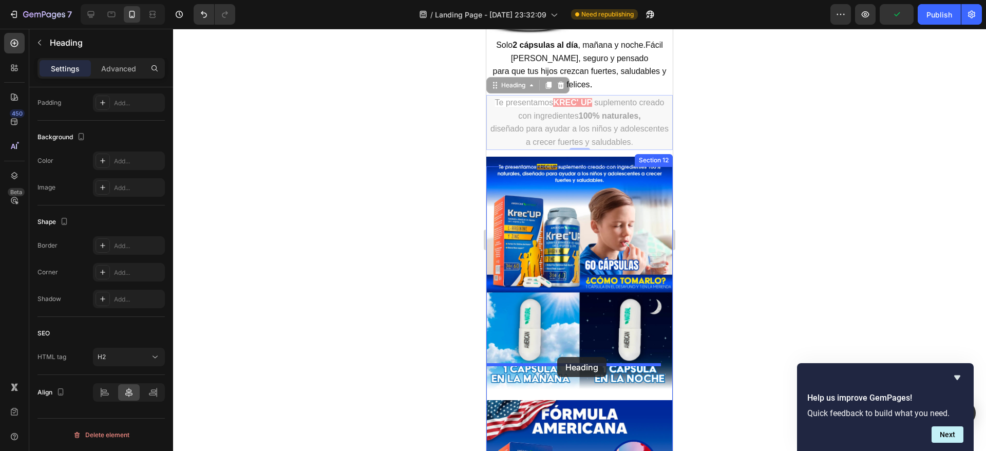
drag, startPoint x: 495, startPoint y: 162, endPoint x: 557, endPoint y: 356, distance: 203.3
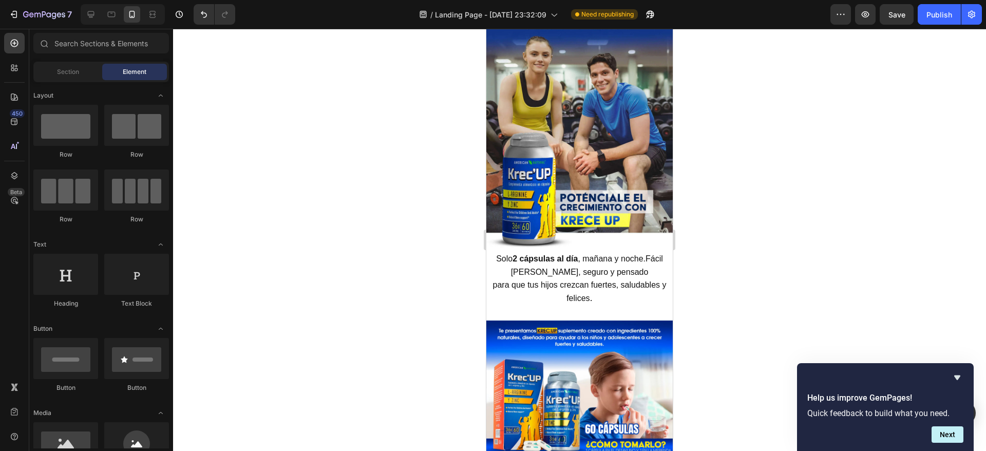
scroll to position [3311, 0]
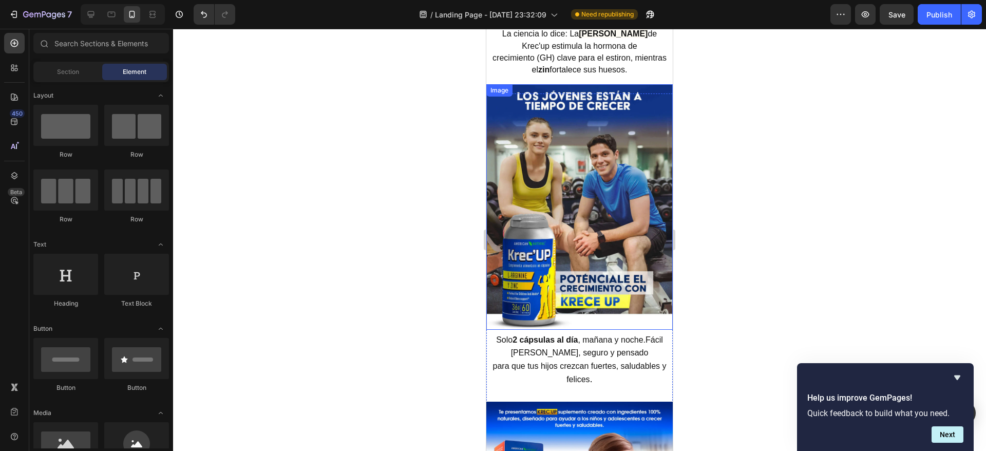
click at [610, 215] on img at bounding box center [579, 206] width 186 height 245
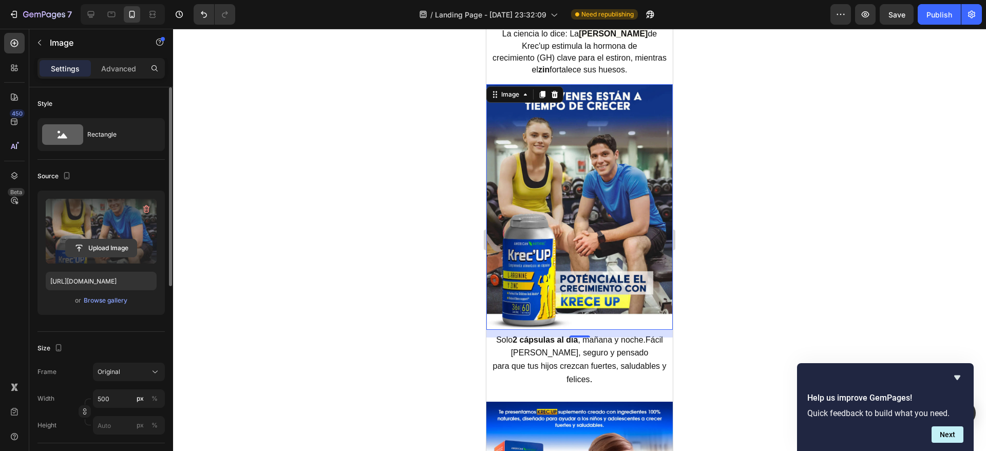
click at [84, 245] on input "file" at bounding box center [101, 247] width 71 height 17
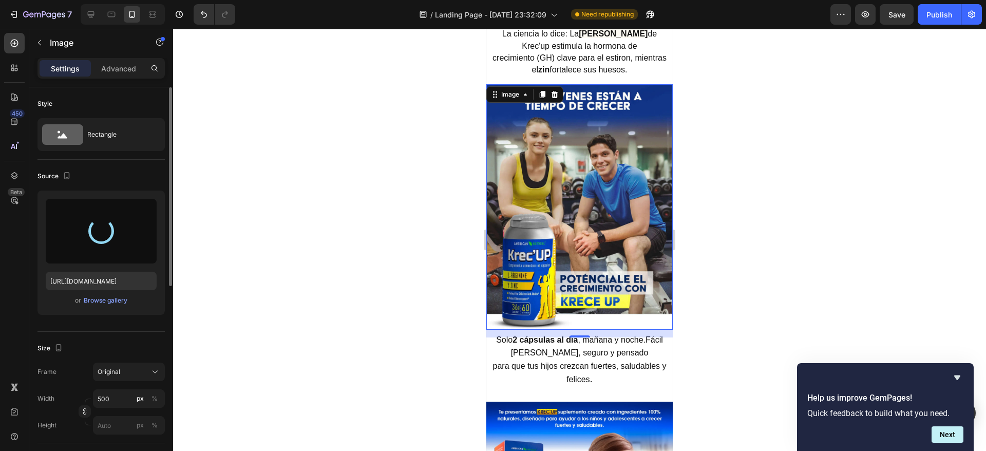
type input "[URL][DOMAIN_NAME]"
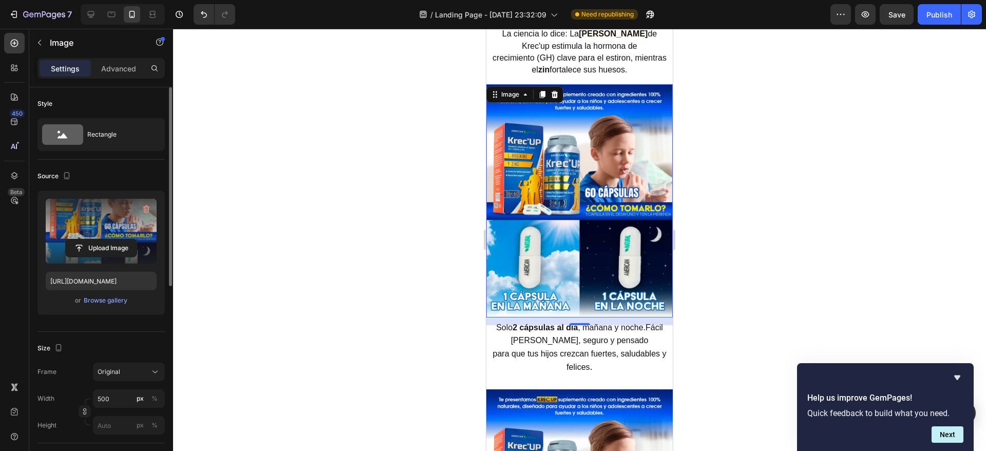
click at [751, 259] on div at bounding box center [579, 240] width 813 height 422
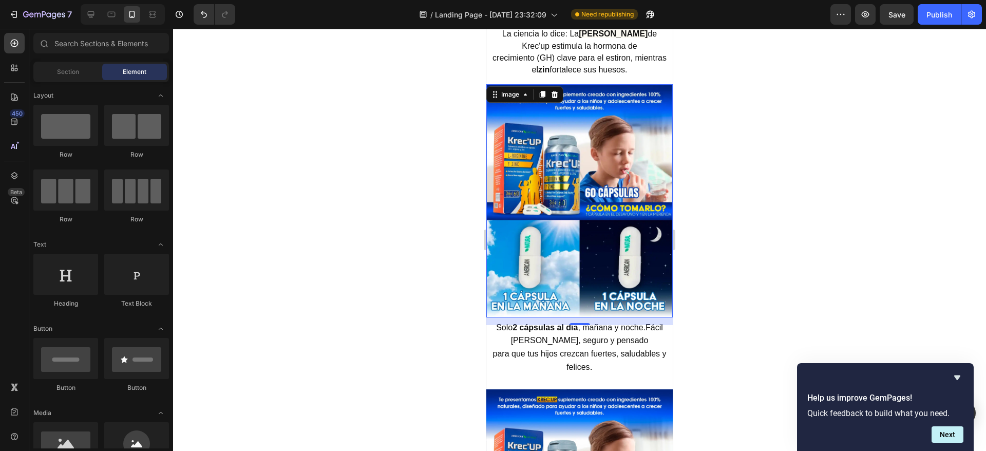
click at [751, 259] on div at bounding box center [579, 240] width 813 height 422
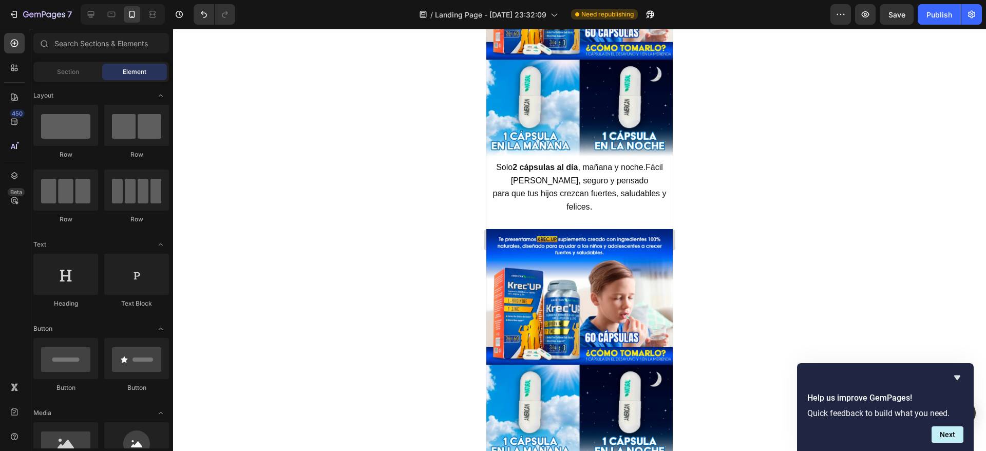
scroll to position [3490, 0]
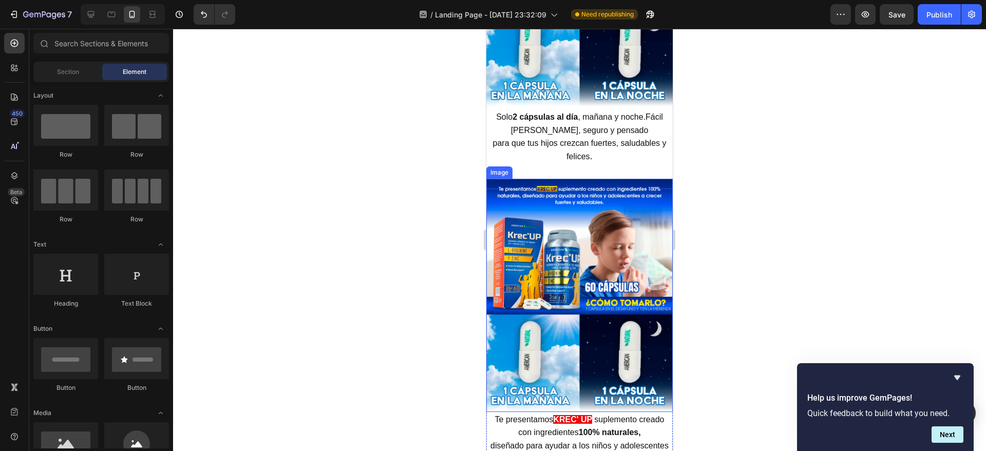
click at [622, 258] on img at bounding box center [579, 295] width 186 height 233
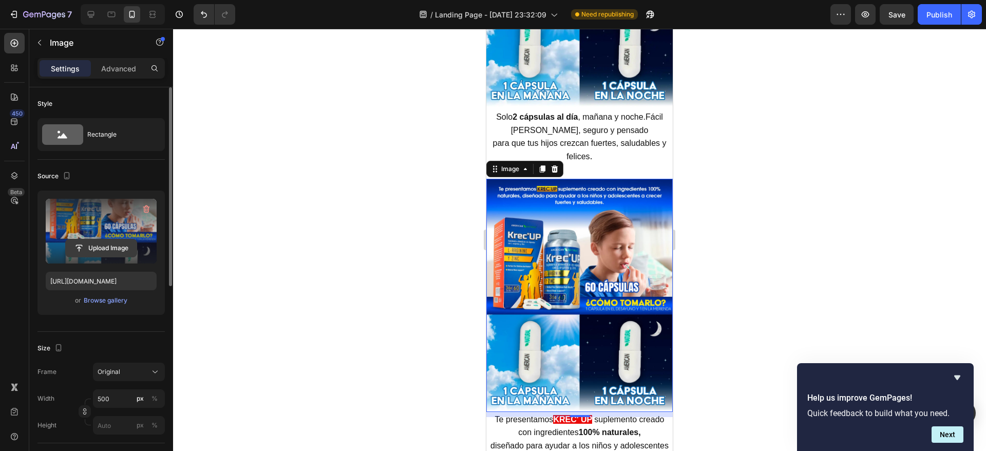
click at [90, 245] on input "file" at bounding box center [101, 247] width 71 height 17
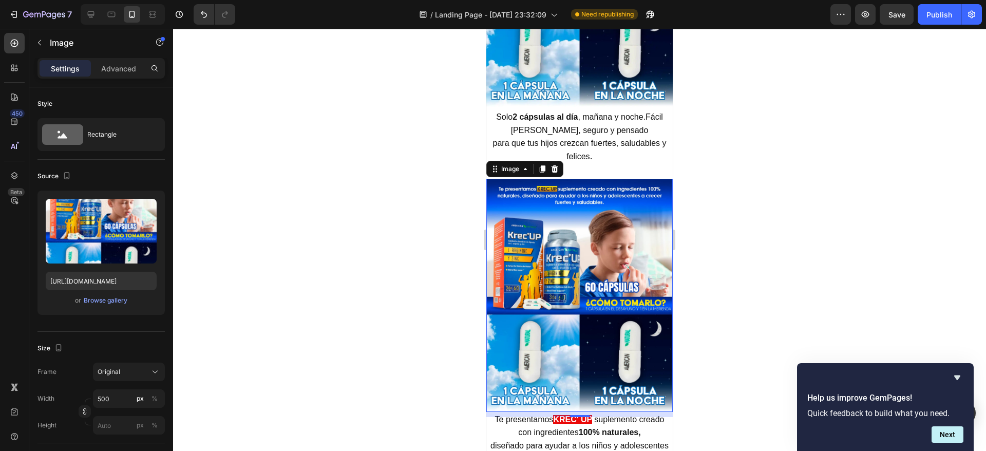
click at [600, 247] on img at bounding box center [579, 295] width 186 height 233
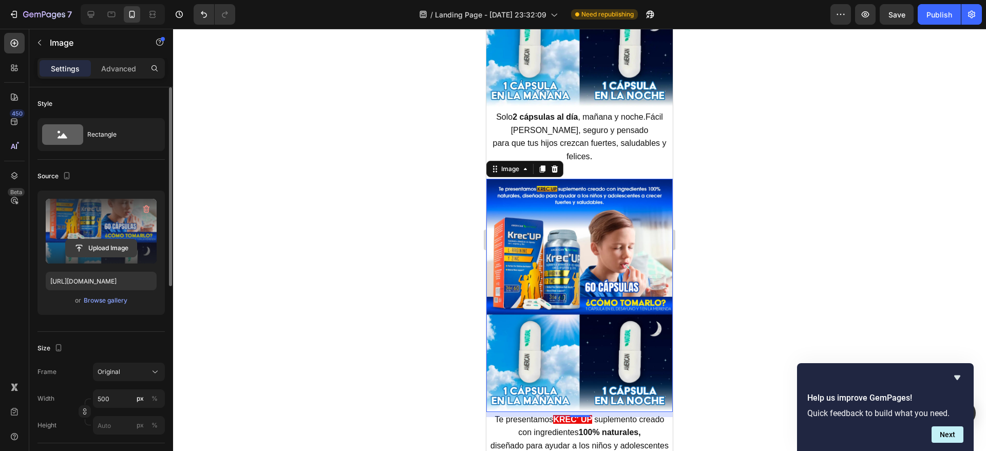
click at [94, 247] on input "file" at bounding box center [101, 247] width 71 height 17
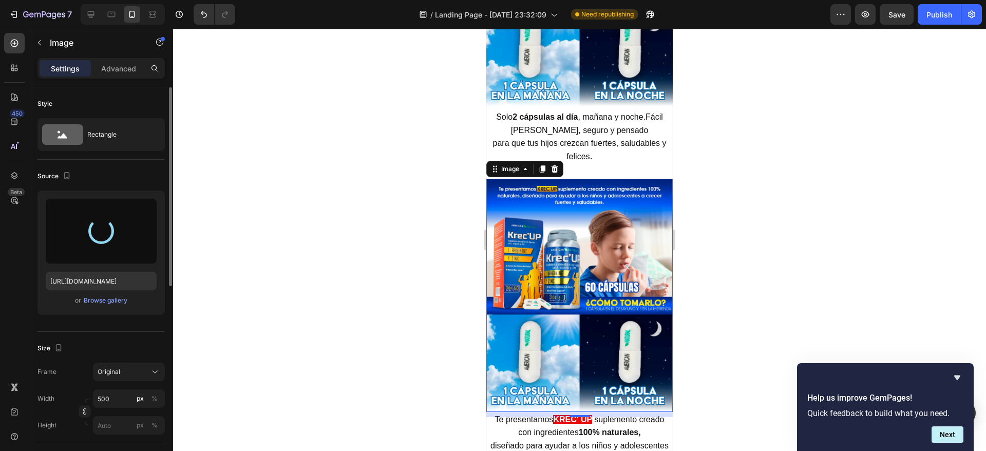
type input "[URL][DOMAIN_NAME]"
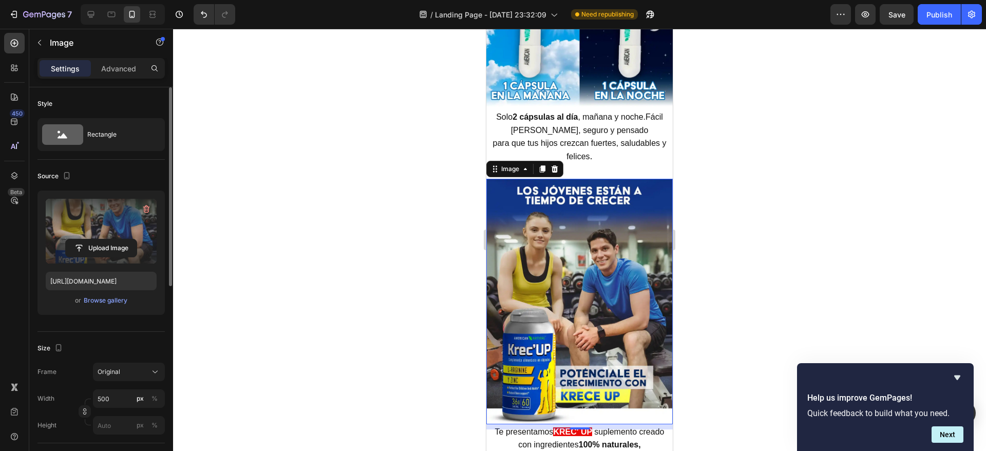
click at [726, 158] on div at bounding box center [579, 240] width 813 height 422
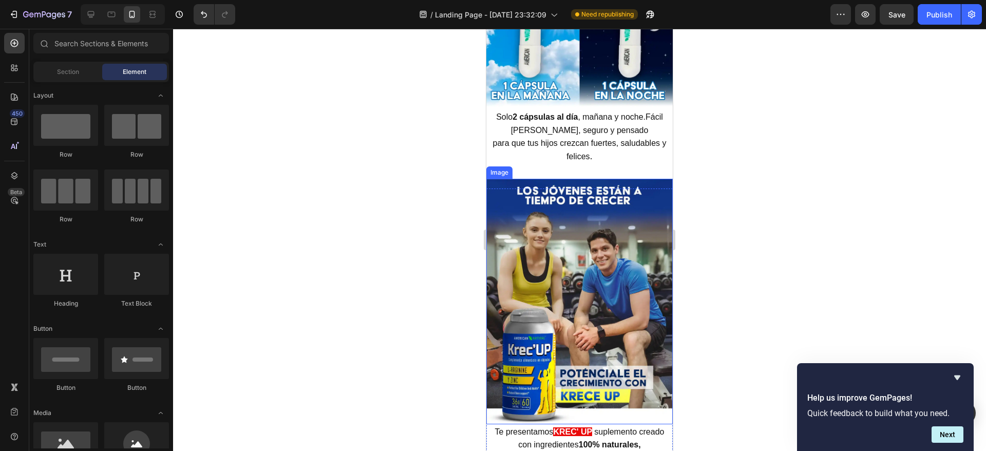
click at [555, 198] on img at bounding box center [579, 301] width 186 height 245
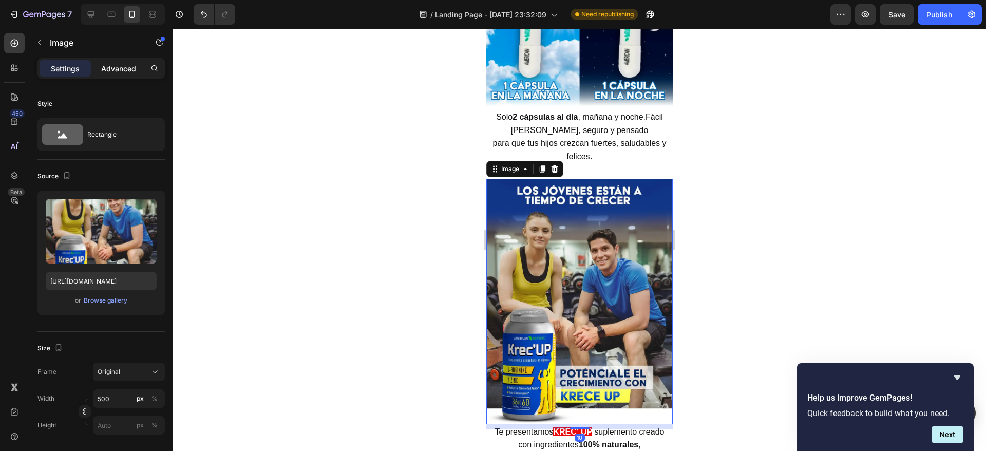
click at [116, 69] on p "Advanced" at bounding box center [118, 68] width 35 height 11
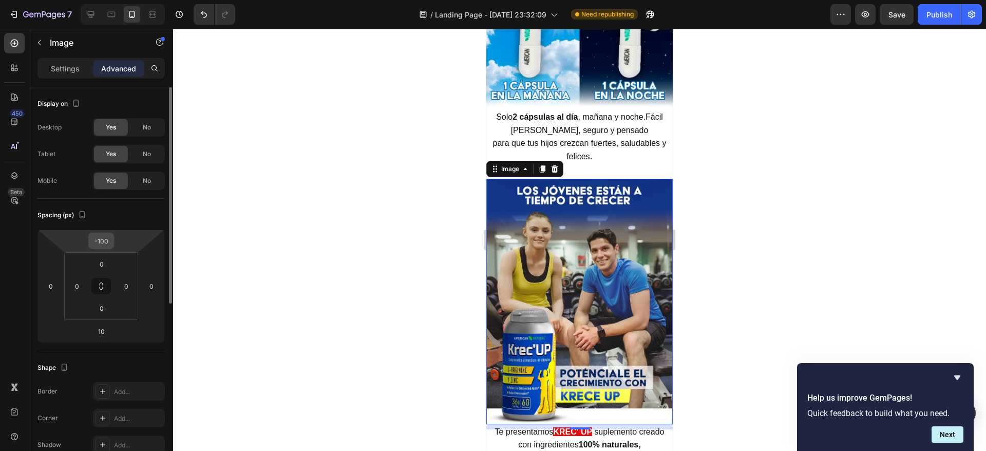
click at [105, 238] on input "-100" at bounding box center [101, 240] width 21 height 15
click at [109, 240] on input "-100" at bounding box center [101, 240] width 21 height 15
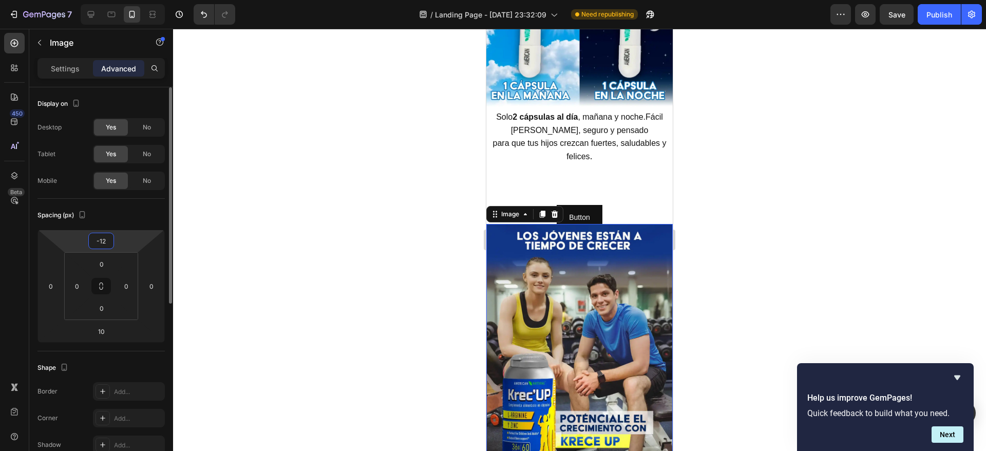
type input "-120"
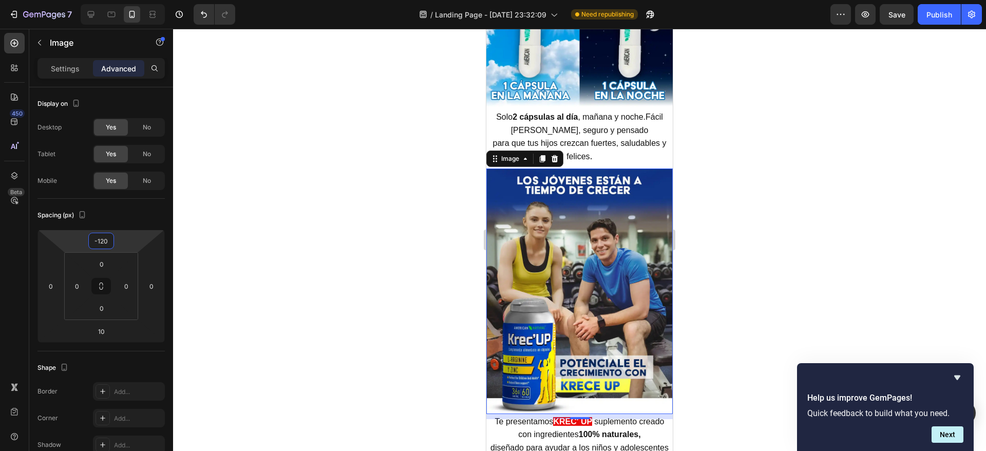
click at [834, 168] on div at bounding box center [579, 240] width 813 height 422
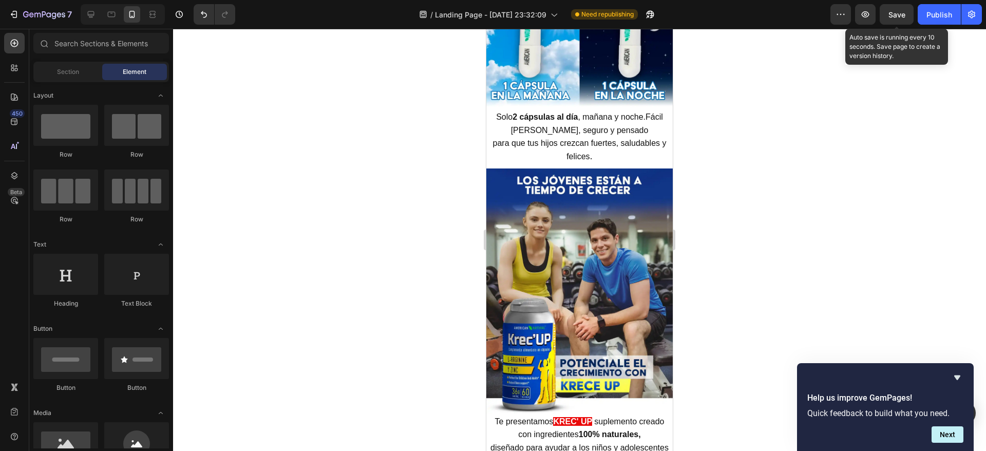
click at [889, 18] on span "Save" at bounding box center [896, 14] width 17 height 9
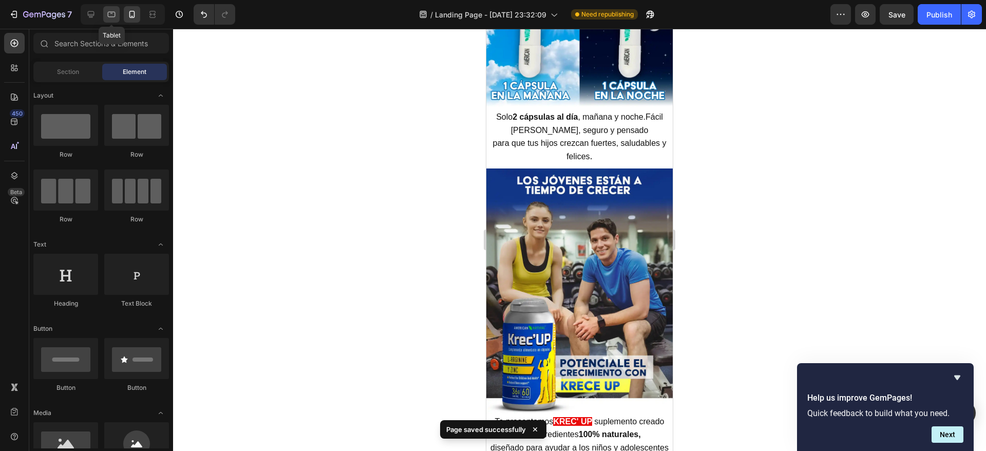
click at [110, 15] on icon at bounding box center [111, 14] width 10 height 10
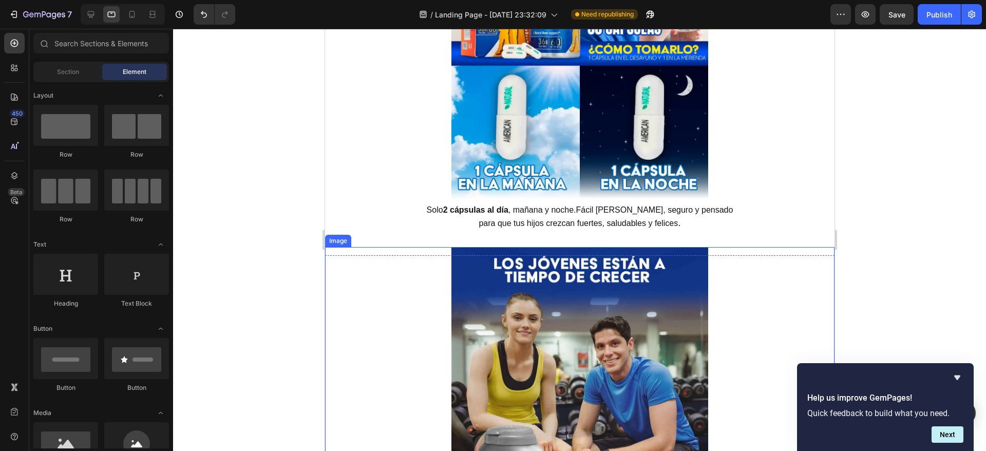
click at [702, 276] on div at bounding box center [578, 416] width 509 height 338
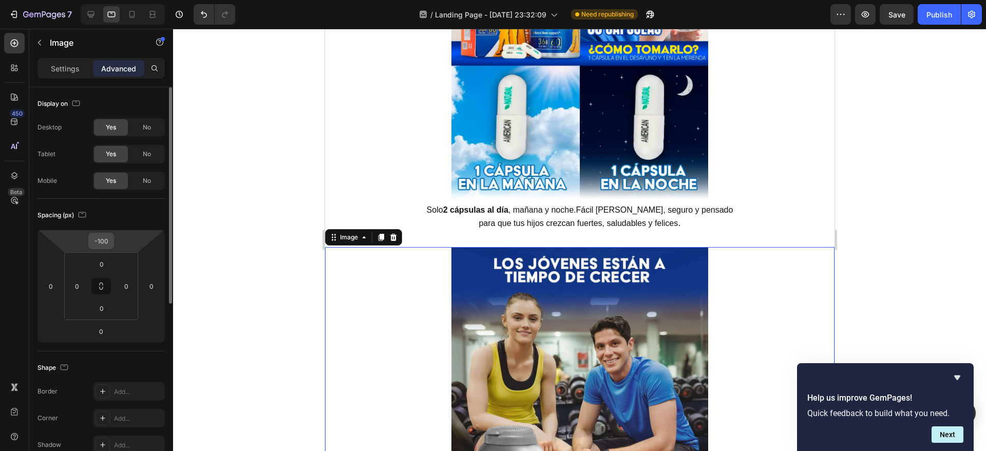
click at [109, 243] on input "-100" at bounding box center [101, 240] width 21 height 15
click at [108, 241] on input "-100" at bounding box center [101, 240] width 21 height 15
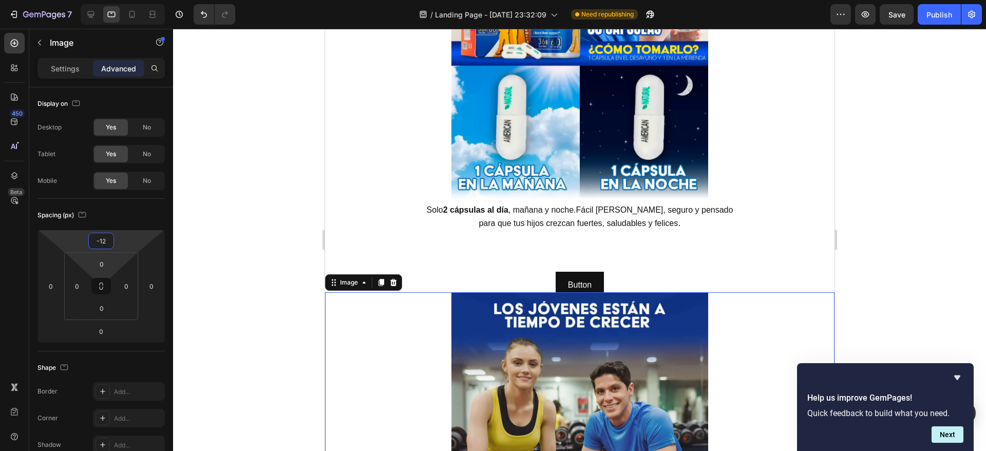
type input "-120"
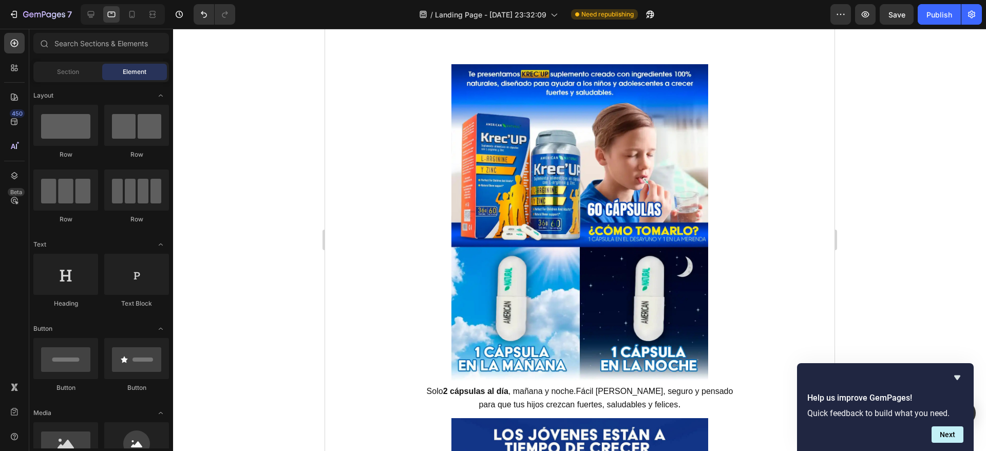
scroll to position [3224, 0]
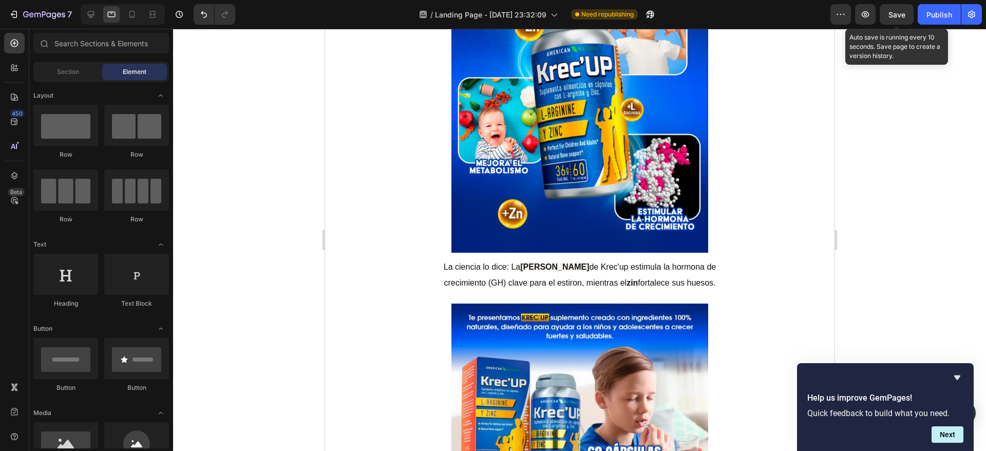
click at [904, 15] on span "Save" at bounding box center [896, 14] width 17 height 9
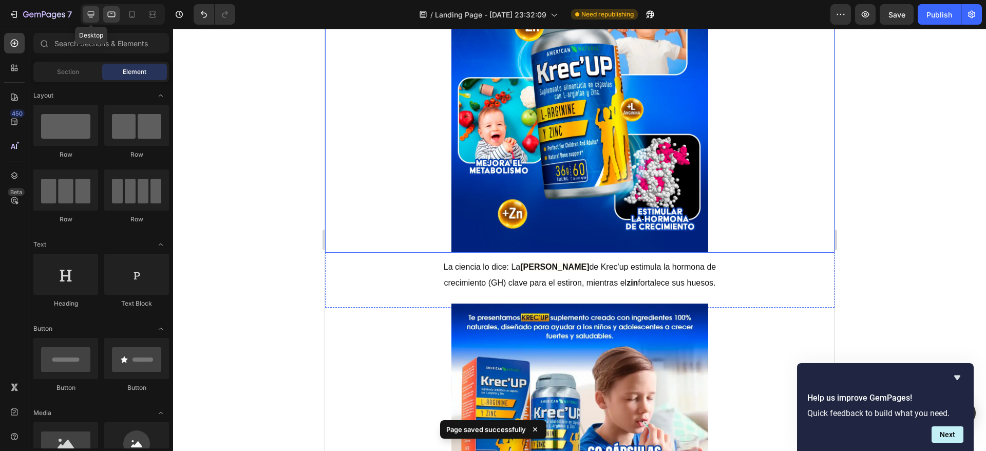
click at [85, 13] on div at bounding box center [91, 14] width 16 height 16
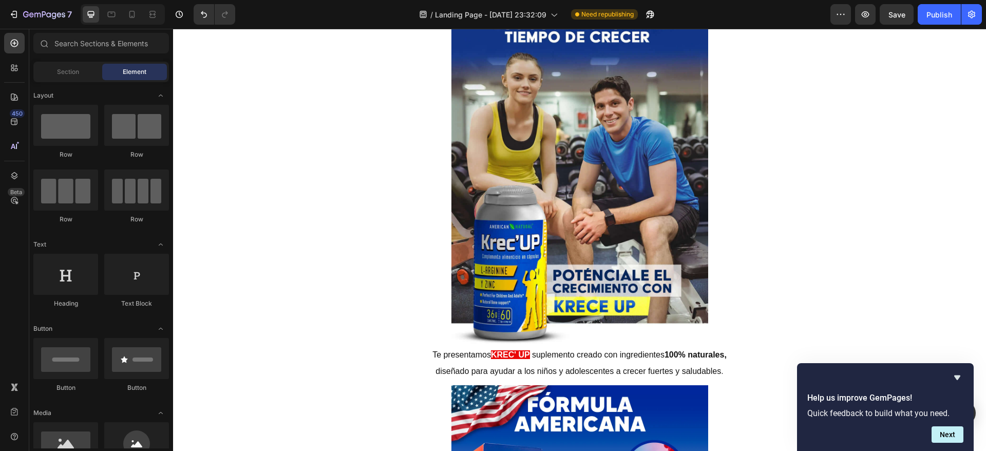
scroll to position [3895, 0]
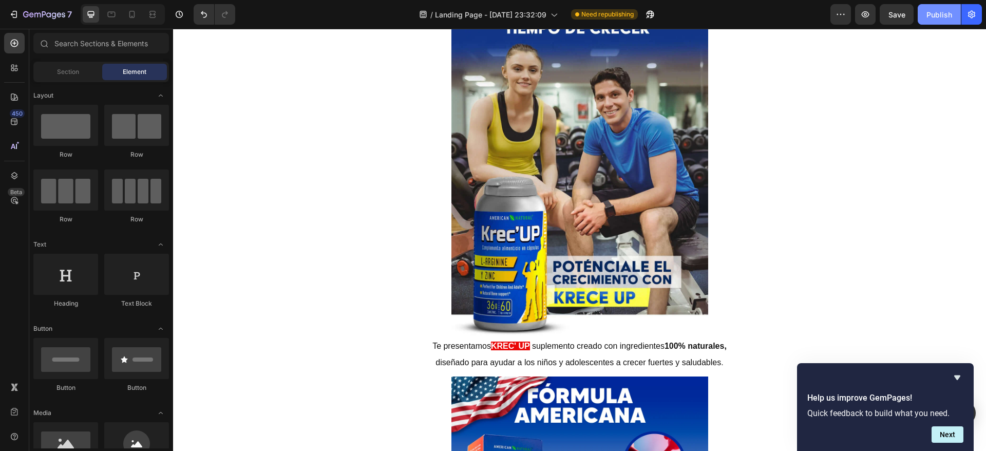
click at [933, 16] on div "Publish" at bounding box center [939, 14] width 26 height 11
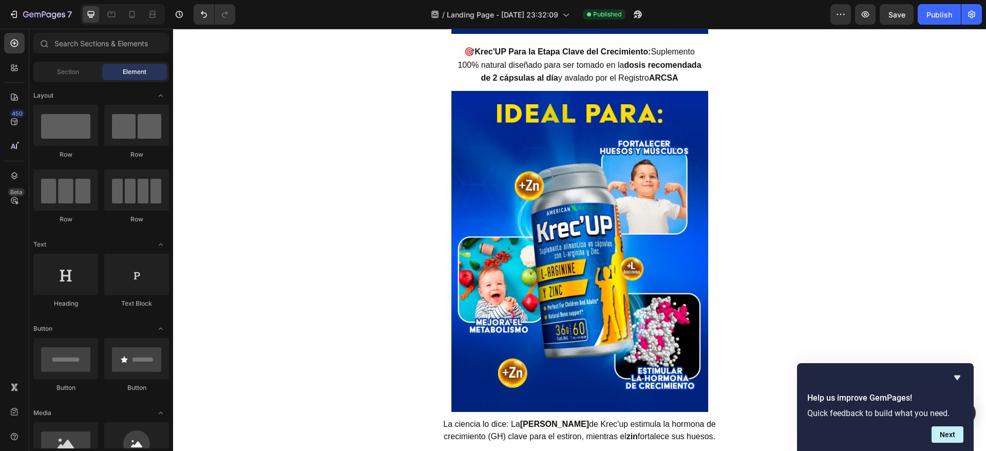
scroll to position [3047, 0]
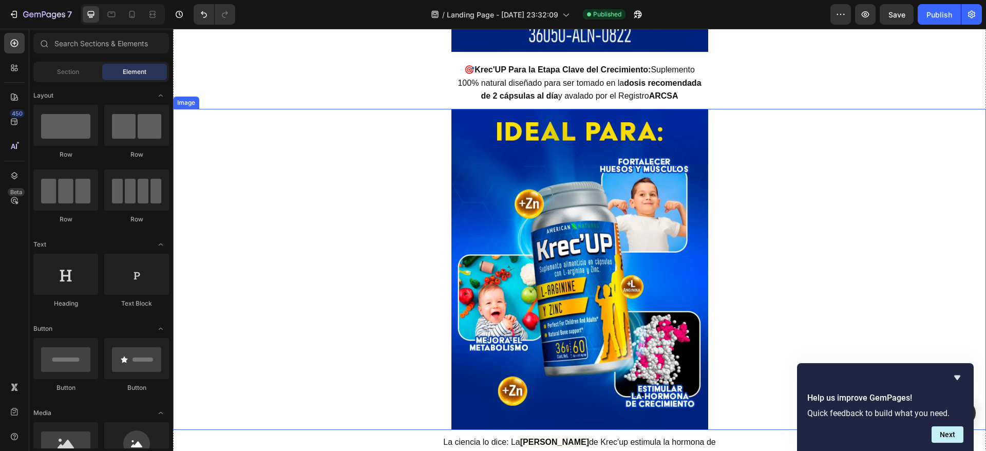
click at [575, 208] on img at bounding box center [579, 269] width 257 height 321
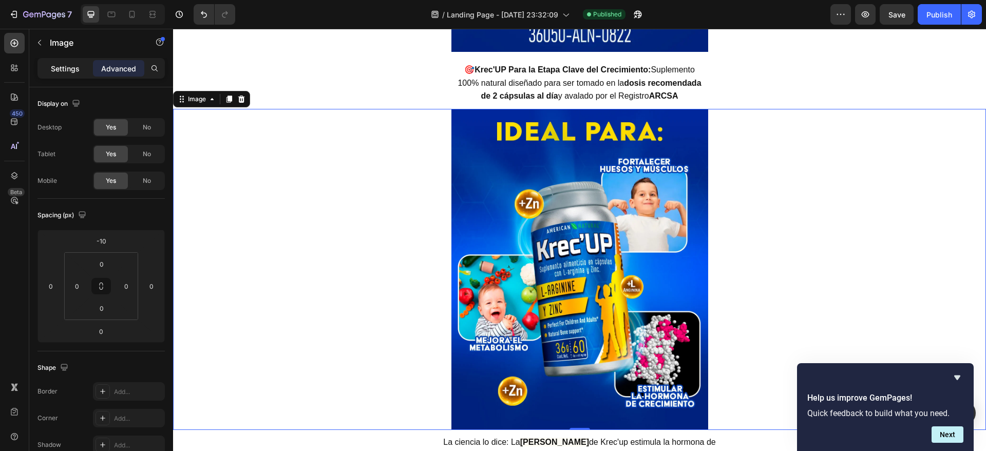
click at [74, 68] on p "Settings" at bounding box center [65, 68] width 29 height 11
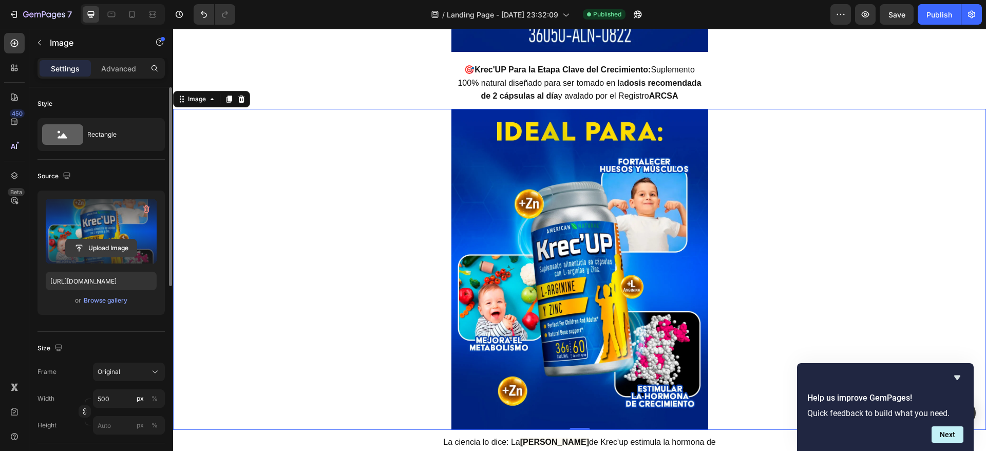
click at [107, 247] on input "file" at bounding box center [101, 247] width 71 height 17
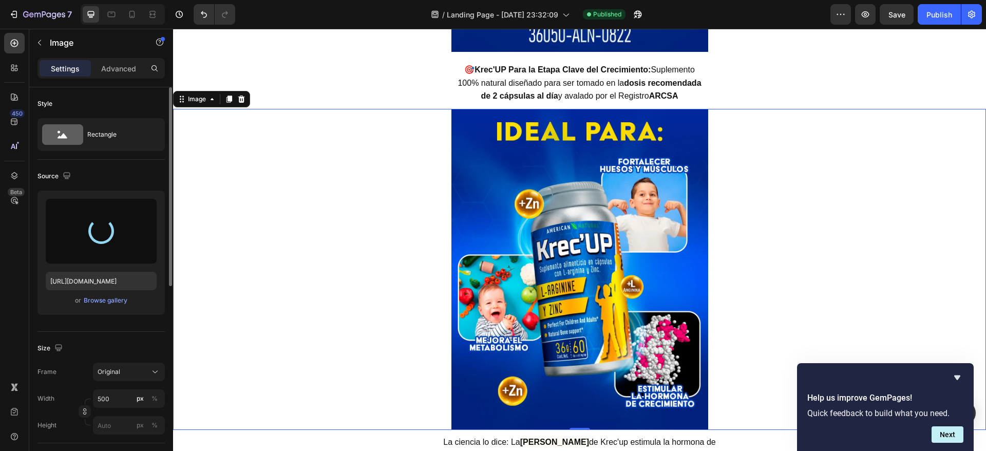
type input "[URL][DOMAIN_NAME]"
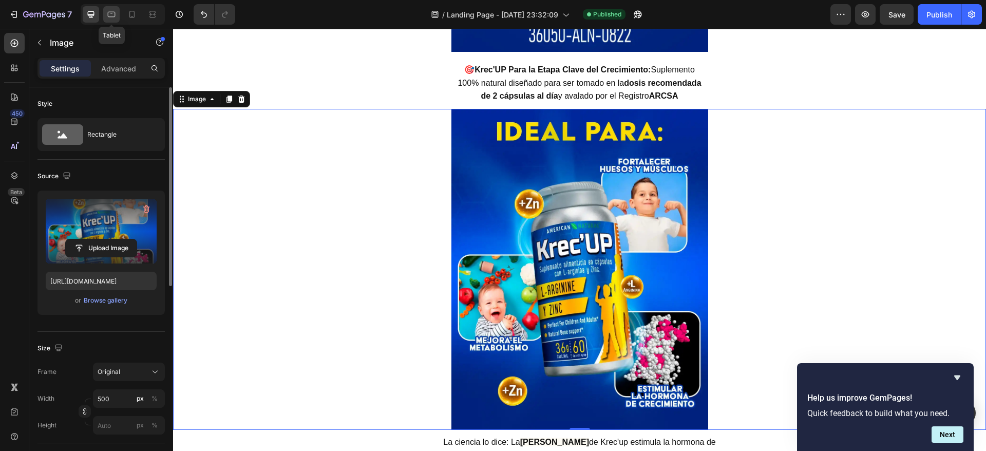
click at [112, 18] on icon at bounding box center [111, 14] width 10 height 10
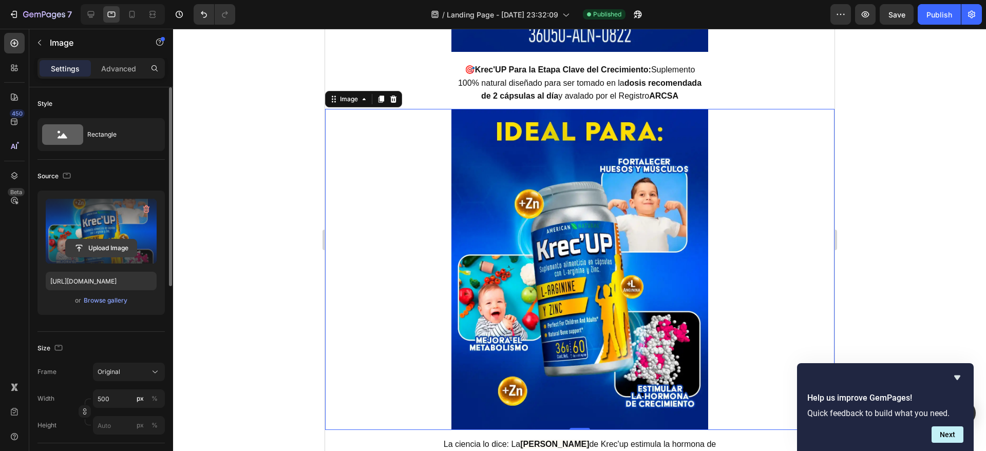
scroll to position [3091, 0]
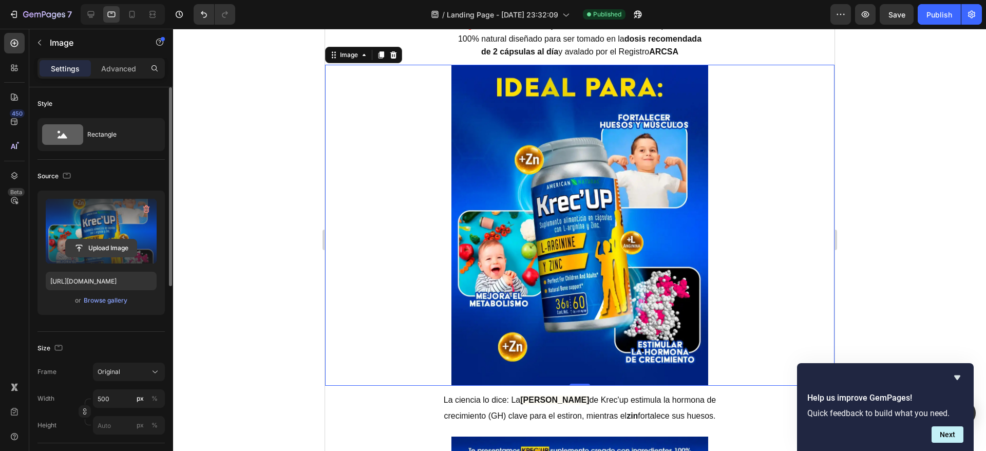
click at [104, 252] on input "file" at bounding box center [101, 247] width 71 height 17
click at [134, 15] on icon at bounding box center [132, 14] width 6 height 7
type input "100"
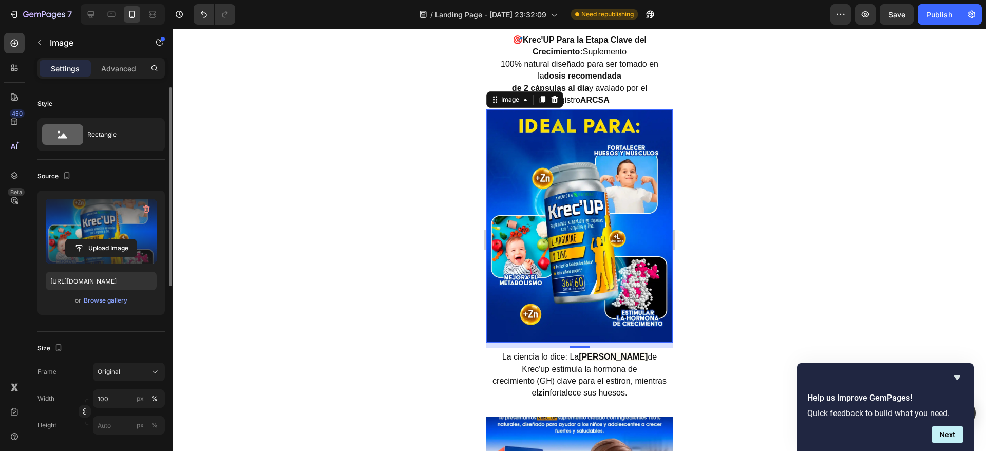
scroll to position [3017, 0]
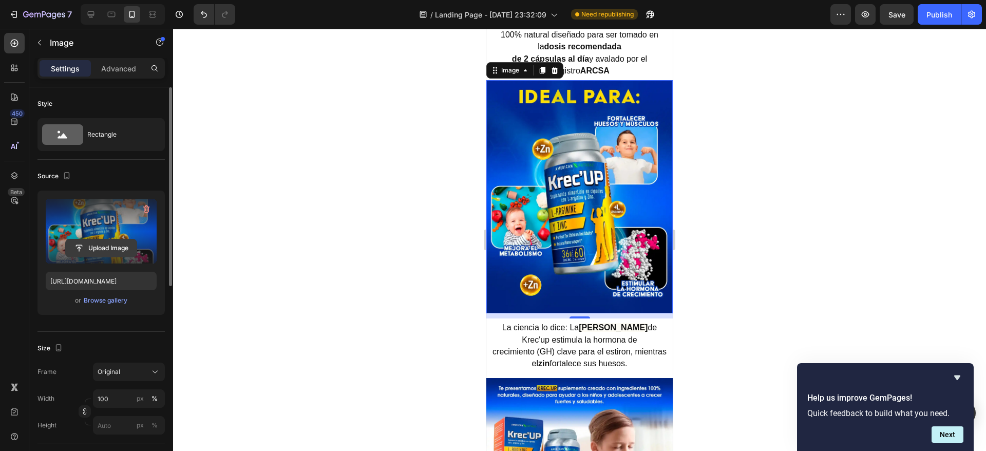
click at [85, 242] on input "file" at bounding box center [101, 247] width 71 height 17
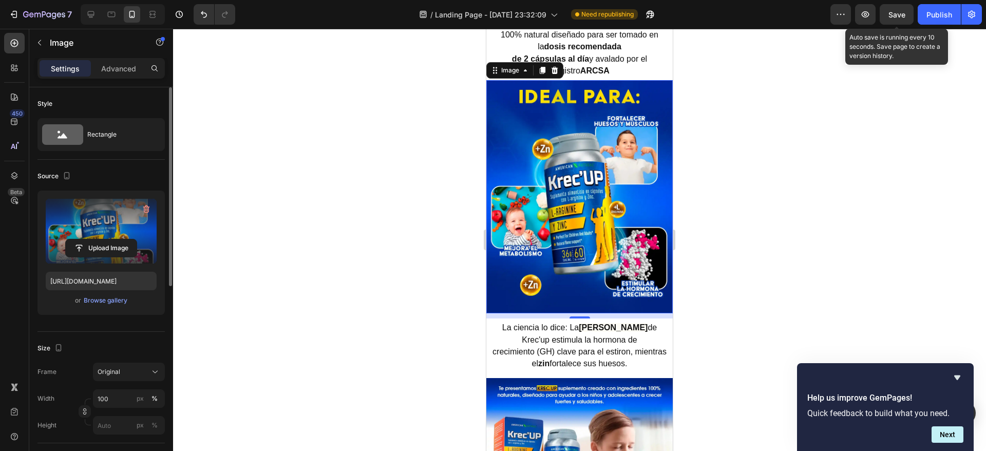
click at [899, 17] on span "Save" at bounding box center [896, 14] width 17 height 9
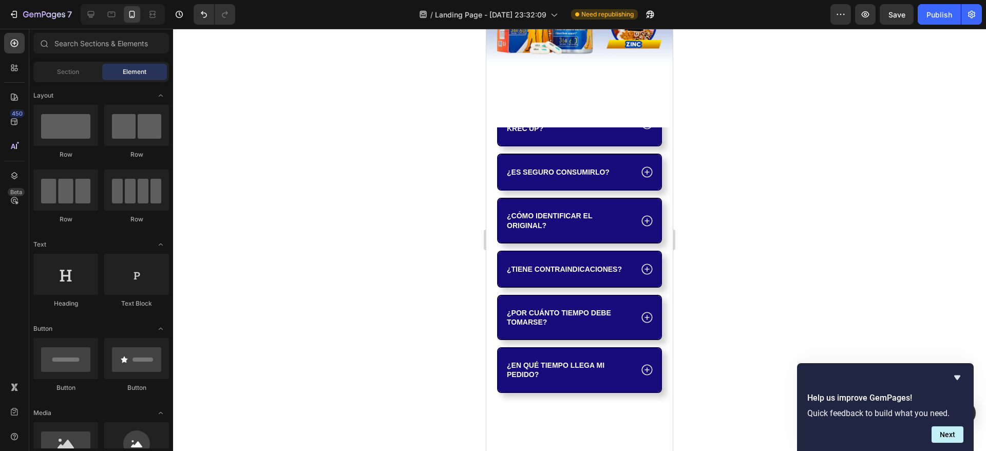
scroll to position [3827, 0]
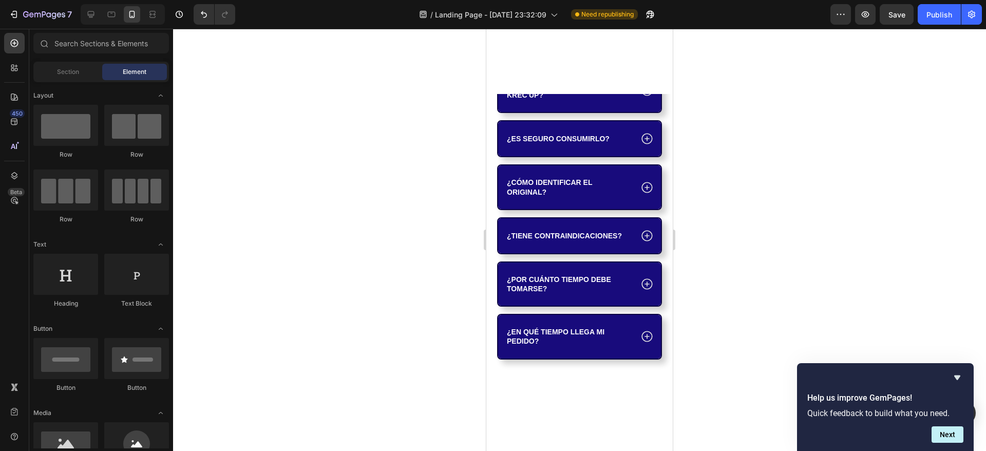
drag, startPoint x: 670, startPoint y: 233, endPoint x: 1167, endPoint y: 310, distance: 502.3
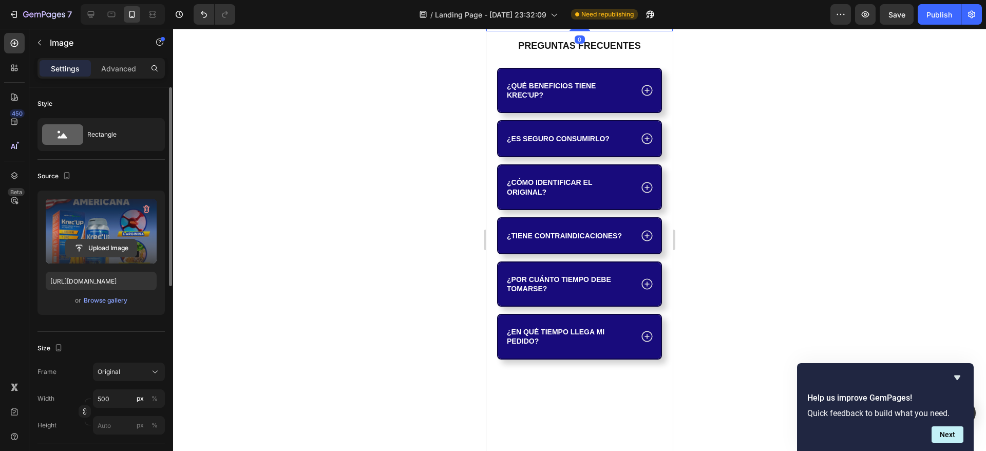
click at [83, 246] on input "file" at bounding box center [101, 247] width 71 height 17
click at [116, 14] on icon at bounding box center [111, 14] width 10 height 10
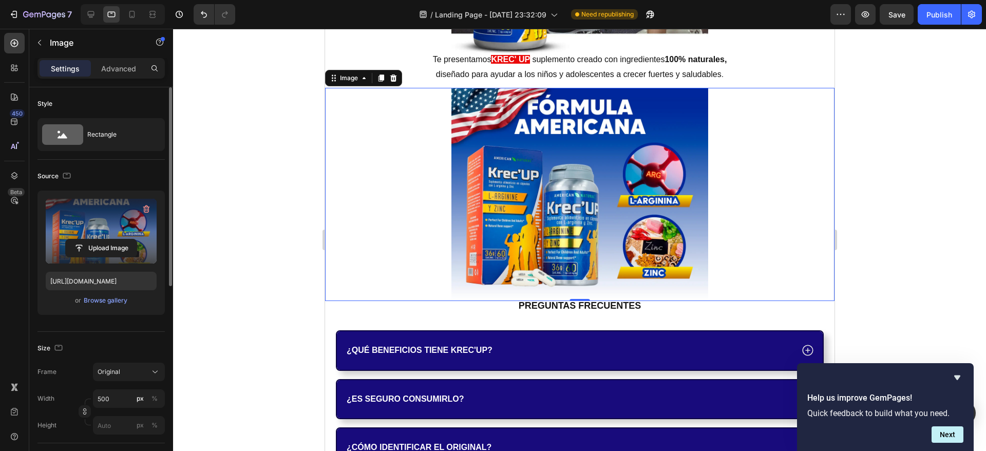
scroll to position [3951, 0]
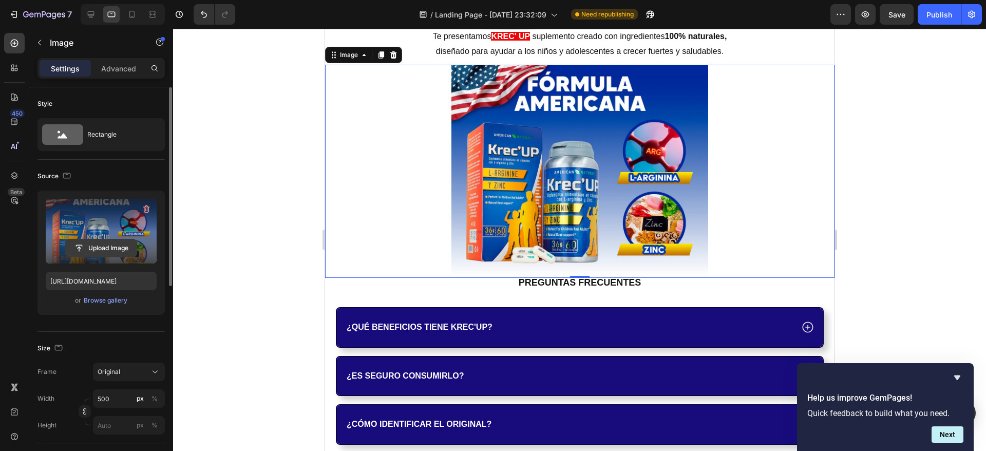
click at [112, 246] on input "file" at bounding box center [101, 247] width 71 height 17
click at [92, 16] on icon at bounding box center [91, 14] width 7 height 7
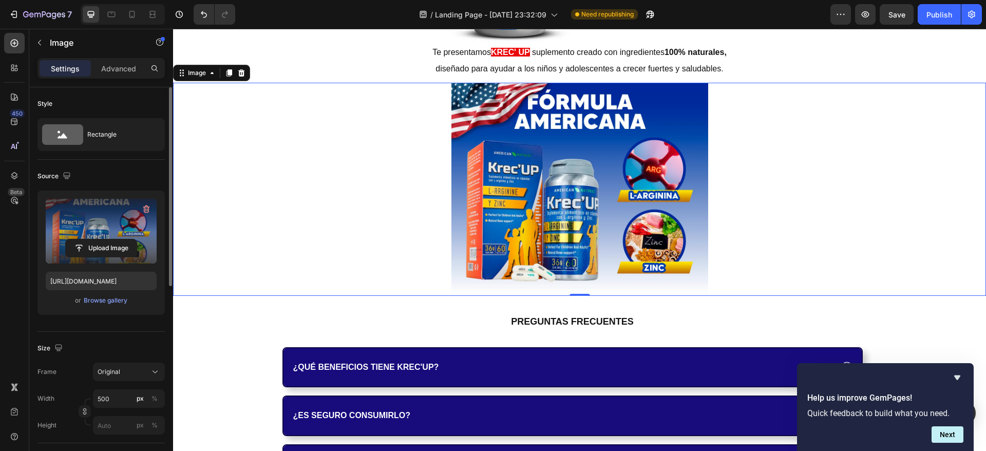
scroll to position [3969, 0]
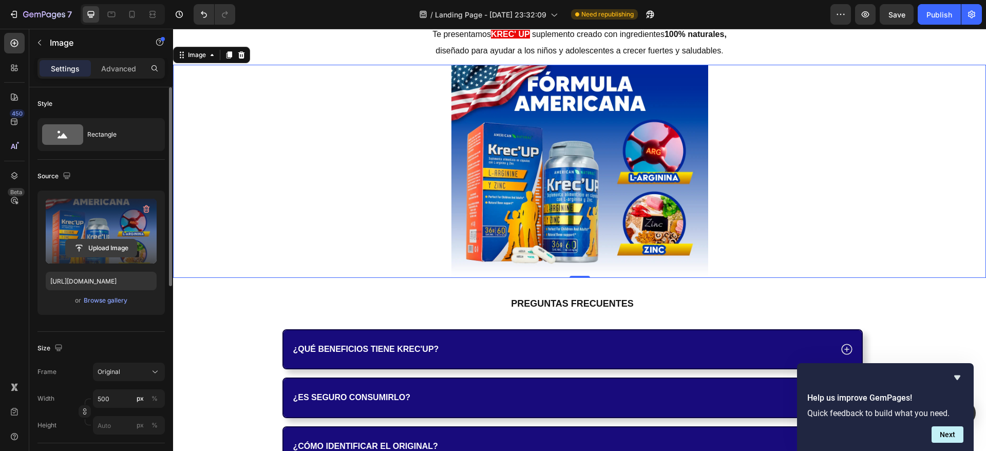
click at [107, 244] on input "file" at bounding box center [101, 247] width 71 height 17
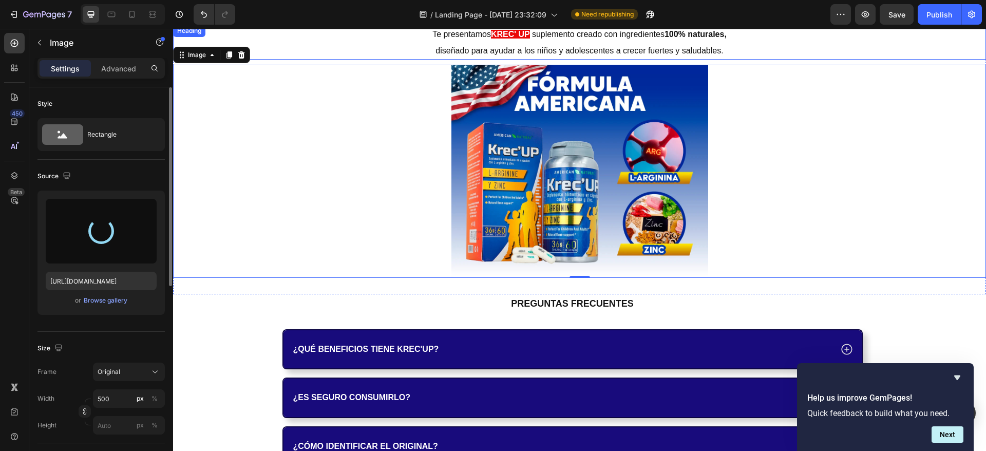
type input "[URL][DOMAIN_NAME]"
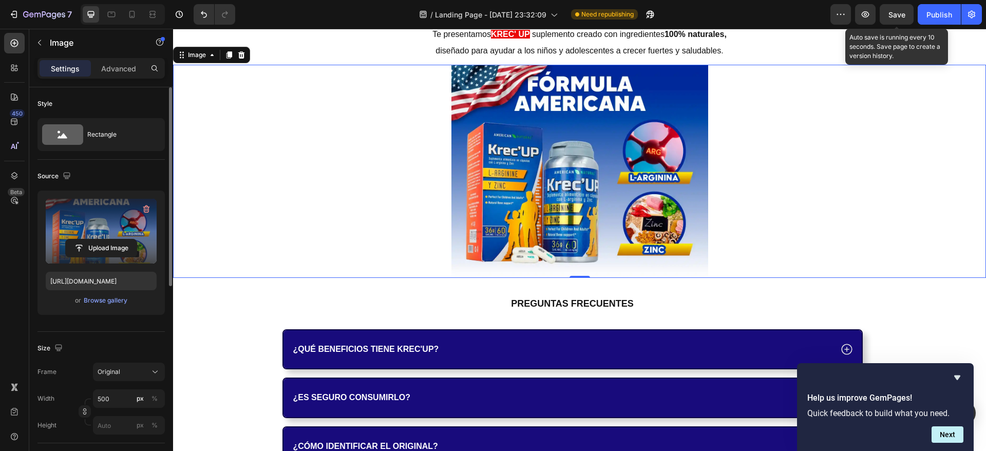
click at [893, 10] on span "Save" at bounding box center [896, 14] width 17 height 9
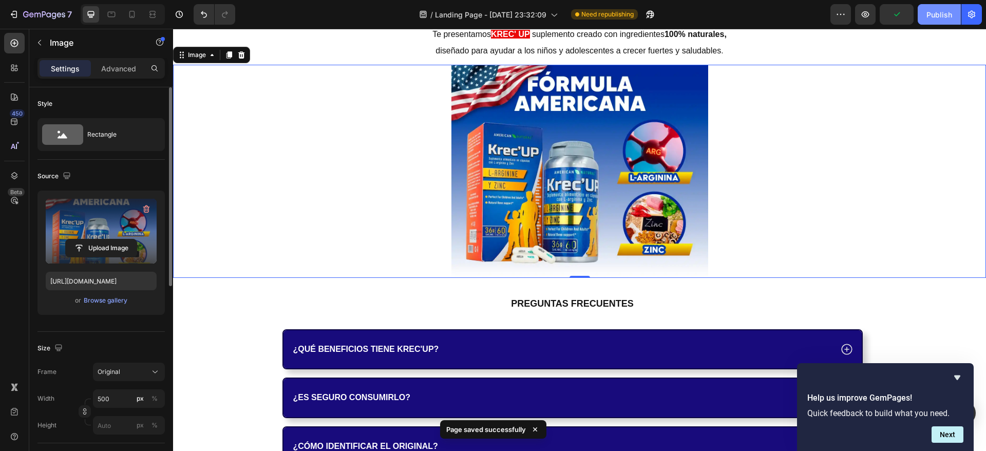
drag, startPoint x: 945, startPoint y: 6, endPoint x: 764, endPoint y: 1, distance: 181.3
click at [945, 6] on button "Publish" at bounding box center [938, 14] width 43 height 21
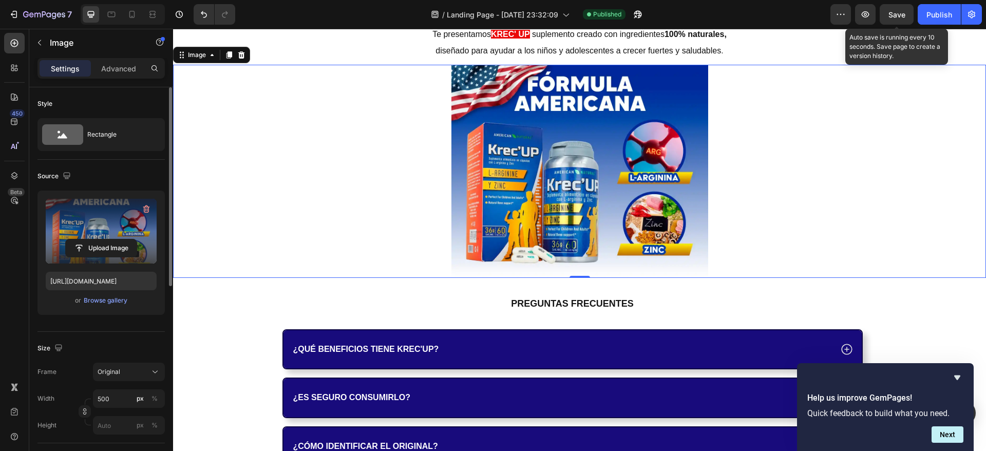
click at [893, 10] on span "Save" at bounding box center [896, 14] width 17 height 9
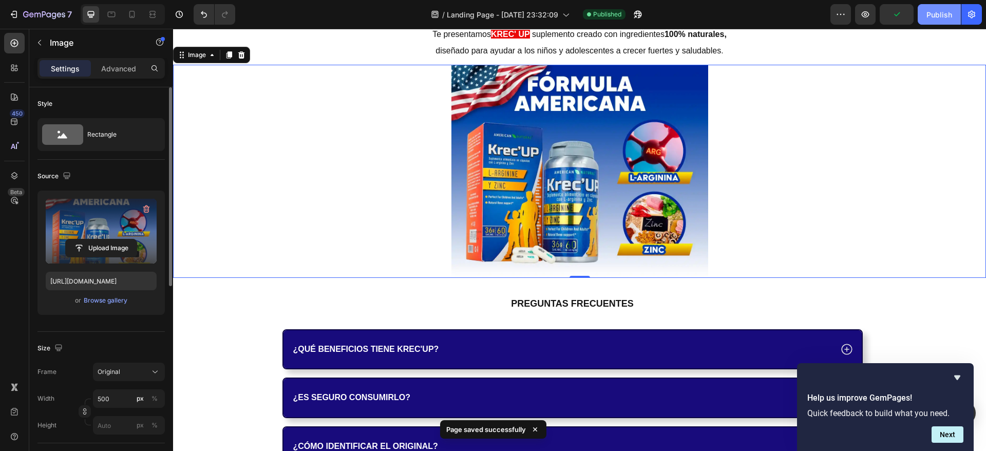
click at [930, 11] on div "Publish" at bounding box center [939, 14] width 26 height 11
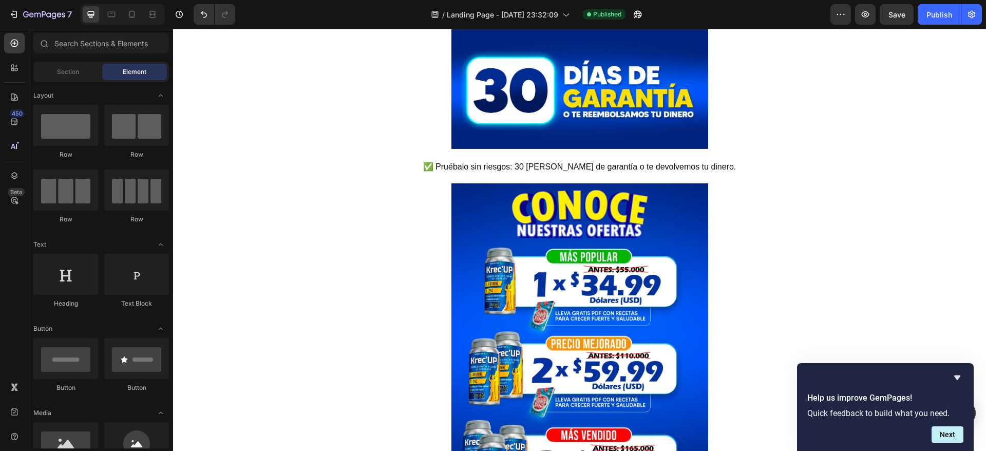
scroll to position [5412, 0]
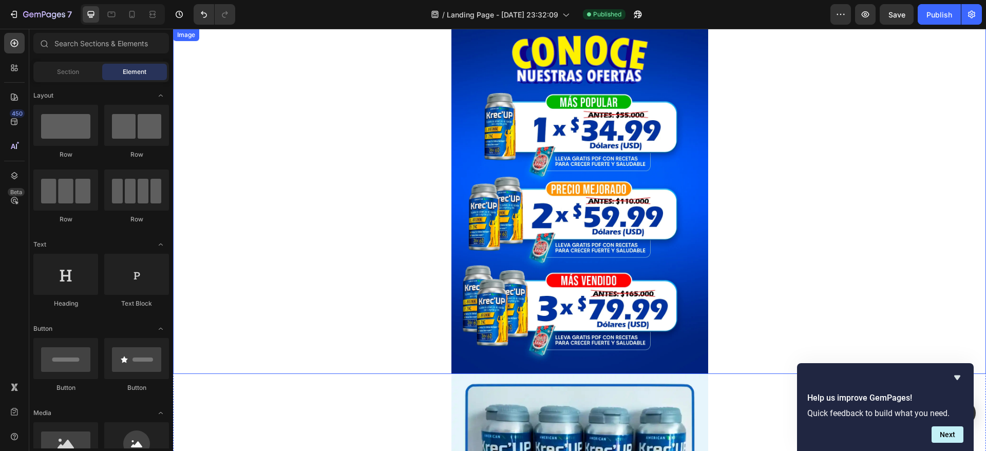
click at [566, 133] on img at bounding box center [579, 201] width 257 height 344
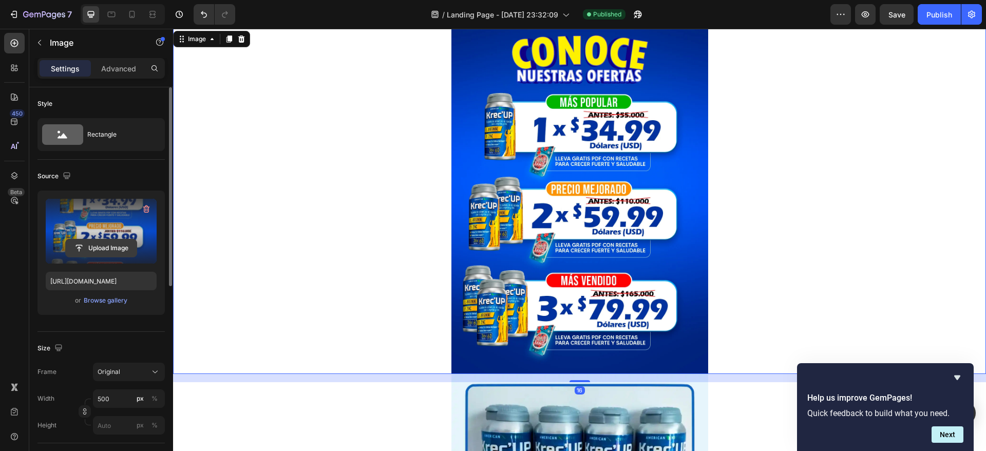
click at [121, 243] on input "file" at bounding box center [101, 247] width 71 height 17
click at [113, 11] on icon at bounding box center [111, 14] width 10 height 10
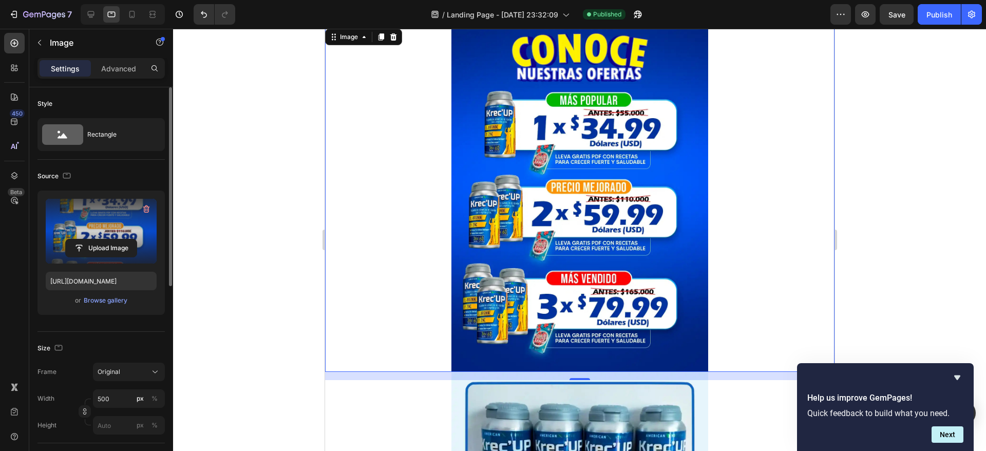
scroll to position [5344, 0]
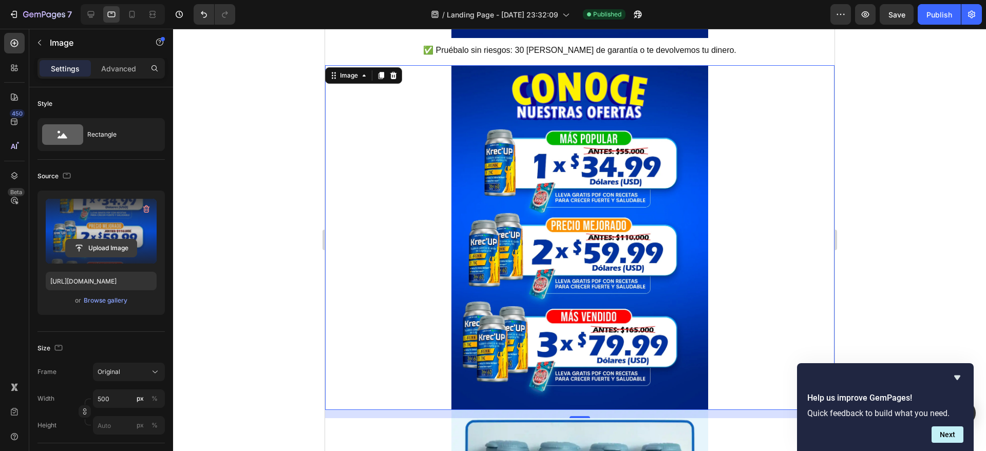
click at [101, 246] on input "file" at bounding box center [101, 247] width 71 height 17
click at [130, 15] on icon at bounding box center [132, 14] width 6 height 7
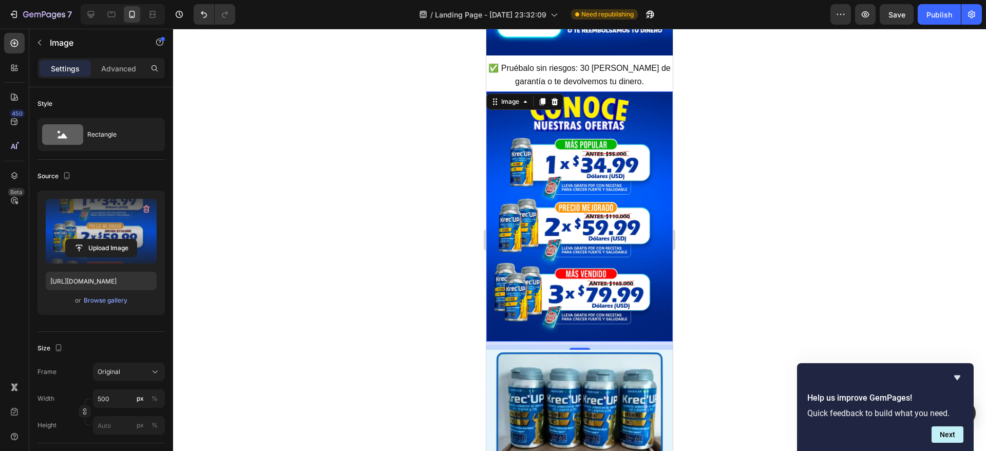
scroll to position [5257, 0]
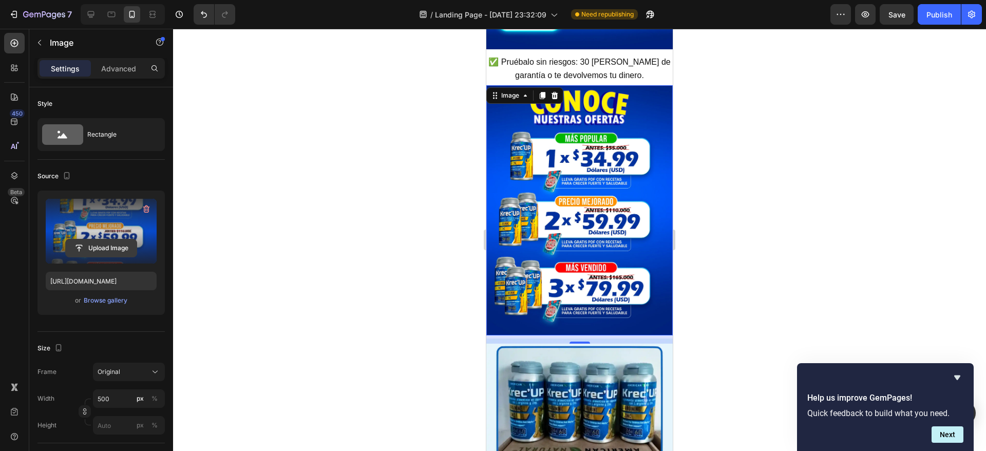
click at [92, 241] on input "file" at bounding box center [101, 247] width 71 height 17
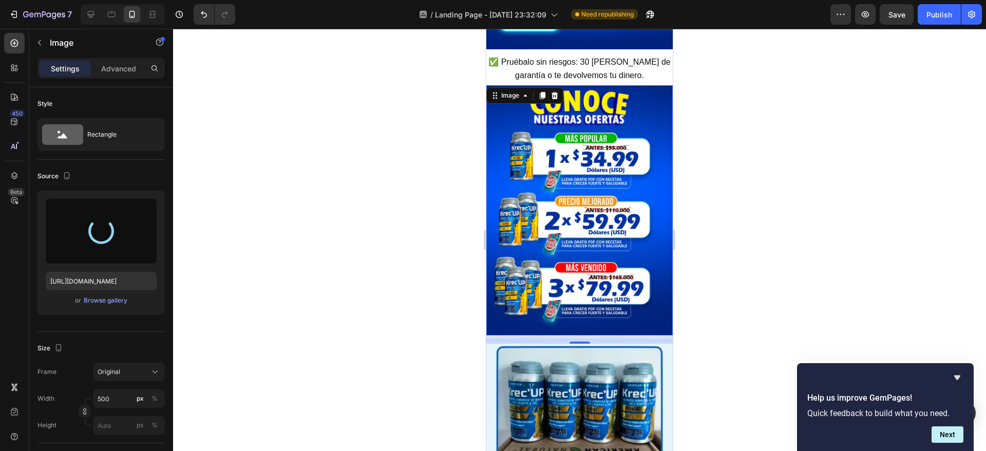
type input "[URL][DOMAIN_NAME]"
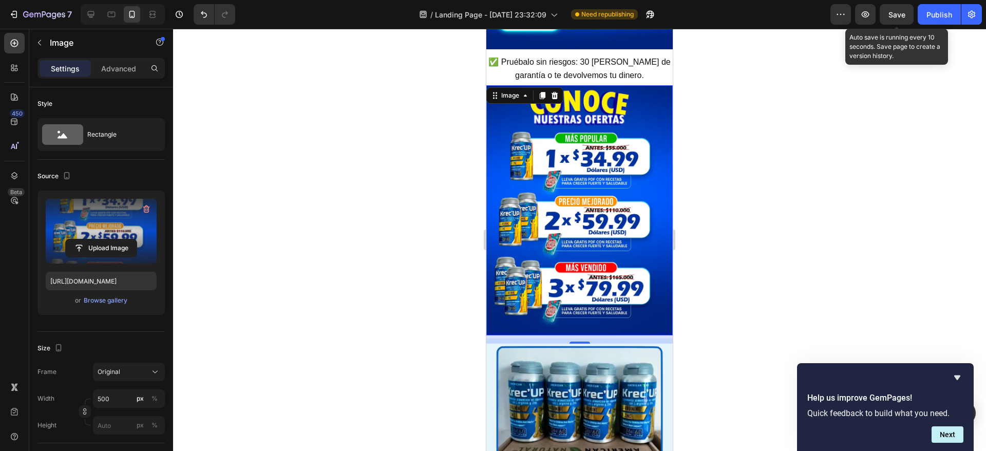
click at [890, 18] on span "Save" at bounding box center [896, 14] width 17 height 9
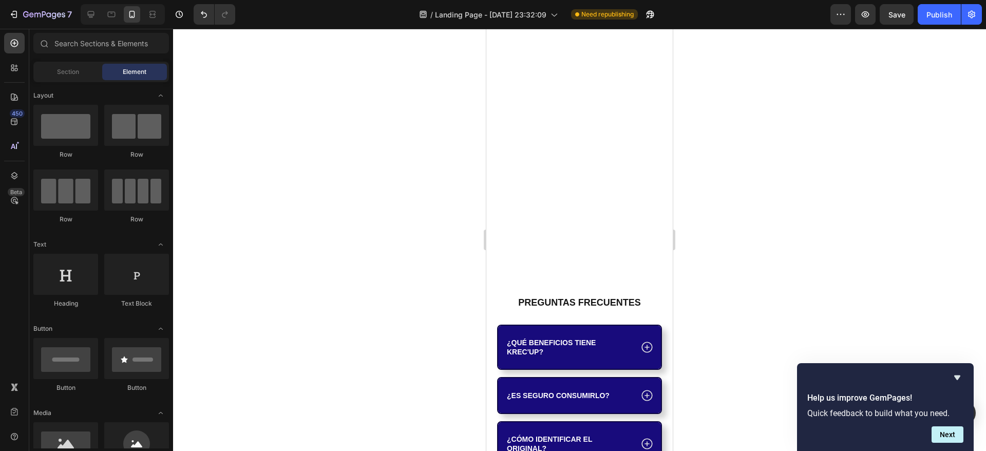
scroll to position [3911, 0]
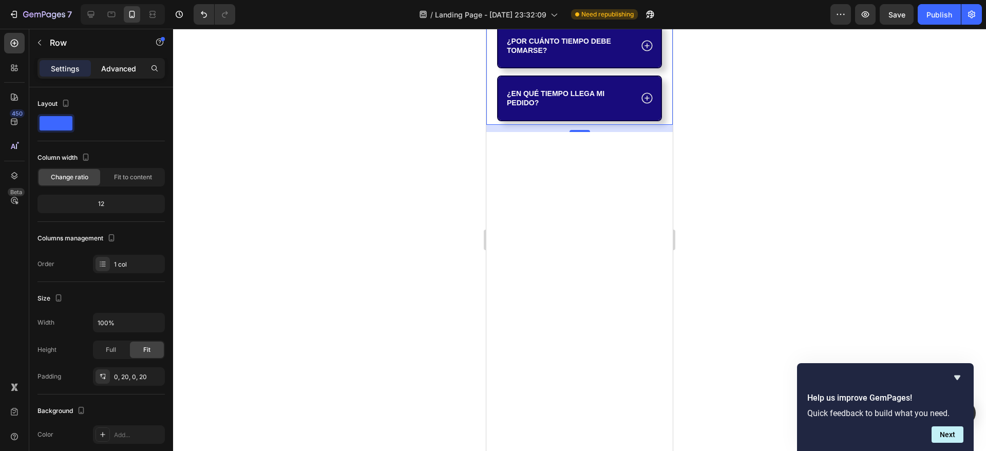
click at [112, 63] on p "Advanced" at bounding box center [118, 68] width 35 height 11
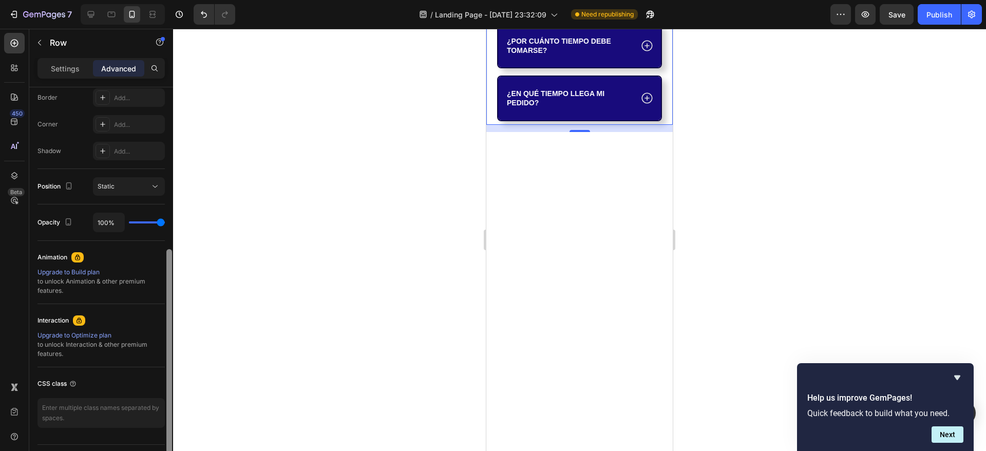
drag, startPoint x: 170, startPoint y: 148, endPoint x: 210, endPoint y: 301, distance: 158.3
click at [188, 0] on div "7 / Landing Page - [DATE] 23:32:09 Need republishing Preview Save Publish 450 B…" at bounding box center [493, 0] width 986 height 0
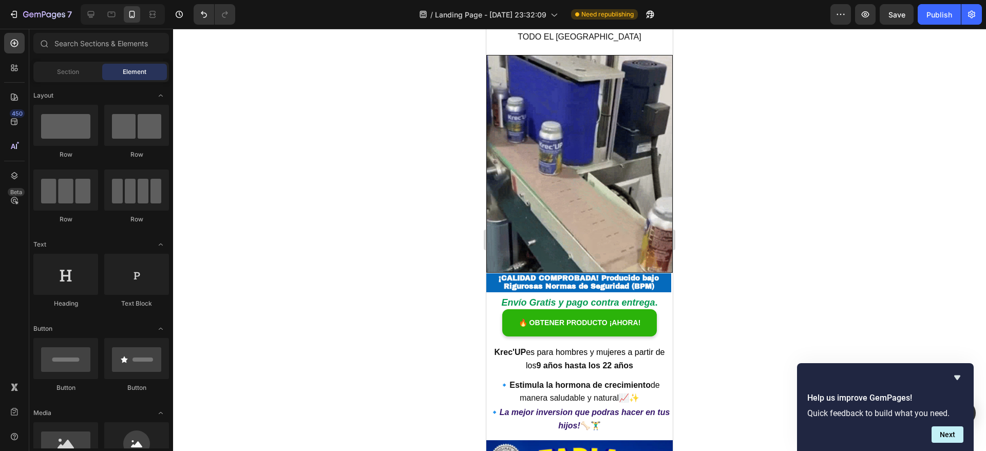
scroll to position [2110, 0]
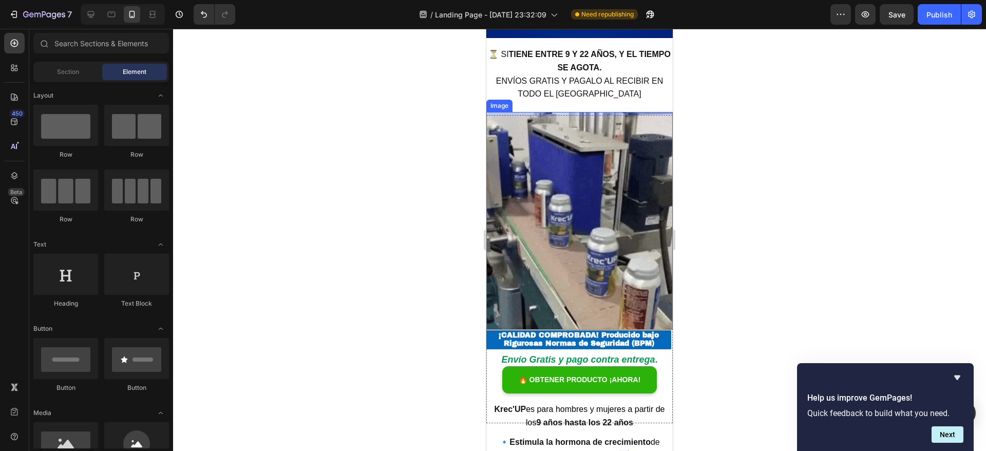
click at [595, 190] on img at bounding box center [579, 221] width 186 height 218
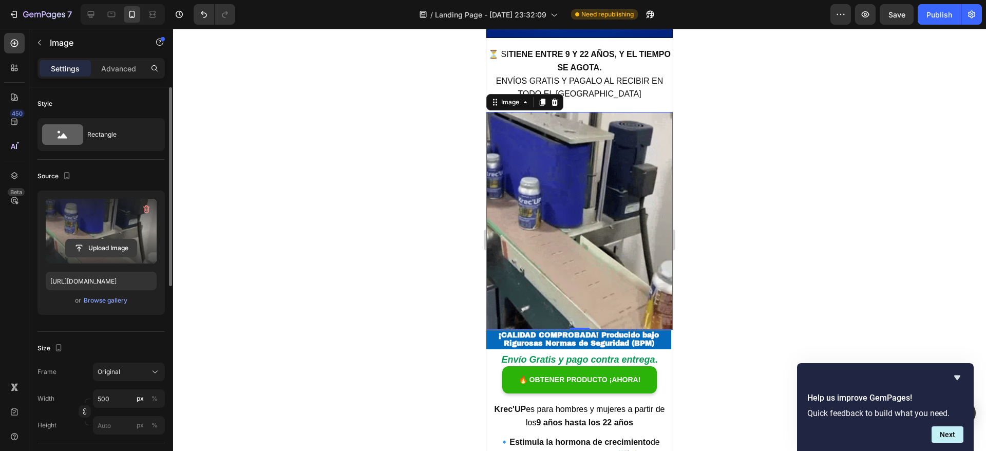
click at [93, 246] on input "file" at bounding box center [101, 247] width 71 height 17
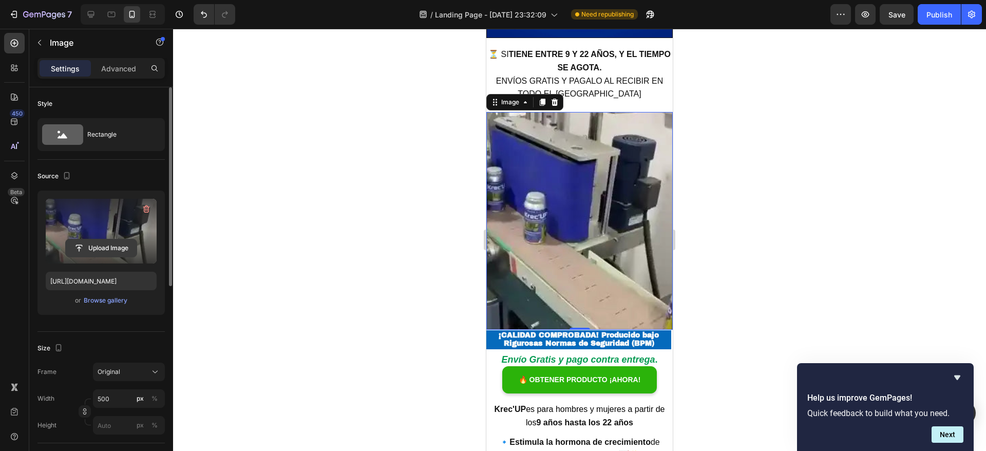
click at [92, 247] on input "file" at bounding box center [101, 247] width 71 height 17
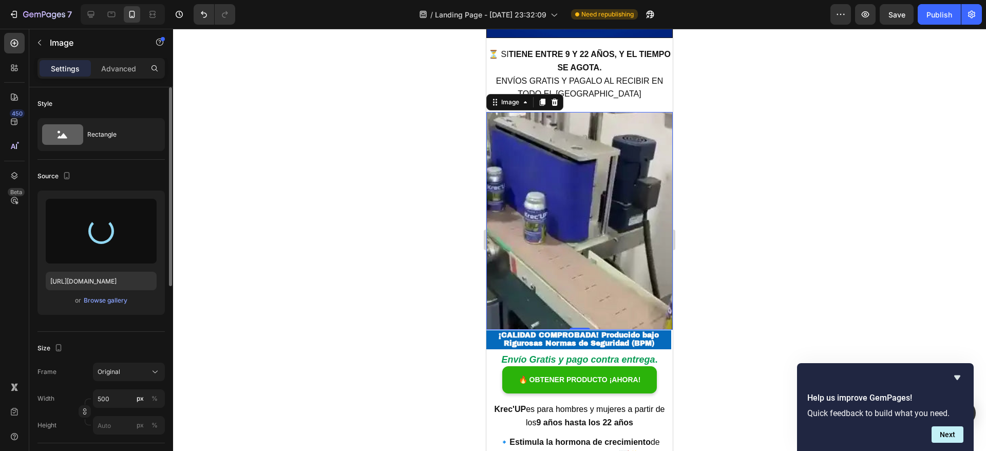
type input "[URL][DOMAIN_NAME]"
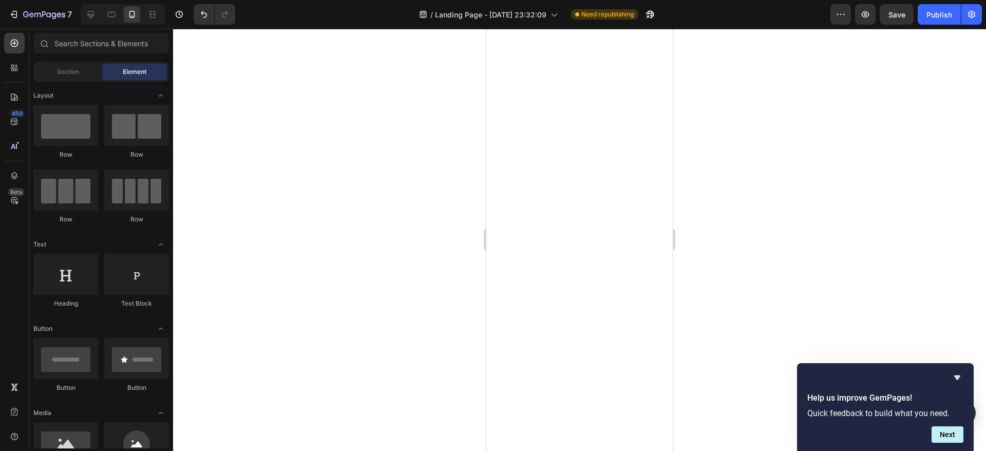
scroll to position [0, 0]
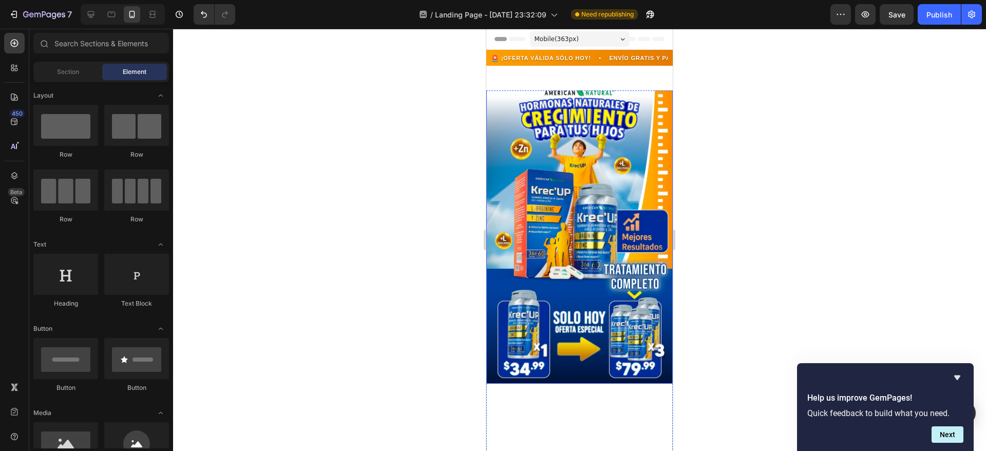
click at [594, 134] on img at bounding box center [579, 224] width 186 height 318
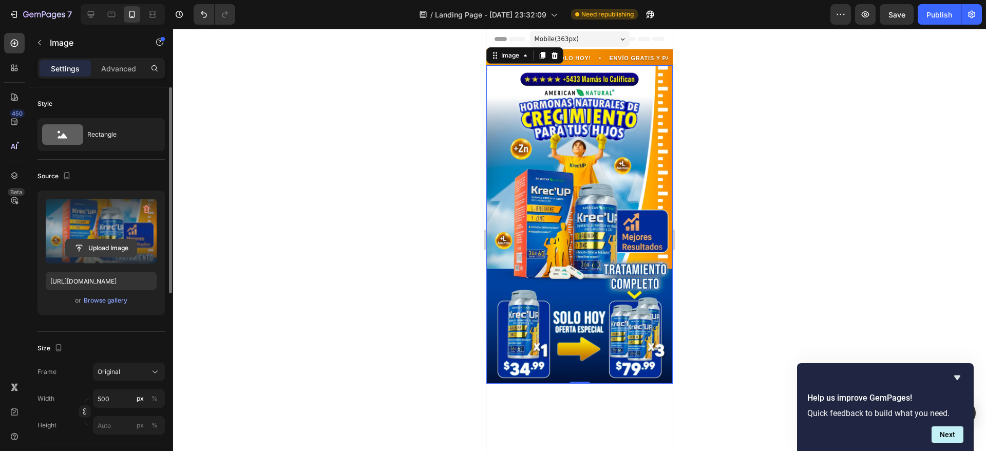
click at [102, 248] on input "file" at bounding box center [101, 247] width 71 height 17
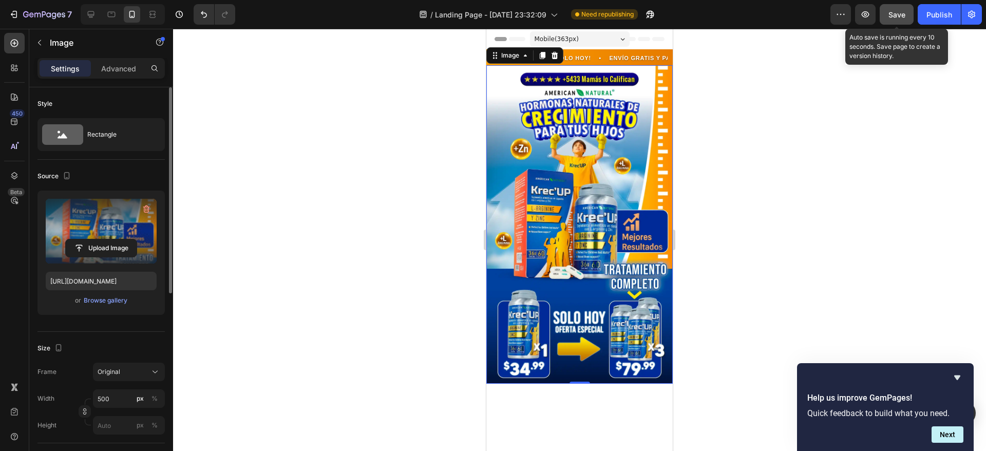
click at [898, 8] on button "Save" at bounding box center [896, 14] width 34 height 21
click at [895, 16] on span "Save" at bounding box center [896, 14] width 17 height 9
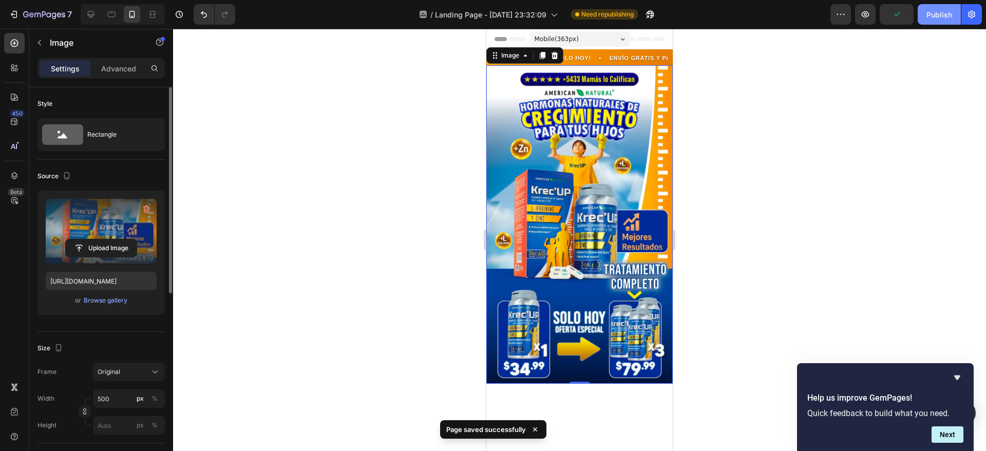
drag, startPoint x: 940, startPoint y: 12, endPoint x: 160, endPoint y: 42, distance: 781.4
click at [940, 12] on div "Publish" at bounding box center [939, 14] width 26 height 11
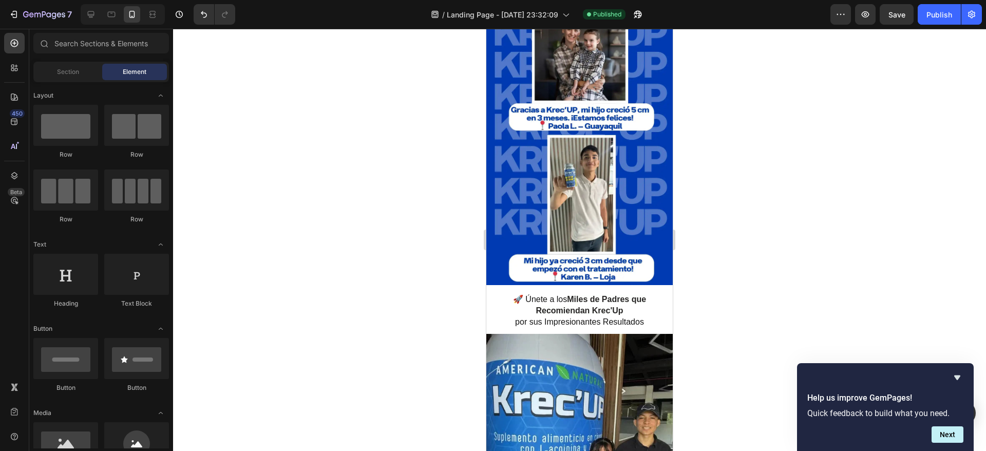
scroll to position [429, 0]
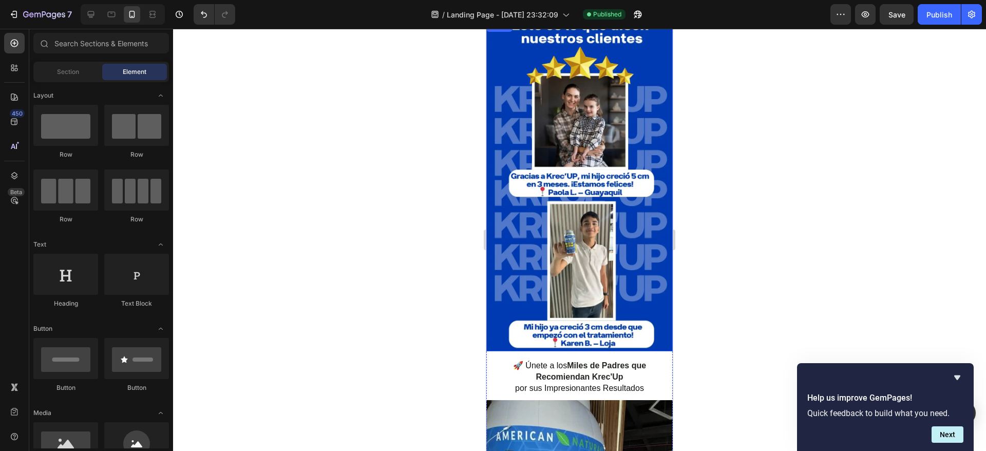
click at [529, 135] on img at bounding box center [579, 185] width 186 height 331
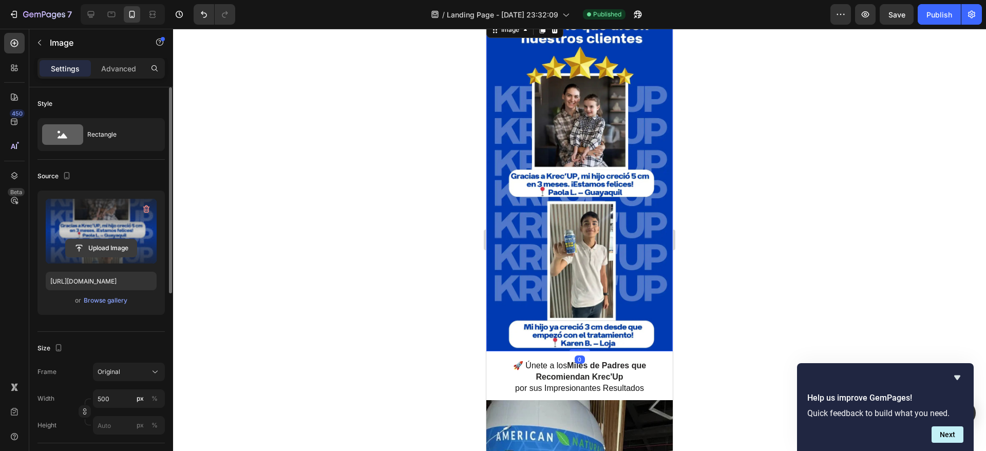
click at [99, 240] on input "file" at bounding box center [101, 247] width 71 height 17
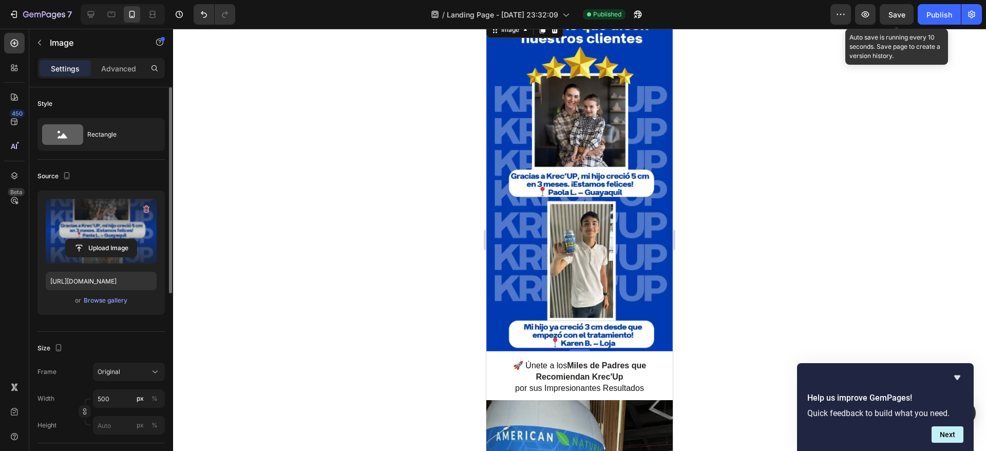
click at [895, 11] on span "Save" at bounding box center [896, 14] width 17 height 9
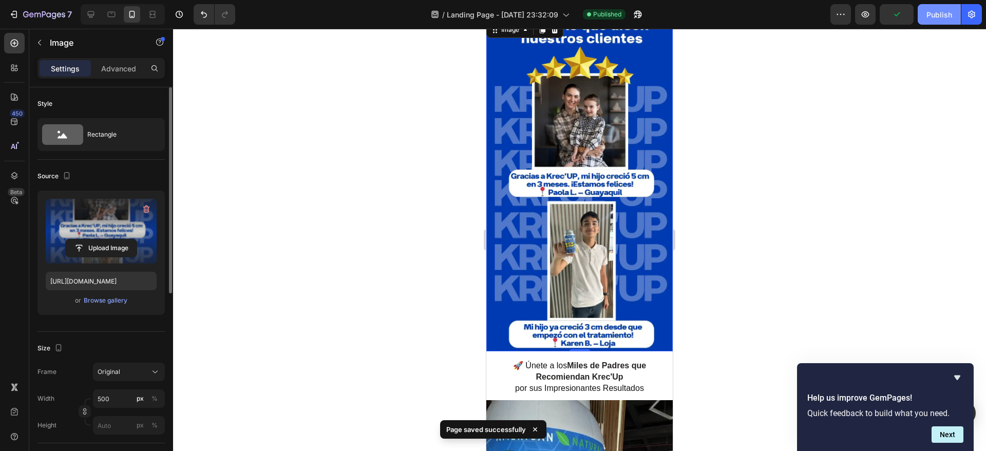
click at [929, 11] on div "Publish" at bounding box center [939, 14] width 26 height 11
